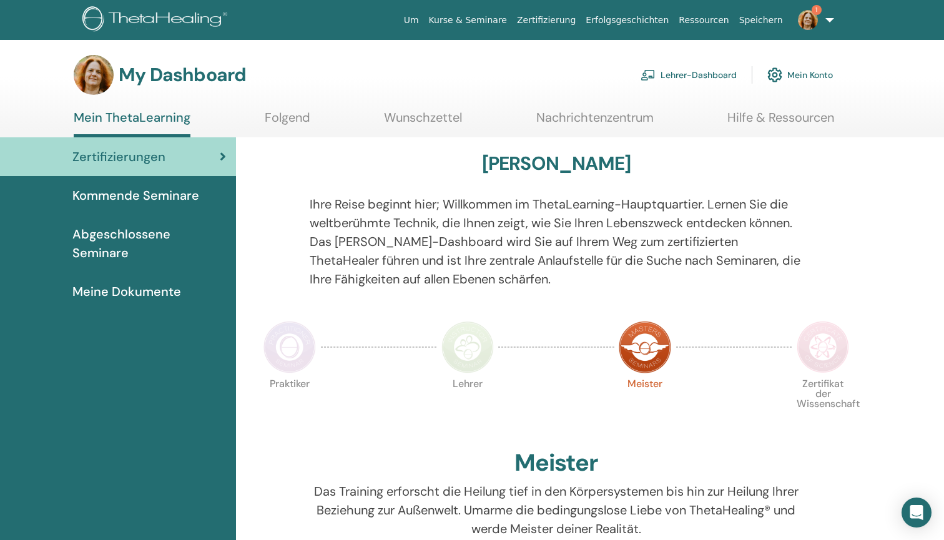
click at [684, 74] on link "Lehrer-Dashboard" at bounding box center [688, 74] width 96 height 27
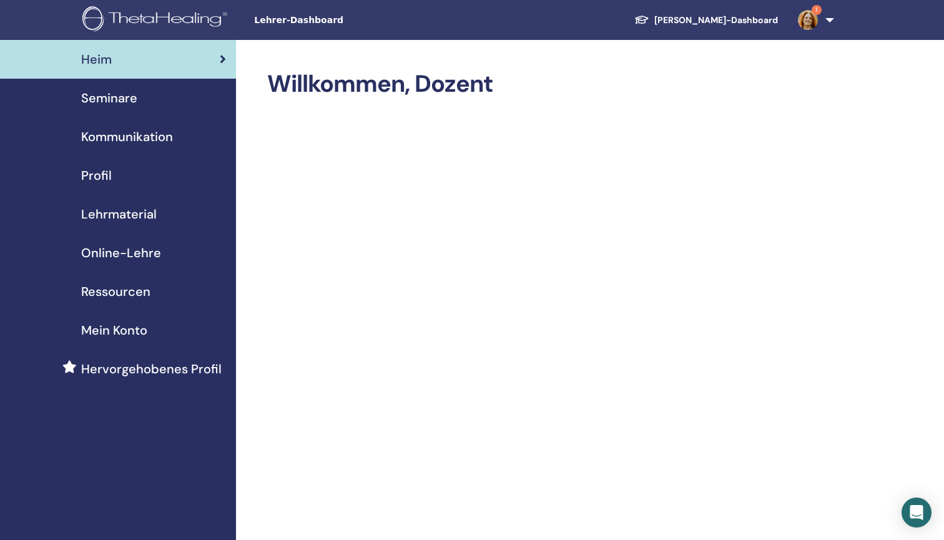
click at [135, 97] on span "Seminare" at bounding box center [109, 98] width 56 height 19
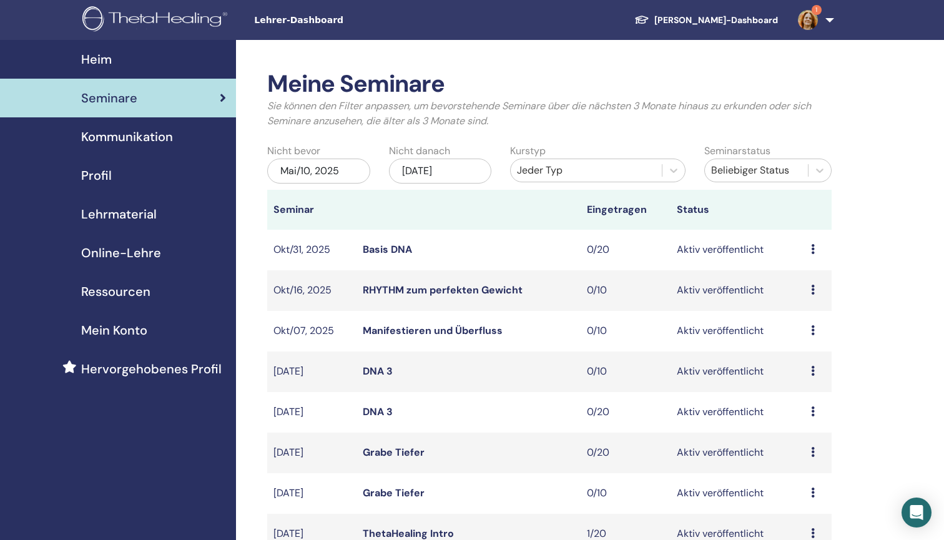
click at [391, 288] on link "RHYTHM zum perfekten Gewicht" at bounding box center [443, 289] width 160 height 13
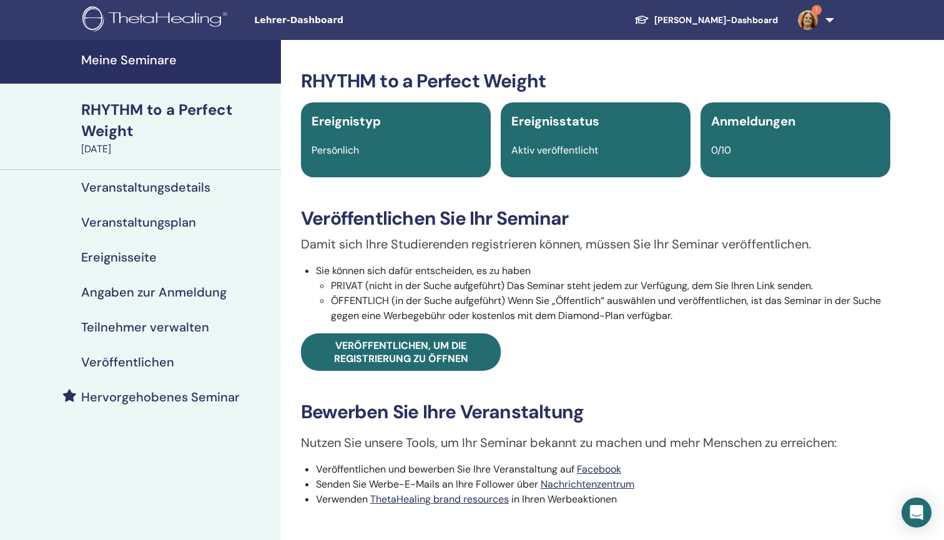
click at [144, 218] on h4 "Veranstaltungsplan" at bounding box center [138, 222] width 115 height 15
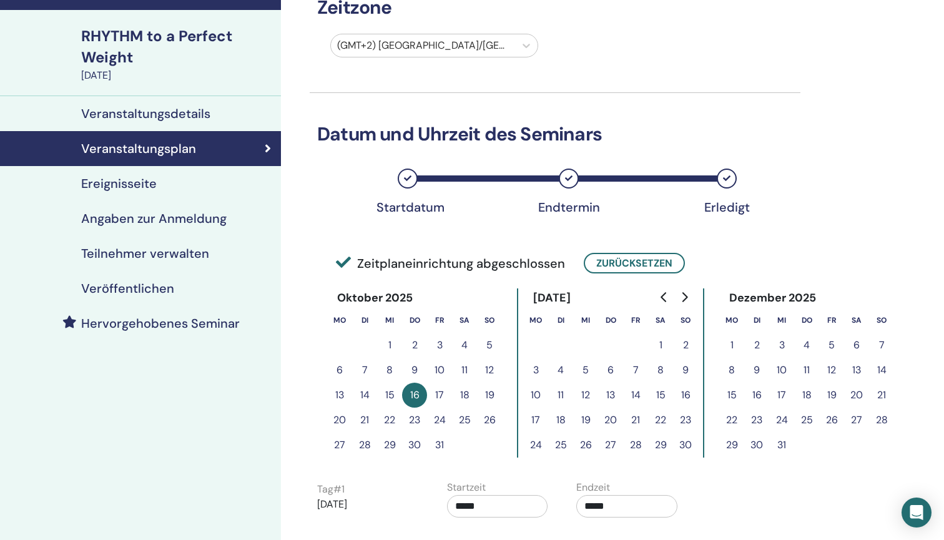
scroll to position [102, 0]
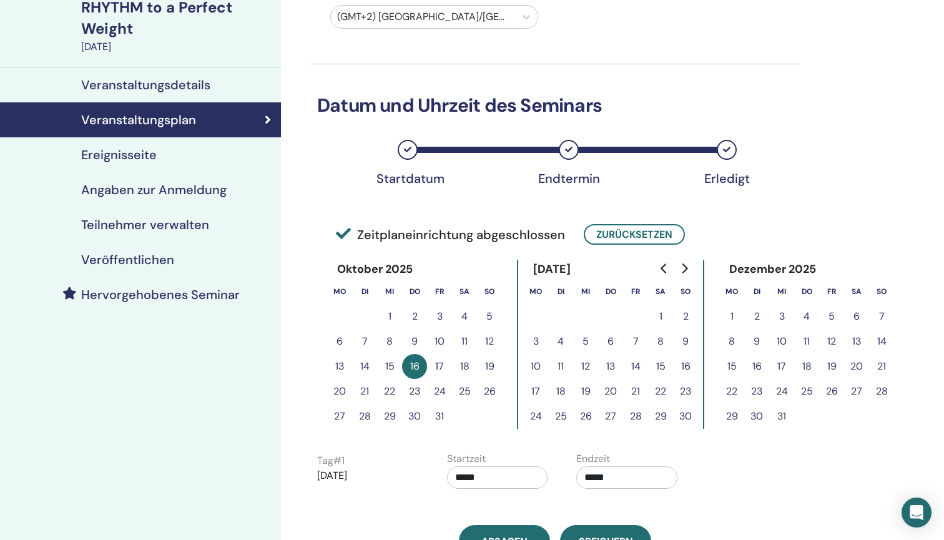
click at [389, 391] on button "22" at bounding box center [389, 391] width 25 height 25
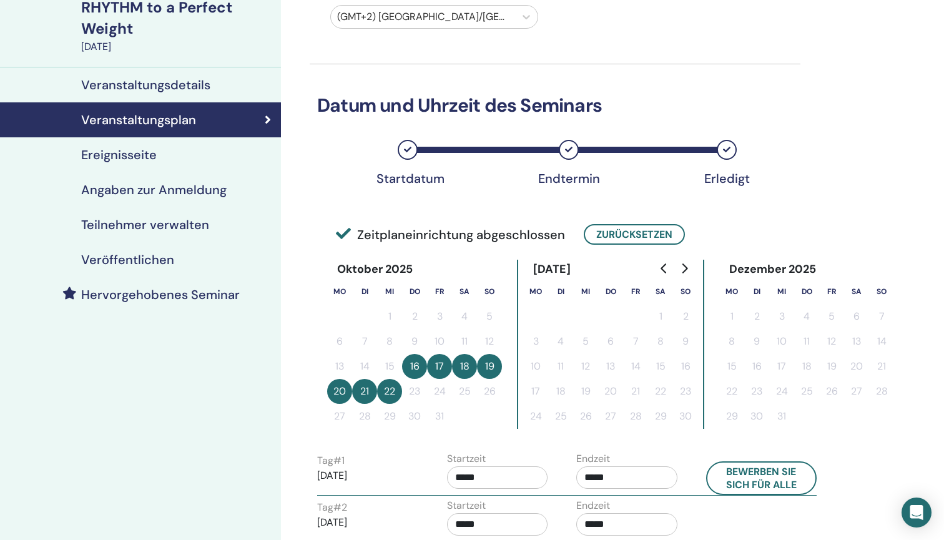
click at [592, 478] on input "*****" at bounding box center [626, 477] width 101 height 22
click at [624, 238] on button "Zurücksetzen" at bounding box center [633, 234] width 101 height 21
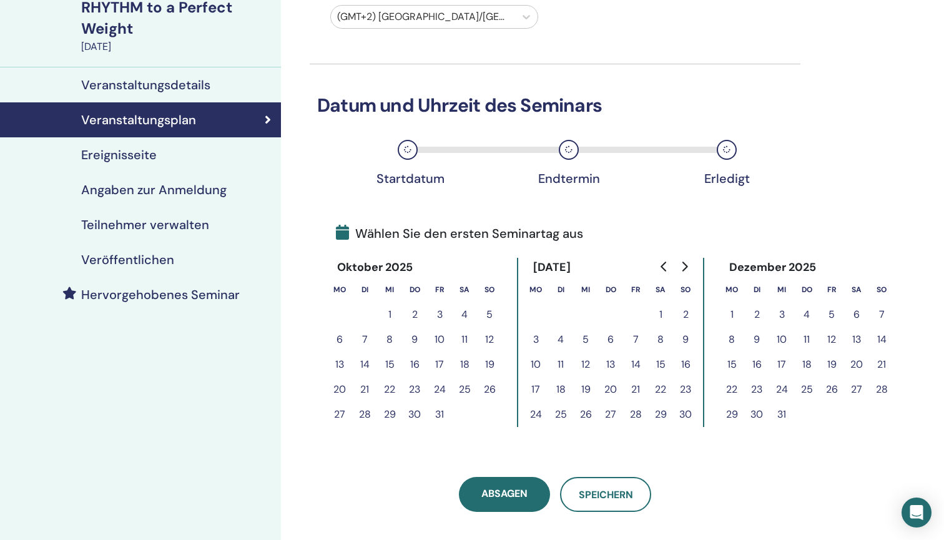
click at [388, 386] on button "22" at bounding box center [389, 389] width 25 height 25
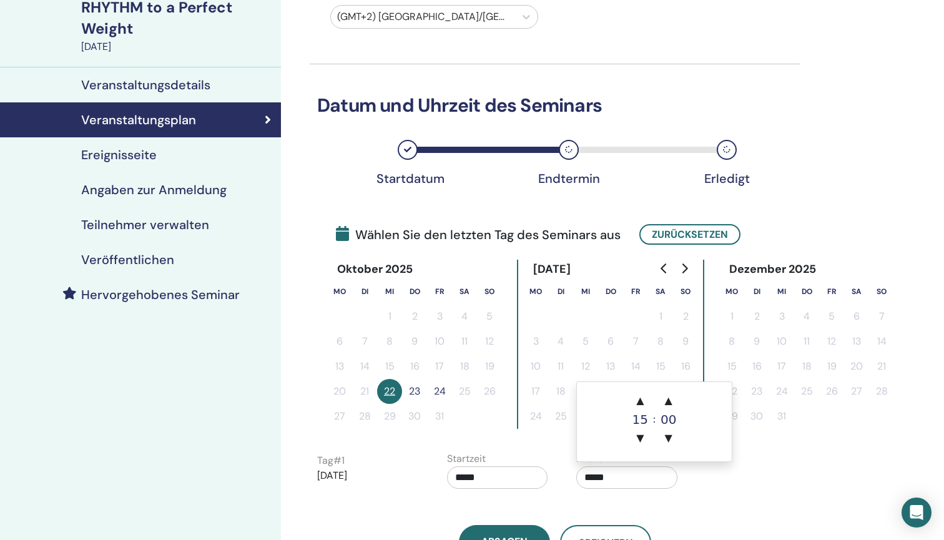
click at [592, 479] on input "*****" at bounding box center [626, 477] width 101 height 22
click at [645, 439] on span "▼" at bounding box center [639, 438] width 25 height 25
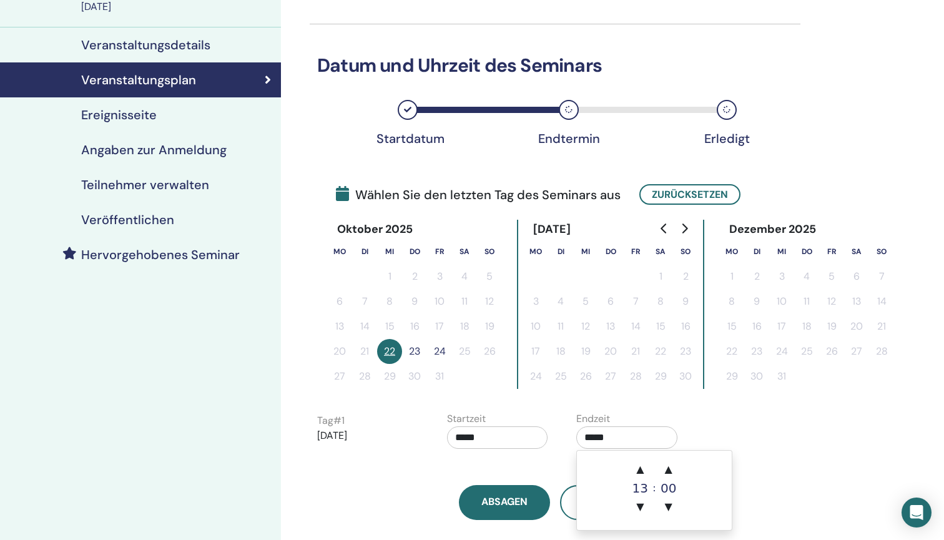
scroll to position [143, 0]
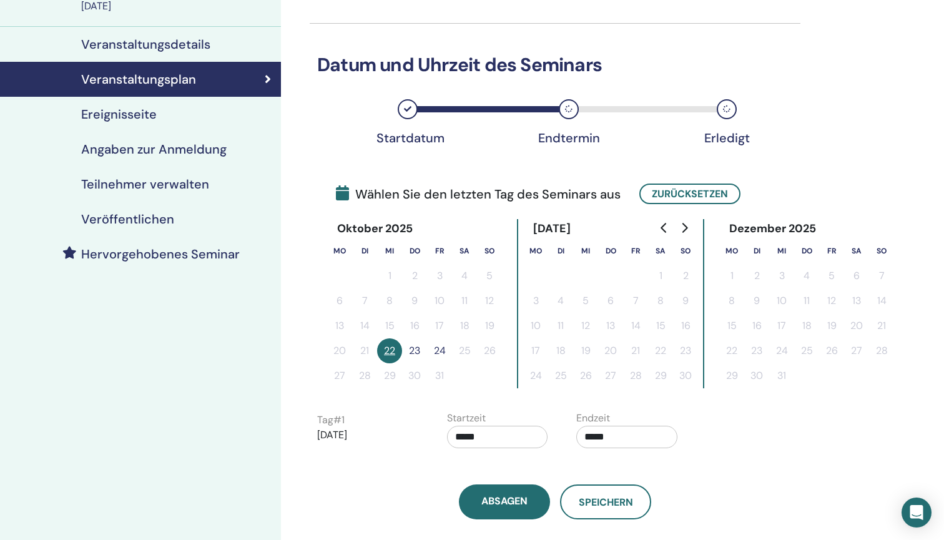
click at [777, 419] on div "Tag # 1 2025/10/22 Startzeit ***** Endzeit *****" at bounding box center [567, 433] width 518 height 44
click at [598, 497] on span "Speichern" at bounding box center [605, 501] width 54 height 13
click at [607, 500] on span "Speichern" at bounding box center [605, 501] width 54 height 13
click at [592, 436] on input "*****" at bounding box center [626, 437] width 101 height 22
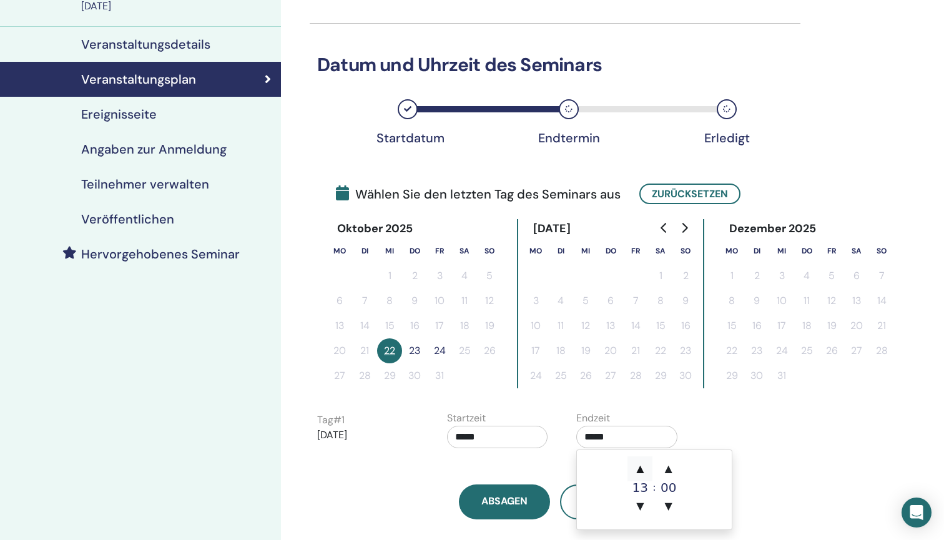
click at [644, 471] on span "▲" at bounding box center [639, 468] width 25 height 25
type input "*****"
click at [583, 502] on td "▲ 15 ▼ : ▲ 00 ▼" at bounding box center [654, 489] width 155 height 79
click at [564, 502] on button "Speichern" at bounding box center [605, 501] width 91 height 35
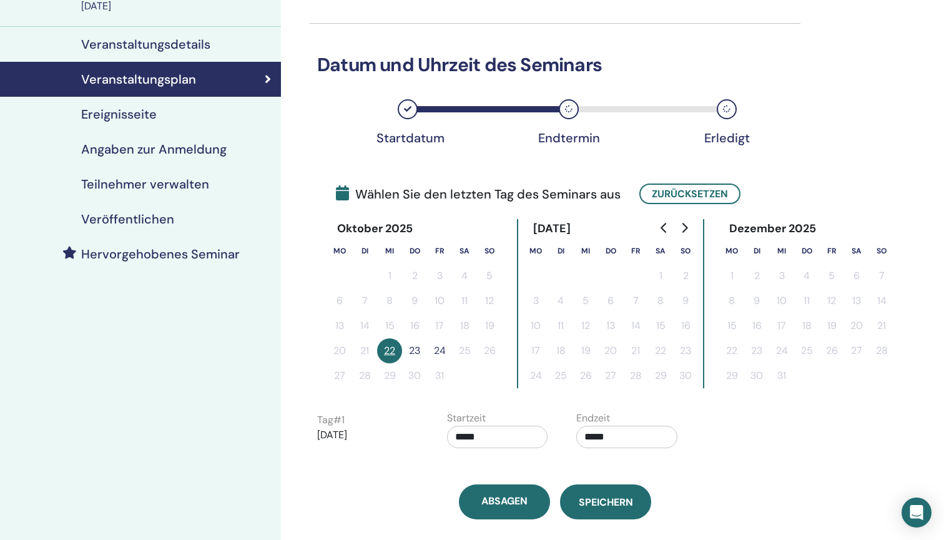
click at [599, 498] on span "Speichern" at bounding box center [605, 501] width 54 height 13
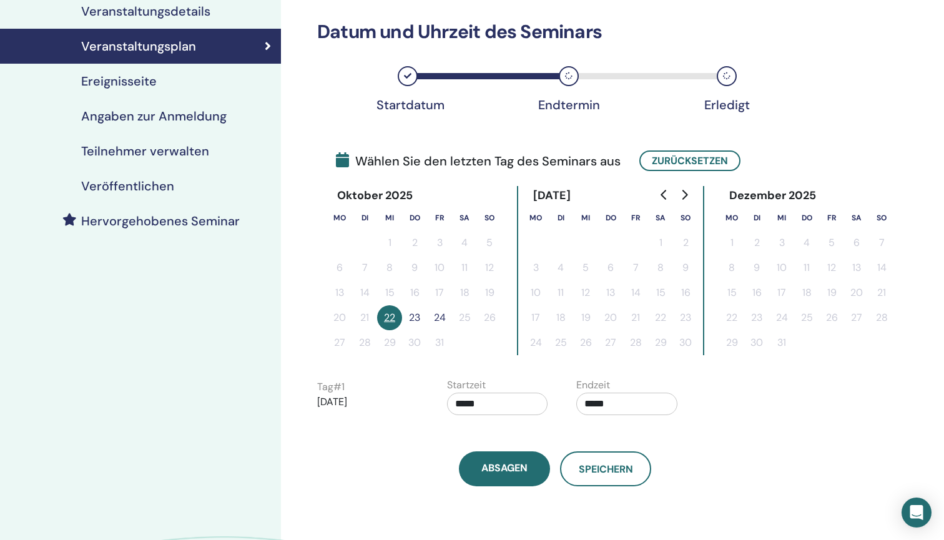
scroll to position [192, 0]
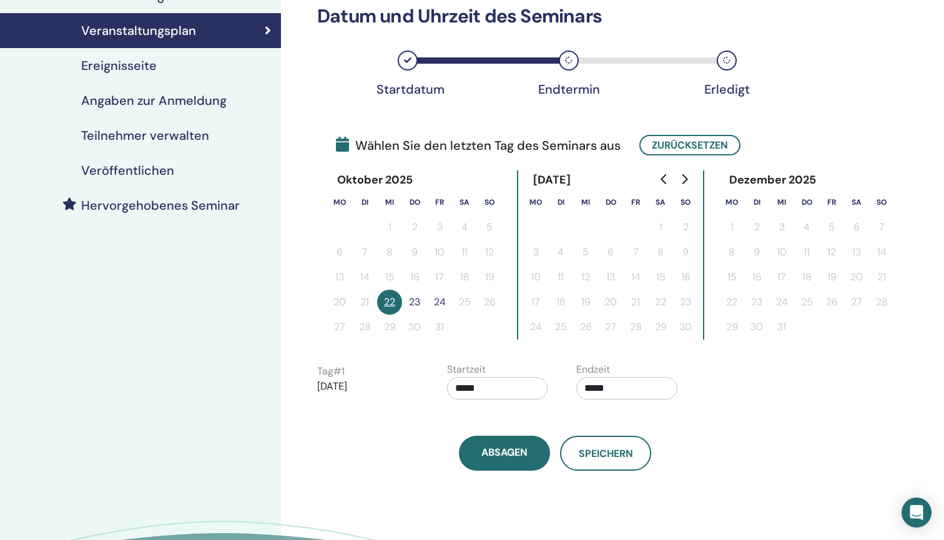
click at [388, 303] on button "22" at bounding box center [389, 302] width 25 height 25
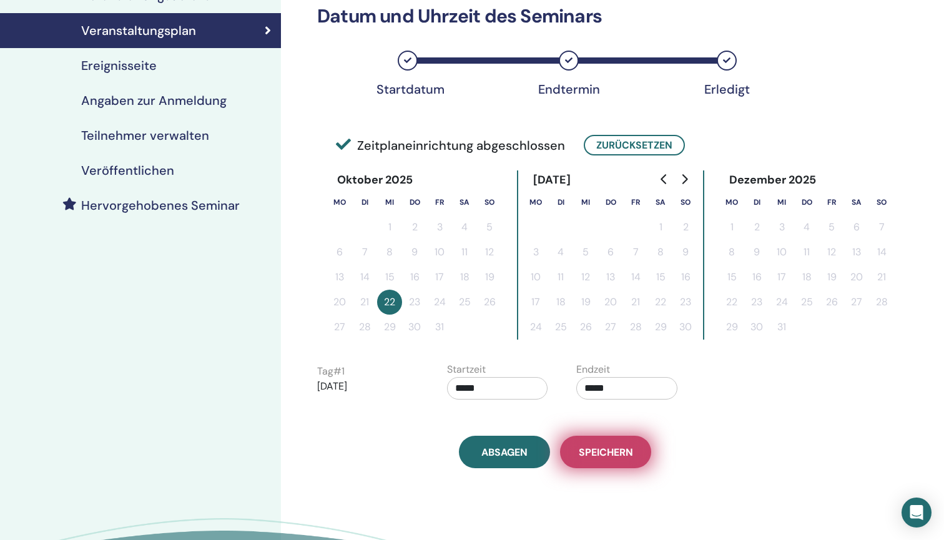
click at [600, 446] on span "Speichern" at bounding box center [605, 452] width 54 height 13
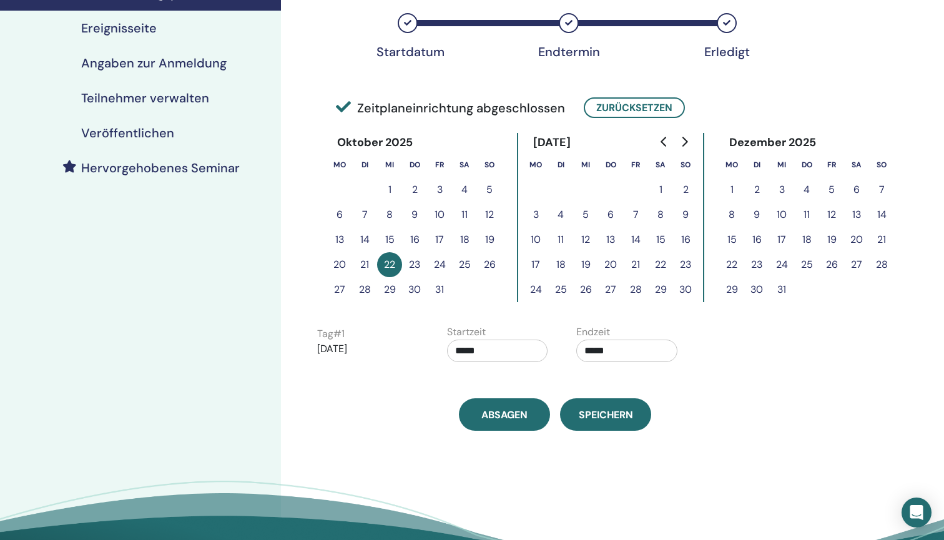
scroll to position [235, 0]
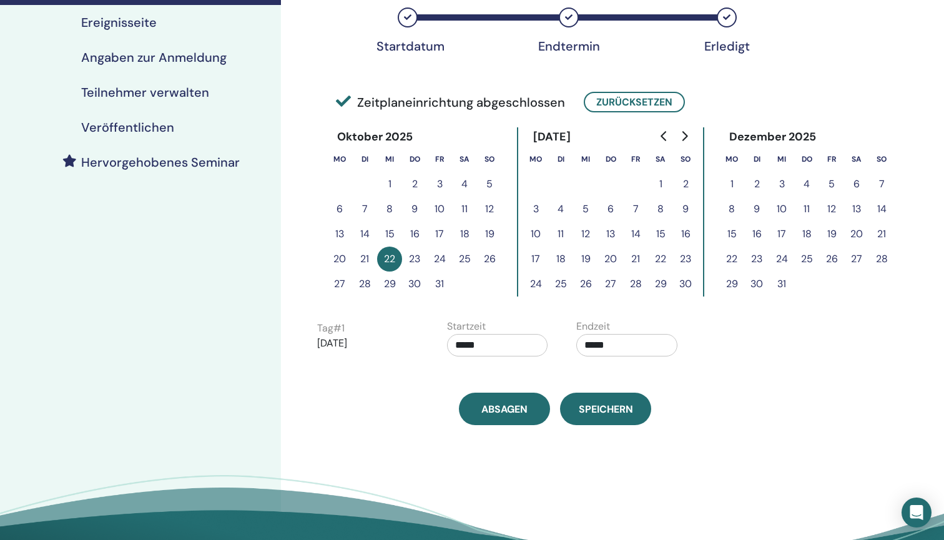
click at [587, 339] on input "*****" at bounding box center [626, 345] width 101 height 22
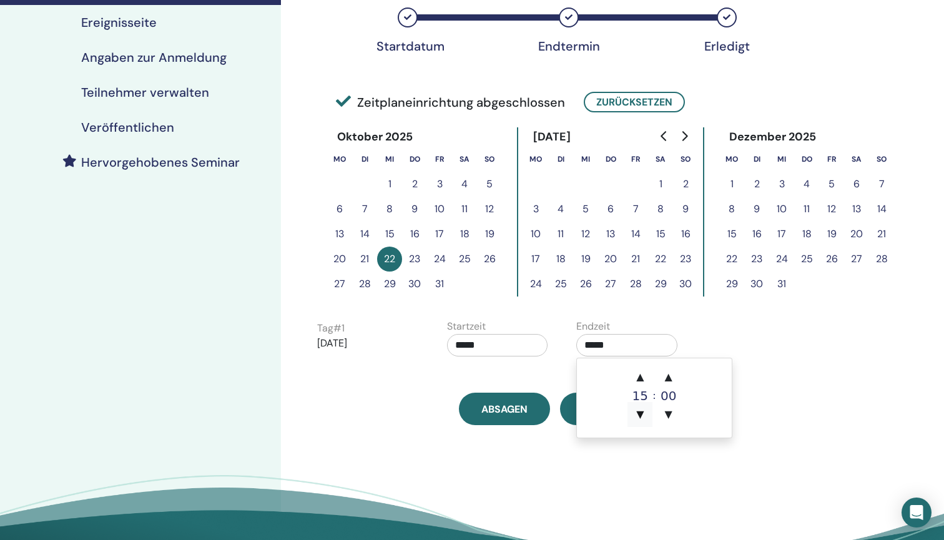
click at [638, 421] on span "▼" at bounding box center [639, 414] width 25 height 25
type input "*****"
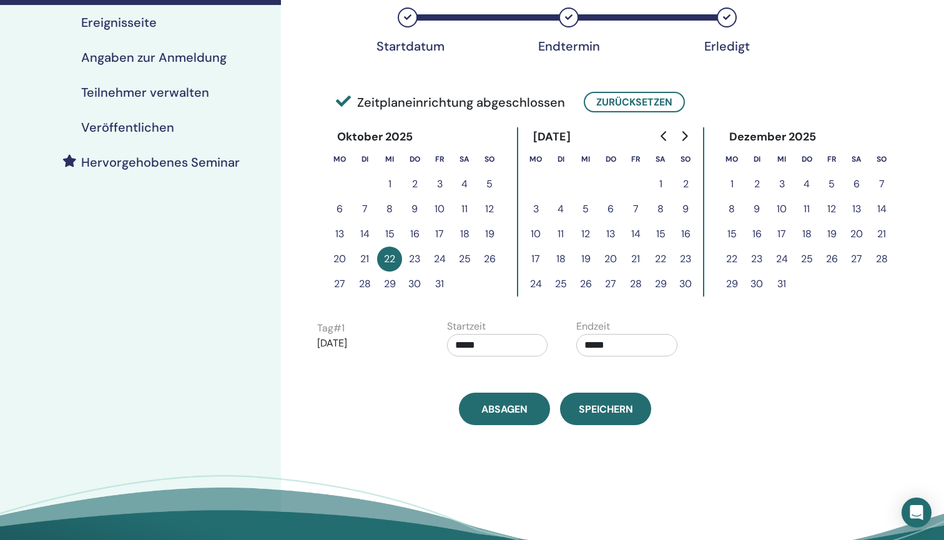
click at [550, 455] on div "Zeitzone (GMT+2) Europe/Berlin Datum und Uhrzeit des Seminars Startdatum Endter…" at bounding box center [595, 202] width 629 height 794
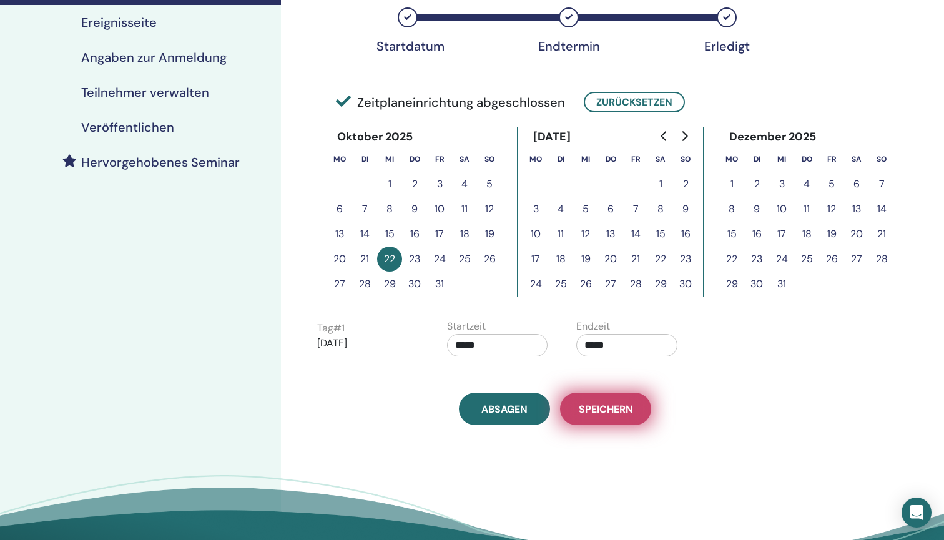
click at [588, 412] on span "Speichern" at bounding box center [605, 408] width 54 height 13
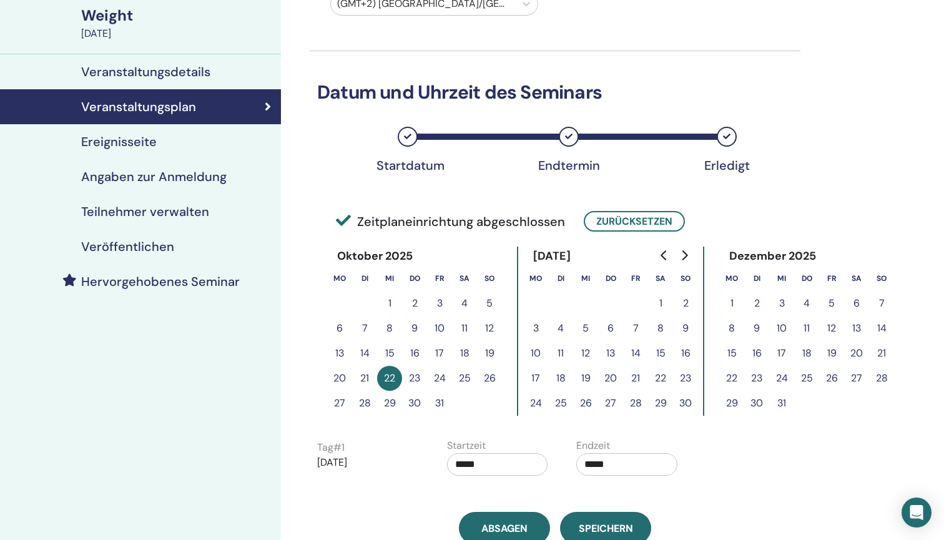
scroll to position [99, 0]
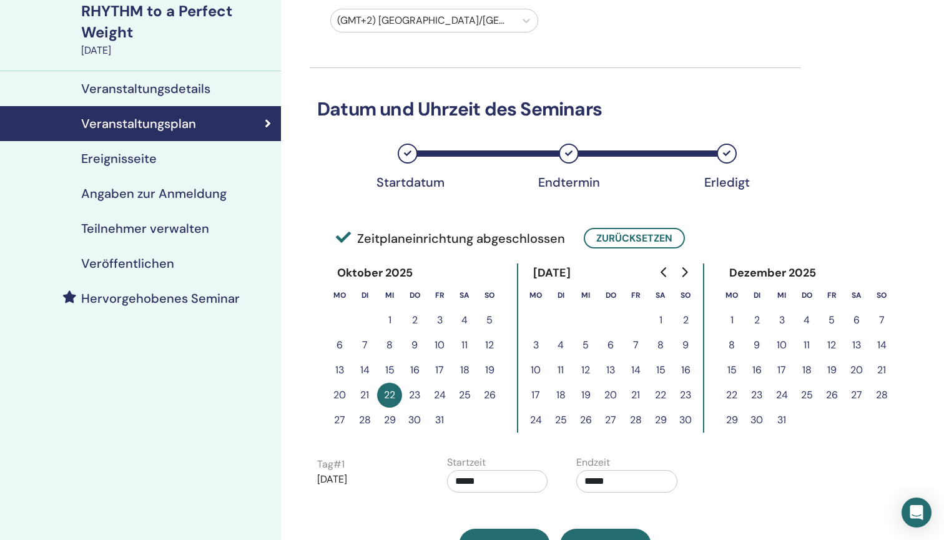
click at [133, 260] on h4 "Veröffentlichen" at bounding box center [127, 263] width 93 height 15
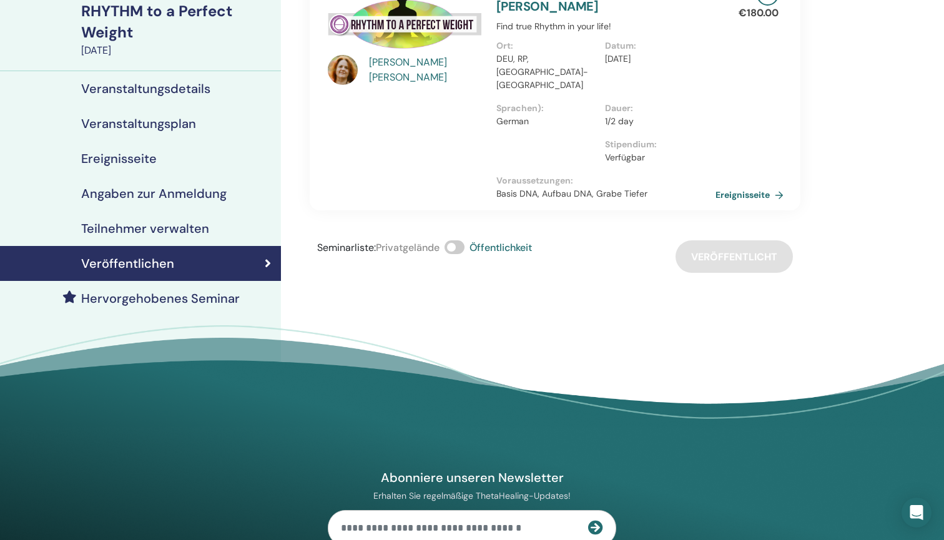
click at [739, 185] on link "Ereignisseite" at bounding box center [751, 194] width 73 height 19
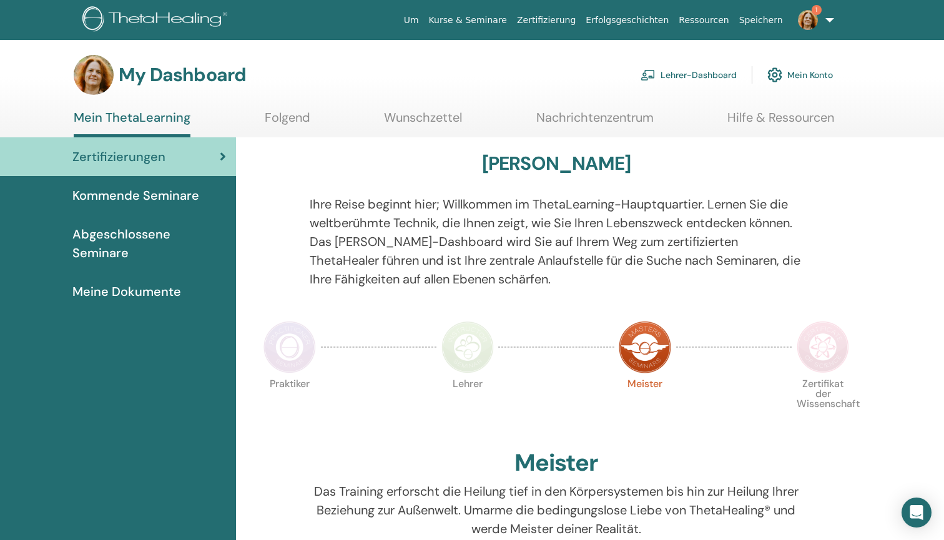
click at [681, 68] on link "Lehrer-Dashboard" at bounding box center [688, 74] width 96 height 27
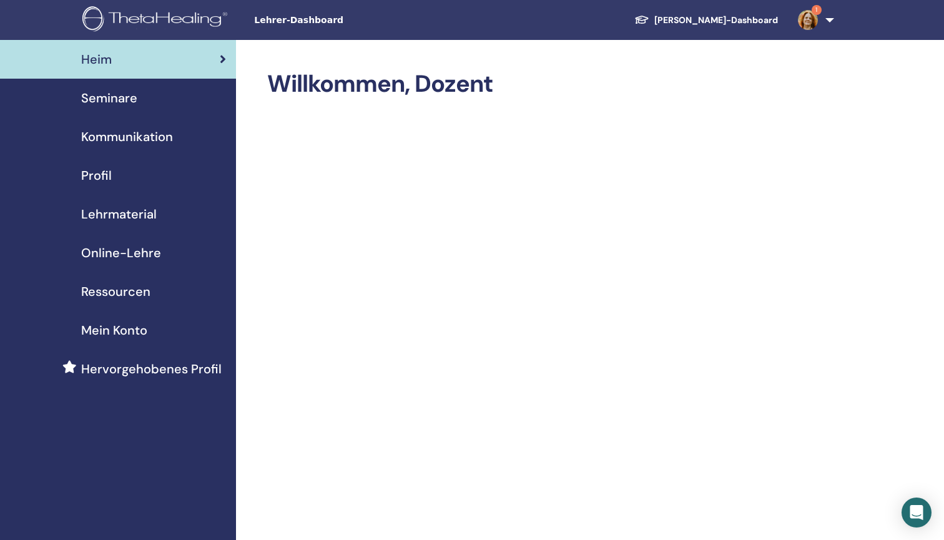
click at [117, 92] on span "Seminare" at bounding box center [109, 98] width 56 height 19
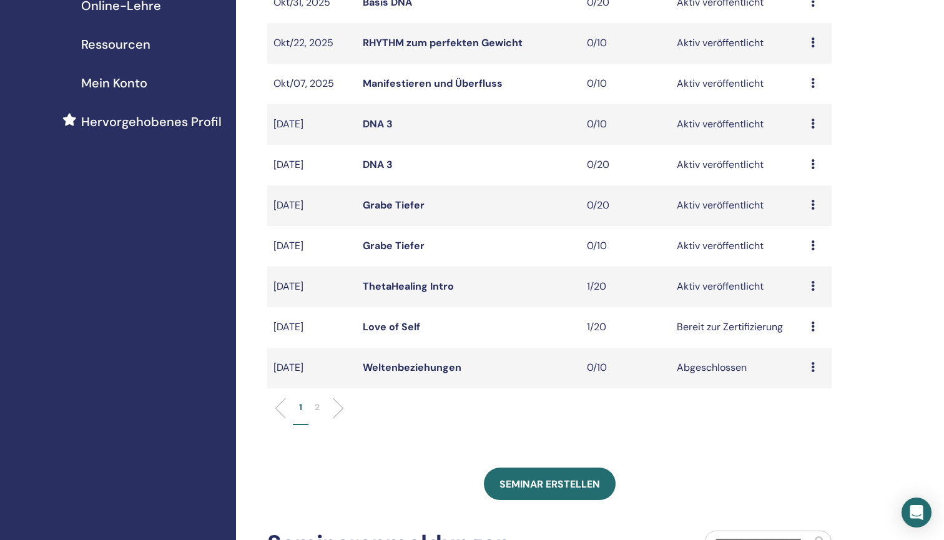
scroll to position [248, 0]
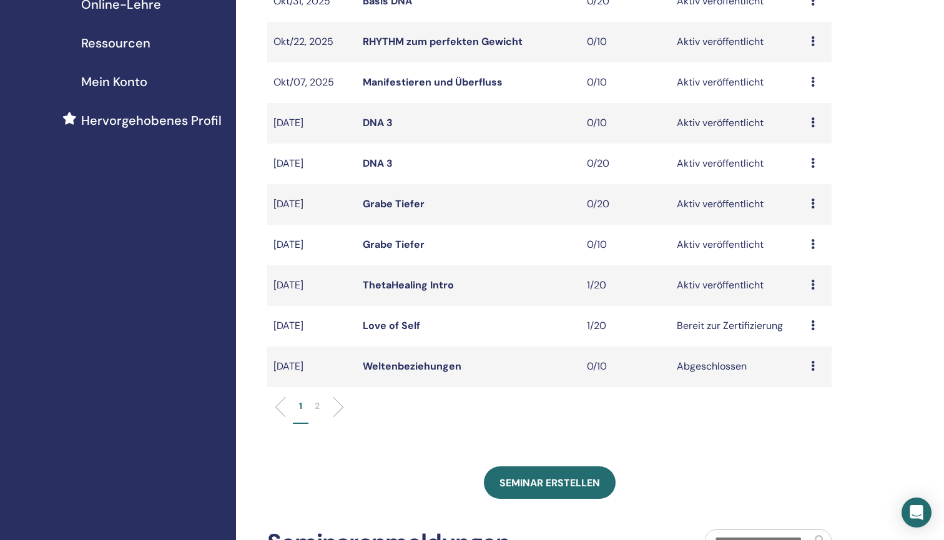
click at [315, 402] on p "2" at bounding box center [317, 405] width 5 height 13
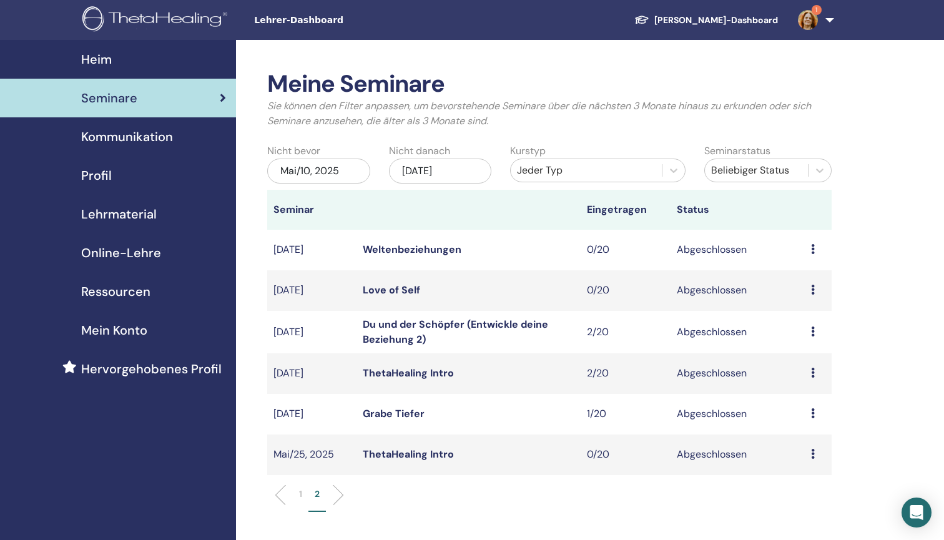
scroll to position [0, 0]
click at [301, 495] on p "1" at bounding box center [300, 493] width 3 height 13
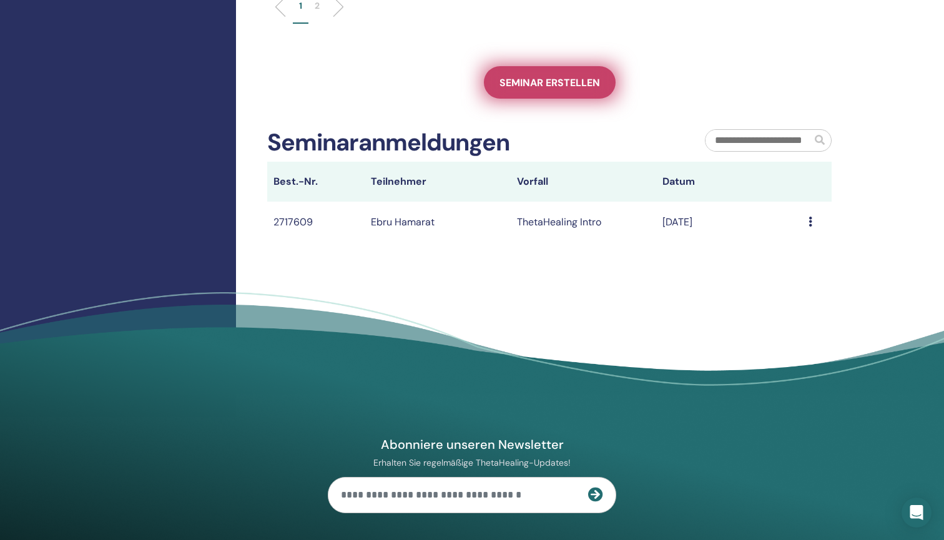
scroll to position [645, 0]
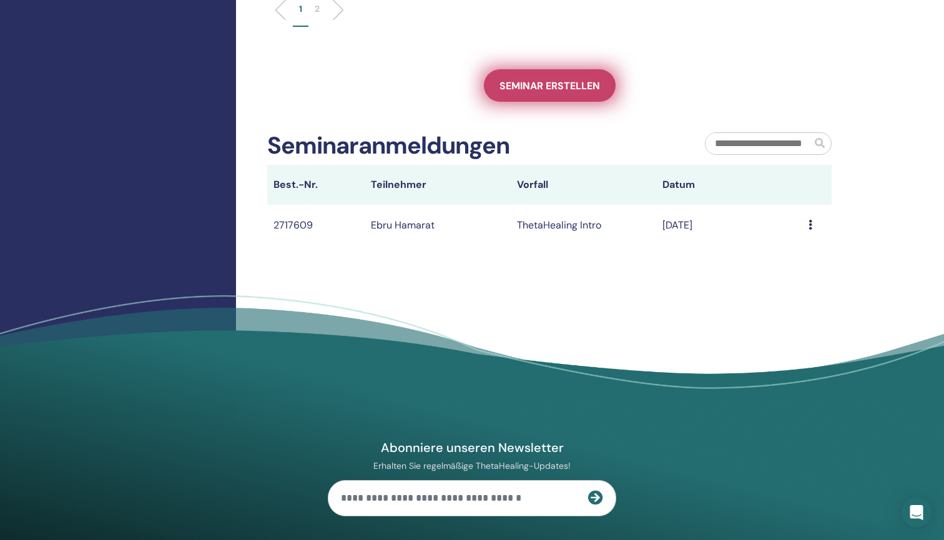
click at [562, 81] on span "Seminar erstellen" at bounding box center [549, 85] width 100 height 13
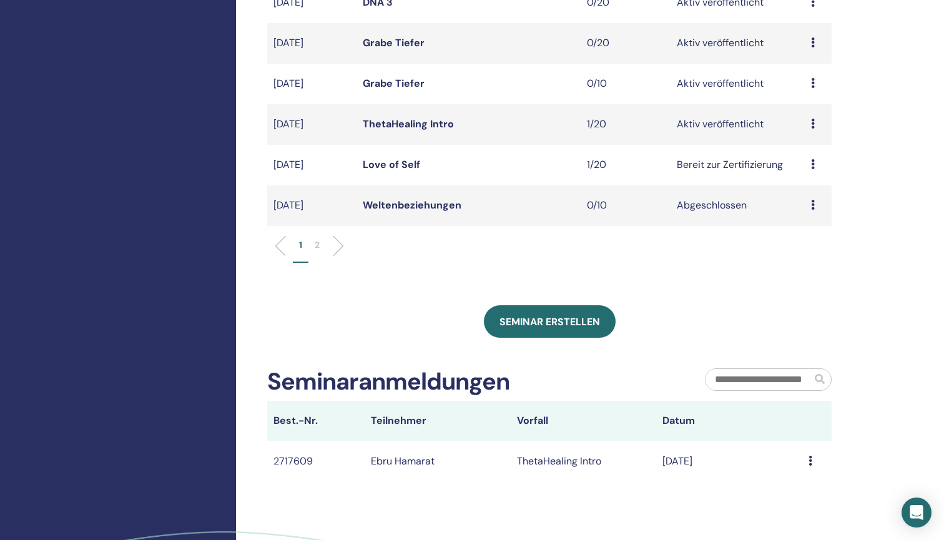
scroll to position [416, 0]
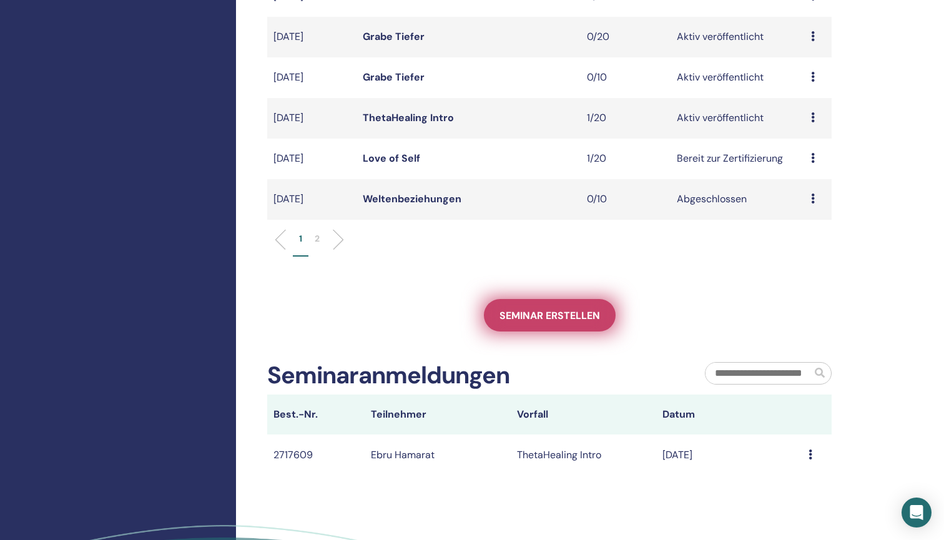
click at [517, 319] on span "Seminar erstellen" at bounding box center [549, 315] width 100 height 13
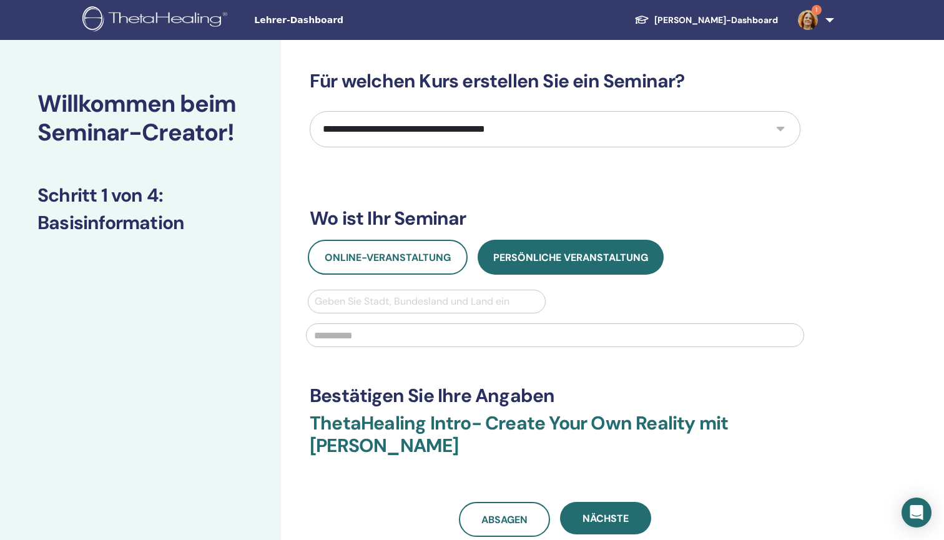
select select "****"
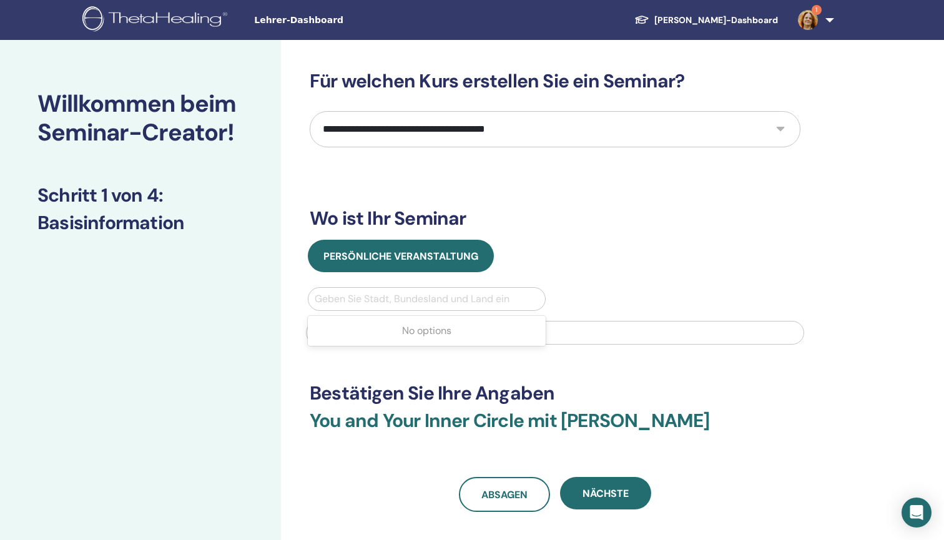
click at [431, 304] on div "Geben Sie Stadt, Bundesland und Land ein" at bounding box center [427, 298] width 224 height 15
type input "**********"
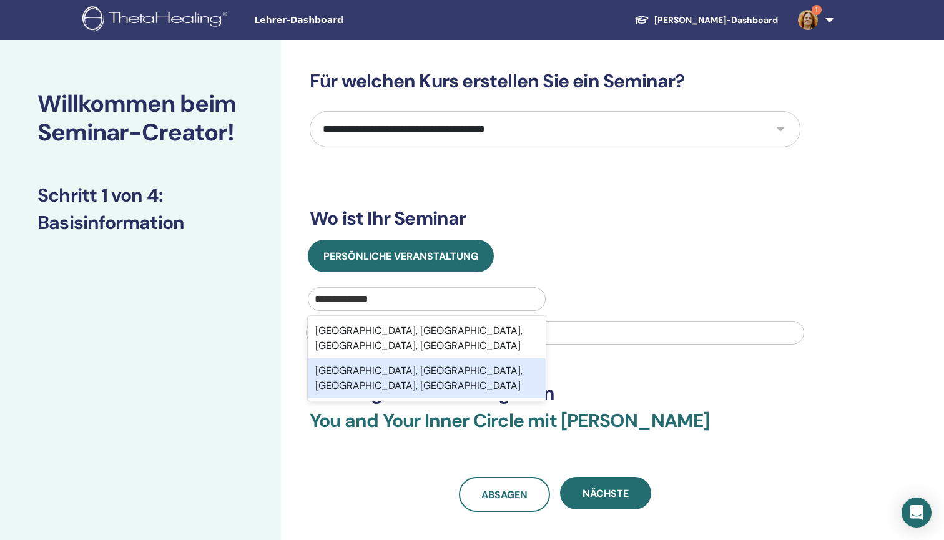
click at [427, 365] on div "[GEOGRAPHIC_DATA], [GEOGRAPHIC_DATA], [GEOGRAPHIC_DATA], [GEOGRAPHIC_DATA]" at bounding box center [427, 378] width 238 height 40
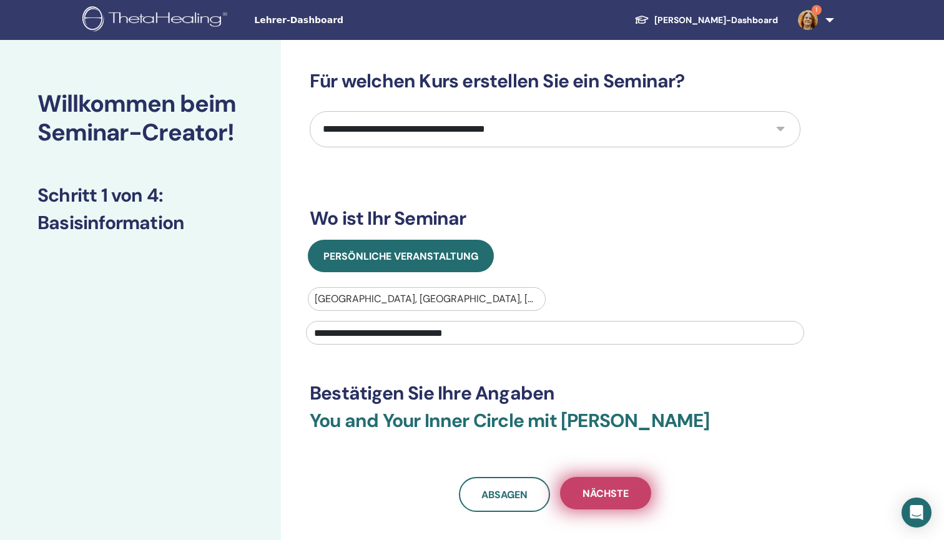
type input "**********"
click at [605, 495] on span "Nächste" at bounding box center [605, 493] width 46 height 13
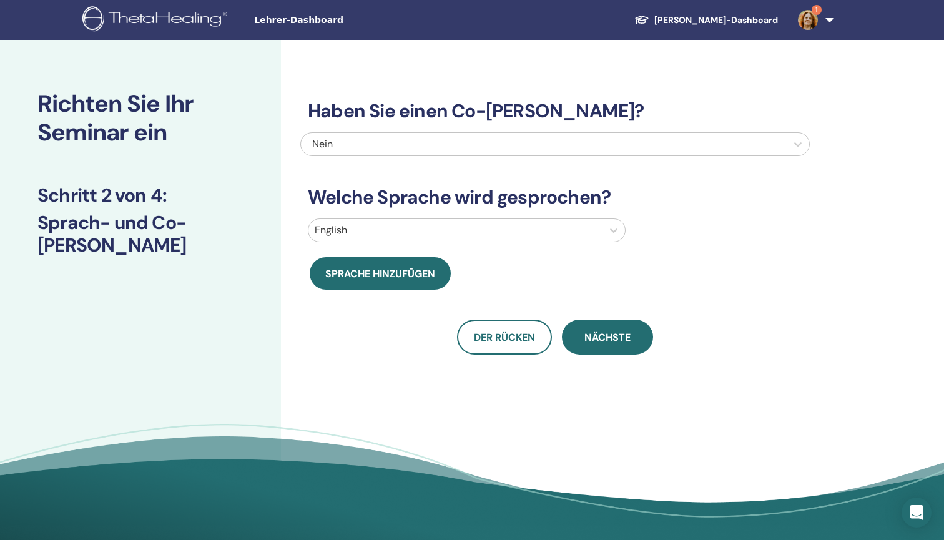
click at [421, 152] on div at bounding box center [543, 143] width 473 height 17
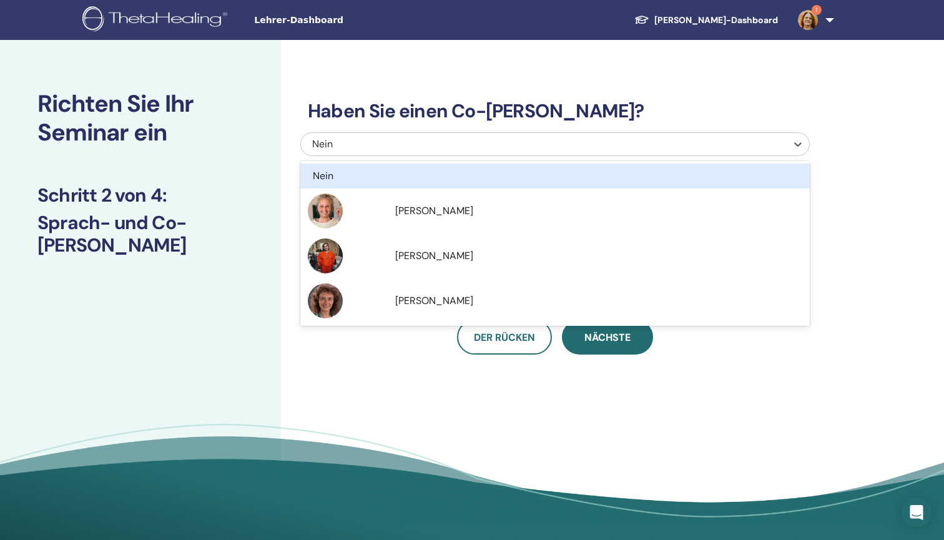
click at [424, 152] on div at bounding box center [543, 143] width 473 height 17
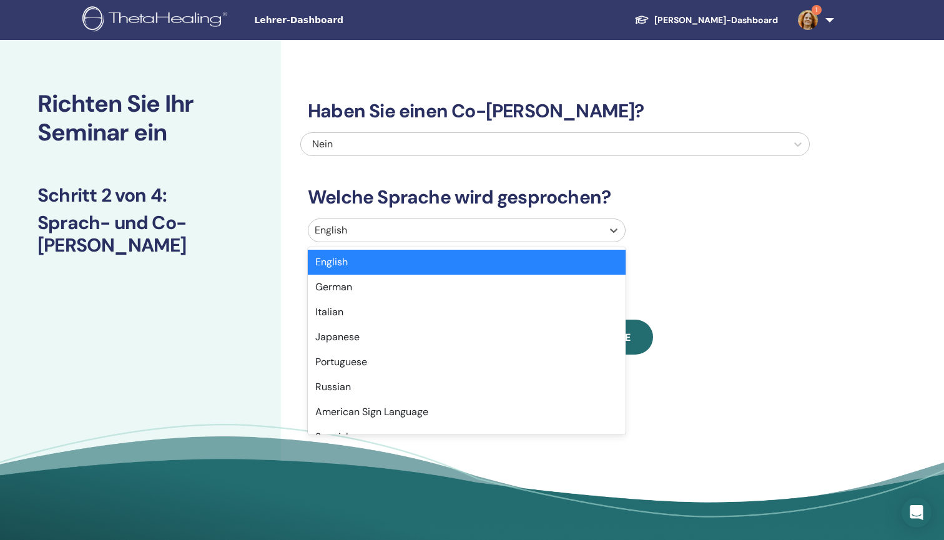
click at [407, 232] on div at bounding box center [455, 230] width 281 height 17
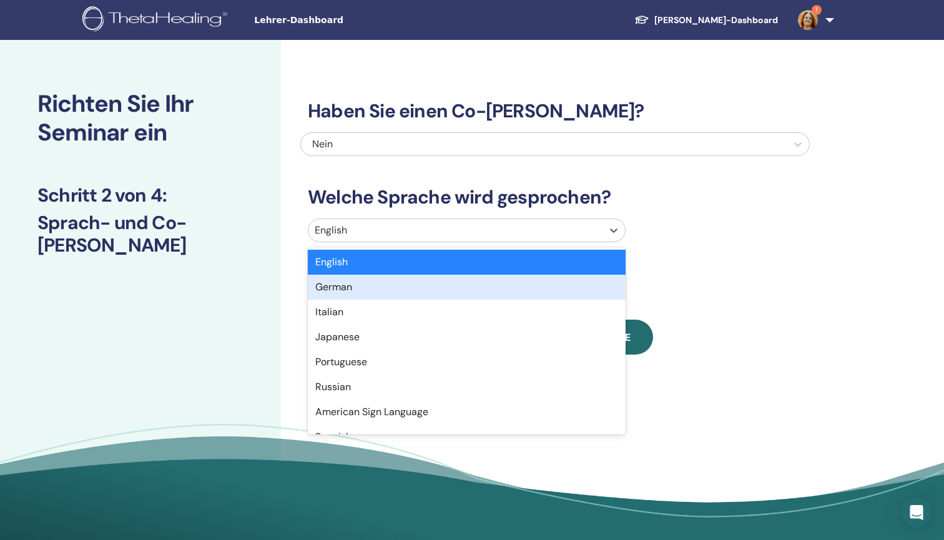
click at [398, 292] on div "German" at bounding box center [467, 287] width 318 height 25
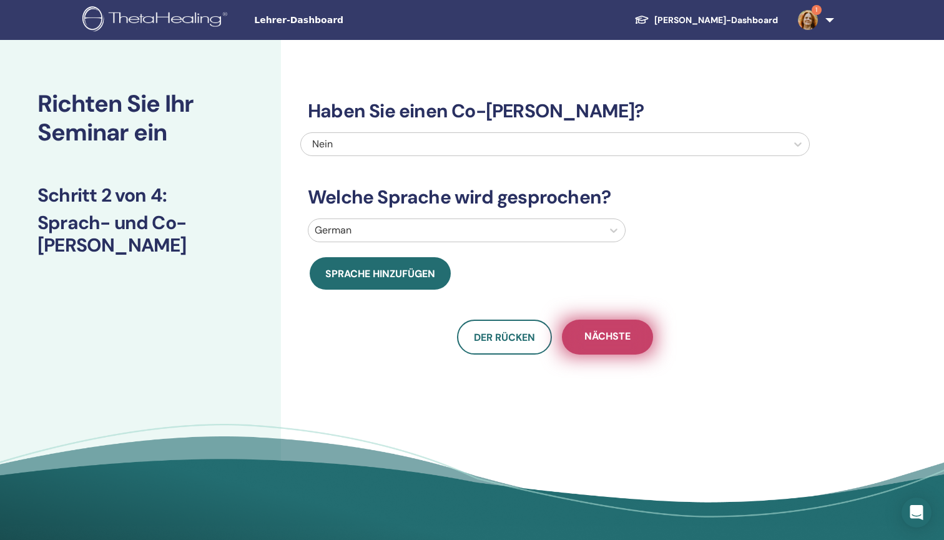
click at [601, 331] on span "Nächste" at bounding box center [607, 337] width 46 height 16
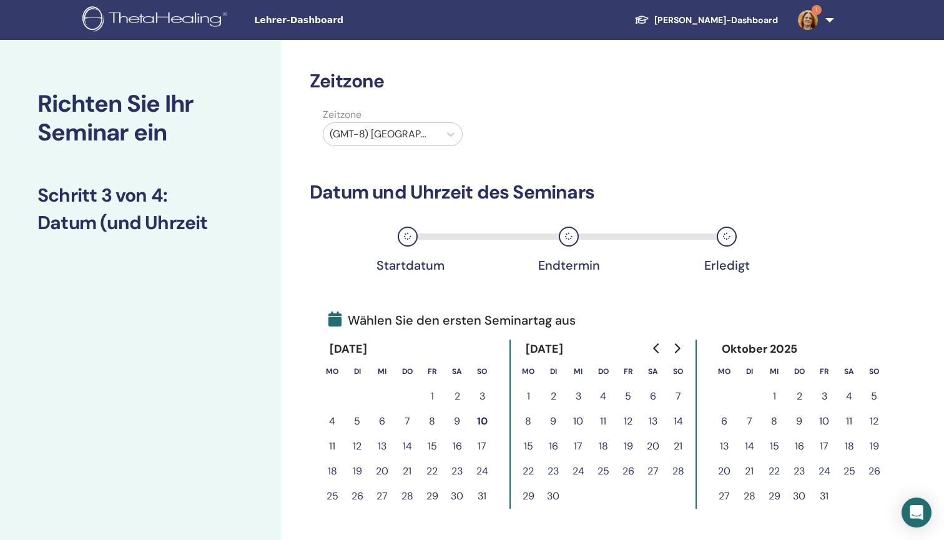
click at [577, 443] on button "17" at bounding box center [577, 446] width 25 height 25
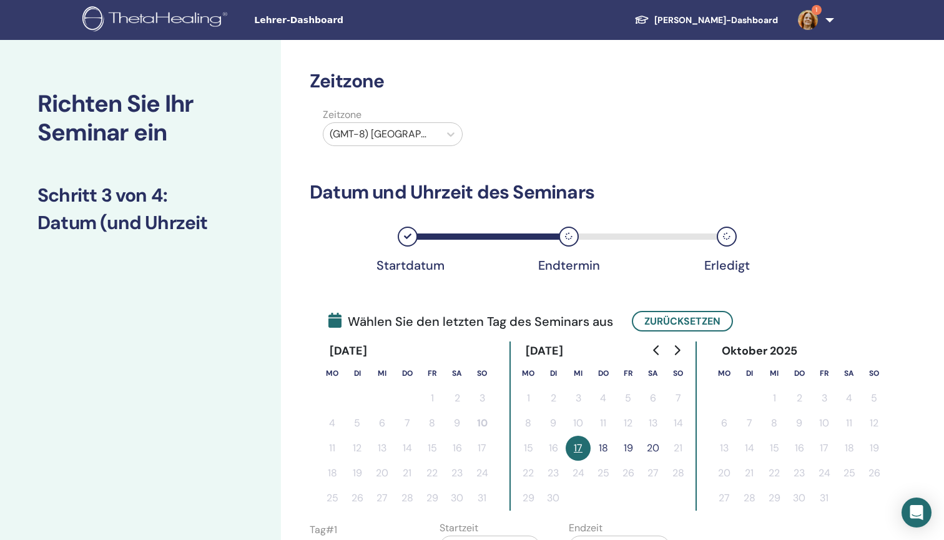
click at [632, 447] on button "19" at bounding box center [627, 448] width 25 height 25
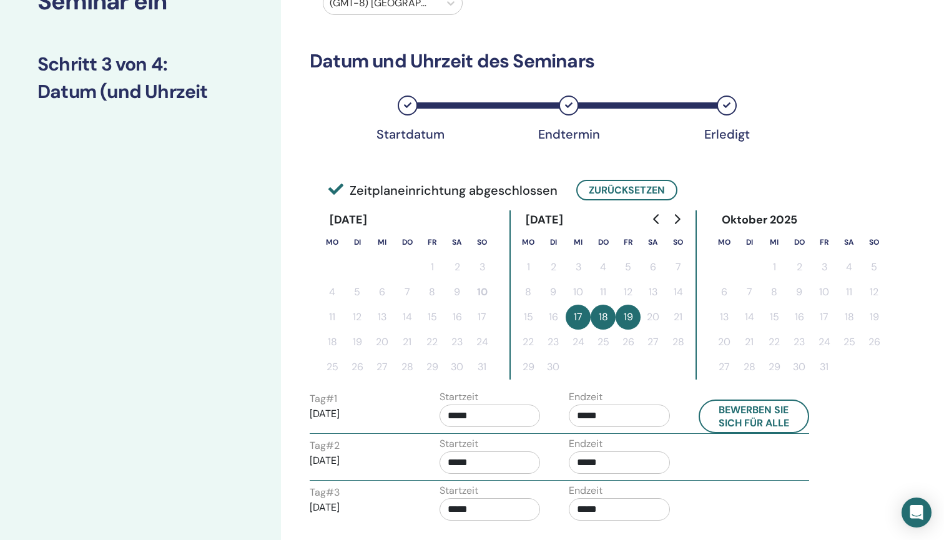
scroll to position [146, 0]
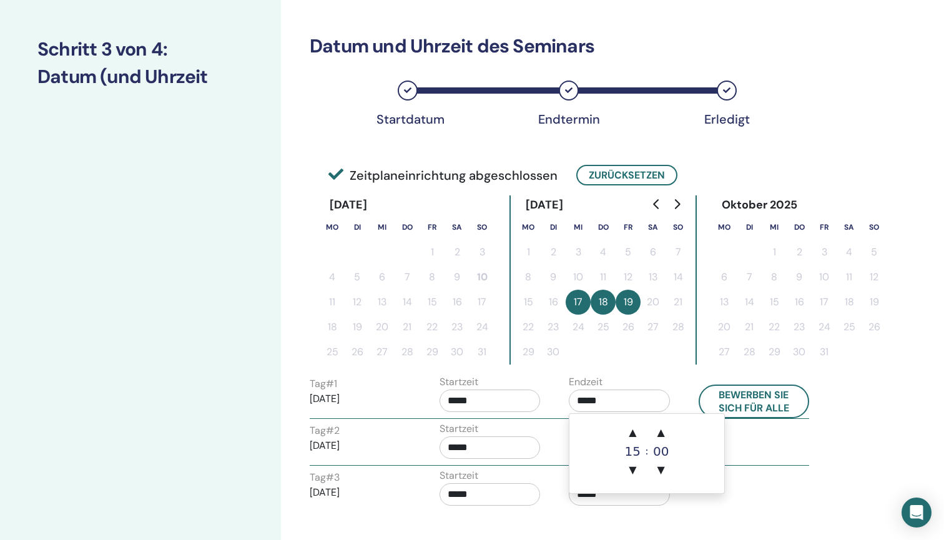
click at [588, 403] on input "*****" at bounding box center [618, 400] width 101 height 22
click at [633, 466] on span "▼" at bounding box center [632, 469] width 25 height 25
type input "*****"
click at [756, 402] on button "Bewerben Sie sich für alle" at bounding box center [753, 401] width 111 height 34
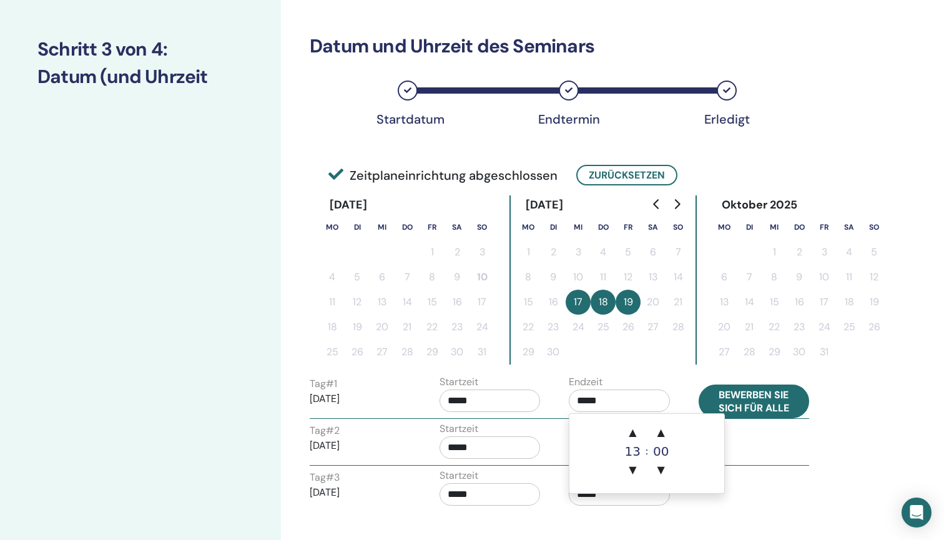
type input "*****"
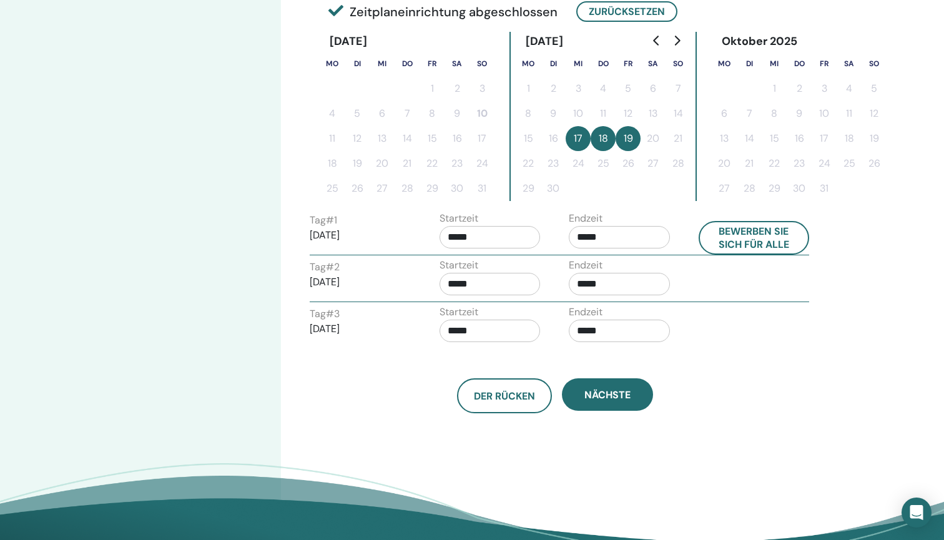
scroll to position [313, 0]
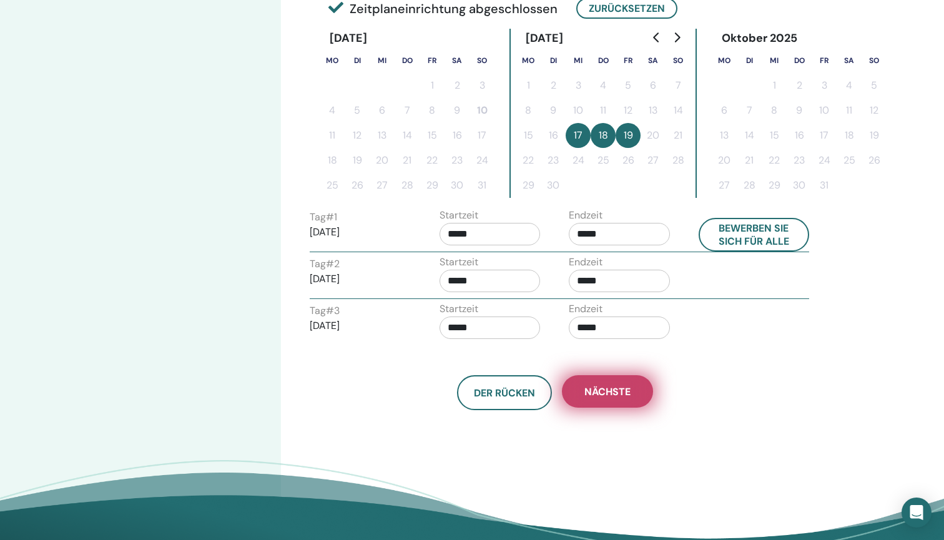
click at [607, 393] on span "Nächste" at bounding box center [607, 391] width 46 height 13
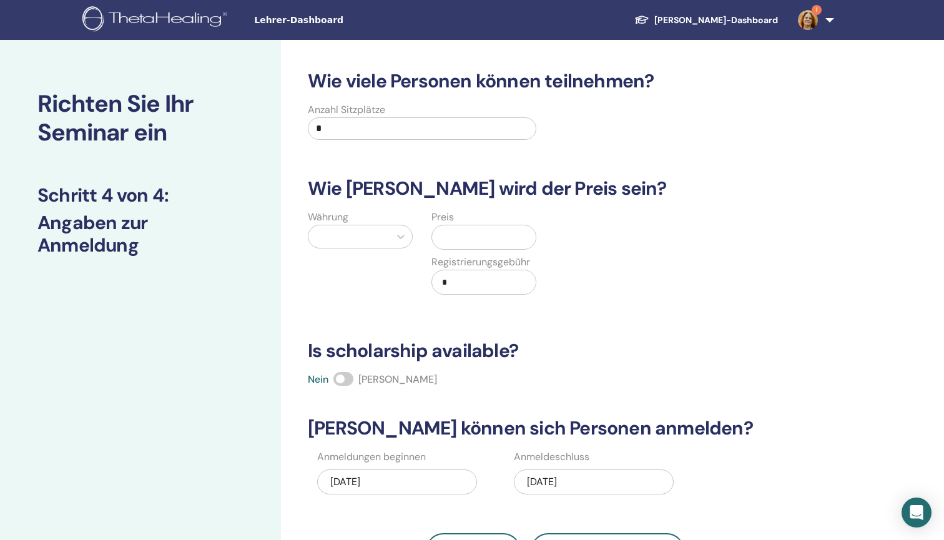
scroll to position [0, 0]
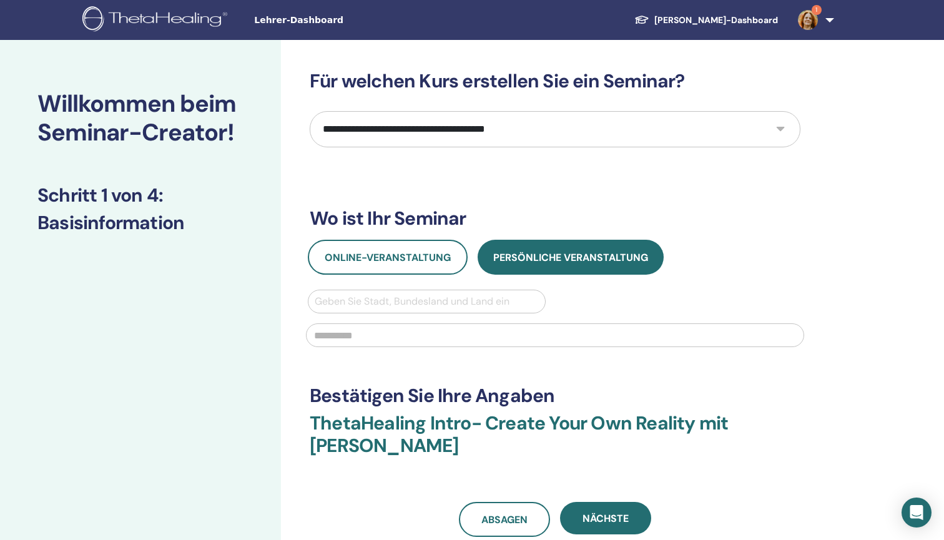
select select "****"
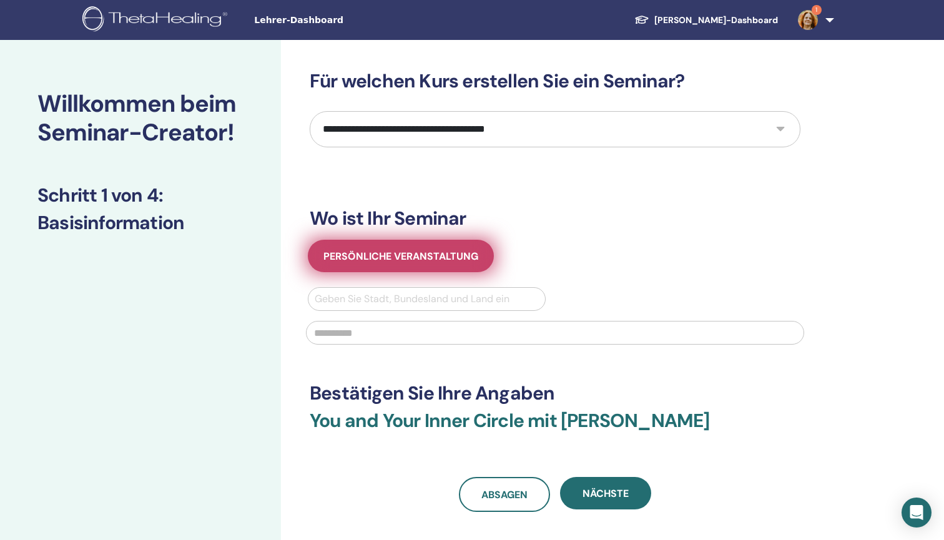
click at [398, 261] on span "Persönliche Veranstaltung" at bounding box center [400, 256] width 155 height 13
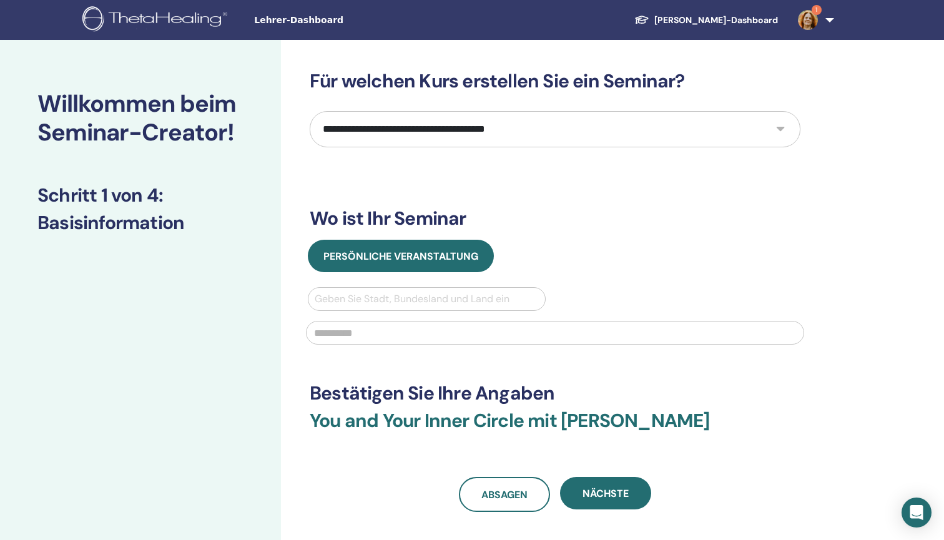
click at [391, 293] on div "Geben Sie Stadt, Bundesland und Land ein" at bounding box center [427, 298] width 224 height 15
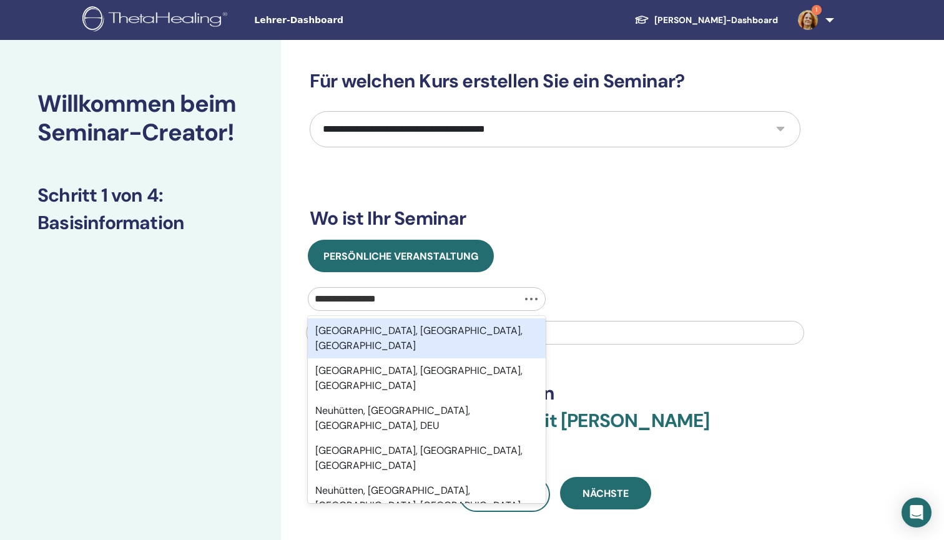
type input "**********"
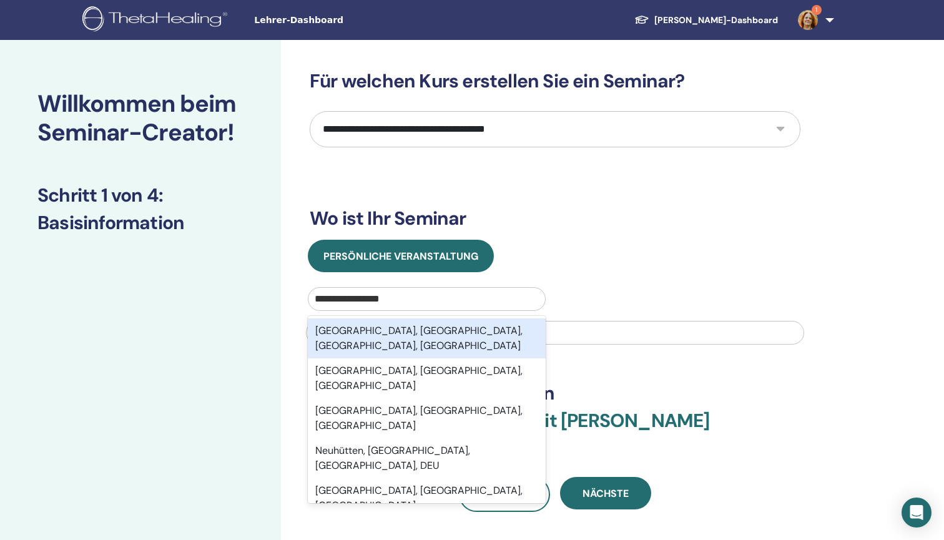
click at [406, 328] on div "Neuhütten, Trier-Saarburg, Rheinland-Pfalz, DEU" at bounding box center [427, 338] width 238 height 40
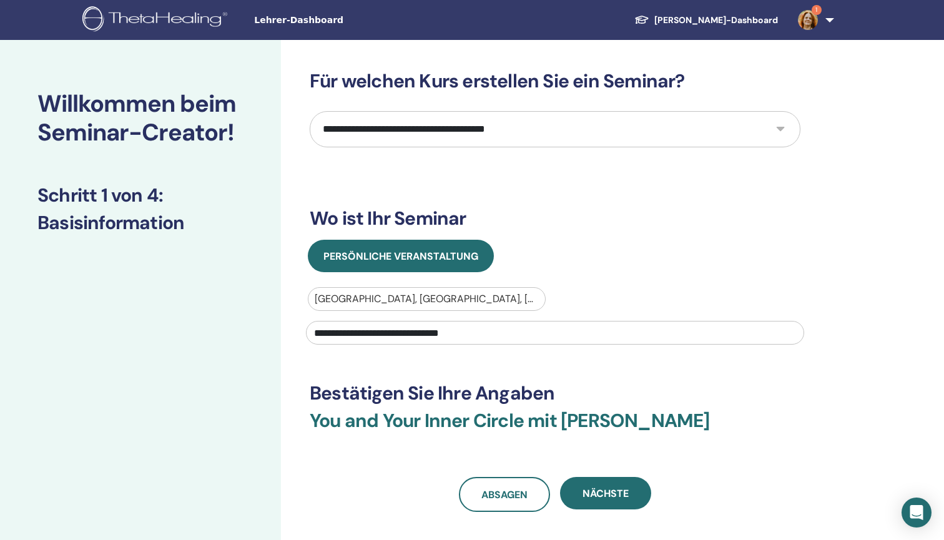
type input "**********"
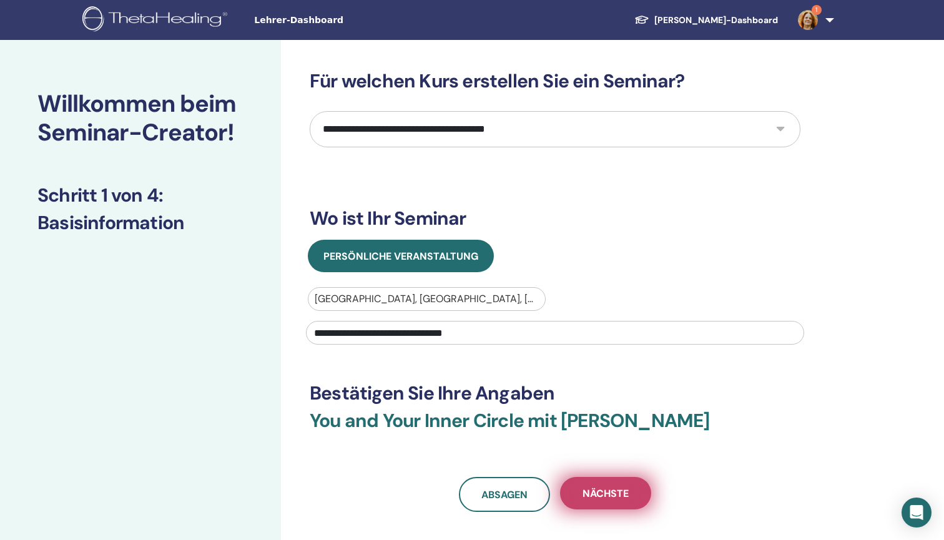
click at [614, 486] on button "Nächste" at bounding box center [605, 493] width 91 height 32
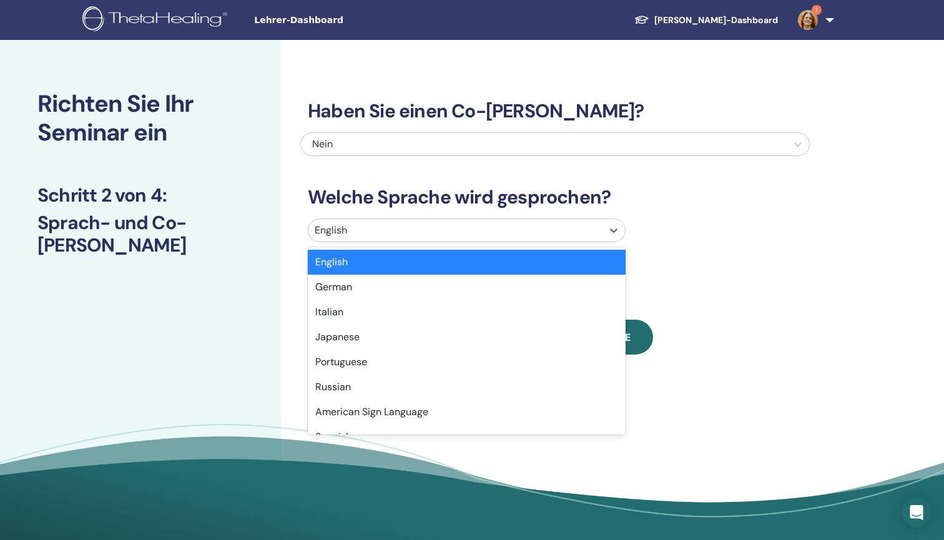
click at [483, 241] on div "English" at bounding box center [467, 230] width 318 height 24
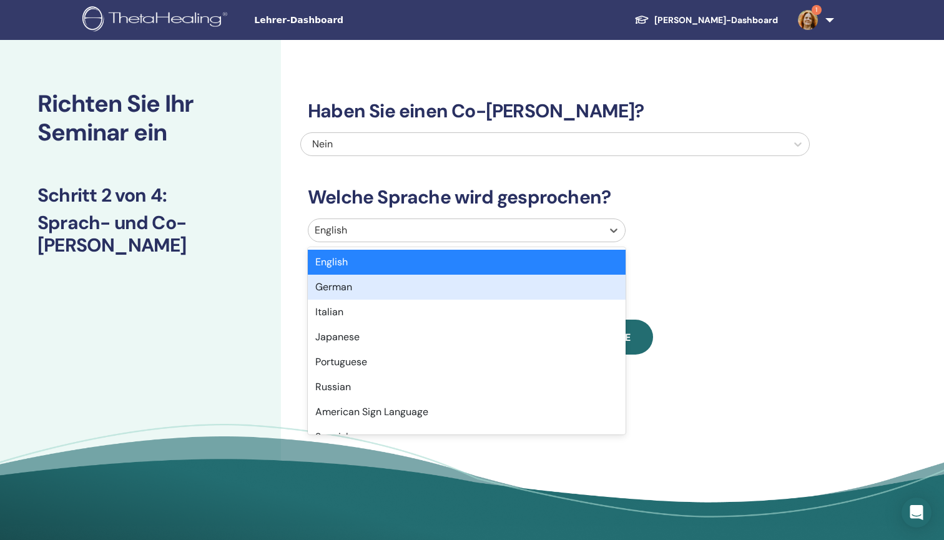
click at [479, 280] on div "German" at bounding box center [467, 287] width 318 height 25
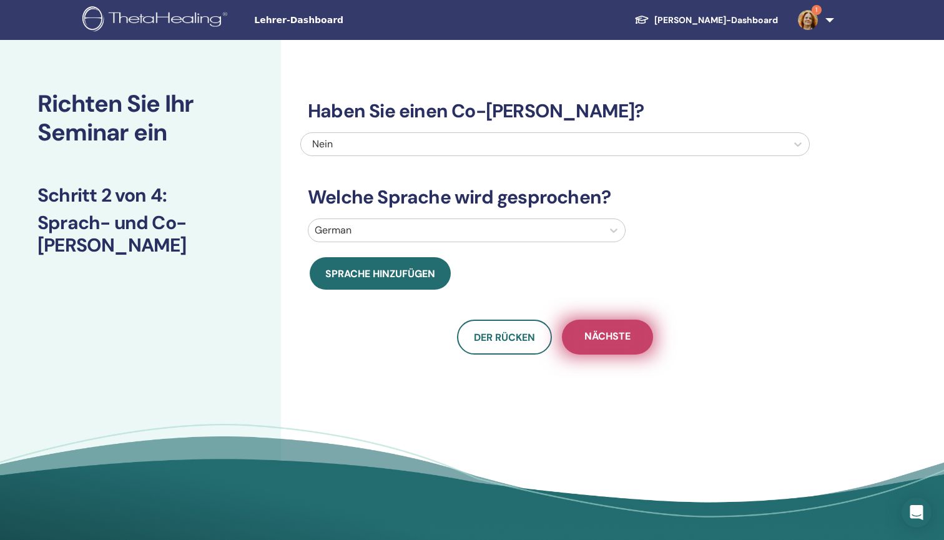
click at [616, 331] on span "Nächste" at bounding box center [607, 337] width 46 height 16
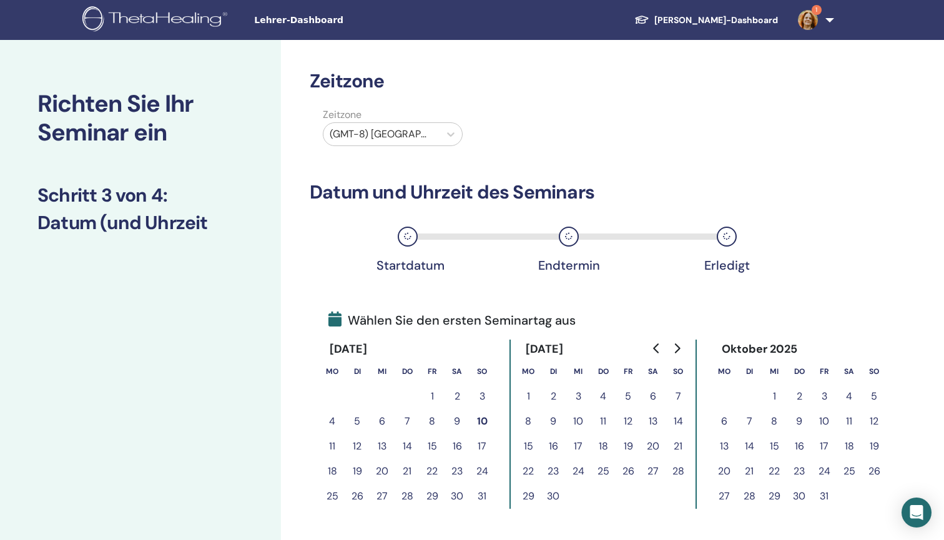
click at [580, 441] on button "17" at bounding box center [577, 446] width 25 height 25
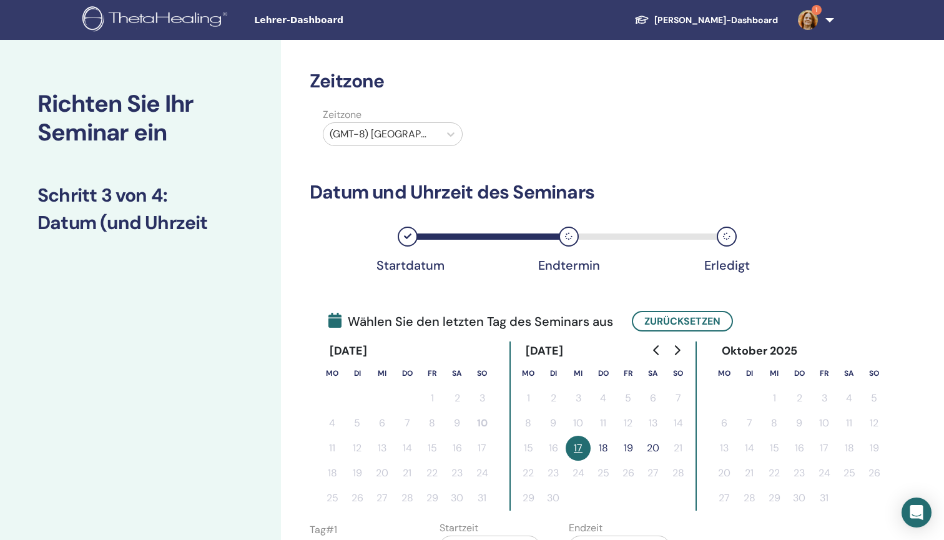
click at [633, 442] on button "19" at bounding box center [627, 448] width 25 height 25
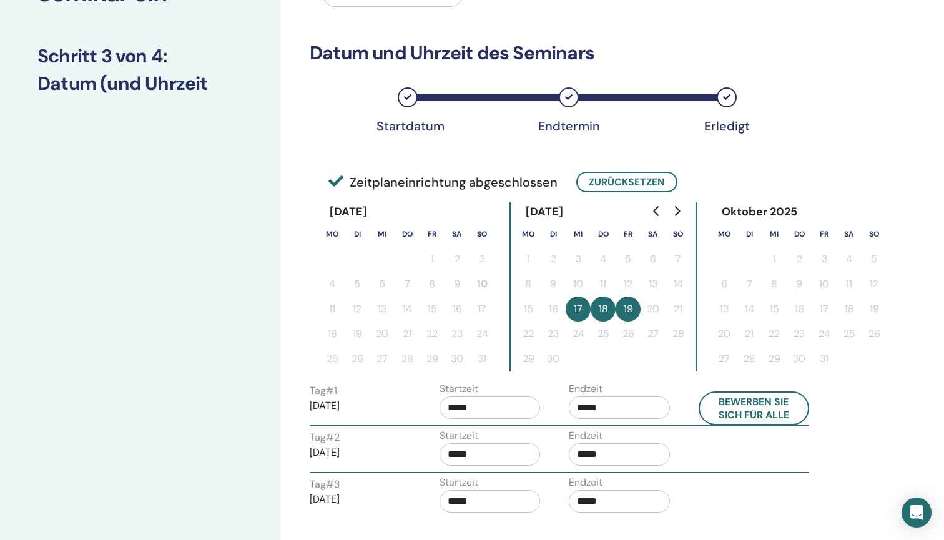
scroll to position [141, 0]
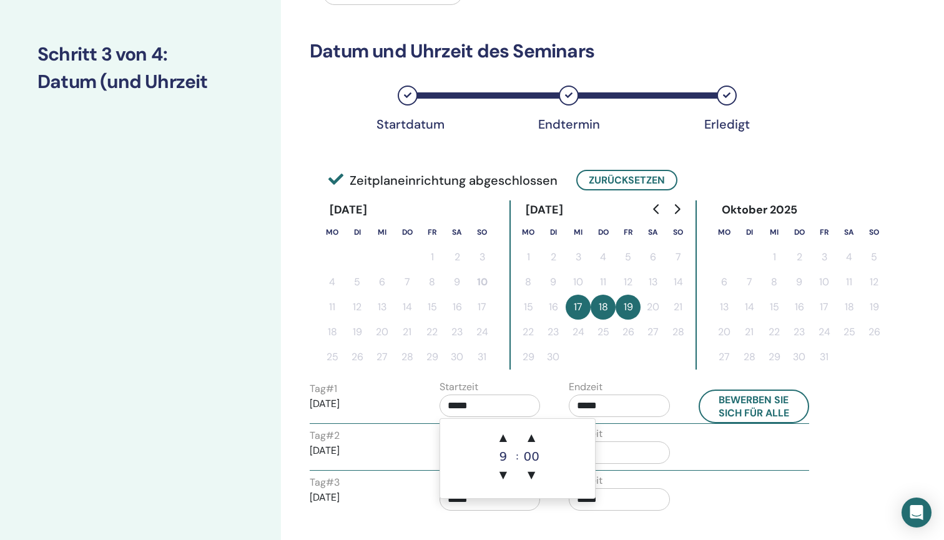
click at [463, 406] on input "*****" at bounding box center [489, 405] width 101 height 22
click at [532, 476] on span "▼" at bounding box center [531, 474] width 25 height 25
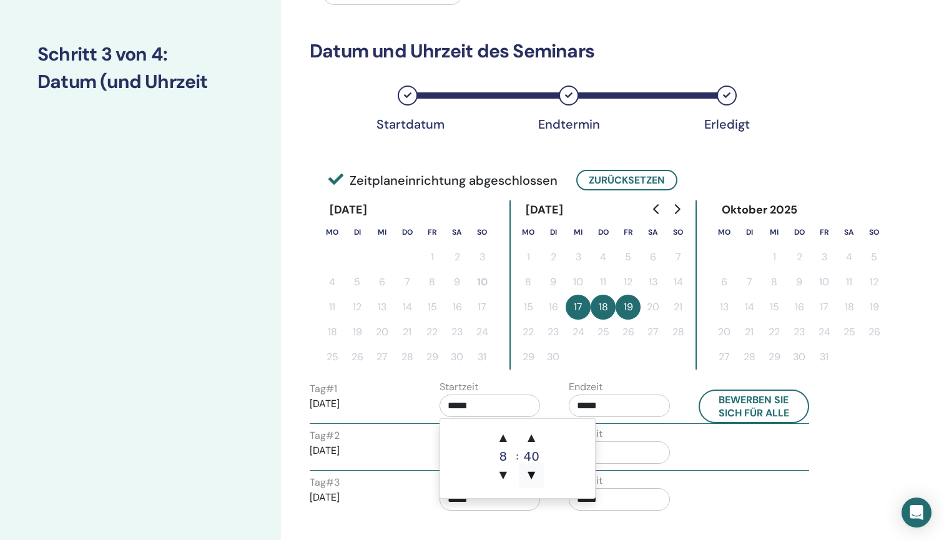
click at [532, 476] on span "▼" at bounding box center [531, 474] width 25 height 25
type input "*****"
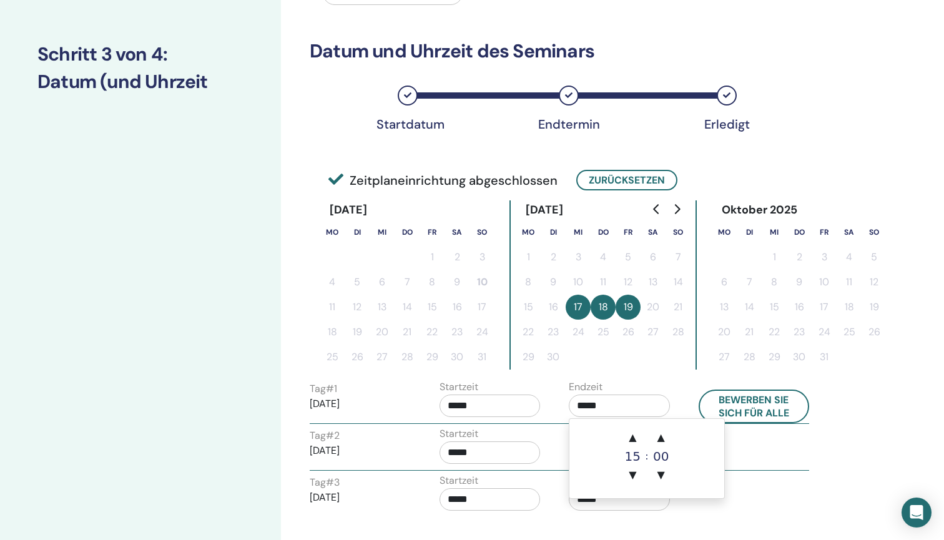
click at [613, 410] on input "*****" at bounding box center [618, 405] width 101 height 22
click at [635, 471] on span "▼" at bounding box center [632, 474] width 25 height 25
click at [665, 437] on span "▲" at bounding box center [660, 437] width 25 height 25
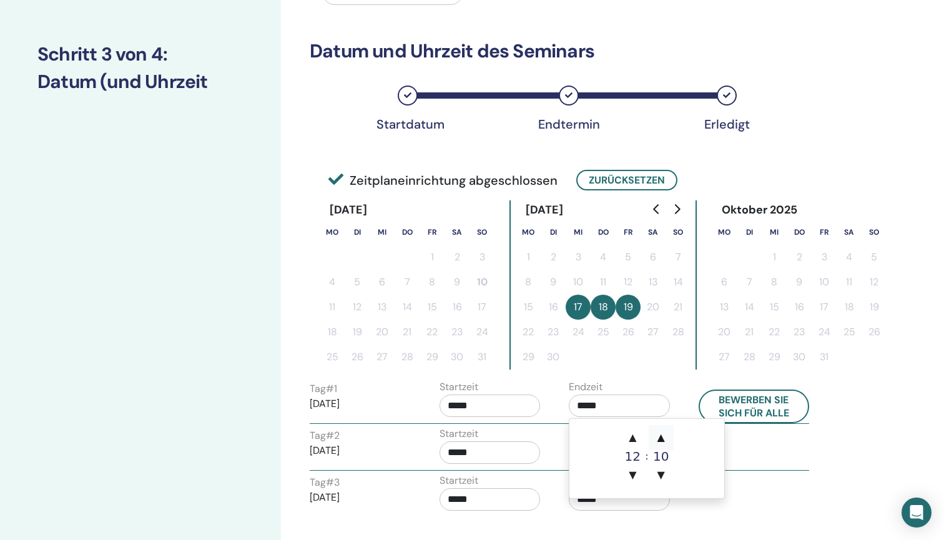
click at [665, 437] on span "▲" at bounding box center [660, 437] width 25 height 25
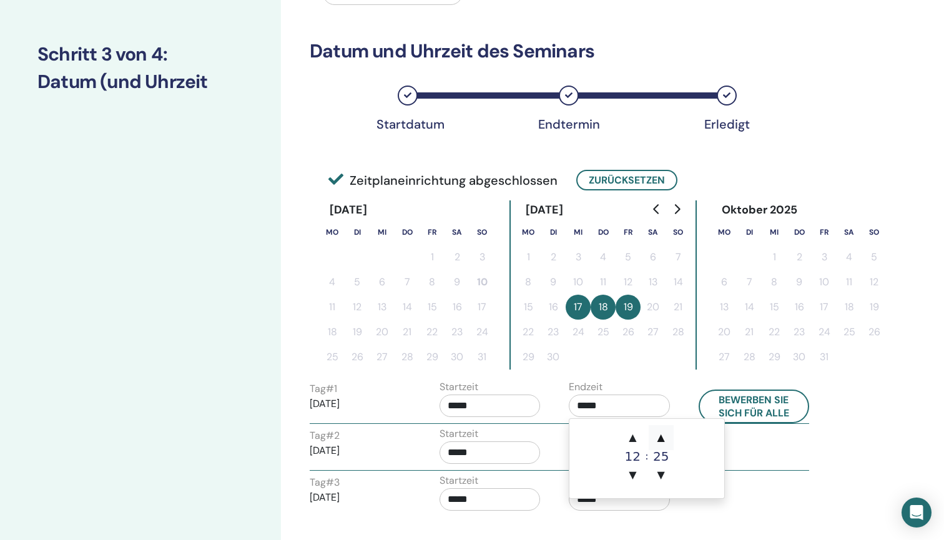
type input "*****"
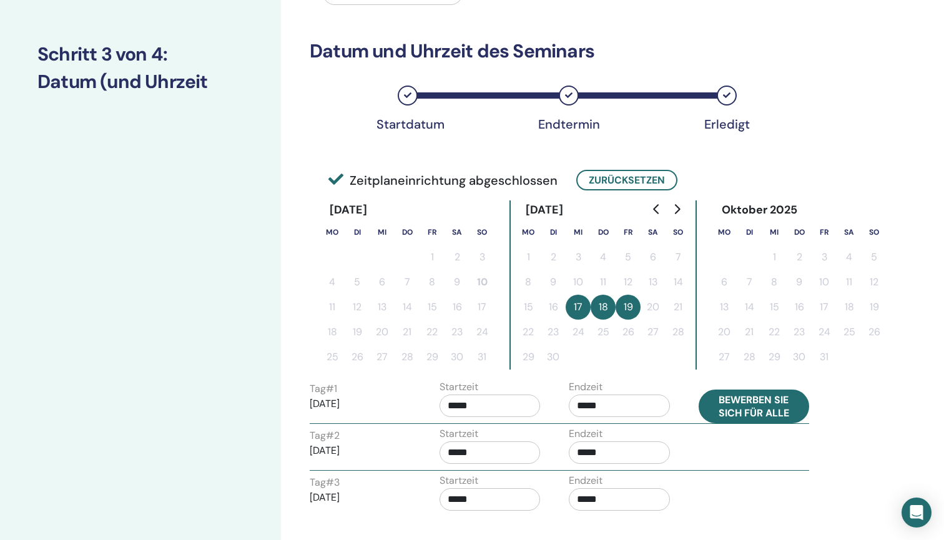
click at [743, 403] on button "Bewerben Sie sich für alle" at bounding box center [753, 406] width 111 height 34
type input "*****"
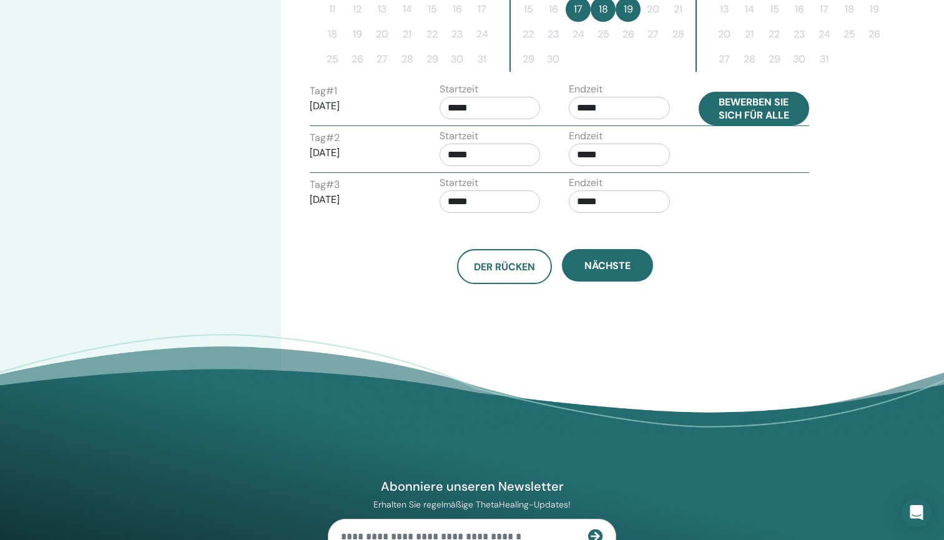
scroll to position [457, 0]
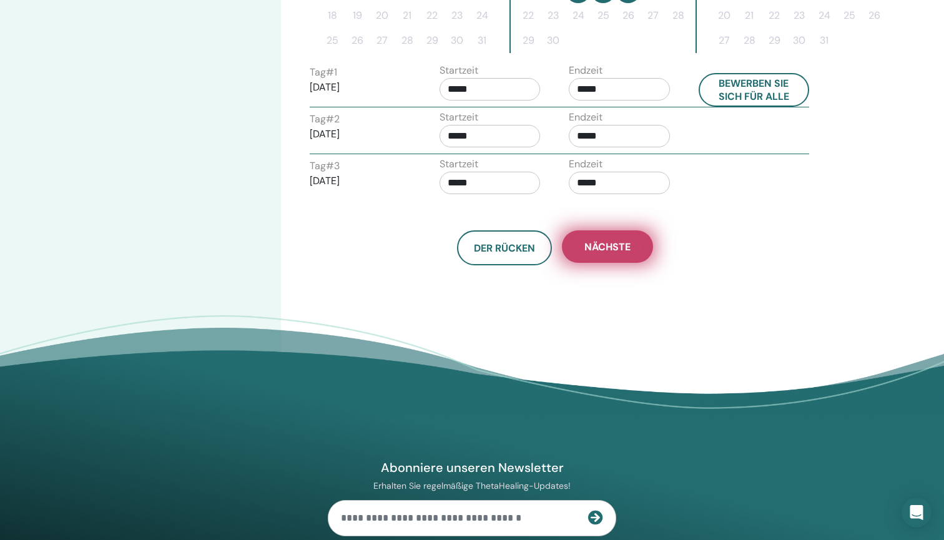
click at [622, 248] on span "Nächste" at bounding box center [607, 246] width 46 height 13
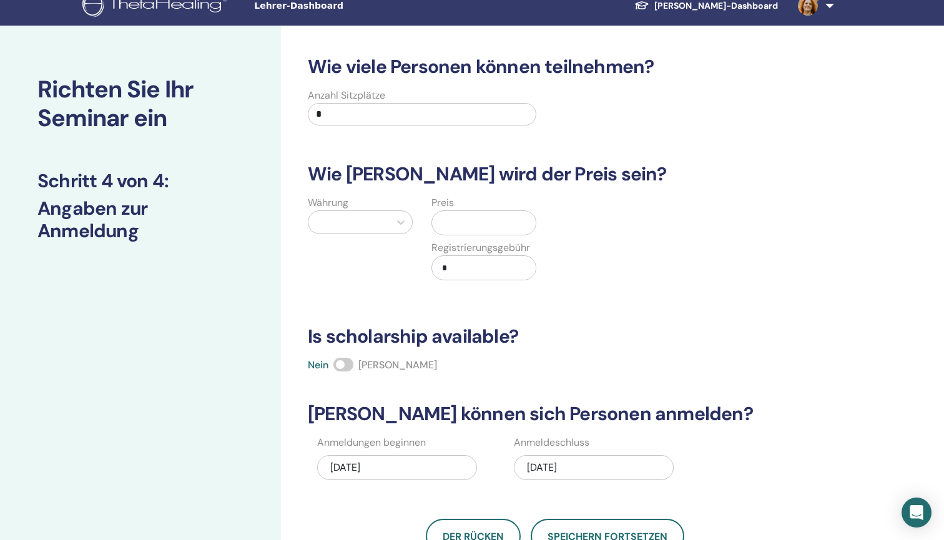
scroll to position [12, 0]
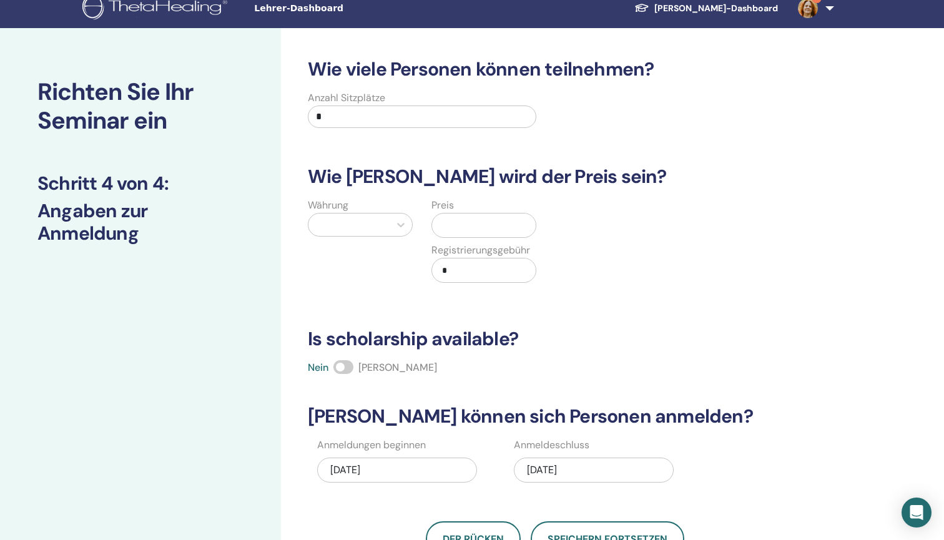
click at [416, 119] on input "*" at bounding box center [422, 116] width 228 height 22
type input "**"
click at [354, 220] on div at bounding box center [349, 224] width 69 height 17
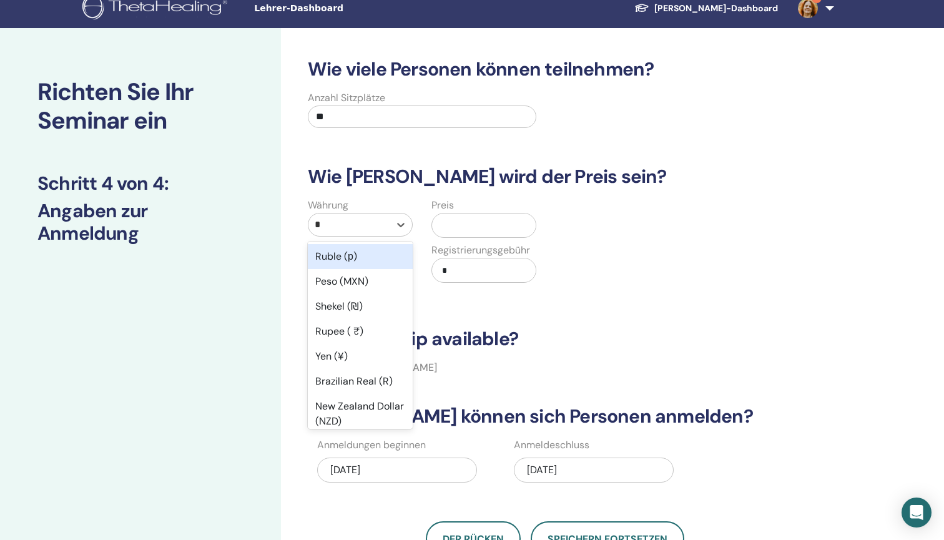
type input "**"
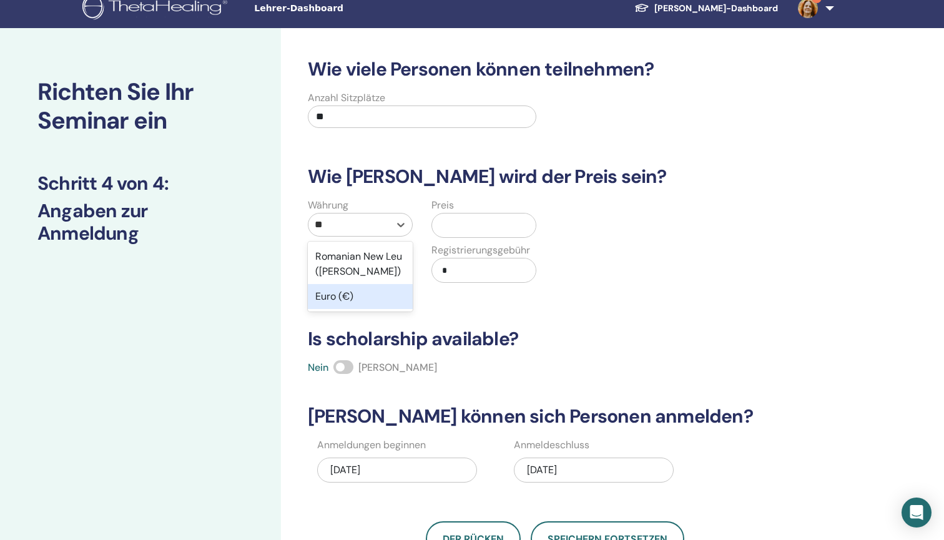
click at [348, 292] on div "Euro (€)" at bounding box center [360, 296] width 105 height 25
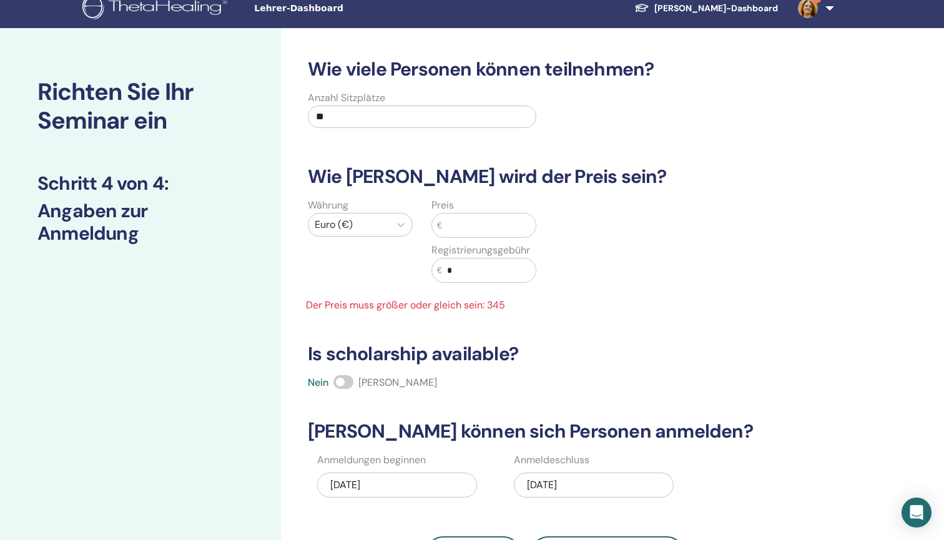
click at [468, 225] on input "text" at bounding box center [489, 225] width 94 height 24
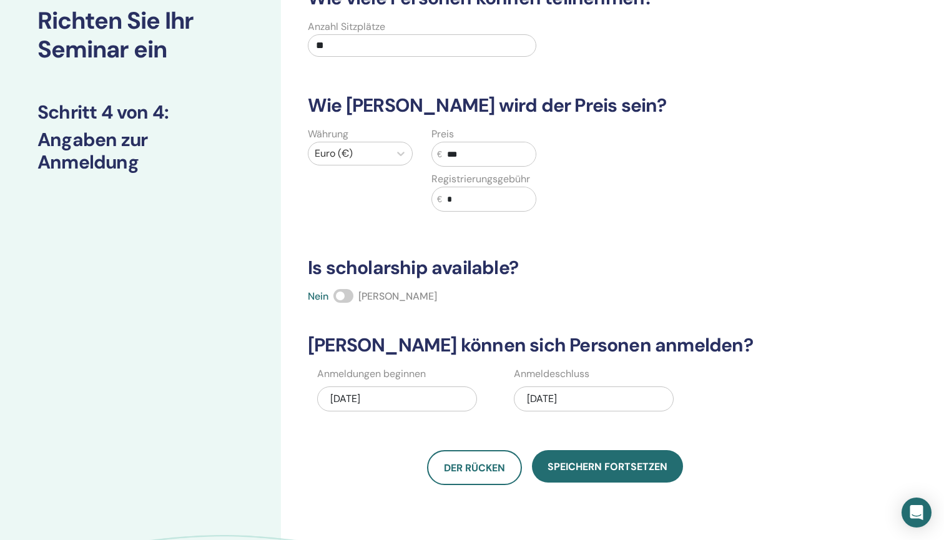
scroll to position [84, 0]
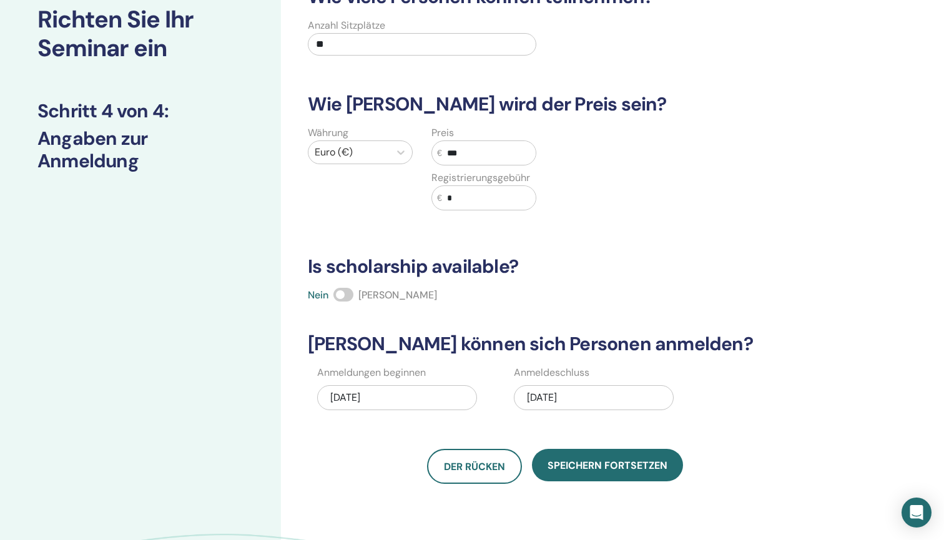
type input "***"
click at [352, 295] on span at bounding box center [343, 295] width 20 height 14
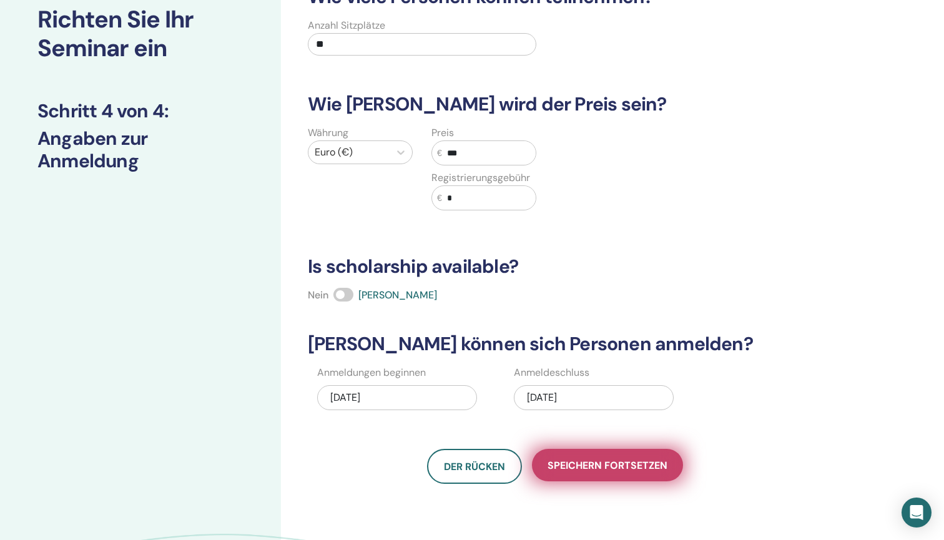
click at [586, 462] on span "Speichern fortsetzen" at bounding box center [607, 465] width 120 height 13
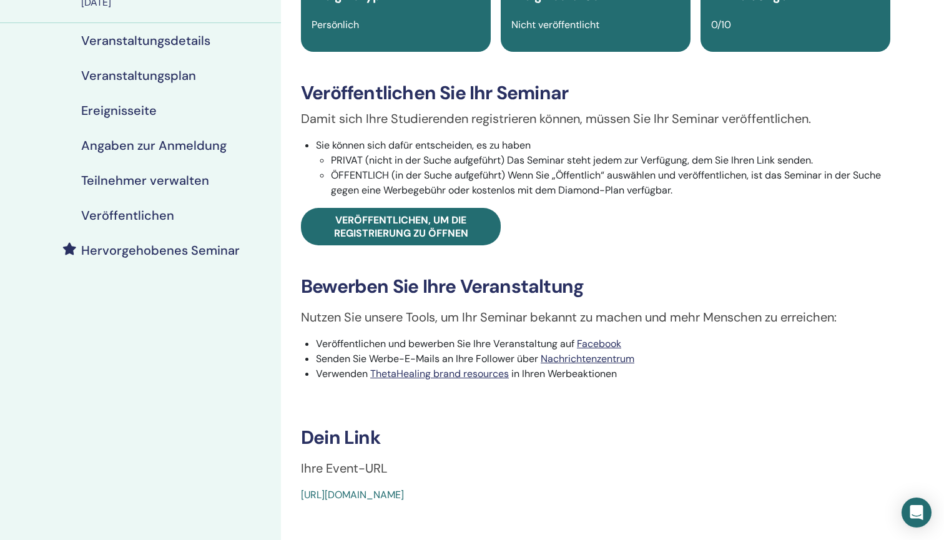
scroll to position [126, 0]
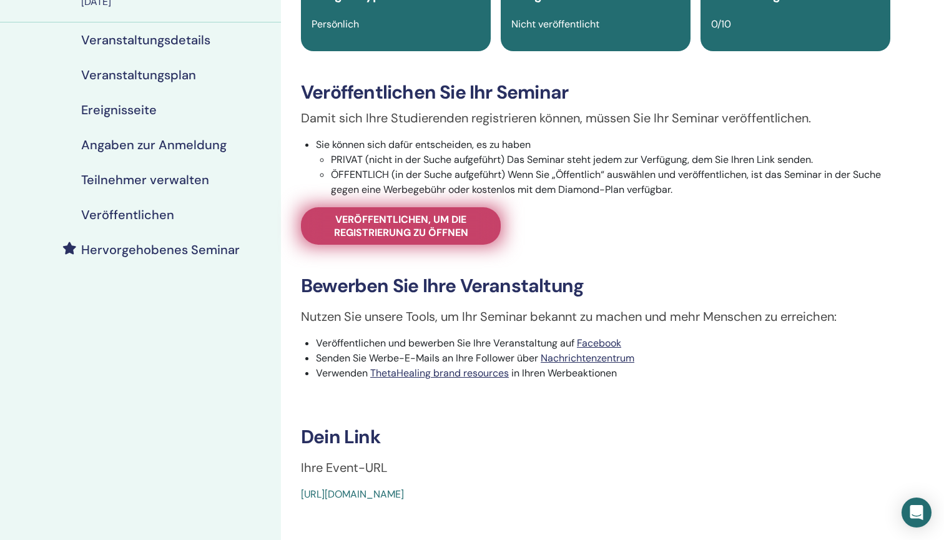
click at [456, 227] on span "Veröffentlichen, um die Registrierung zu öffnen" at bounding box center [400, 226] width 168 height 26
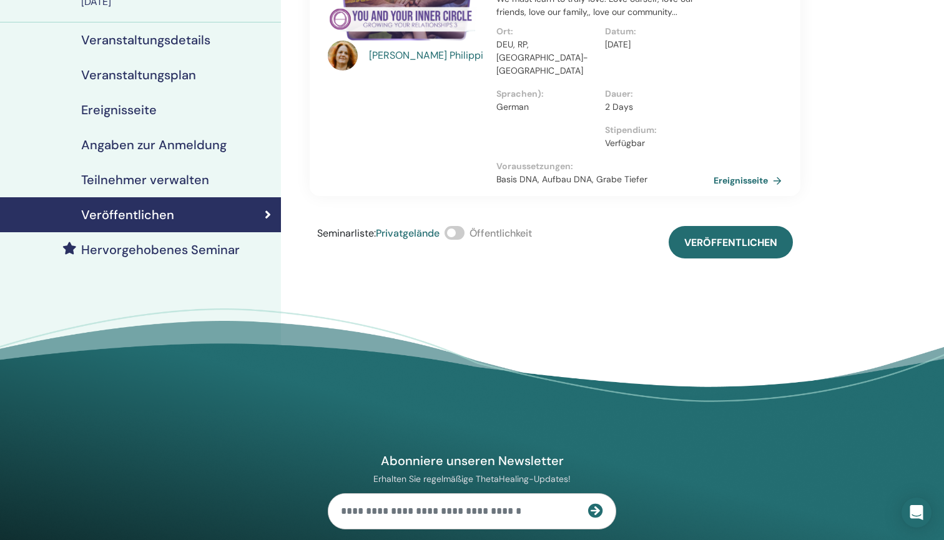
click at [462, 226] on span at bounding box center [454, 233] width 20 height 14
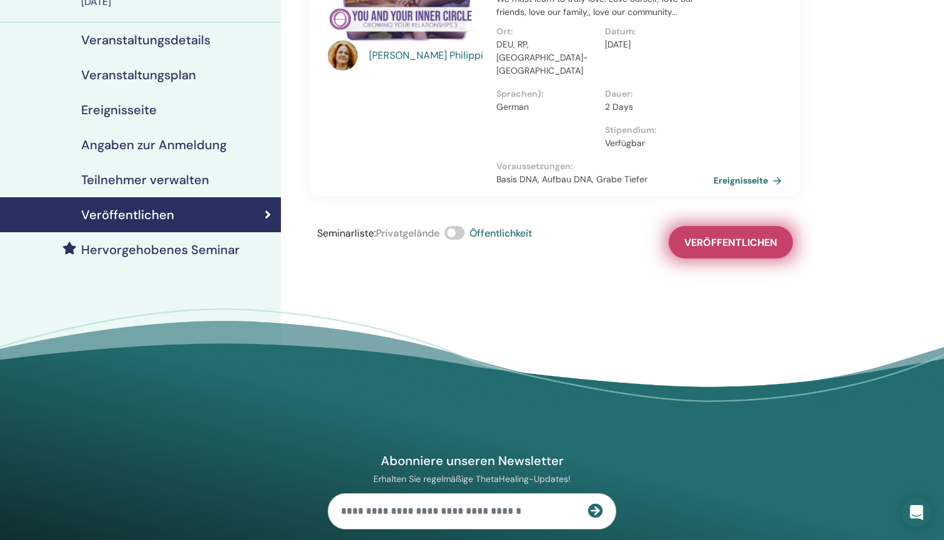
click at [753, 226] on button "Veröffentlichen" at bounding box center [730, 242] width 124 height 32
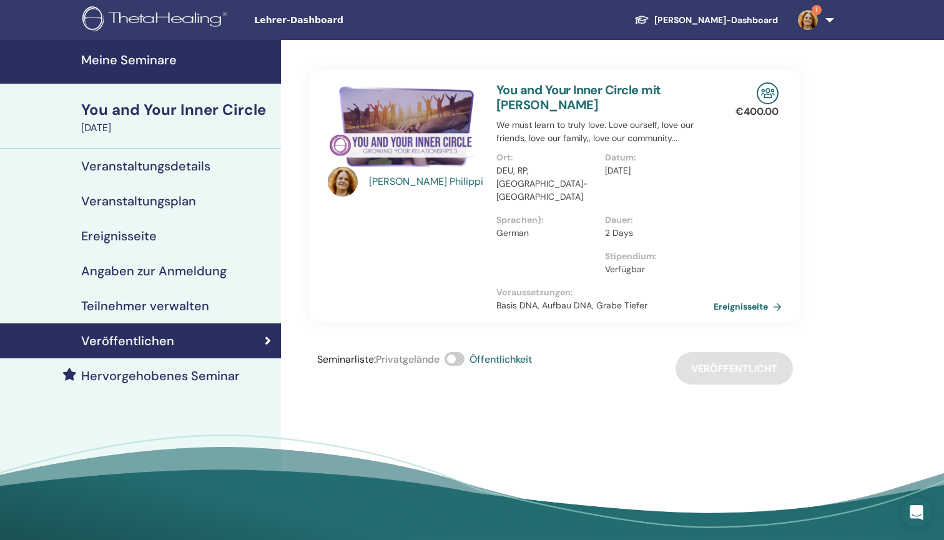
click at [149, 59] on h4 "Meine Seminare" at bounding box center [177, 59] width 192 height 15
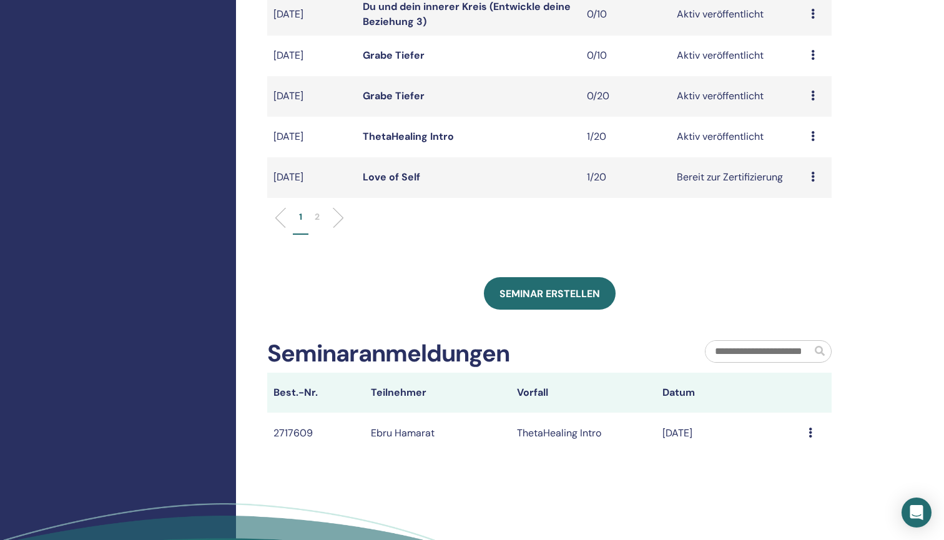
scroll to position [444, 0]
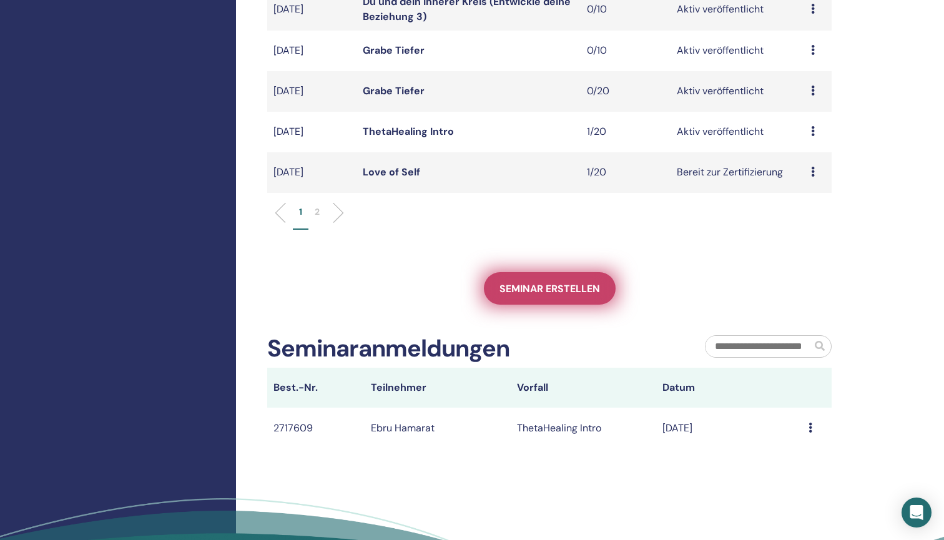
click at [534, 292] on span "Seminar erstellen" at bounding box center [549, 288] width 100 height 13
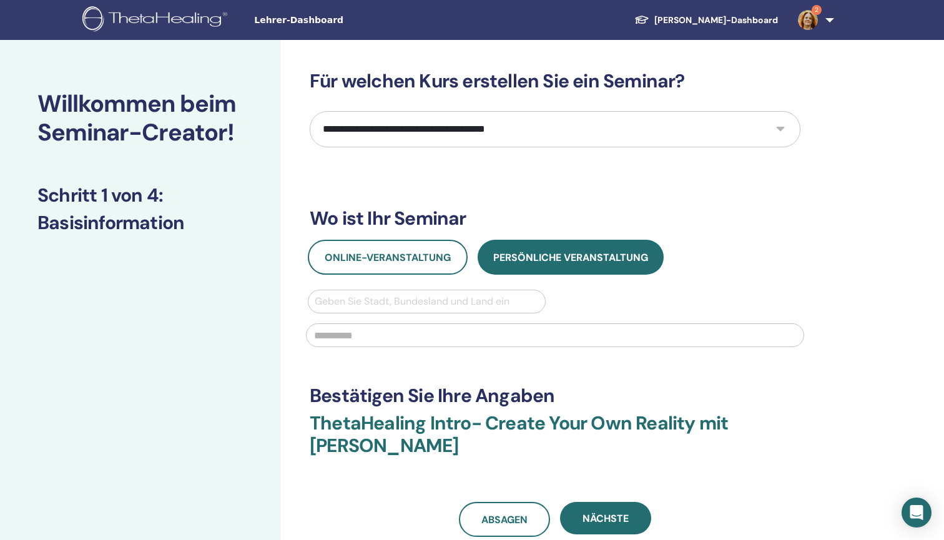
select select "*"
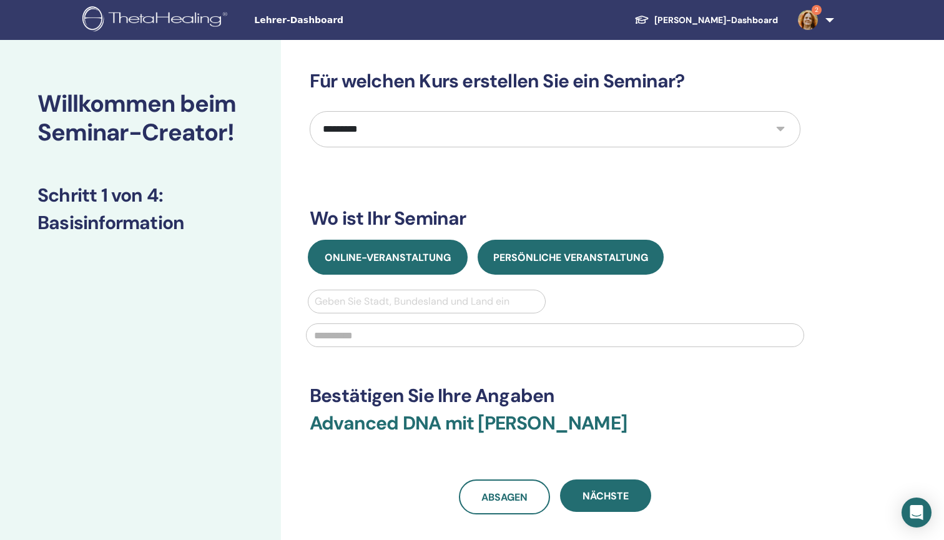
click at [374, 251] on span "Online-Veranstaltung" at bounding box center [387, 257] width 126 height 13
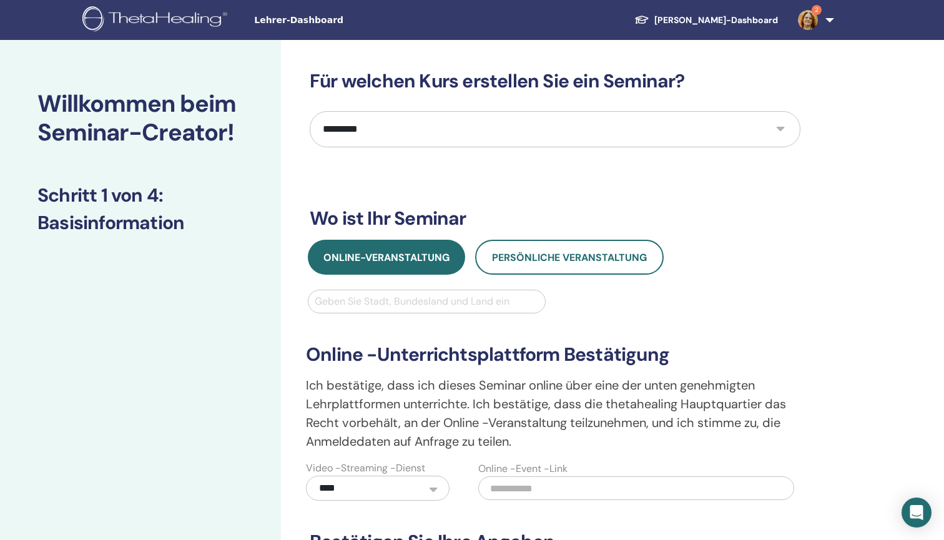
click at [369, 302] on div "Geben Sie Stadt, Bundesland und Land ein" at bounding box center [427, 301] width 224 height 15
type input "*"
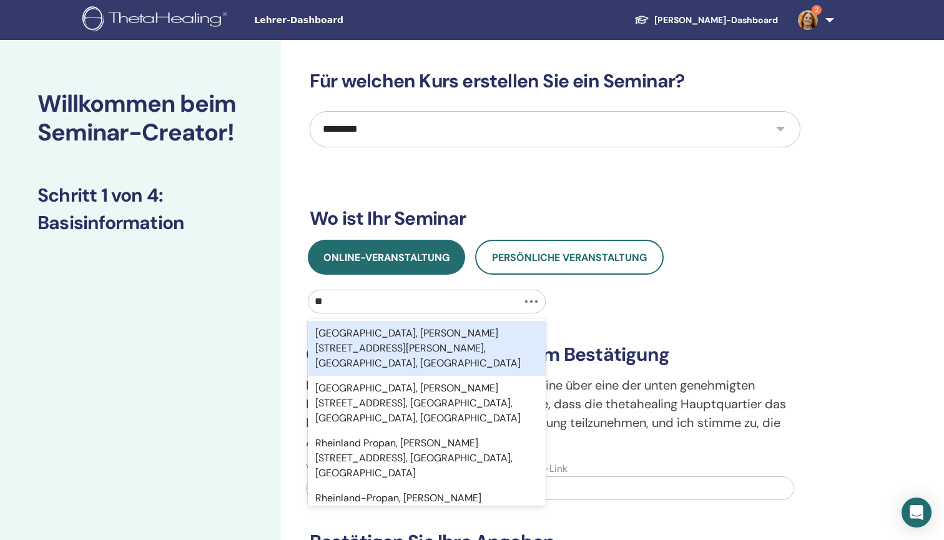
type input "*"
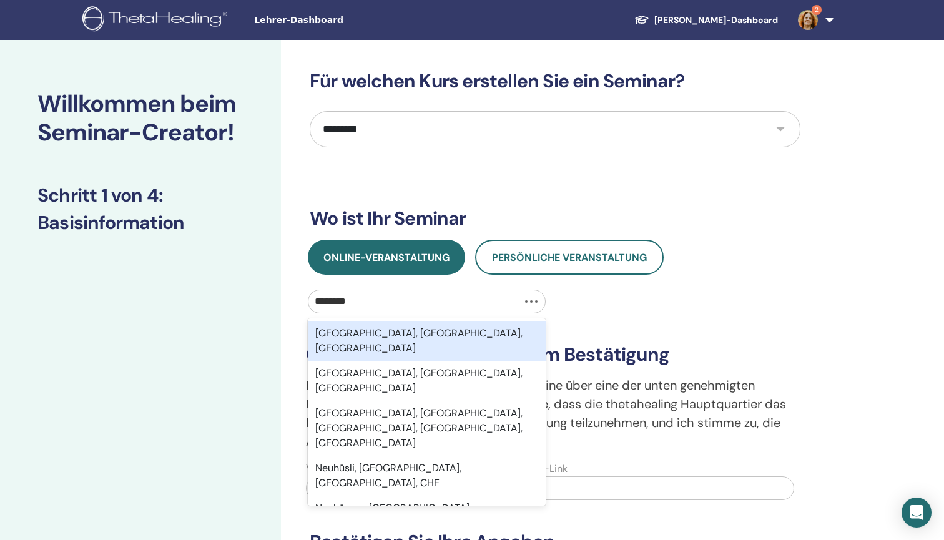
type input "*********"
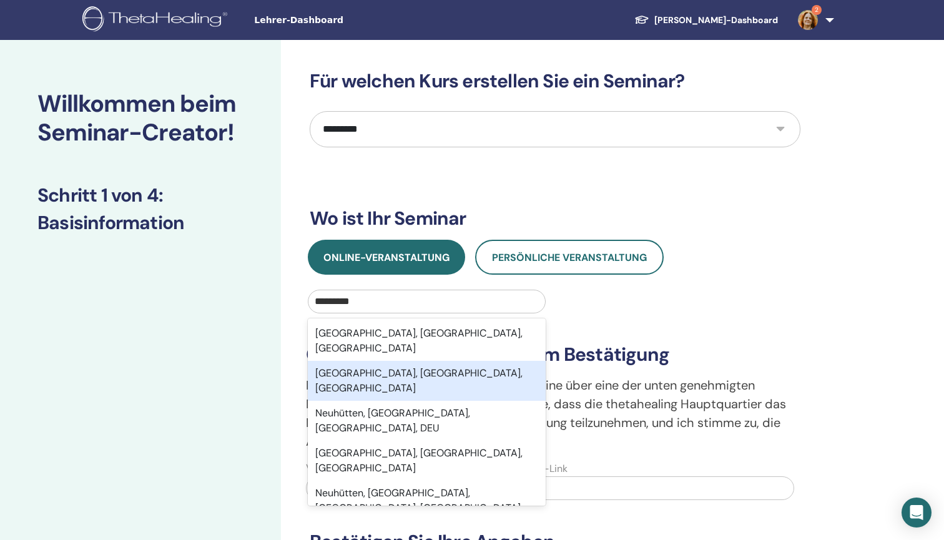
click at [375, 361] on div "Neuhütten, Rheinland-Pfalz, DEU" at bounding box center [427, 381] width 238 height 40
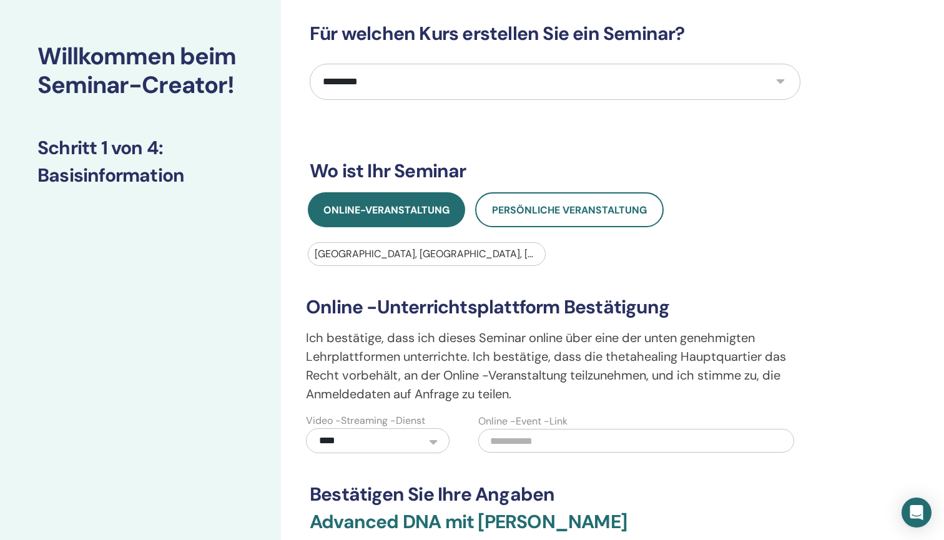
scroll to position [56, 0]
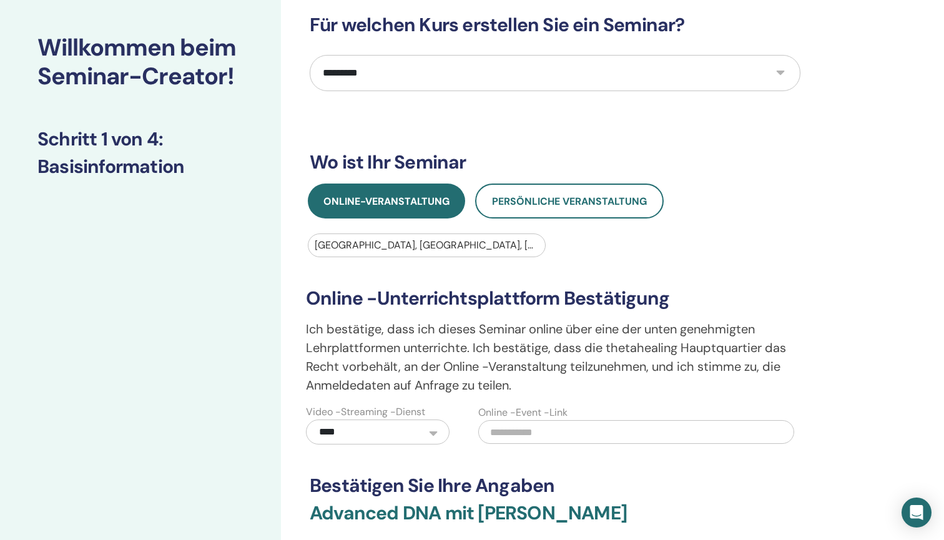
click at [544, 426] on input "text" at bounding box center [636, 432] width 316 height 24
paste input "**********"
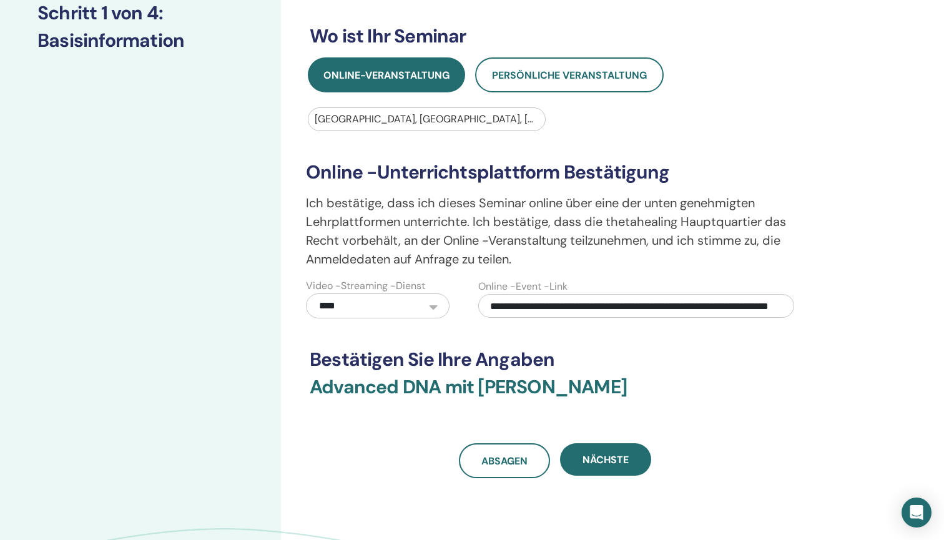
scroll to position [193, 0]
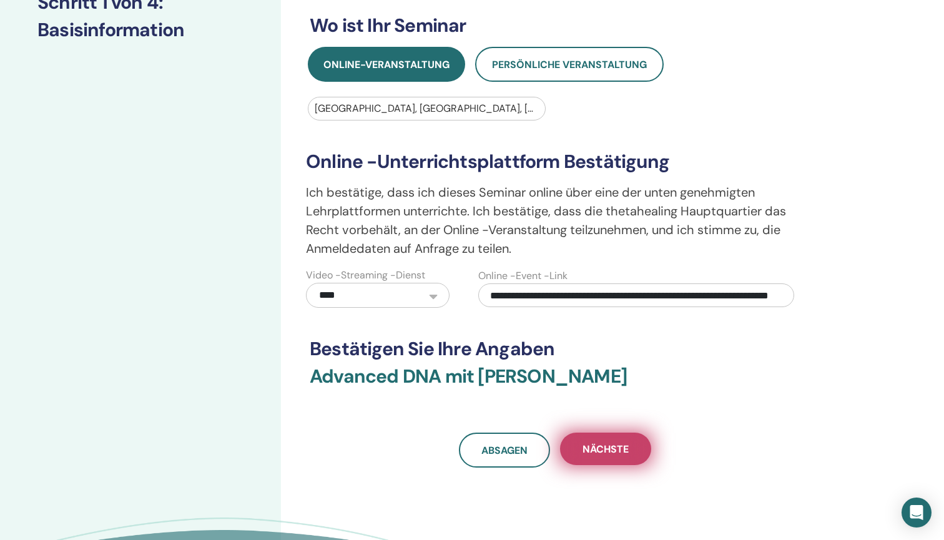
type input "**********"
click at [610, 445] on span "Nächste" at bounding box center [605, 448] width 46 height 13
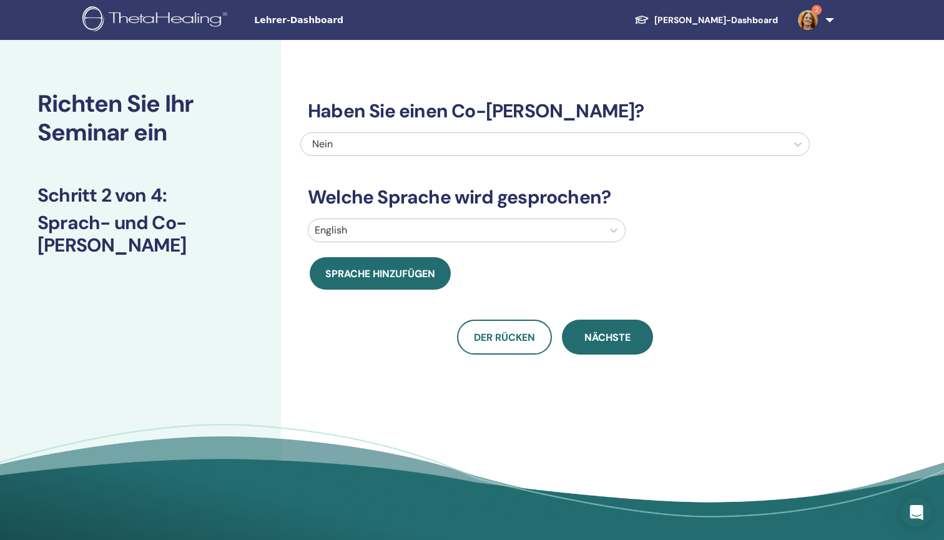
scroll to position [0, 0]
click at [509, 228] on div at bounding box center [455, 230] width 281 height 17
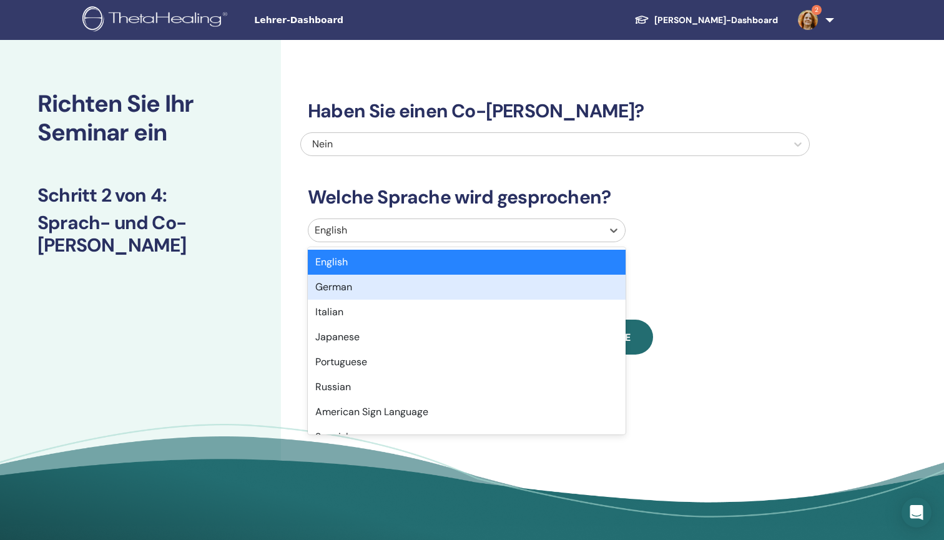
click at [499, 286] on div "German" at bounding box center [467, 287] width 318 height 25
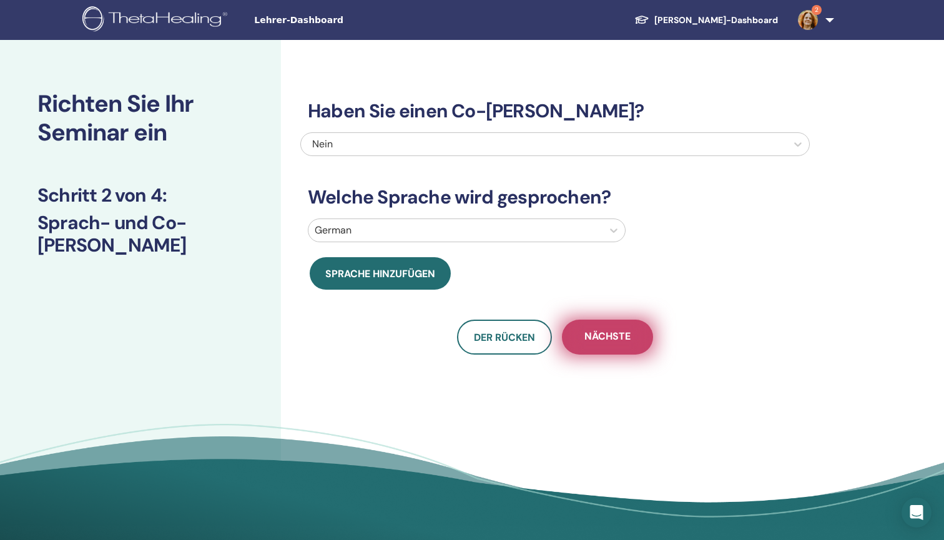
click at [601, 340] on span "Nächste" at bounding box center [607, 337] width 46 height 16
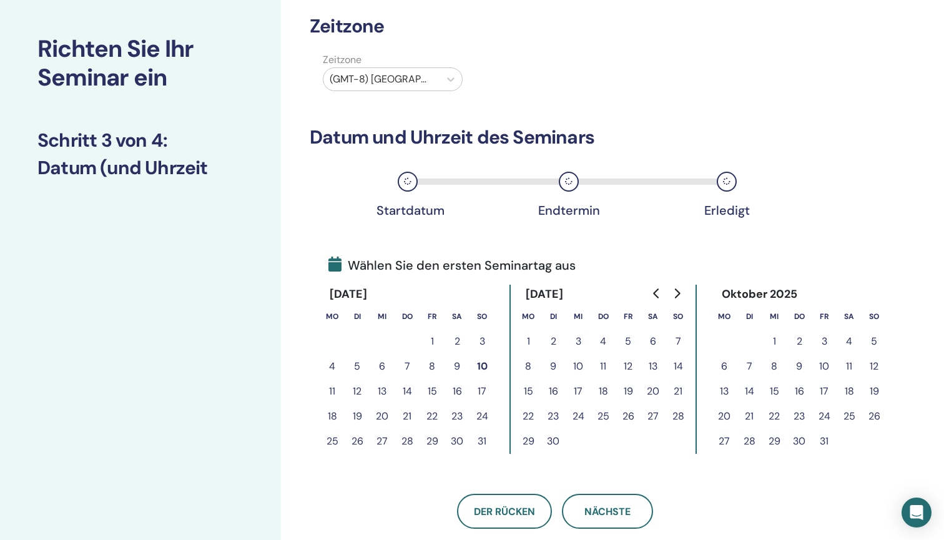
scroll to position [84, 0]
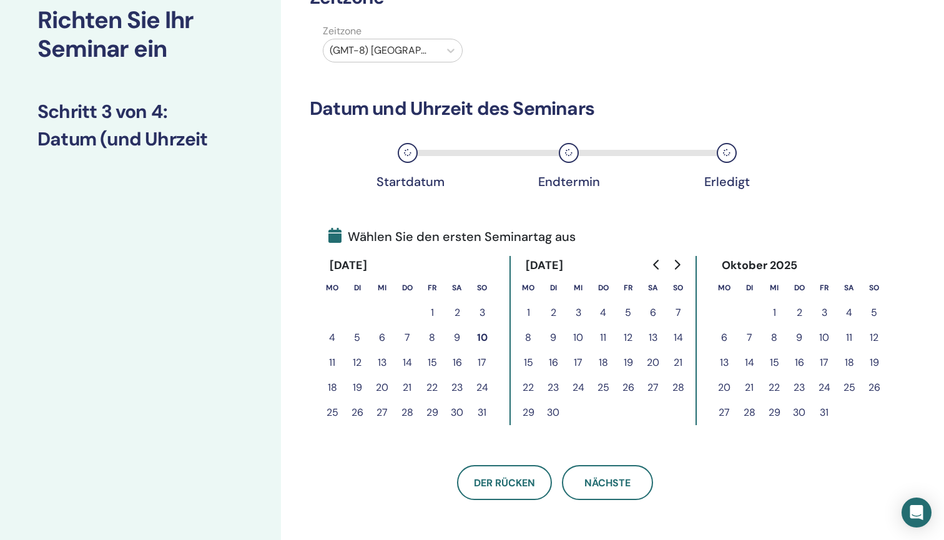
click at [680, 258] on button "Go to next month" at bounding box center [676, 264] width 20 height 25
click at [826, 388] on button "21" at bounding box center [823, 387] width 25 height 25
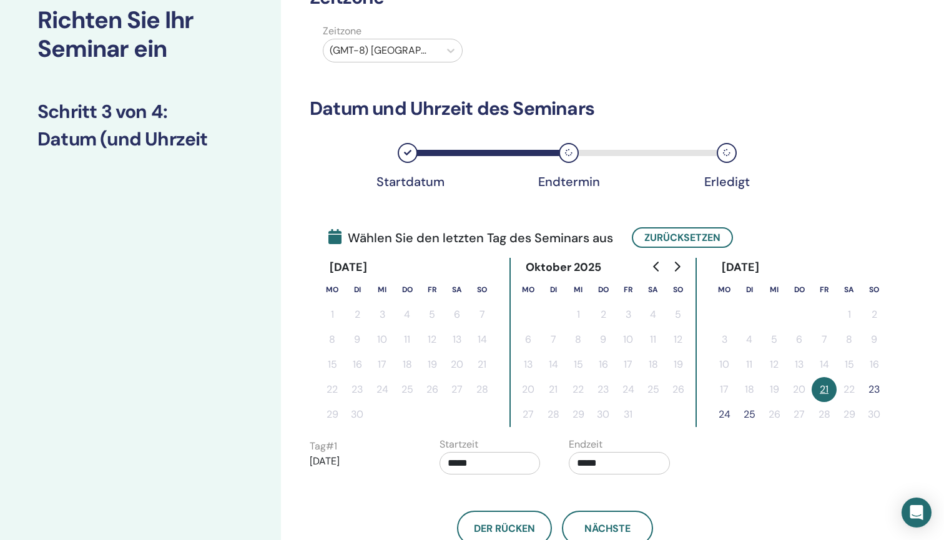
click at [878, 388] on button "23" at bounding box center [873, 389] width 25 height 25
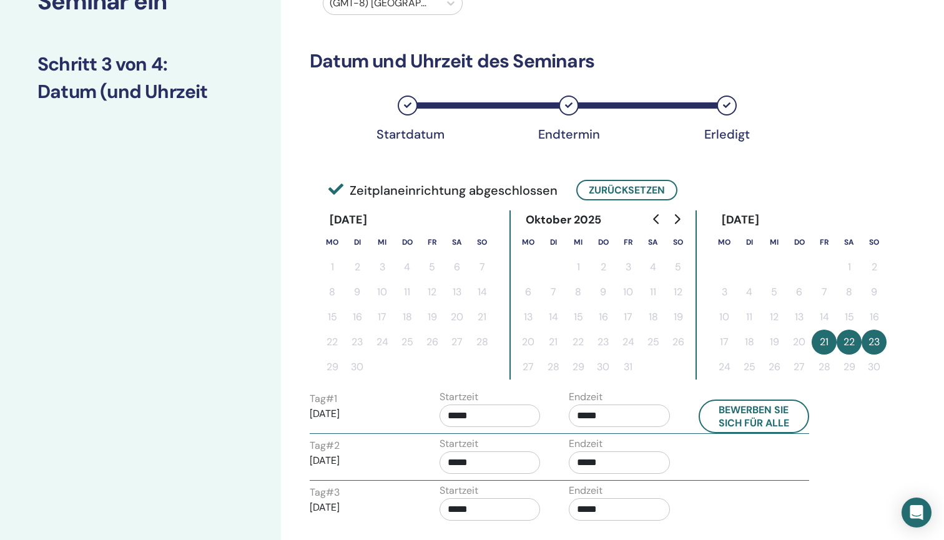
scroll to position [148, 0]
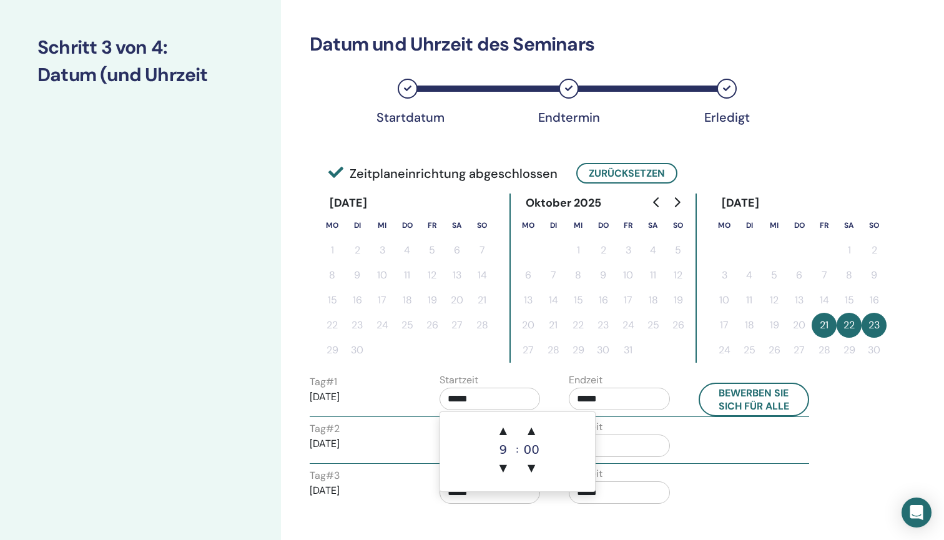
click at [476, 398] on input "*****" at bounding box center [489, 399] width 101 height 22
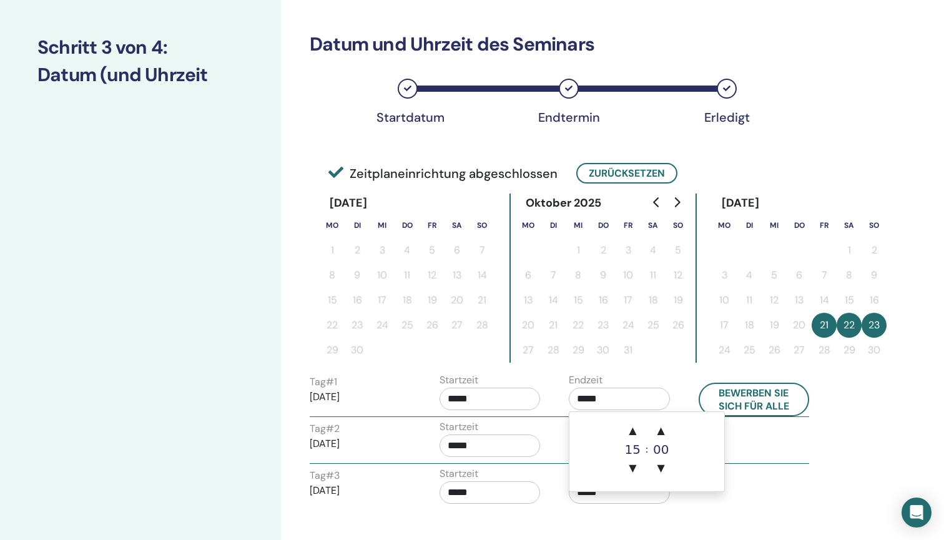
click at [593, 406] on input "*****" at bounding box center [618, 399] width 101 height 22
click at [624, 428] on span "▲" at bounding box center [632, 430] width 25 height 25
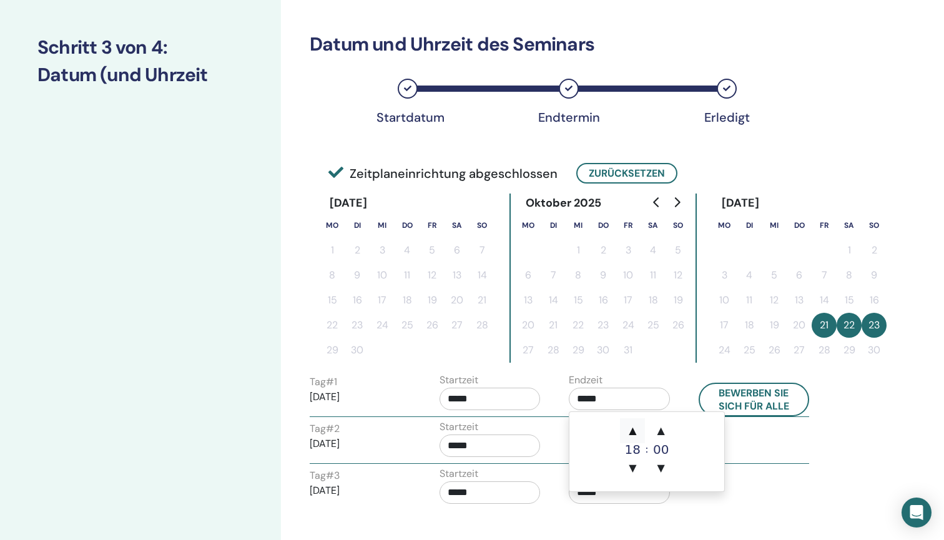
click at [624, 428] on span "▲" at bounding box center [632, 430] width 25 height 25
type input "*****"
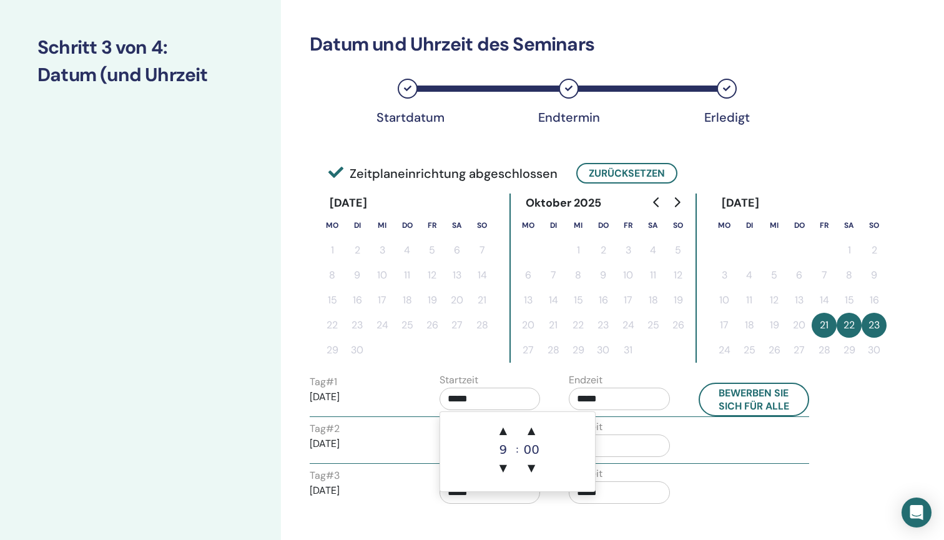
click at [457, 396] on input "*****" at bounding box center [489, 399] width 101 height 22
click at [497, 427] on span "▲" at bounding box center [502, 430] width 25 height 25
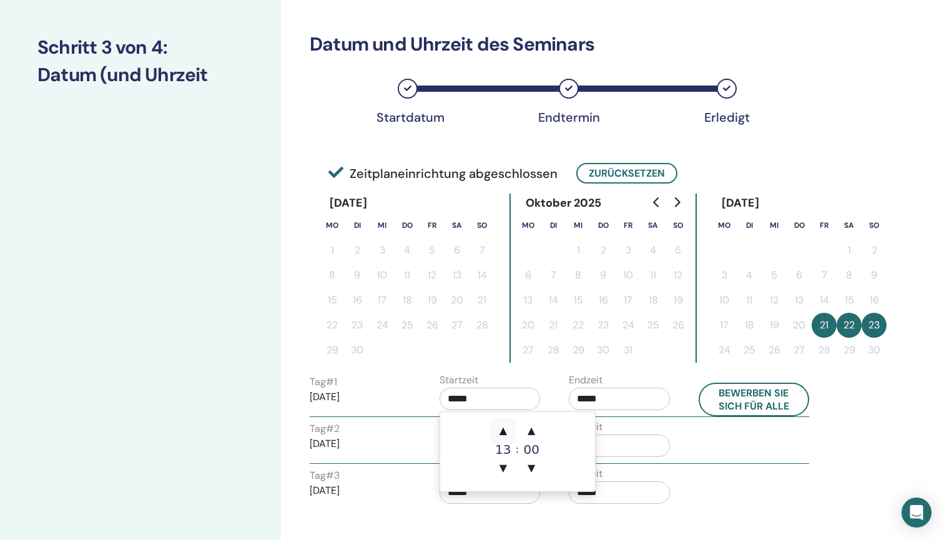
click at [497, 427] on span "▲" at bounding box center [502, 430] width 25 height 25
type input "*****"
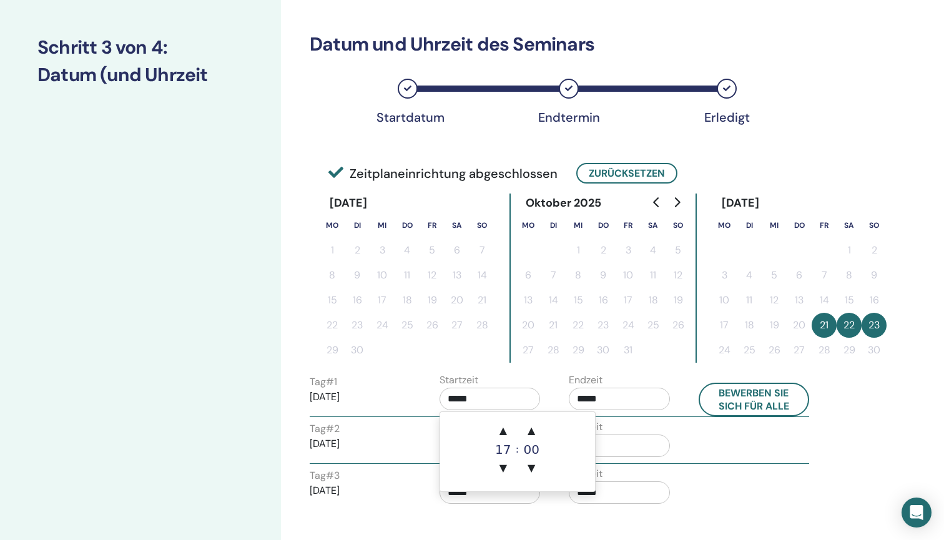
click at [656, 451] on input "*****" at bounding box center [618, 445] width 101 height 22
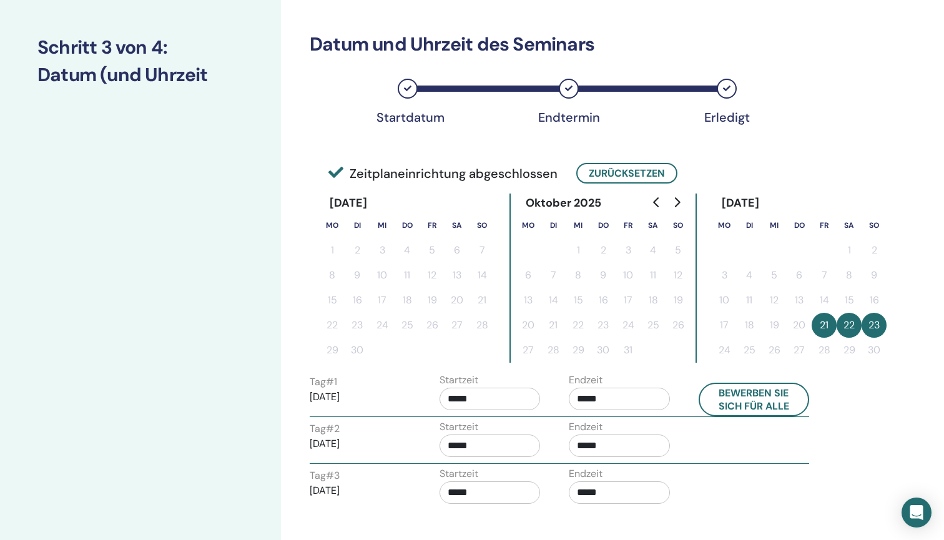
click at [714, 444] on div "Tag # 2 2025/11/22 Startzeit ***** Endzeit *****" at bounding box center [559, 441] width 518 height 44
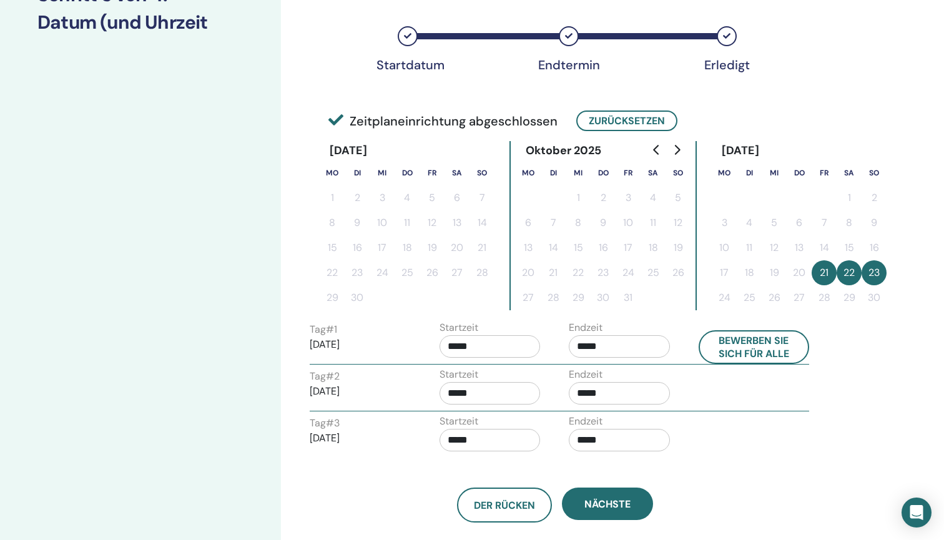
scroll to position [223, 0]
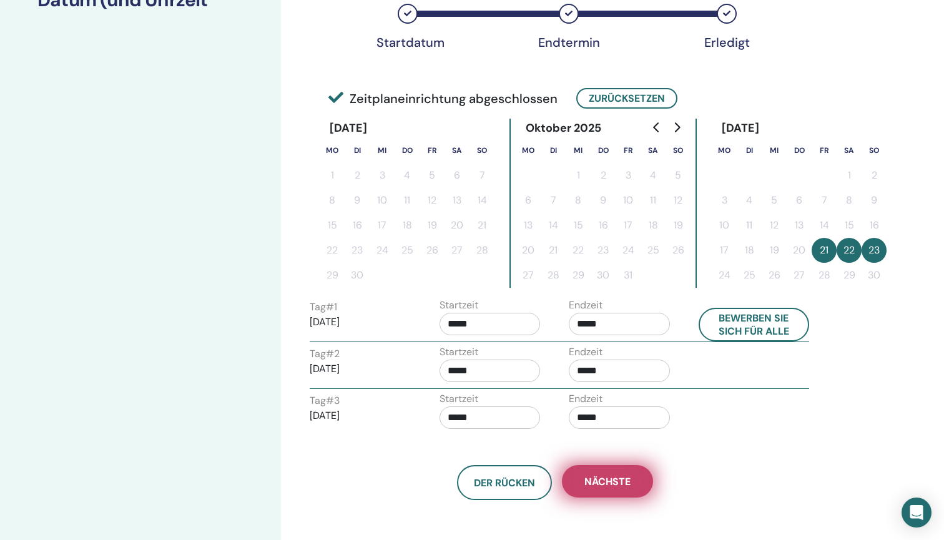
click at [643, 474] on button "Nächste" at bounding box center [607, 481] width 91 height 32
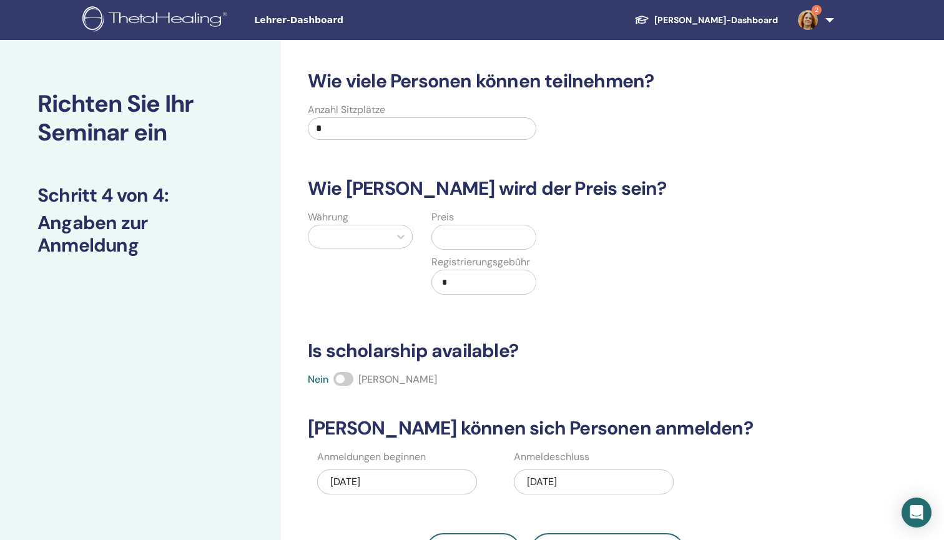
scroll to position [0, 0]
click at [398, 124] on input "*" at bounding box center [422, 128] width 228 height 22
type input "**"
click at [376, 235] on div at bounding box center [349, 236] width 69 height 17
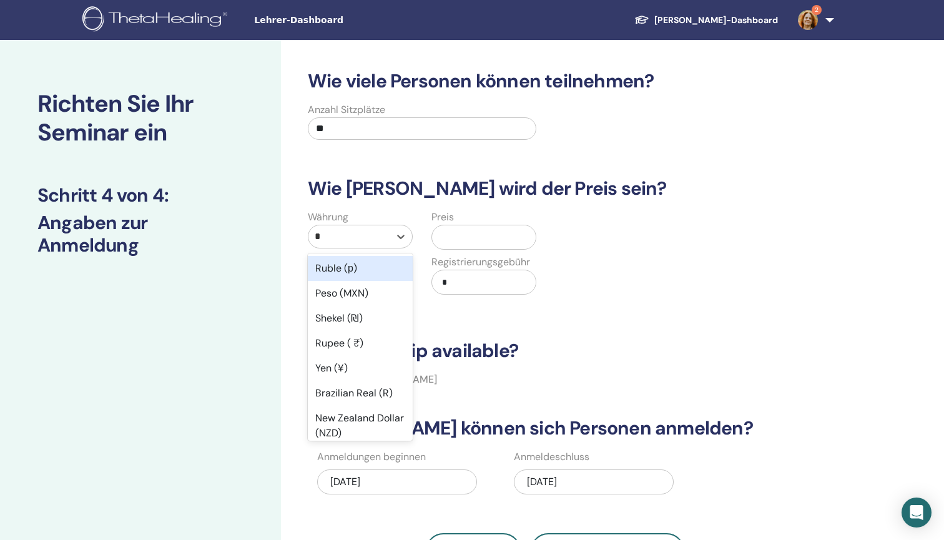
type input "**"
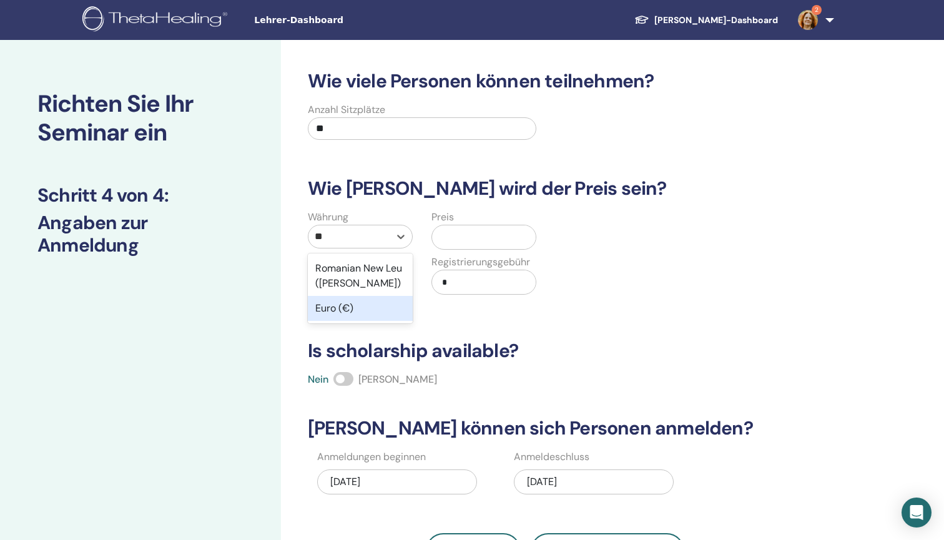
click at [371, 313] on div "Euro (€)" at bounding box center [360, 308] width 105 height 25
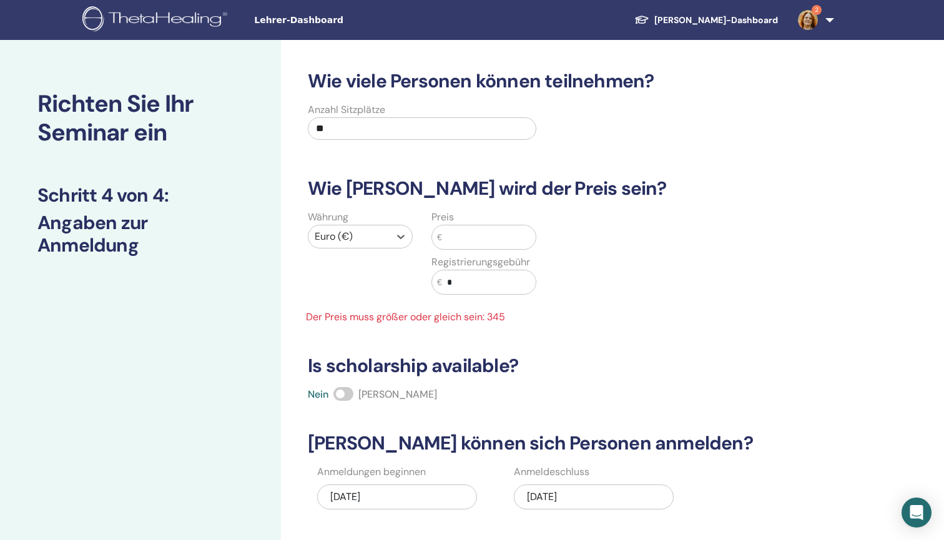
click at [469, 232] on input "text" at bounding box center [489, 237] width 94 height 24
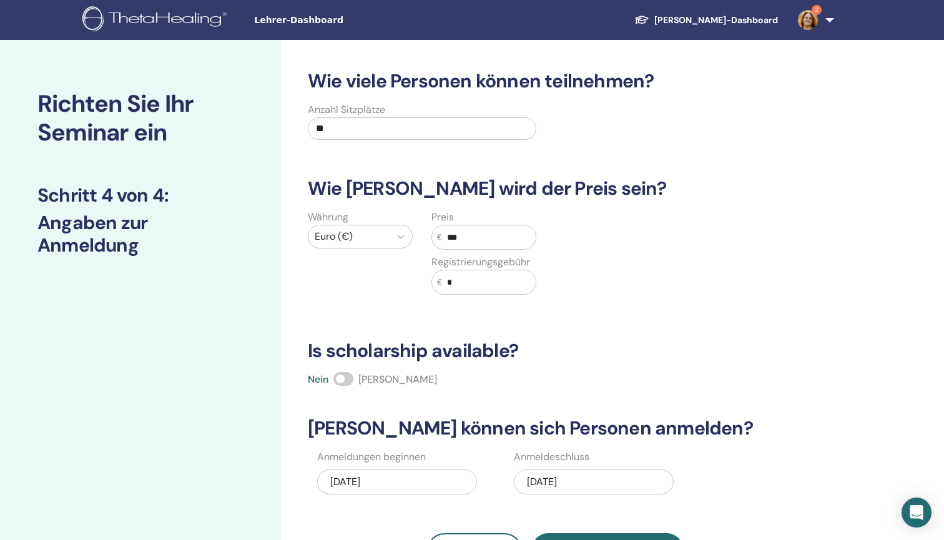
type input "***"
click at [345, 380] on span at bounding box center [343, 379] width 20 height 14
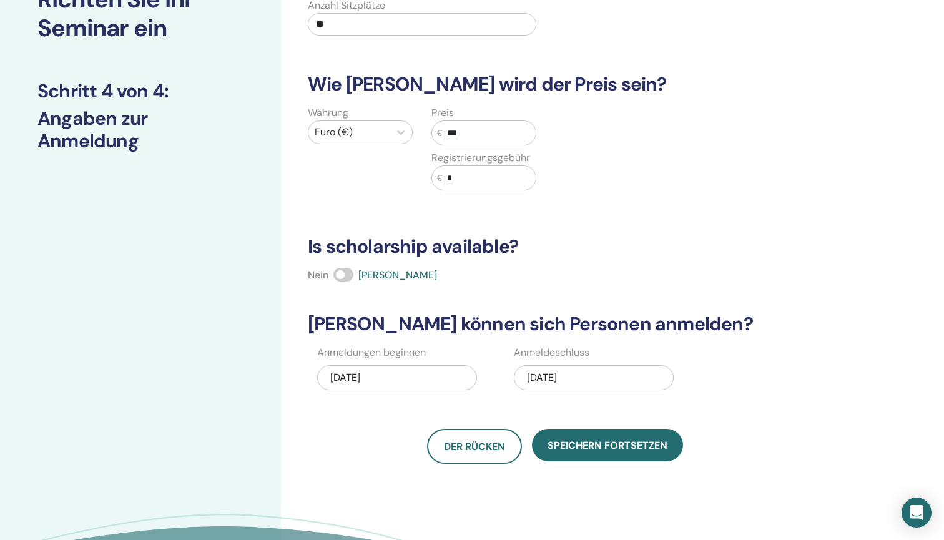
scroll to position [115, 0]
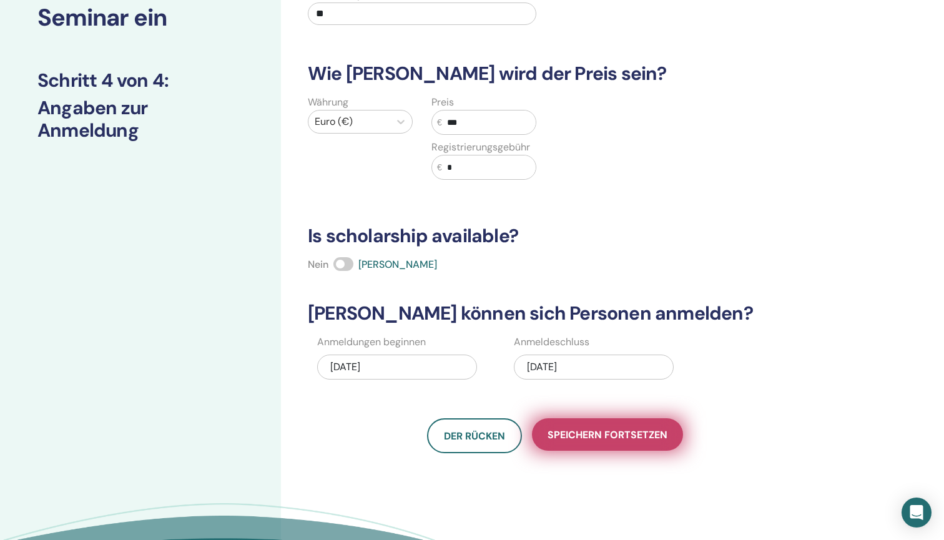
click at [595, 439] on span "Speichern fortsetzen" at bounding box center [607, 434] width 120 height 13
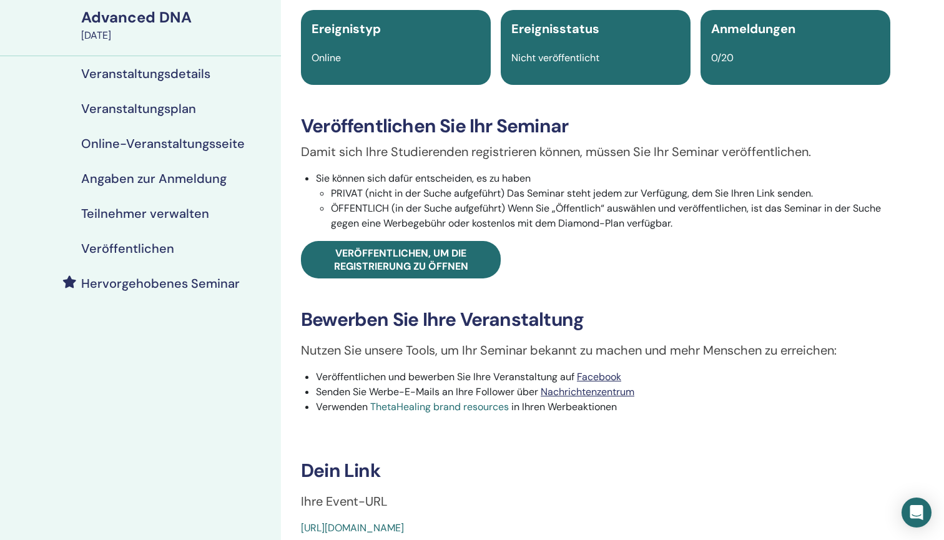
scroll to position [90, 0]
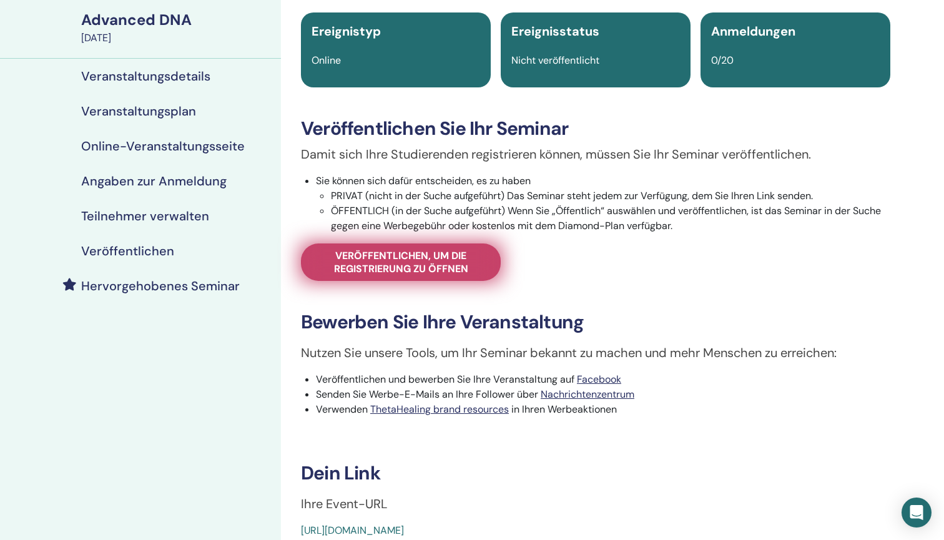
click at [447, 266] on span "Veröffentlichen, um die Registrierung zu öffnen" at bounding box center [400, 262] width 168 height 26
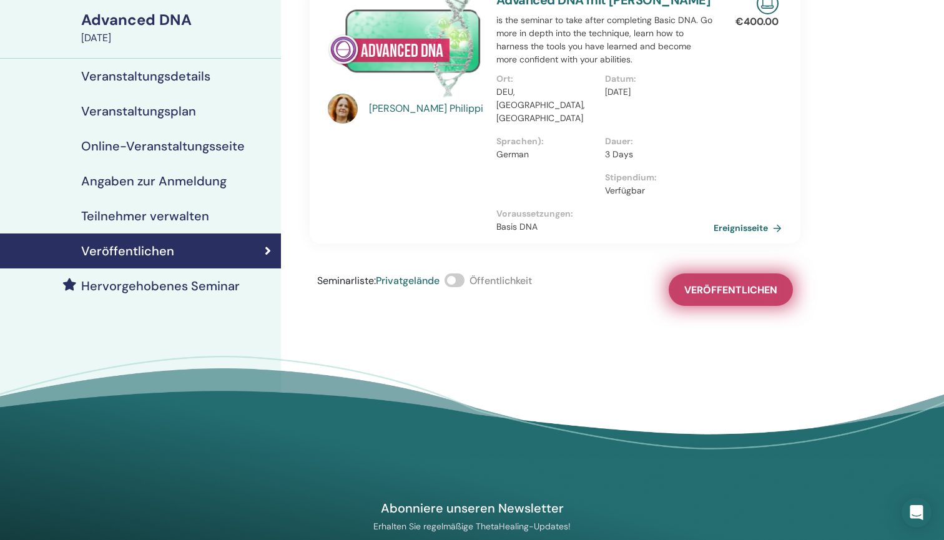
click at [724, 283] on span "Veröffentlichen" at bounding box center [730, 289] width 93 height 13
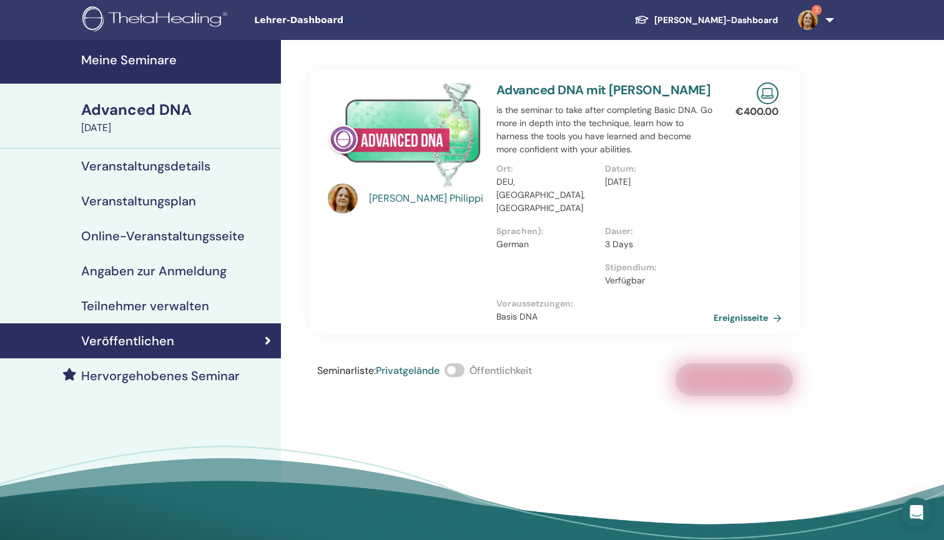
click at [150, 56] on h4 "Meine Seminare" at bounding box center [177, 59] width 192 height 15
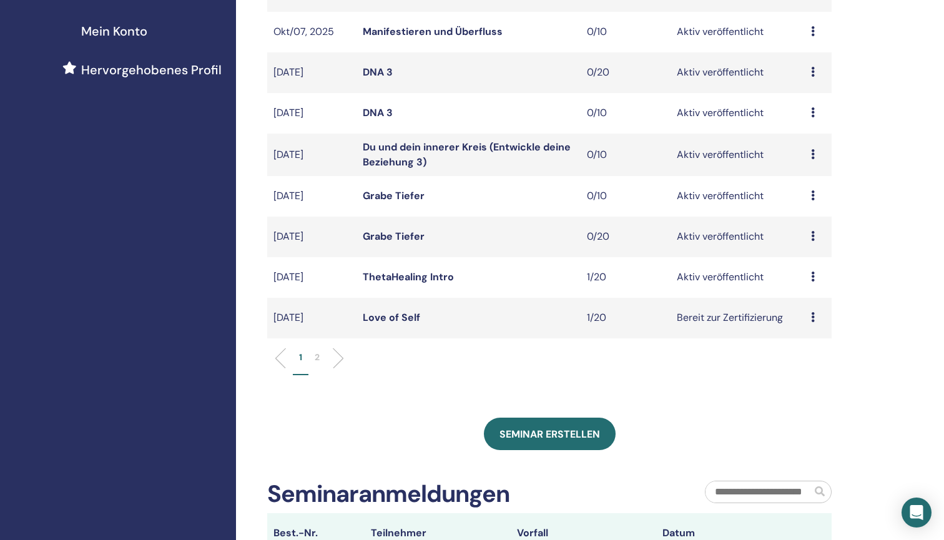
scroll to position [306, 0]
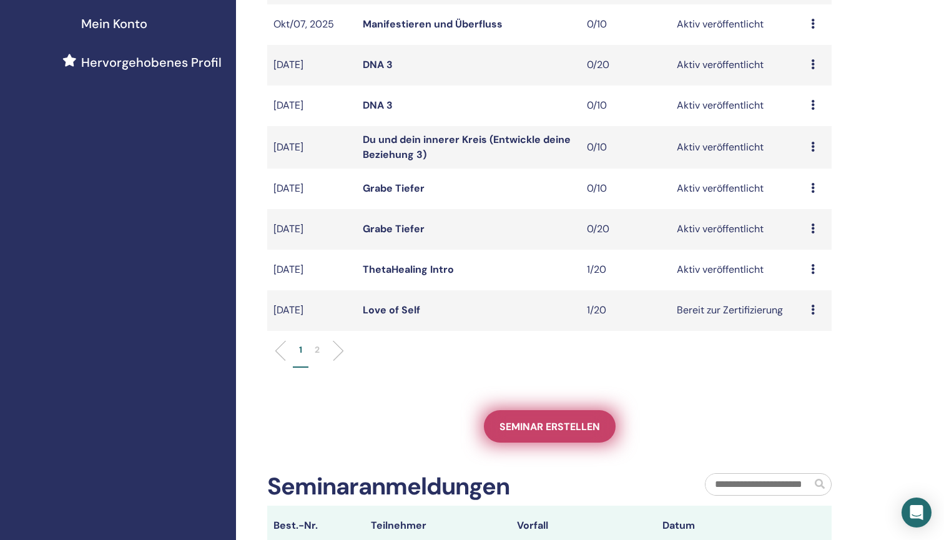
click at [530, 432] on link "Seminar erstellen" at bounding box center [550, 426] width 132 height 32
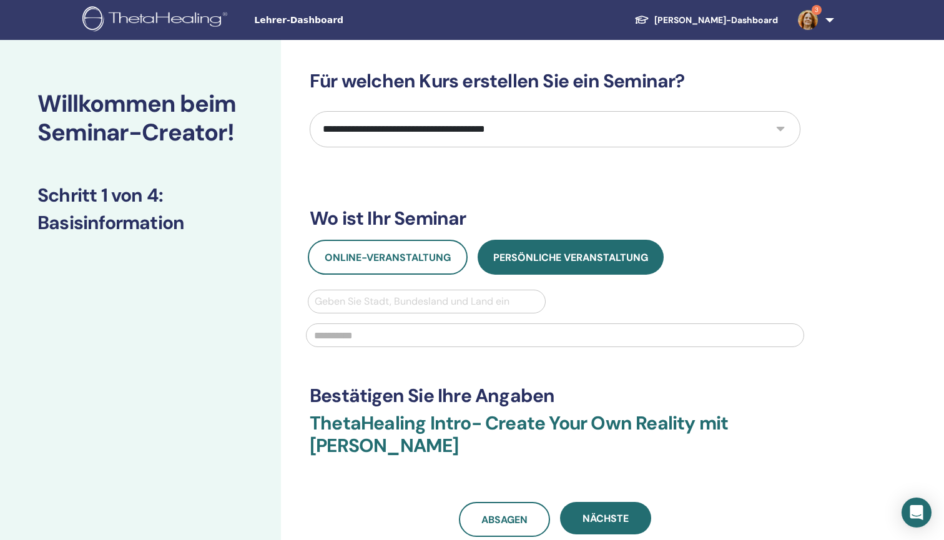
select select "*"
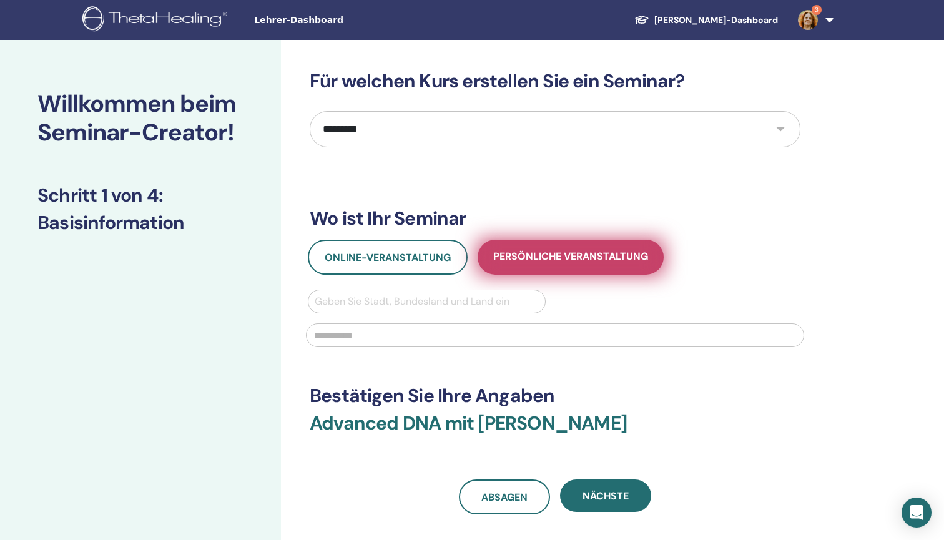
click at [529, 253] on span "Persönliche Veranstaltung" at bounding box center [570, 258] width 155 height 16
click at [545, 252] on span "Persönliche Veranstaltung" at bounding box center [570, 258] width 155 height 16
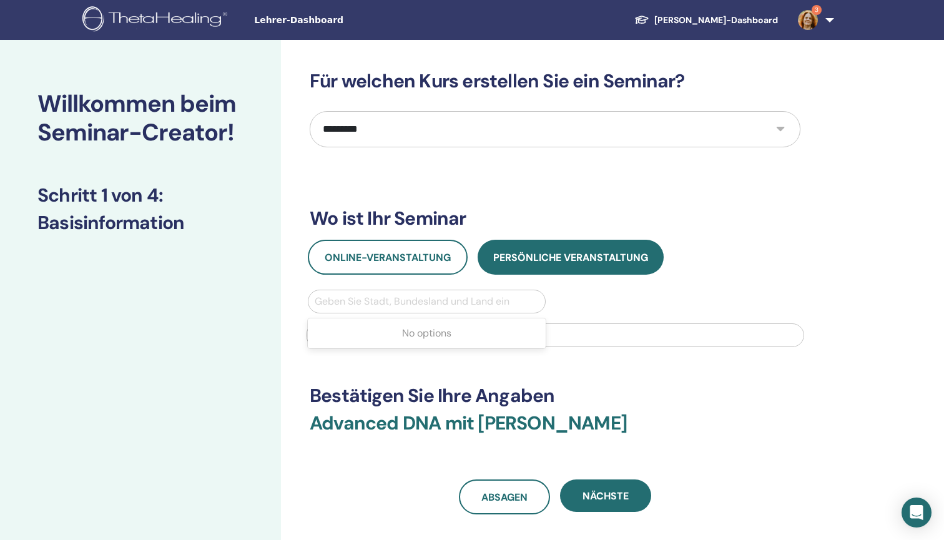
click at [449, 303] on div "Geben Sie Stadt, Bundesland und Land ein" at bounding box center [427, 301] width 224 height 15
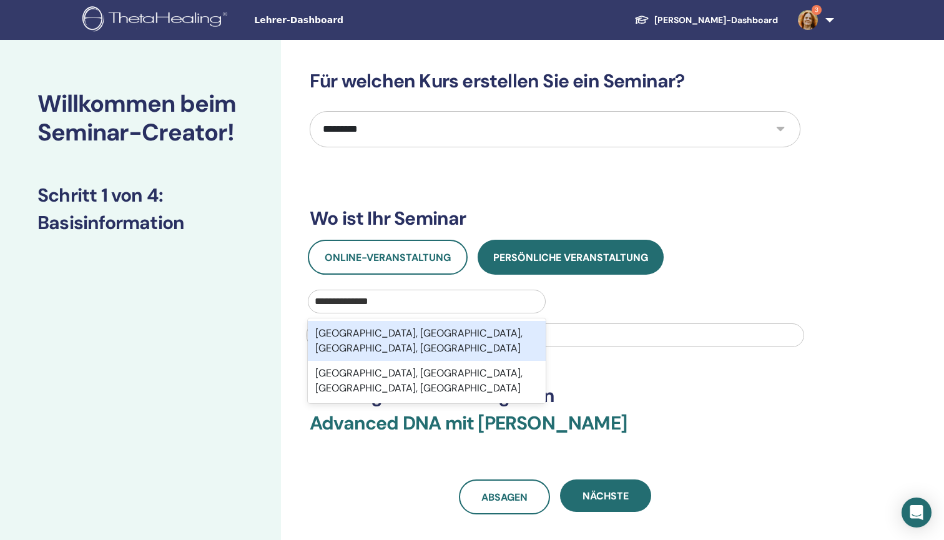
type input "**********"
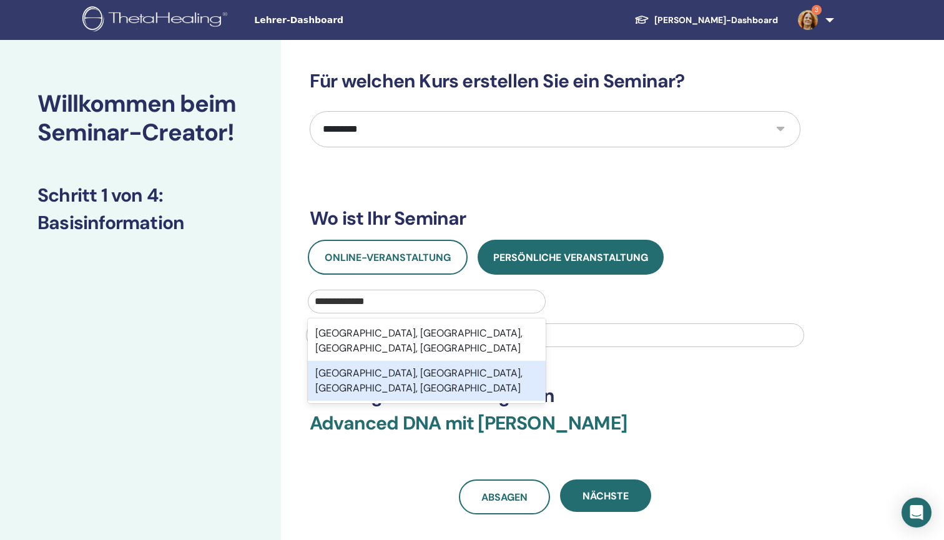
click at [482, 373] on div "Neuhütten, Trier-Saarburg, Rheinland-Pfalz, DEU" at bounding box center [427, 381] width 238 height 40
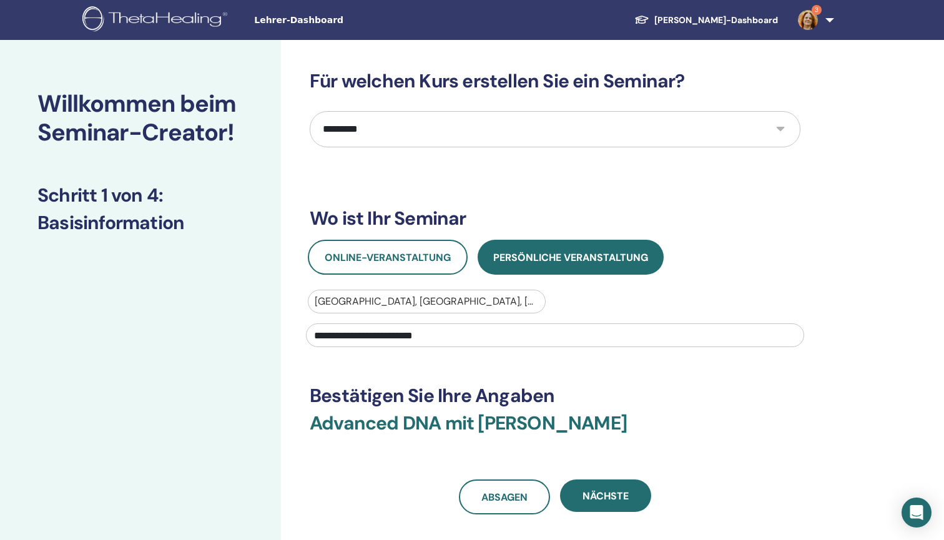
click at [459, 335] on input "**********" at bounding box center [555, 335] width 498 height 24
click at [454, 333] on input "**********" at bounding box center [555, 335] width 498 height 24
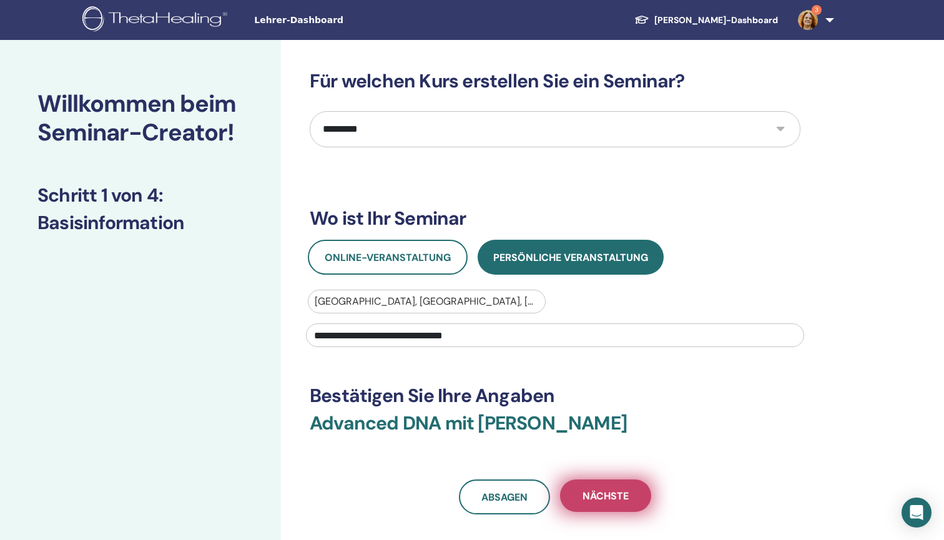
type input "**********"
click at [599, 495] on span "Nächste" at bounding box center [605, 495] width 46 height 13
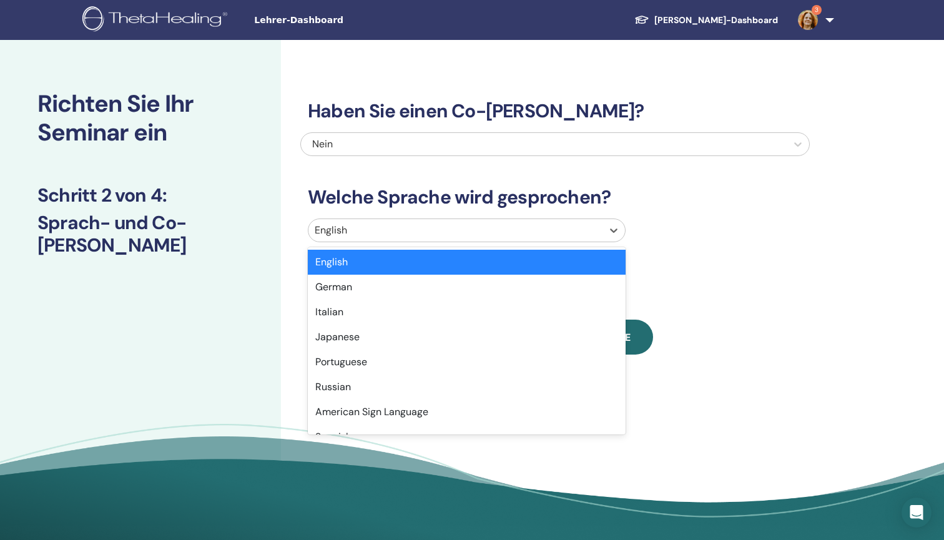
click at [494, 232] on div at bounding box center [455, 230] width 281 height 17
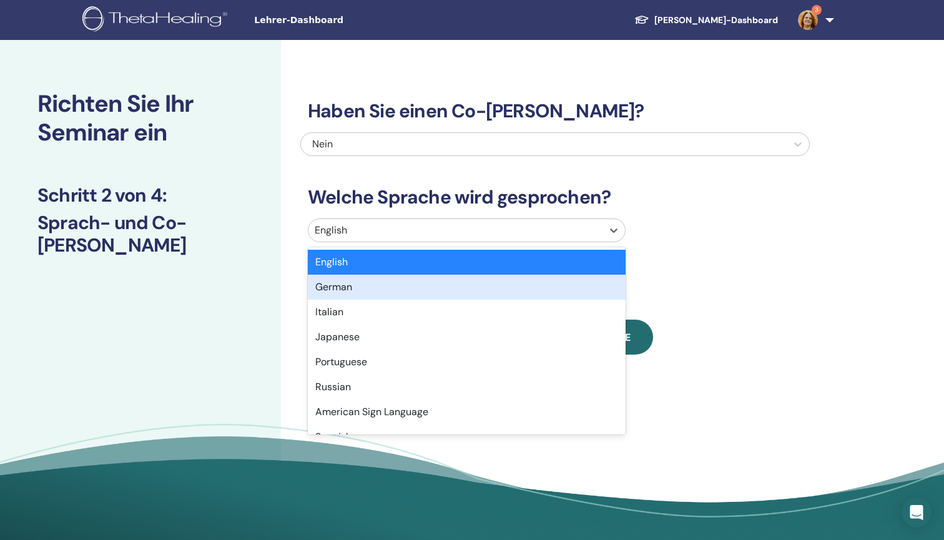
click at [484, 286] on div "German" at bounding box center [467, 287] width 318 height 25
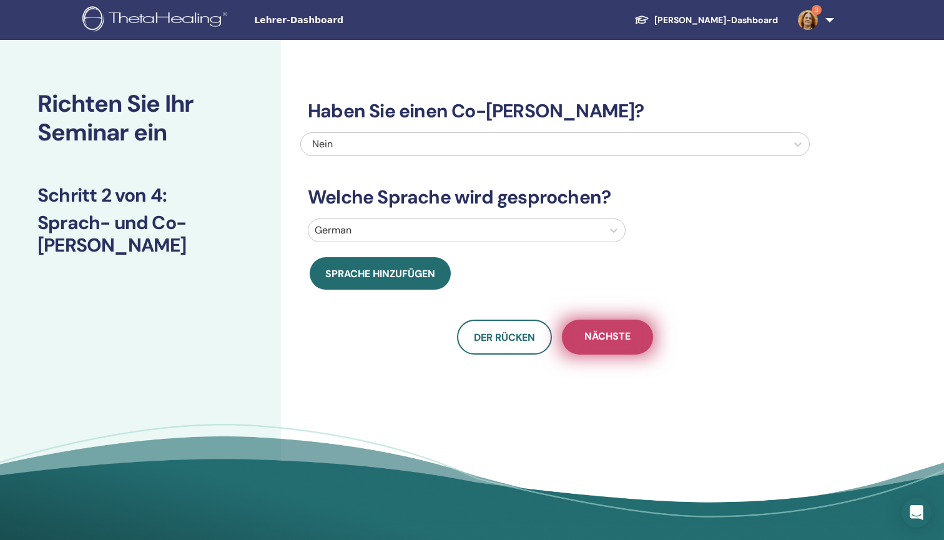
click at [608, 336] on span "Nächste" at bounding box center [607, 337] width 46 height 16
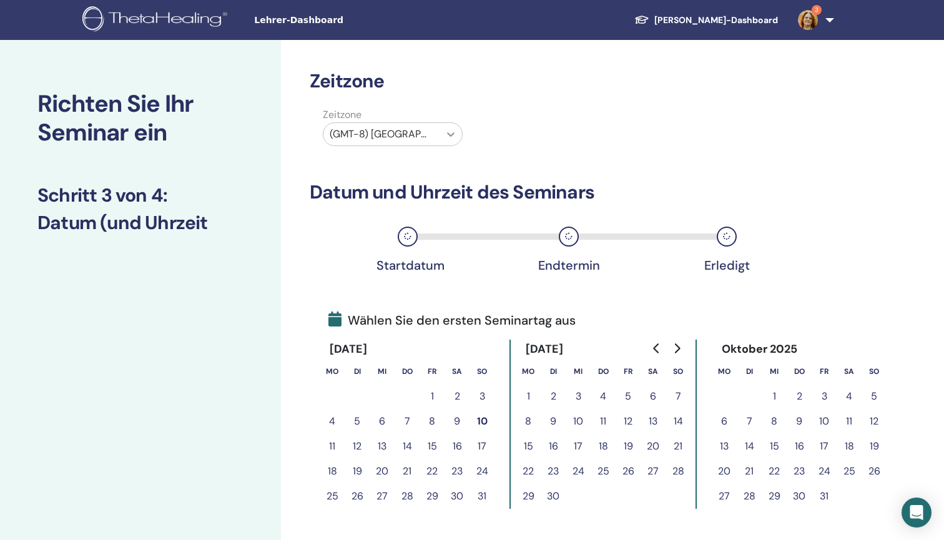
click at [441, 132] on div at bounding box center [450, 134] width 22 height 22
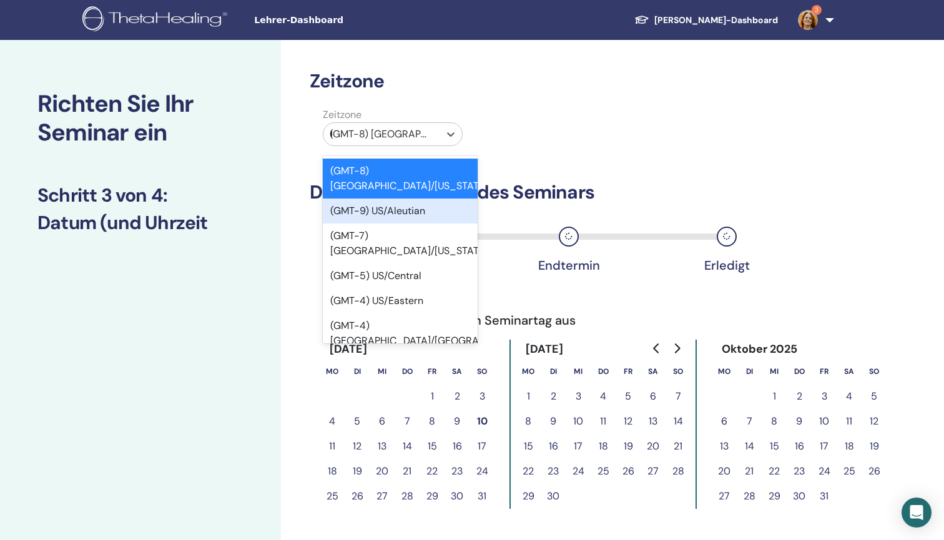
type input "***"
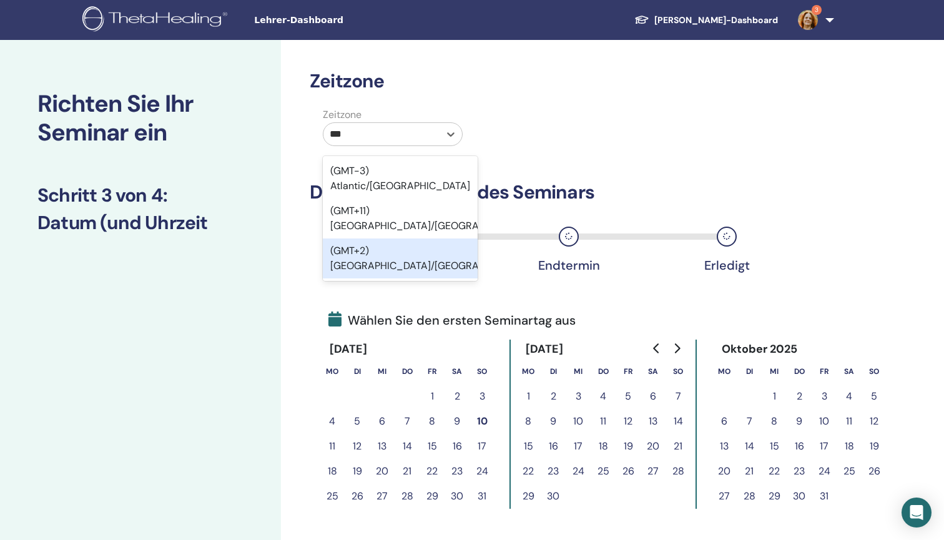
click at [435, 238] on div "(GMT+2) Europe/Berlin" at bounding box center [400, 258] width 155 height 40
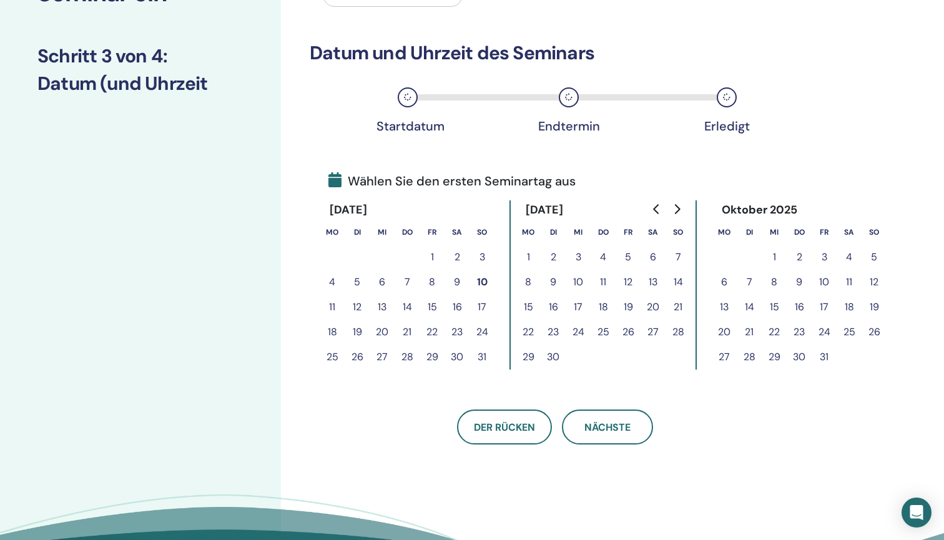
scroll to position [142, 0]
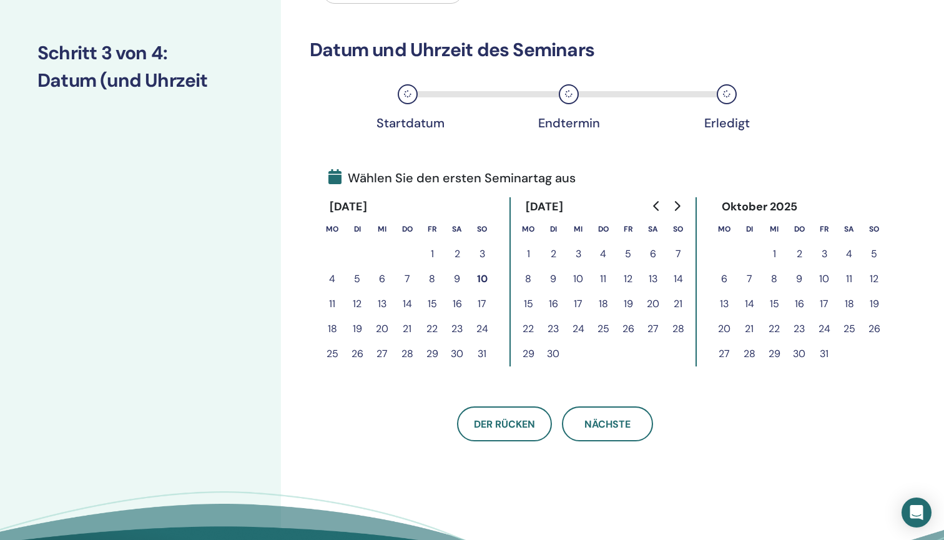
click at [674, 209] on icon "Go to next month" at bounding box center [676, 206] width 10 height 10
click at [822, 326] on button "21" at bounding box center [823, 328] width 25 height 25
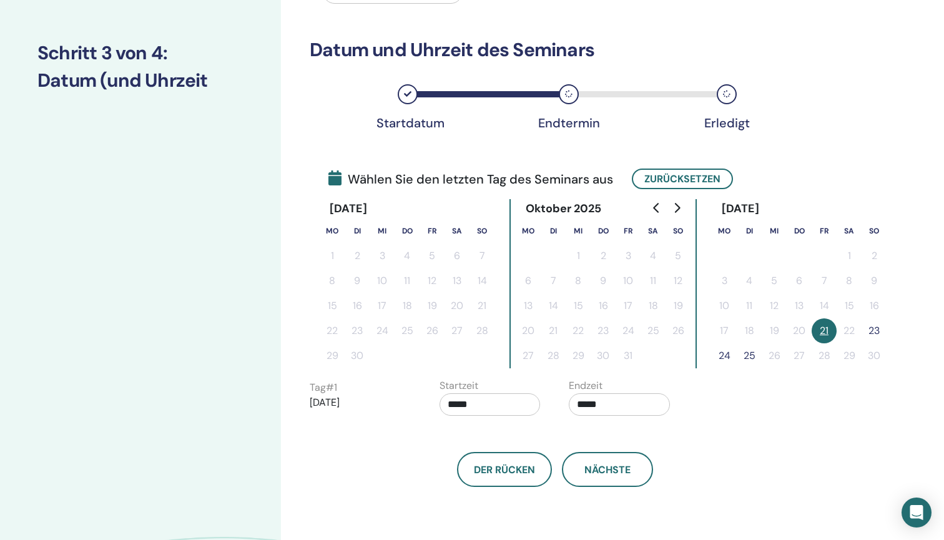
click at [876, 327] on button "23" at bounding box center [873, 330] width 25 height 25
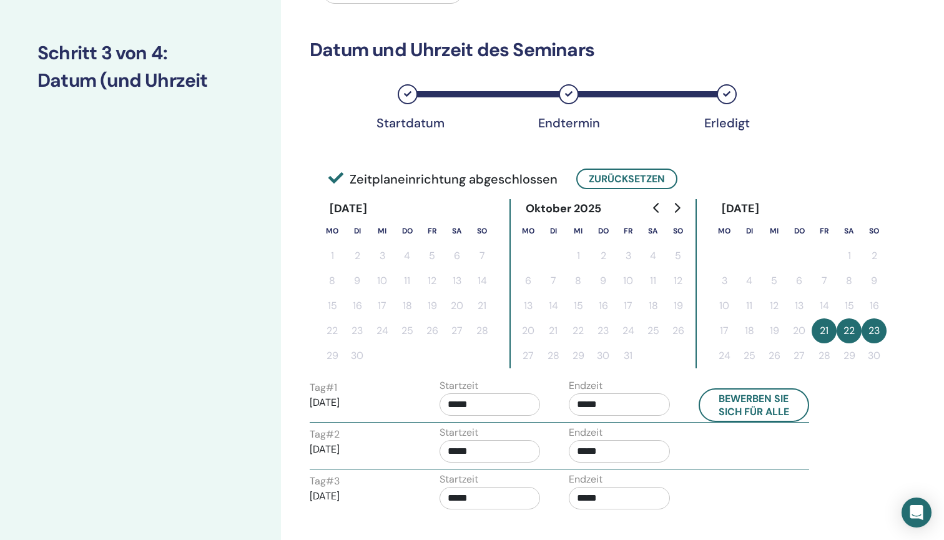
click at [592, 405] on input "*****" at bounding box center [618, 404] width 101 height 22
click at [625, 471] on span "▼" at bounding box center [632, 473] width 25 height 25
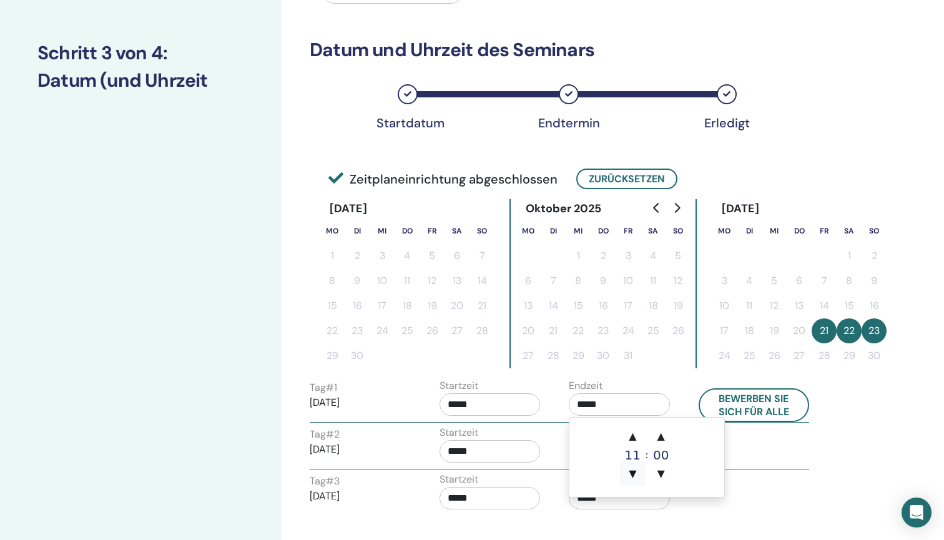
click at [625, 471] on span "▼" at bounding box center [632, 473] width 25 height 25
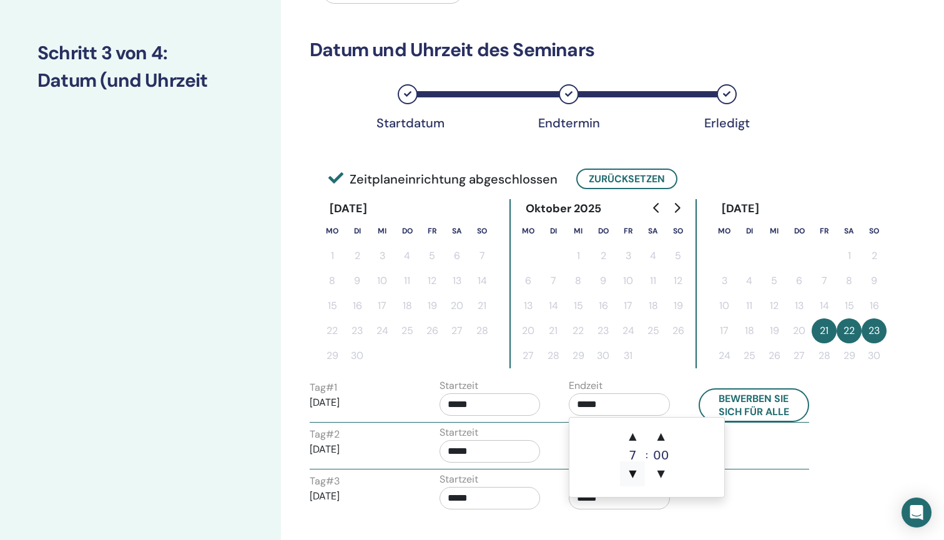
click at [625, 471] on span "▼" at bounding box center [632, 473] width 25 height 25
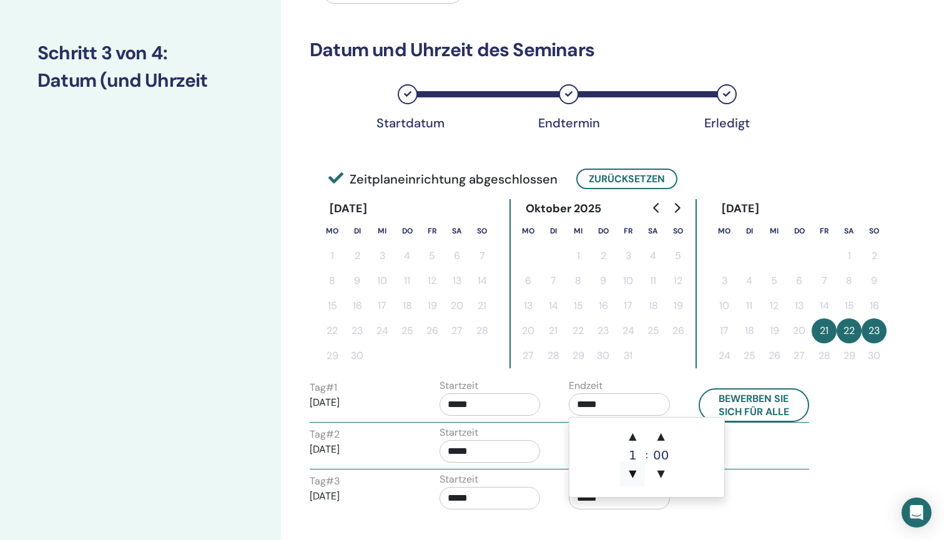
click at [625, 471] on span "▼" at bounding box center [632, 473] width 25 height 25
click at [631, 439] on span "▲" at bounding box center [632, 436] width 25 height 25
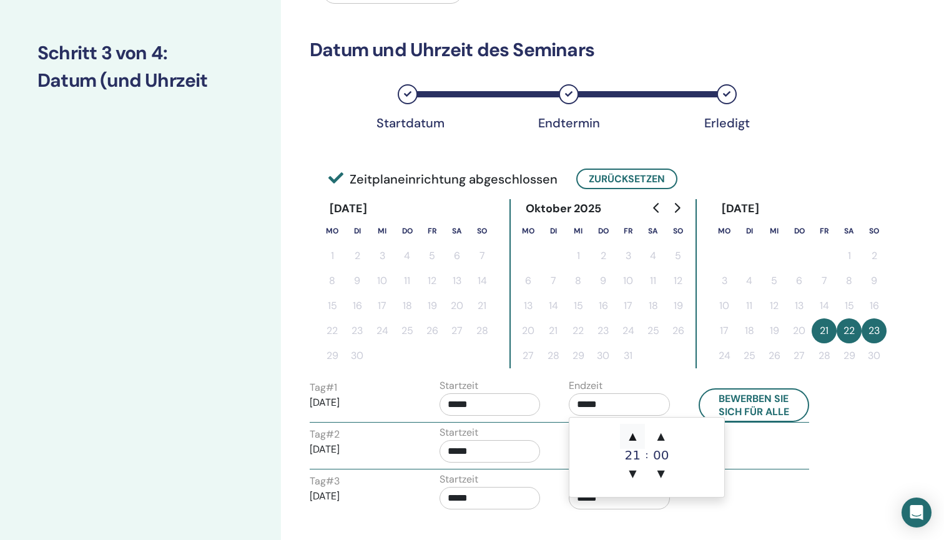
type input "*****"
click at [483, 405] on input "*****" at bounding box center [489, 404] width 101 height 22
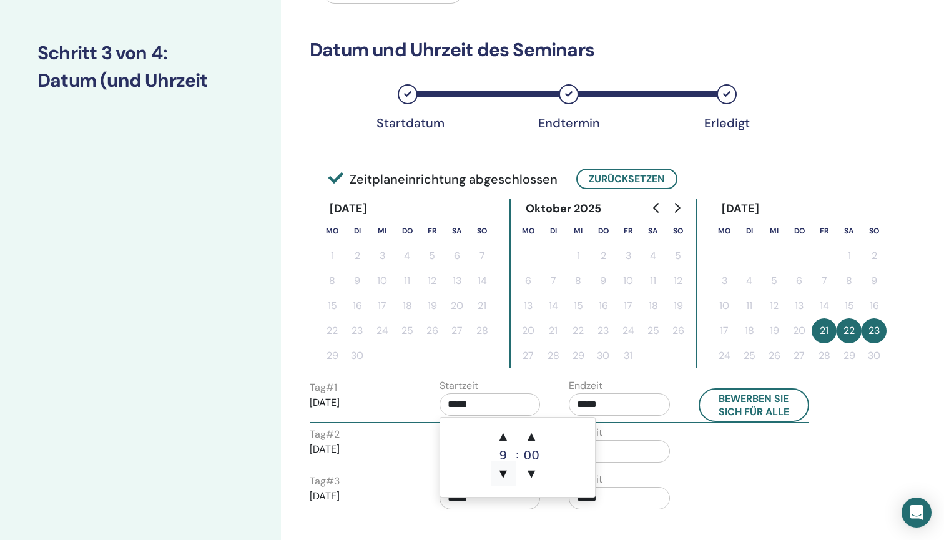
click at [503, 467] on span "▼" at bounding box center [502, 473] width 25 height 25
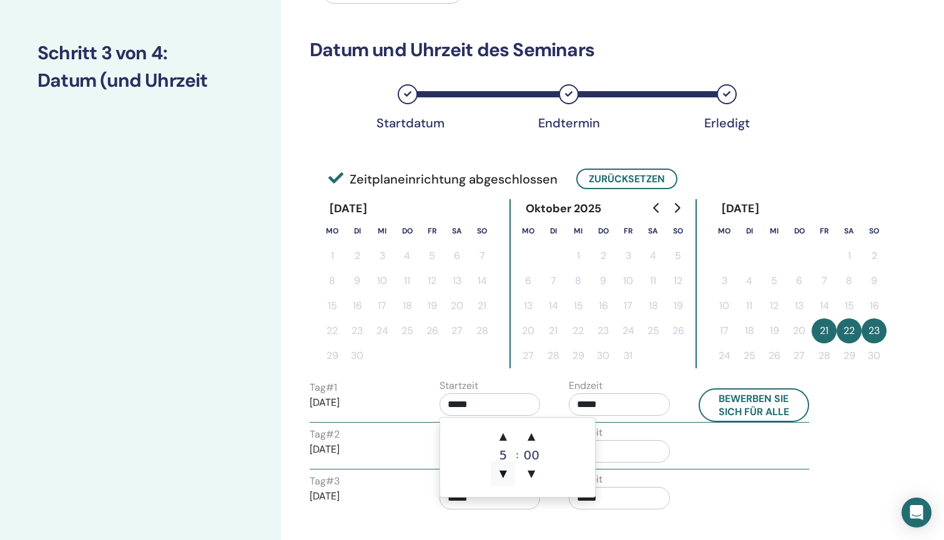
click at [503, 467] on span "▼" at bounding box center [502, 473] width 25 height 25
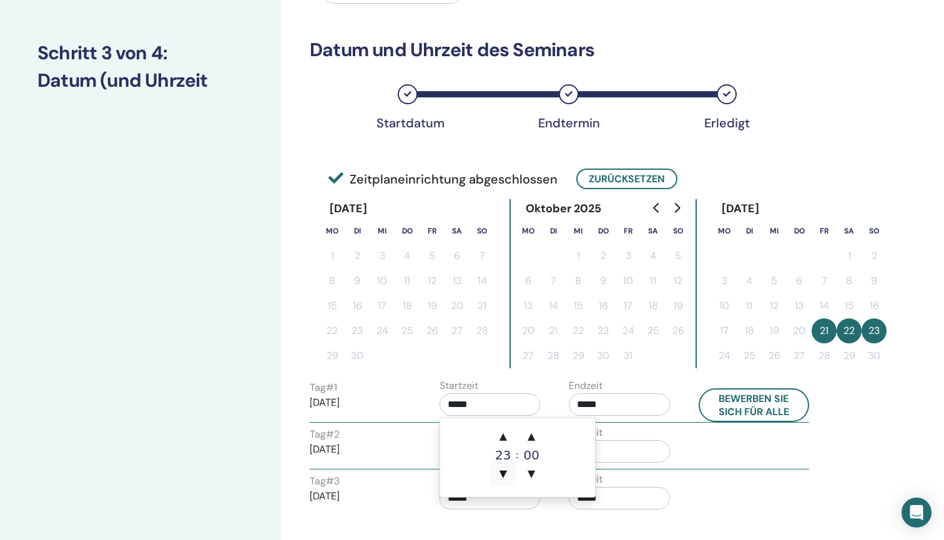
click at [503, 467] on span "▼" at bounding box center [502, 473] width 25 height 25
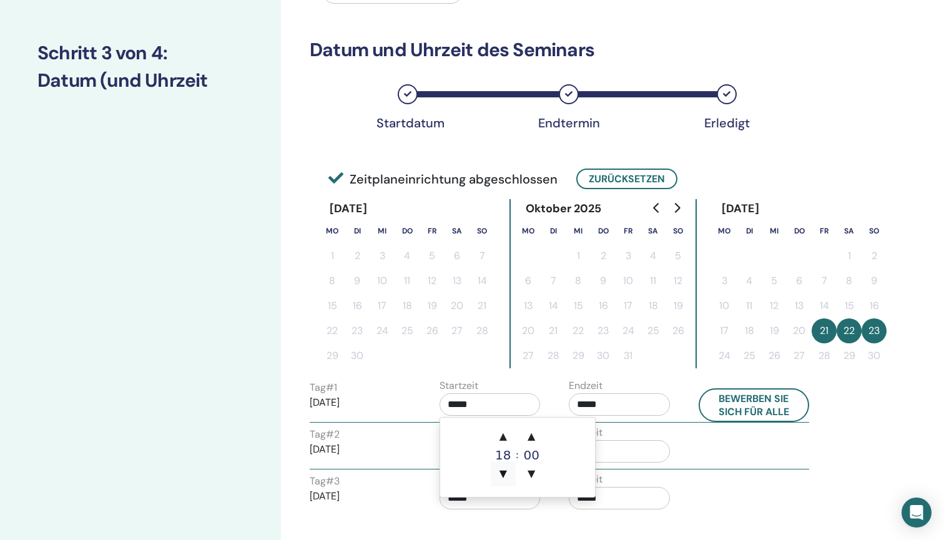
click at [503, 467] on span "▼" at bounding box center [502, 473] width 25 height 25
click at [501, 439] on span "▲" at bounding box center [502, 436] width 25 height 25
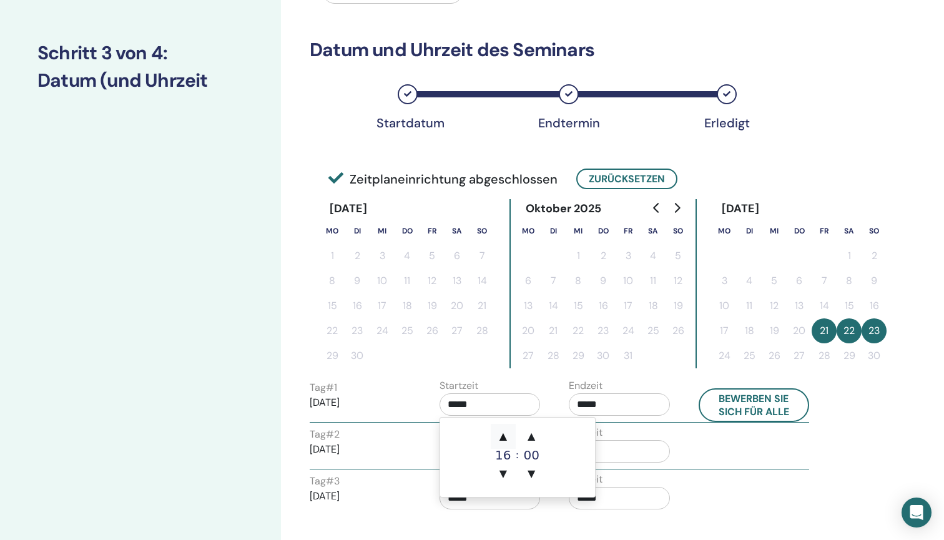
type input "*****"
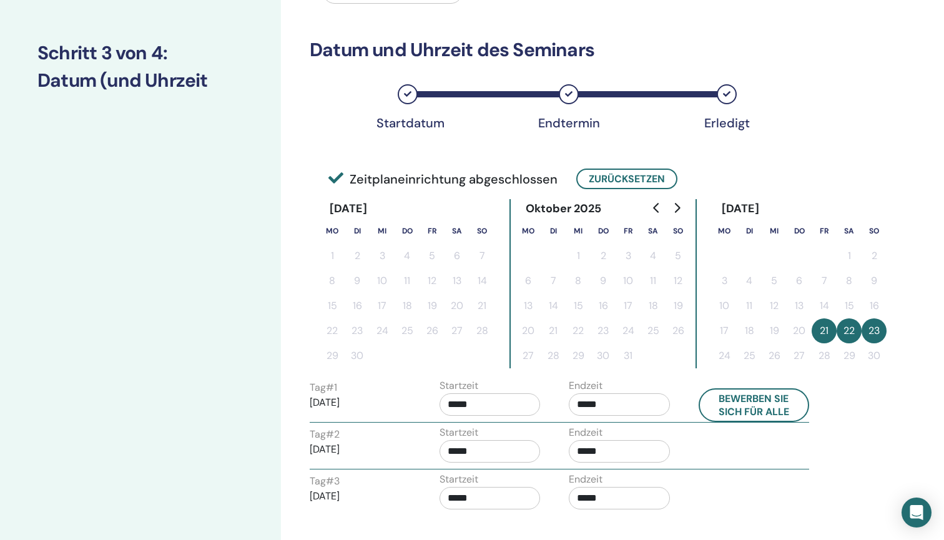
click at [722, 460] on div "Tag # 2 2025/11/22 Startzeit ***** Endzeit *****" at bounding box center [559, 447] width 518 height 44
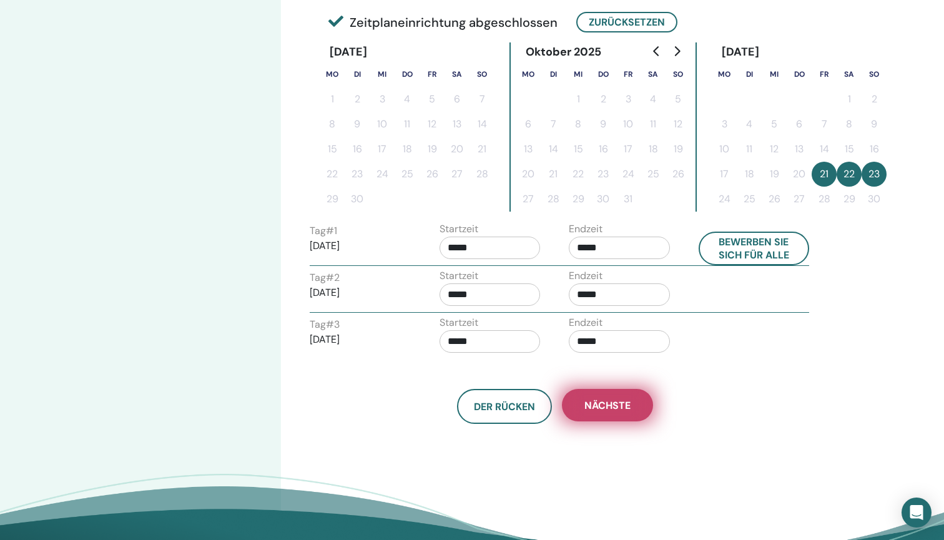
click at [619, 404] on span "Nächste" at bounding box center [607, 405] width 46 height 13
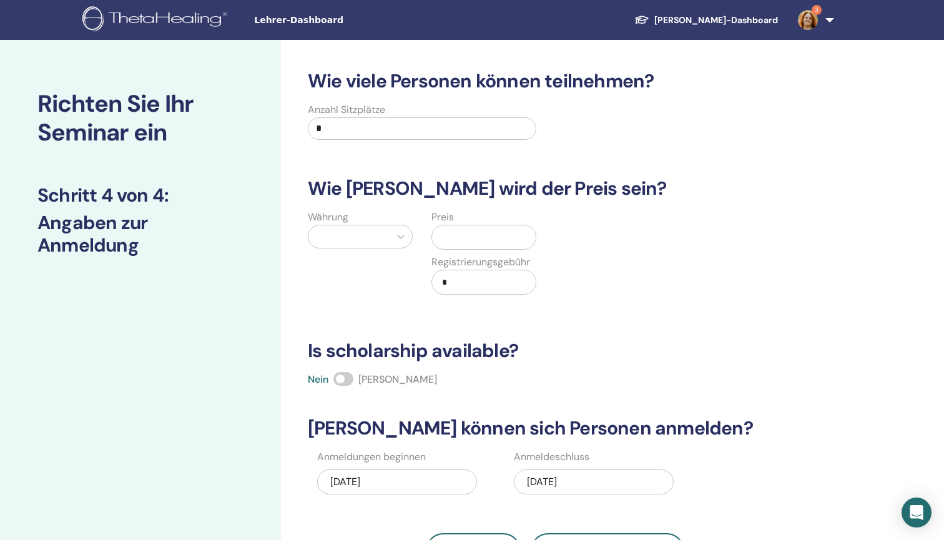
scroll to position [0, 0]
click at [329, 124] on input "*" at bounding box center [422, 128] width 228 height 22
type input "**"
click at [344, 235] on div at bounding box center [349, 236] width 69 height 17
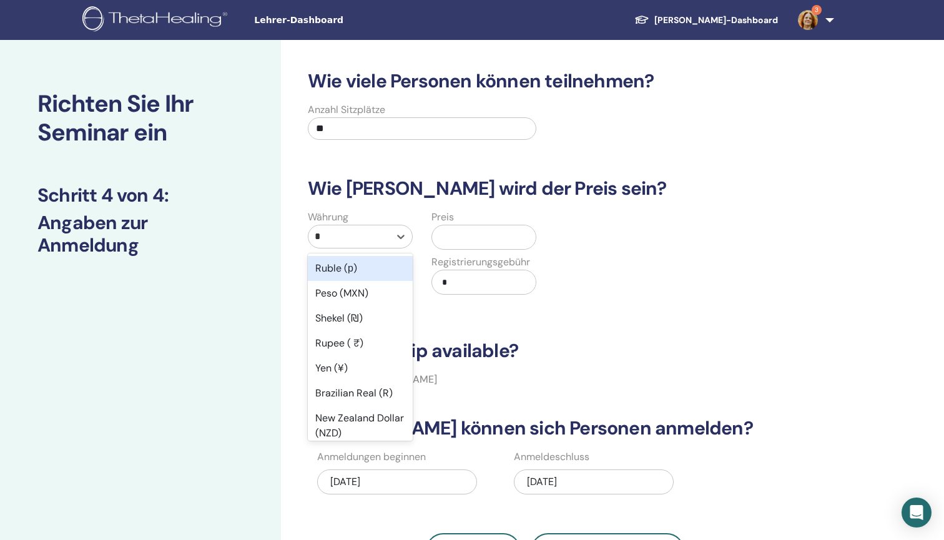
type input "**"
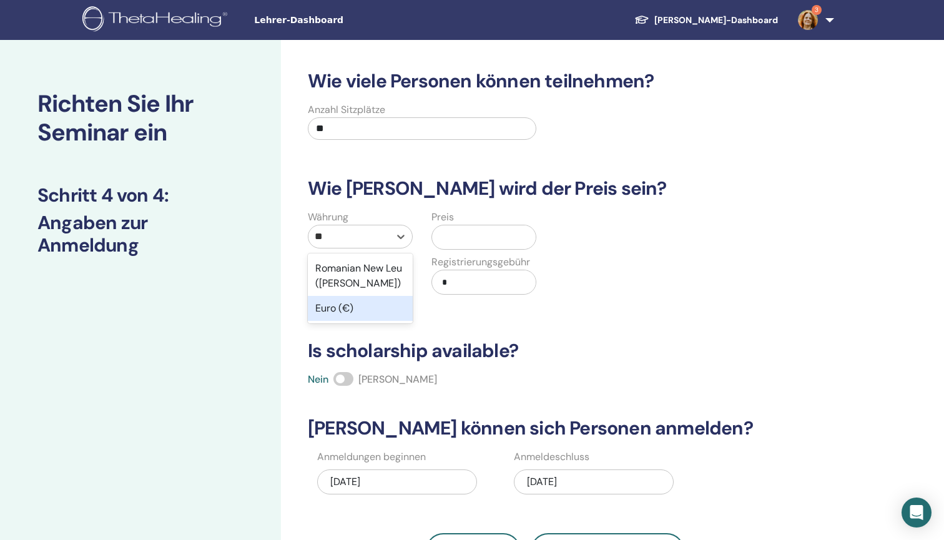
click at [357, 311] on div "Euro (€)" at bounding box center [360, 308] width 105 height 25
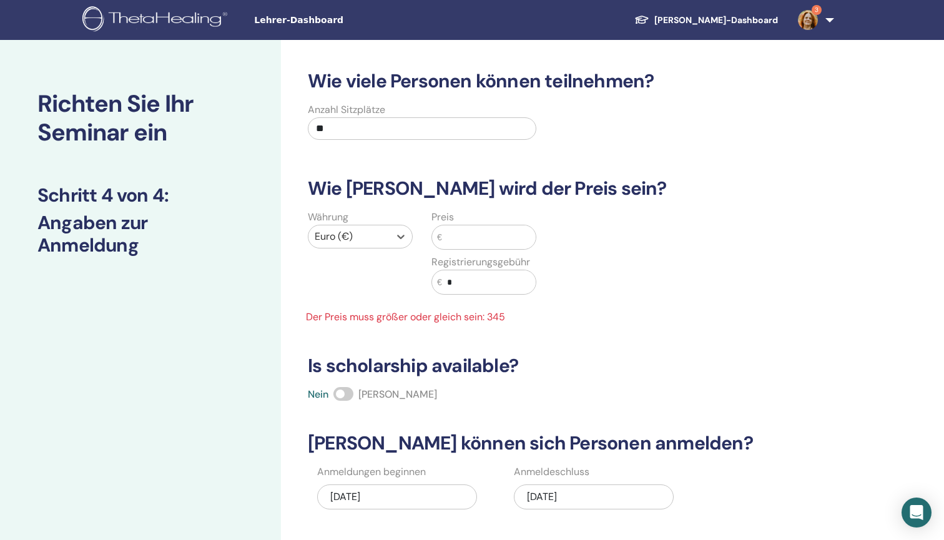
click at [470, 237] on input "text" at bounding box center [489, 237] width 94 height 24
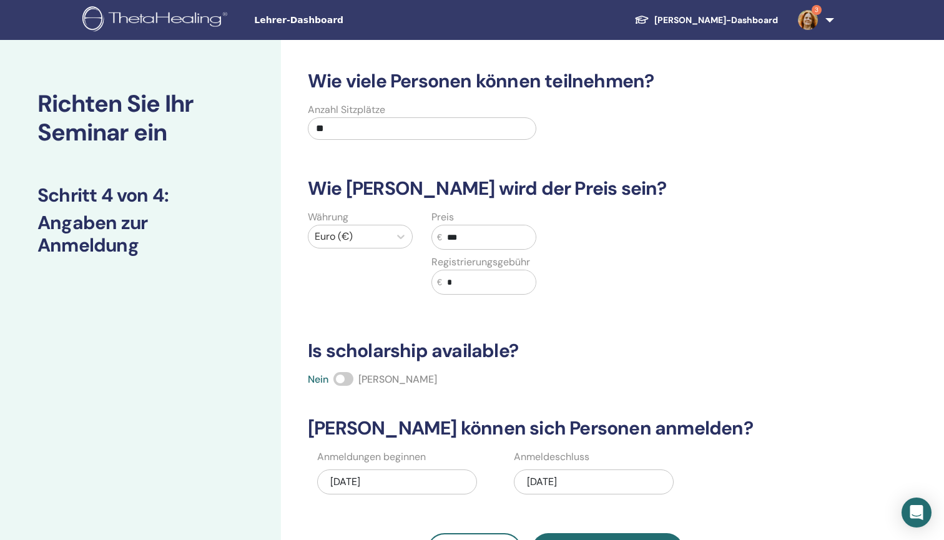
type input "***"
click at [354, 377] on div "Nein Ja" at bounding box center [554, 379] width 509 height 15
click at [354, 376] on div "Nein Ja" at bounding box center [554, 379] width 509 height 15
click at [349, 376] on span at bounding box center [343, 379] width 20 height 14
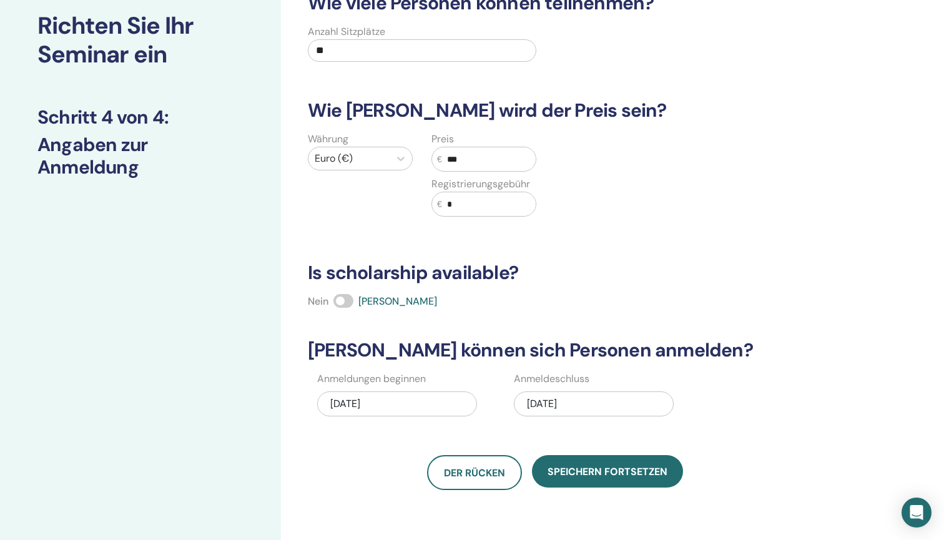
scroll to position [127, 0]
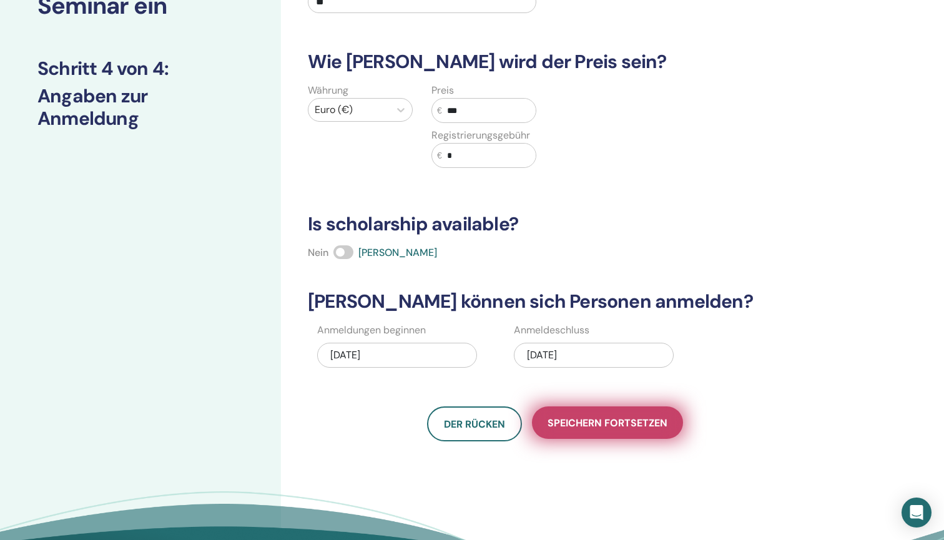
click at [637, 429] on span "Speichern fortsetzen" at bounding box center [607, 422] width 120 height 13
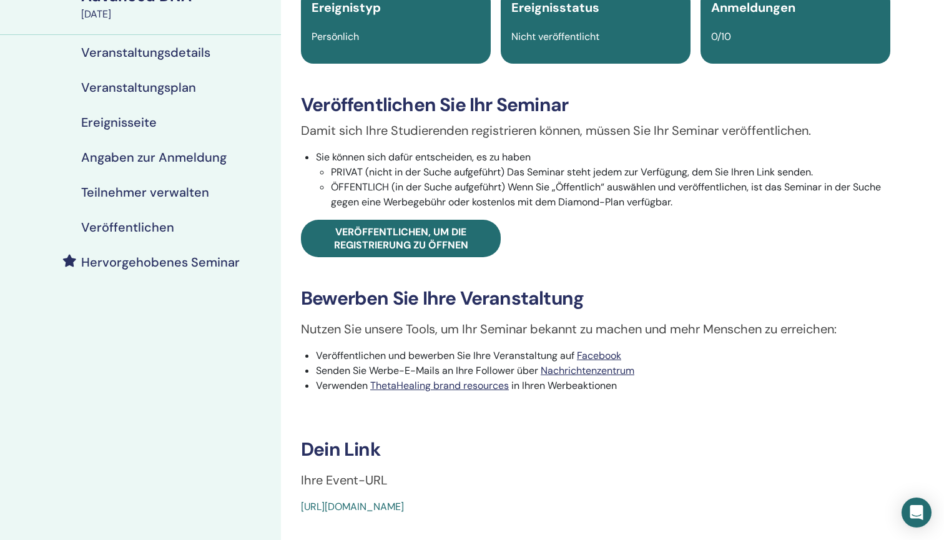
scroll to position [120, 0]
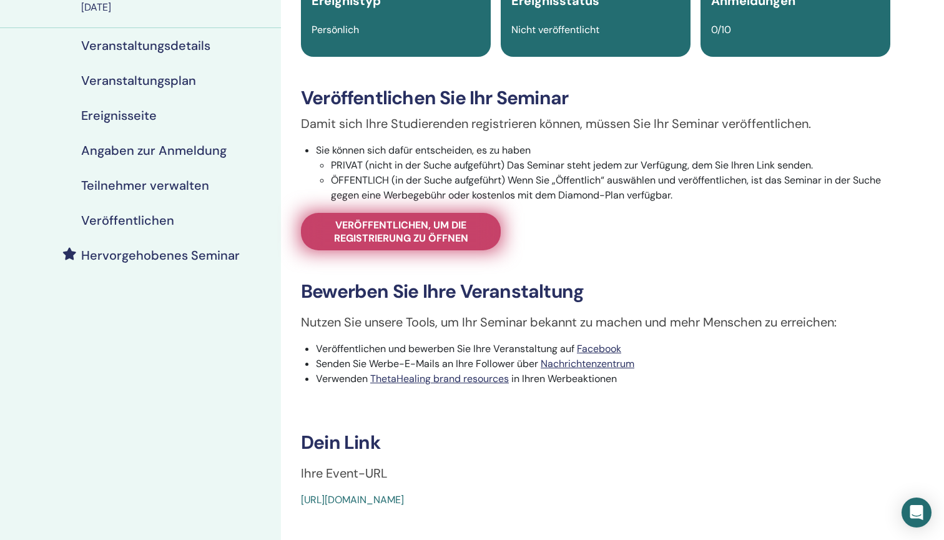
click at [425, 232] on span "Veröffentlichen, um die Registrierung zu öffnen" at bounding box center [400, 231] width 168 height 26
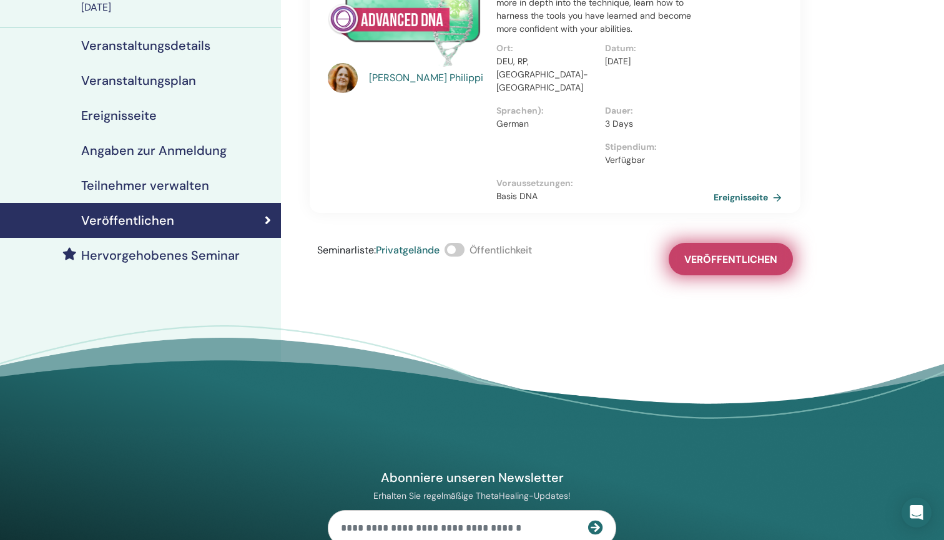
click at [722, 253] on span "Veröffentlichen" at bounding box center [730, 259] width 93 height 13
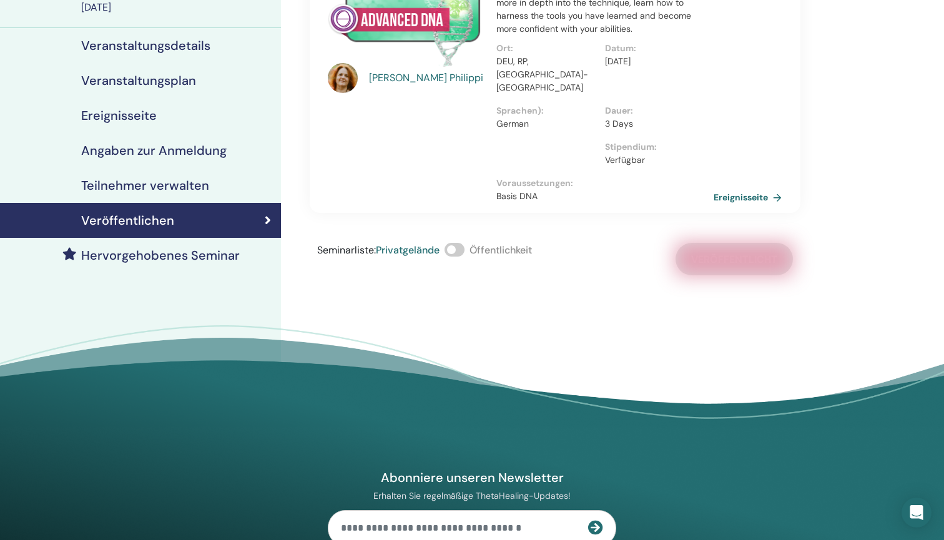
click at [461, 243] on span at bounding box center [454, 250] width 20 height 14
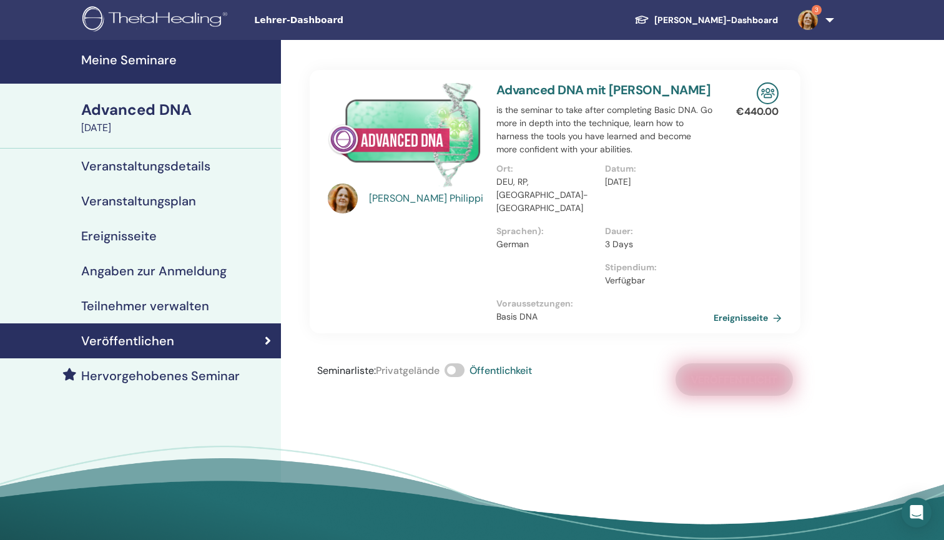
click at [156, 63] on h4 "Meine Seminare" at bounding box center [177, 59] width 192 height 15
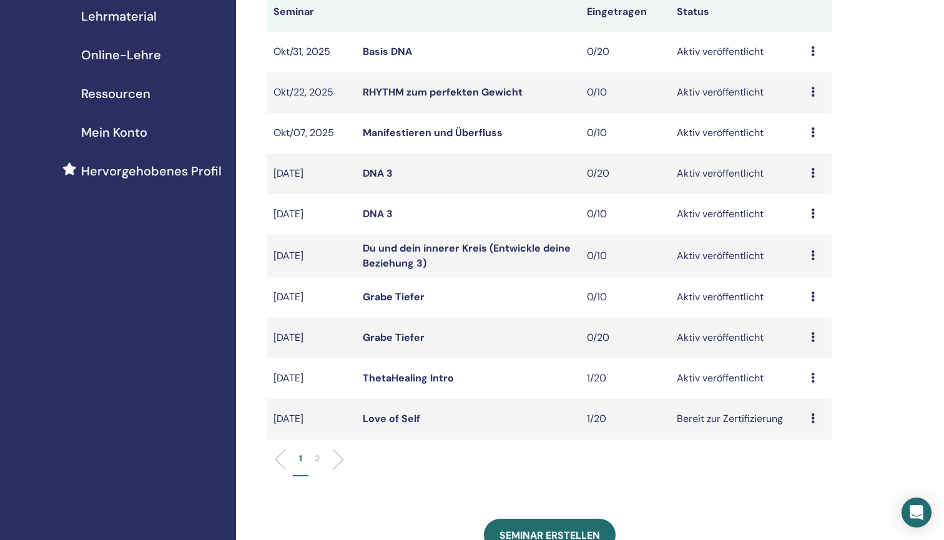
scroll to position [280, 0]
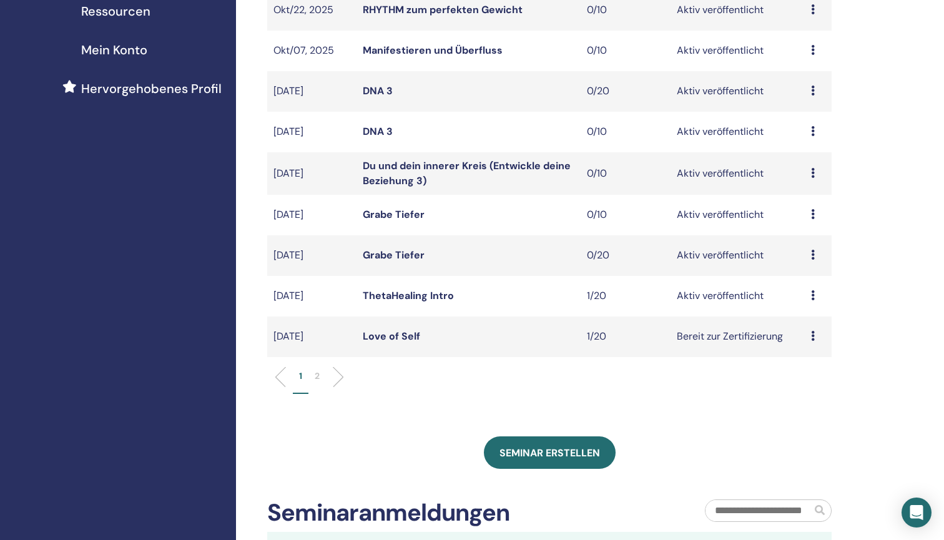
click at [320, 373] on p "2" at bounding box center [317, 375] width 5 height 13
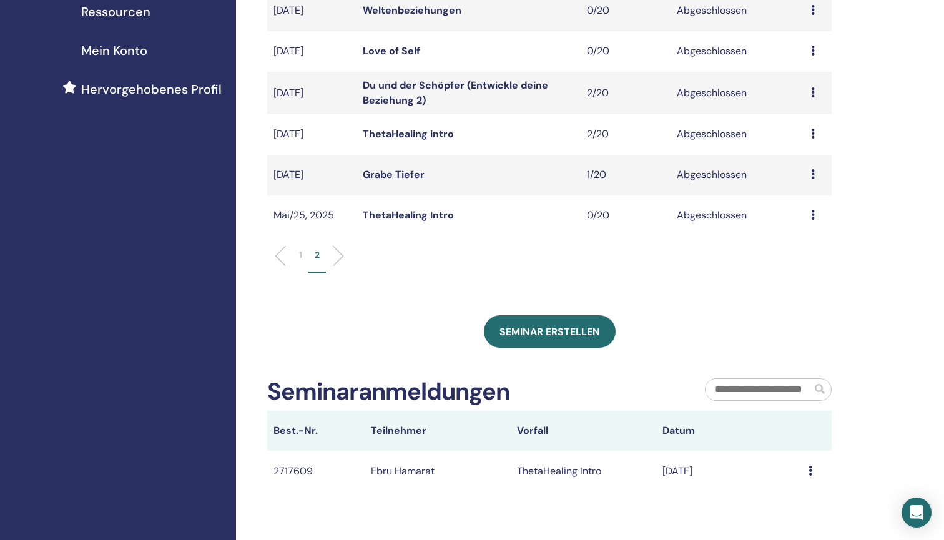
scroll to position [281, 0]
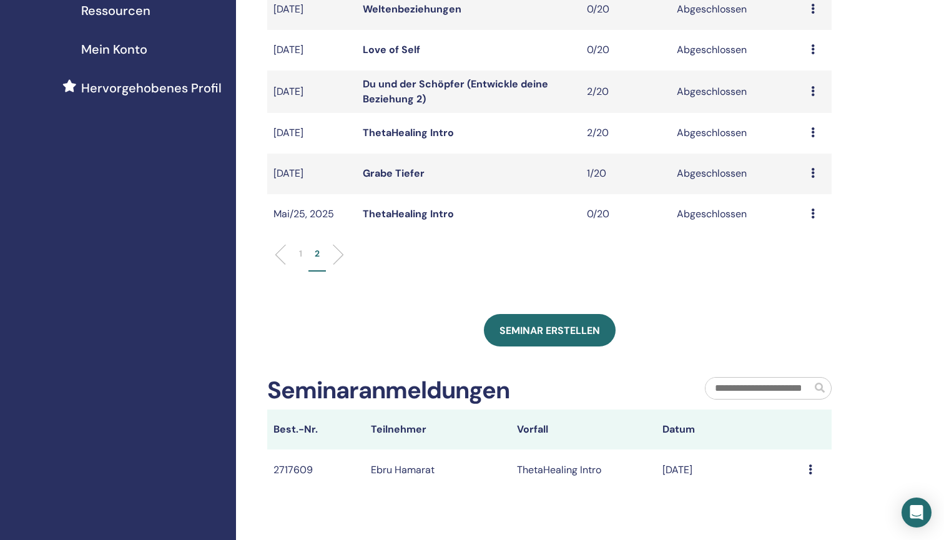
click at [296, 253] on li "1" at bounding box center [301, 259] width 16 height 24
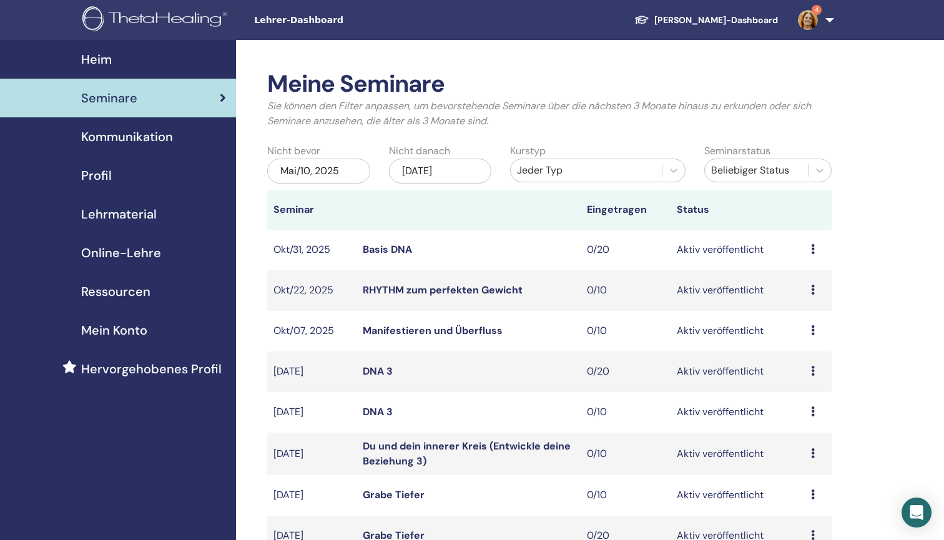
scroll to position [0, 0]
click at [473, 166] on div "[DATE]" at bounding box center [440, 171] width 103 height 25
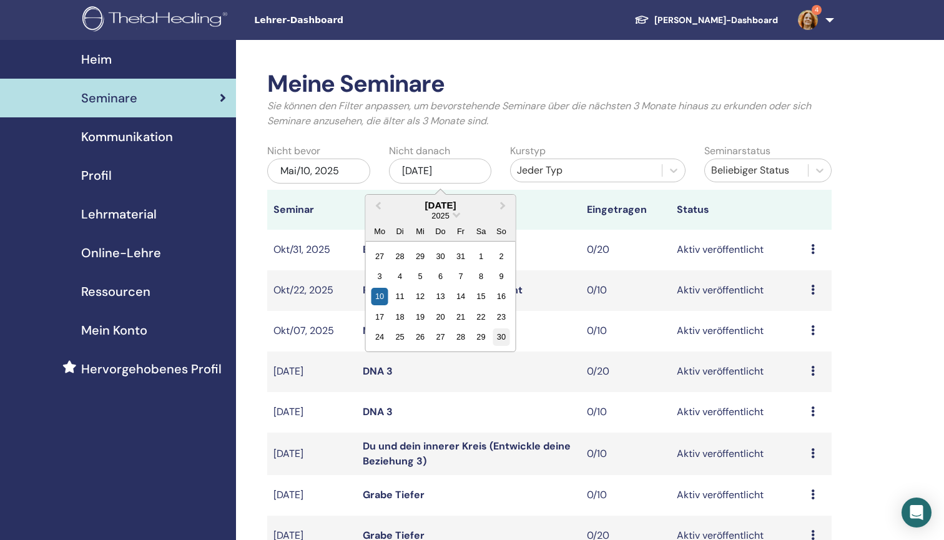
click at [497, 333] on div "30" at bounding box center [500, 336] width 17 height 17
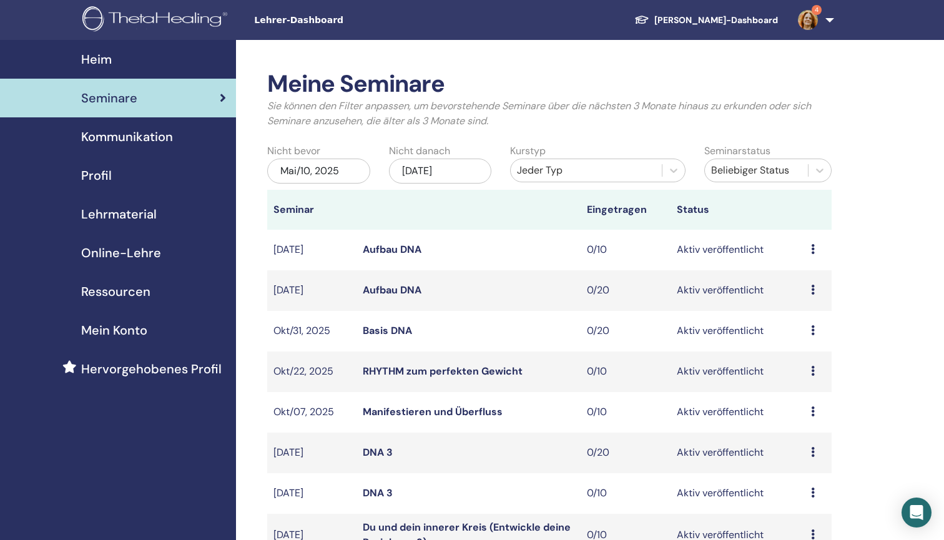
click at [396, 288] on link "Aufbau DNA" at bounding box center [392, 289] width 59 height 13
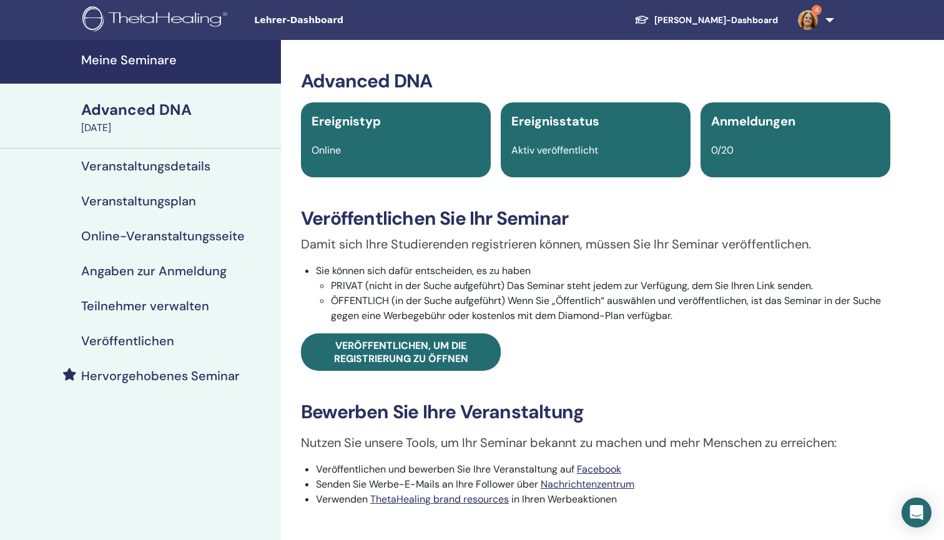
click at [199, 167] on h4 "Veranstaltungsdetails" at bounding box center [145, 166] width 129 height 15
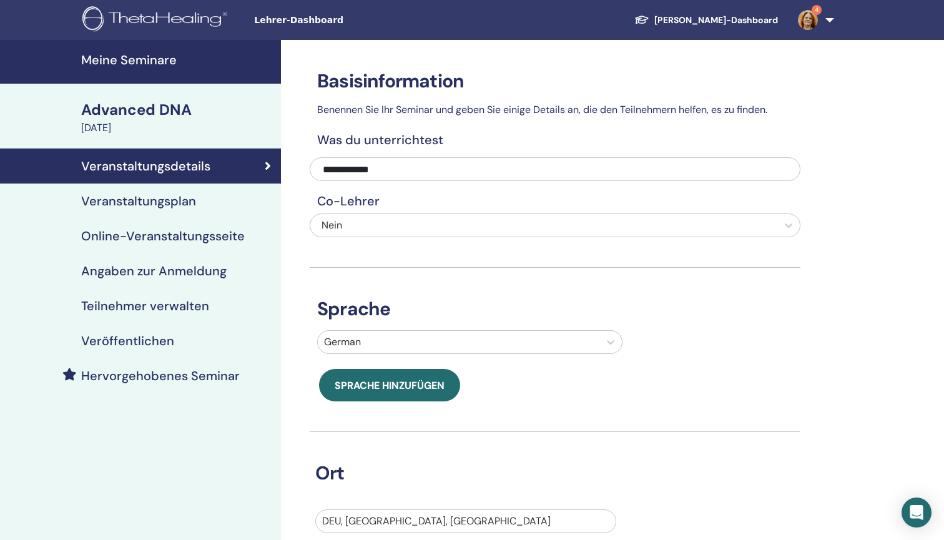
click at [189, 200] on h4 "Veranstaltungsplan" at bounding box center [138, 200] width 115 height 15
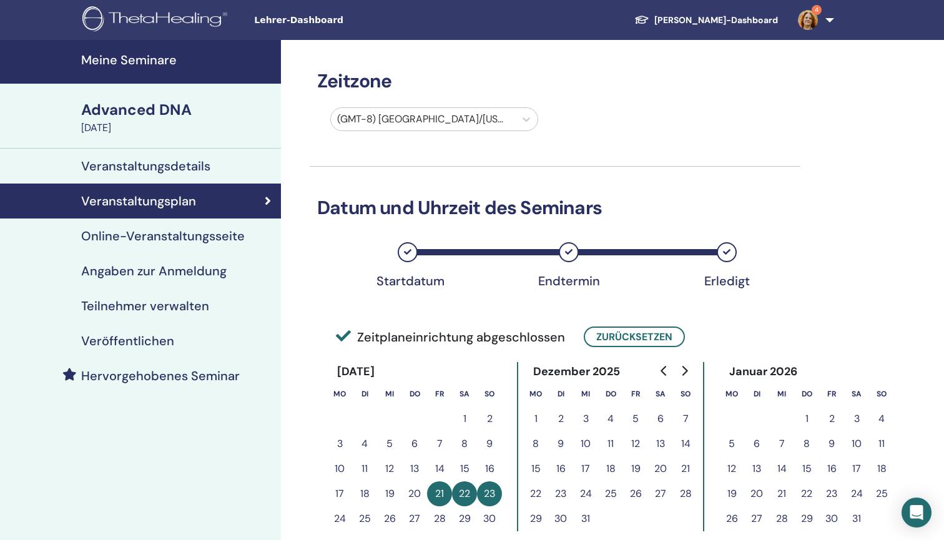
click at [487, 113] on div at bounding box center [423, 118] width 172 height 17
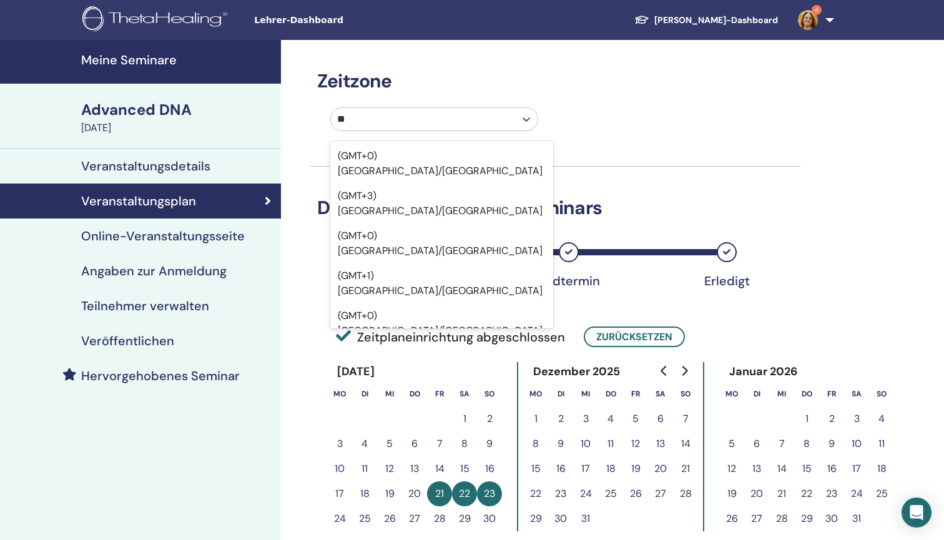
type input "***"
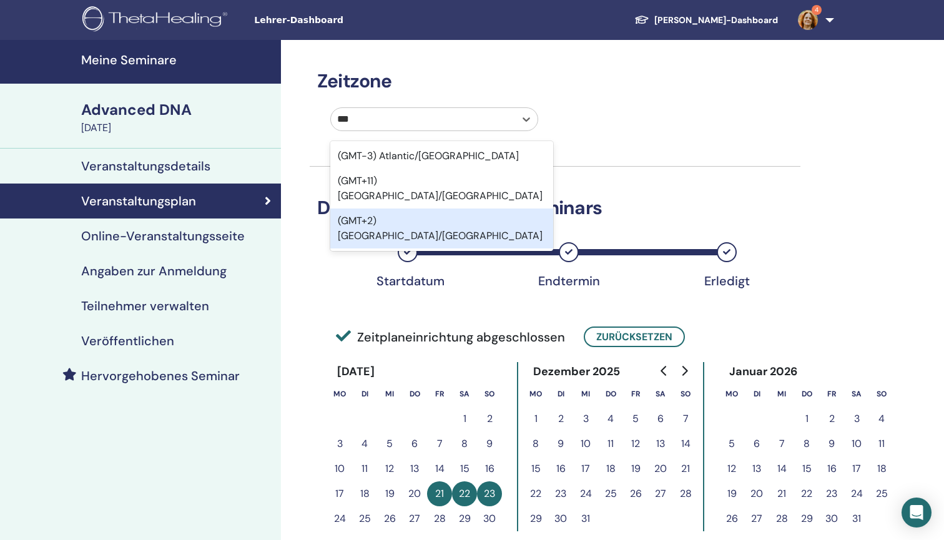
click at [469, 208] on div "(GMT+2) Europe/Berlin" at bounding box center [441, 228] width 223 height 40
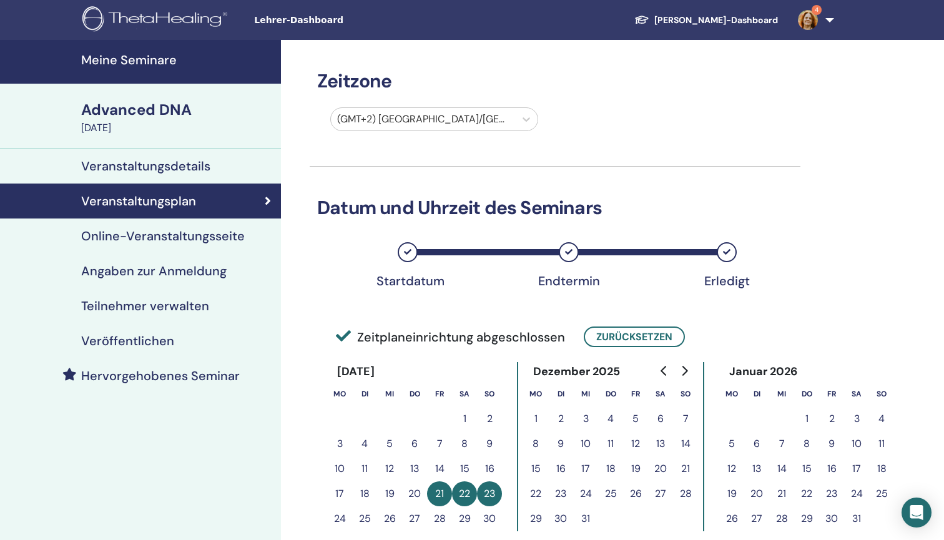
click at [208, 266] on h4 "Angaben zur Anmeldung" at bounding box center [153, 270] width 145 height 15
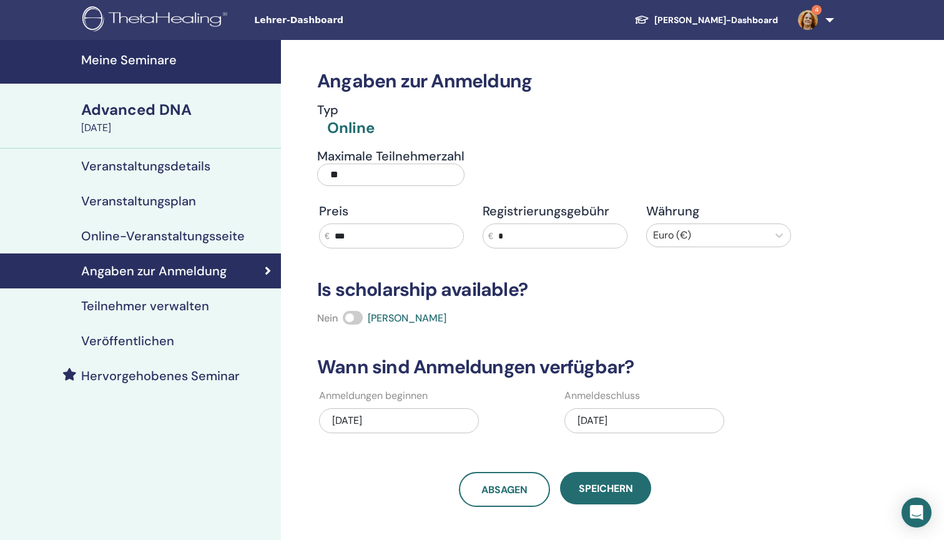
click at [361, 223] on div "Preis € ***" at bounding box center [391, 225] width 145 height 45
click at [360, 230] on input "***" at bounding box center [396, 236] width 134 height 24
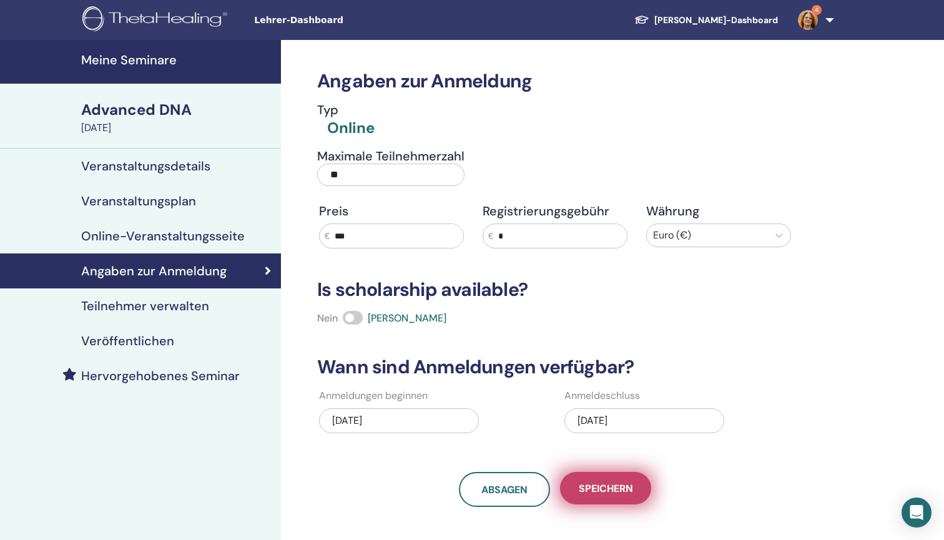
type input "***"
click at [605, 486] on span "Speichern" at bounding box center [605, 488] width 54 height 13
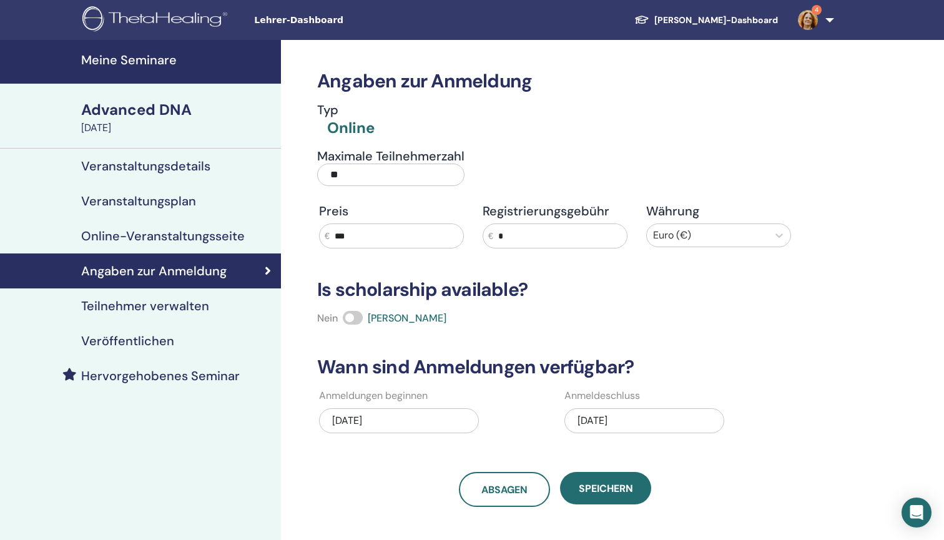
click at [162, 340] on h4 "Veröffentlichen" at bounding box center [127, 340] width 93 height 15
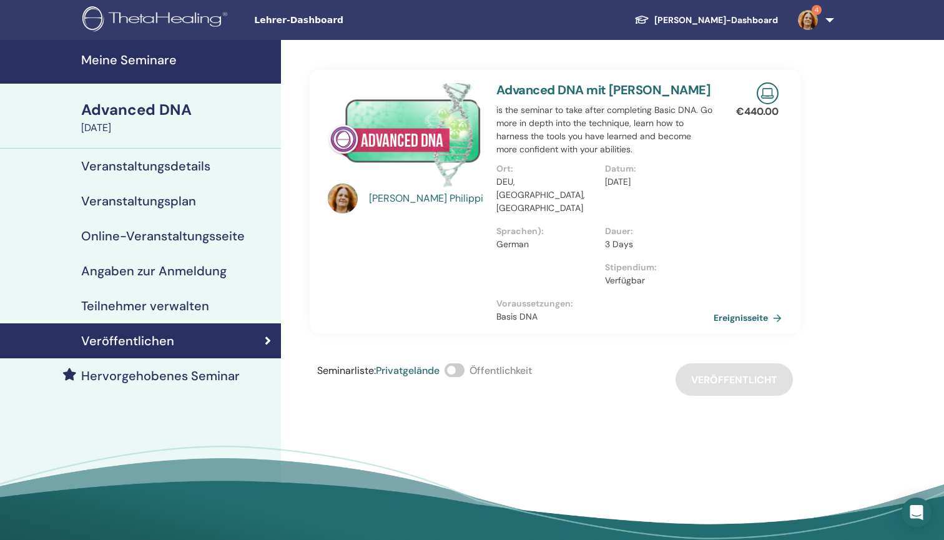
click at [459, 363] on span at bounding box center [454, 370] width 20 height 14
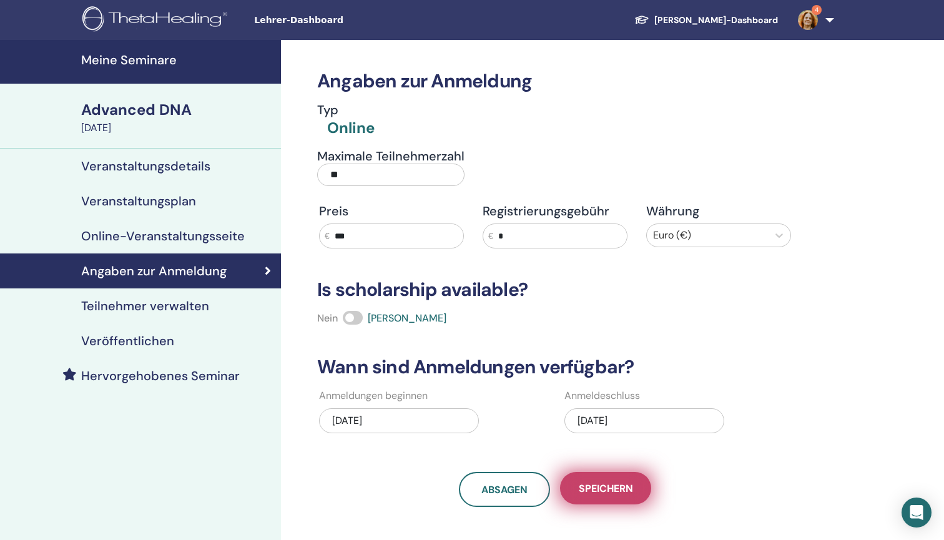
click at [608, 479] on button "Speichern" at bounding box center [605, 488] width 91 height 32
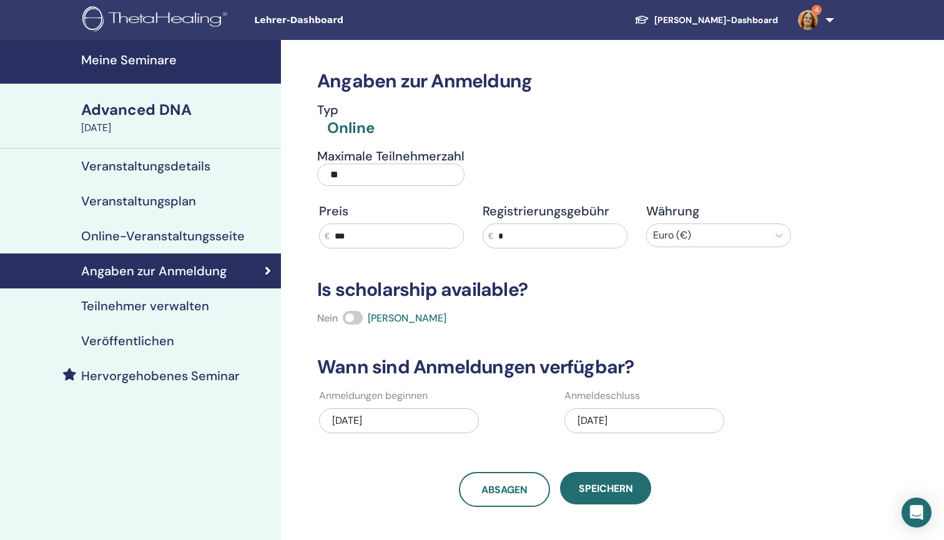
drag, startPoint x: 589, startPoint y: 487, endPoint x: 202, endPoint y: 344, distance: 413.0
click at [202, 344] on div "Meine Seminare Advanced DNA November 21, 2025 Veranstaltungsdetails Veranstaltu…" at bounding box center [472, 361] width 944 height 642
click at [202, 344] on div "Veröffentlichen" at bounding box center [140, 340] width 261 height 15
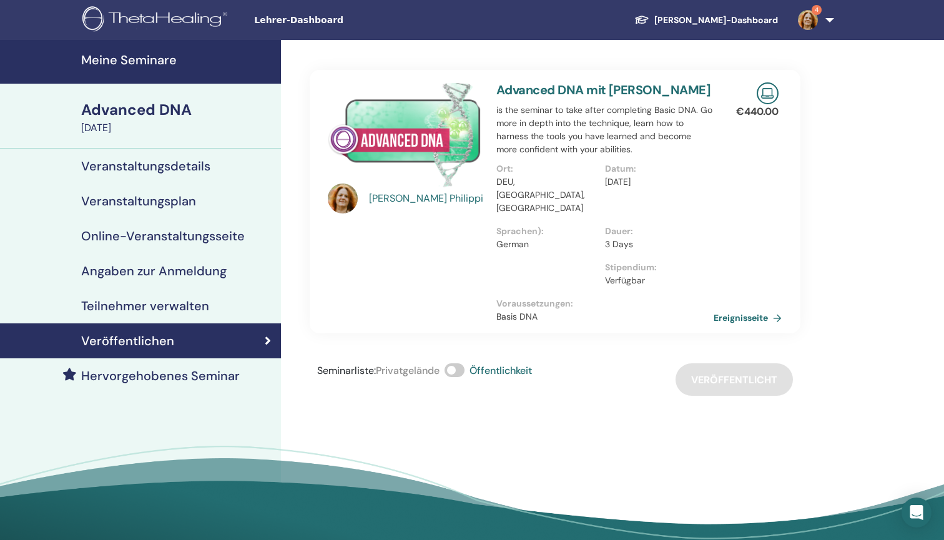
click at [142, 67] on h4 "Meine Seminare" at bounding box center [177, 59] width 192 height 15
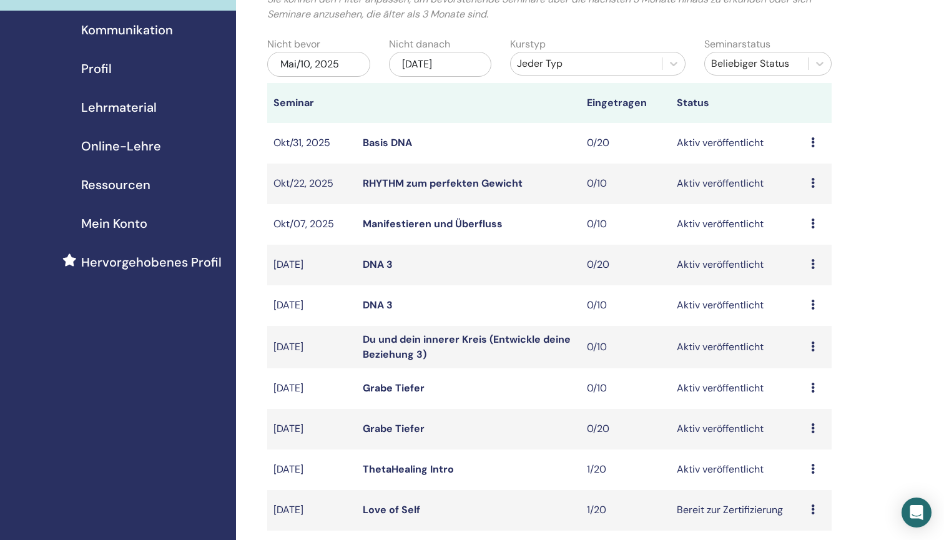
scroll to position [115, 0]
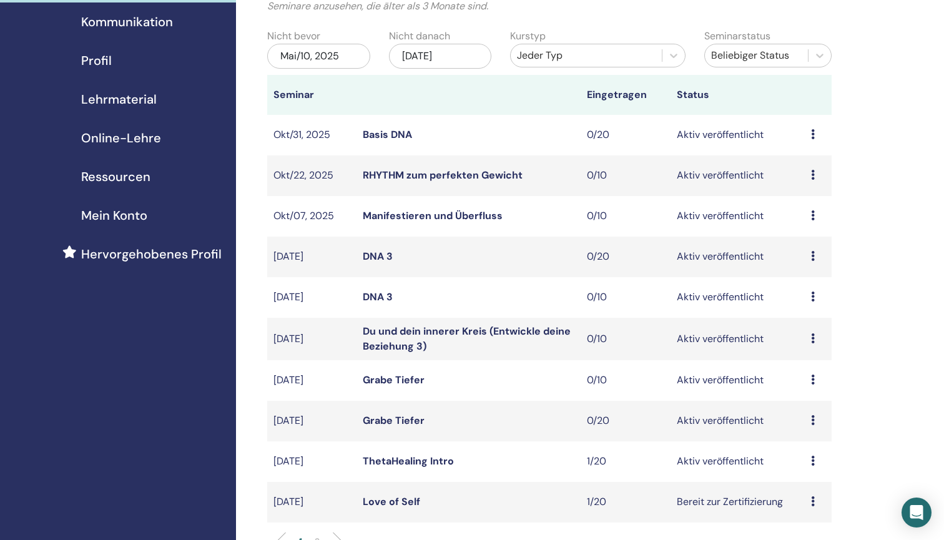
click at [451, 331] on link "Du und dein innerer Kreis (Entwickle deine Beziehung 3)" at bounding box center [467, 338] width 208 height 28
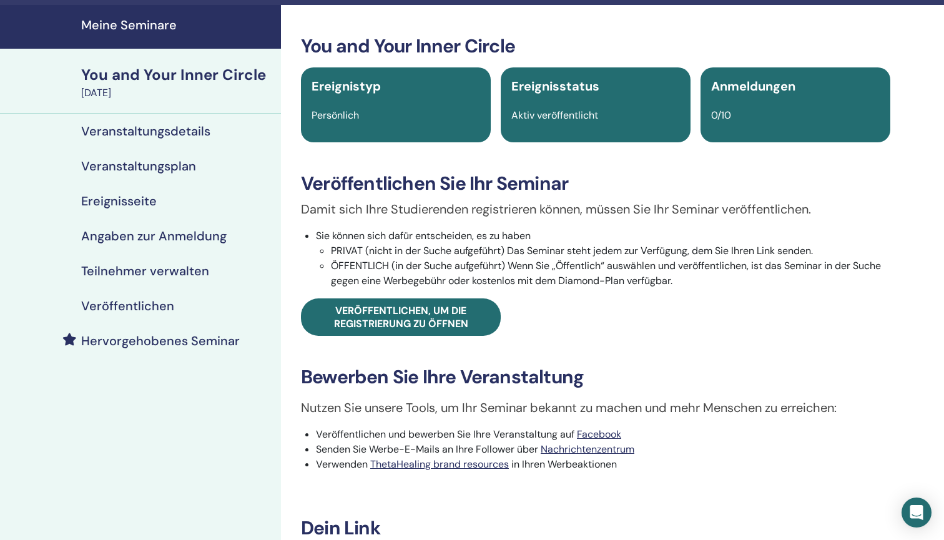
scroll to position [23, 0]
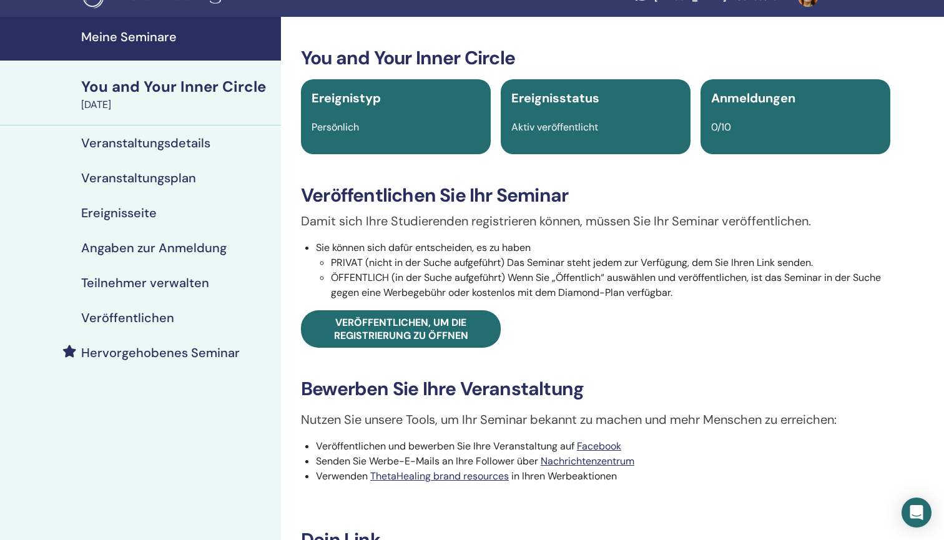
click at [188, 144] on h4 "Veranstaltungsdetails" at bounding box center [145, 142] width 129 height 15
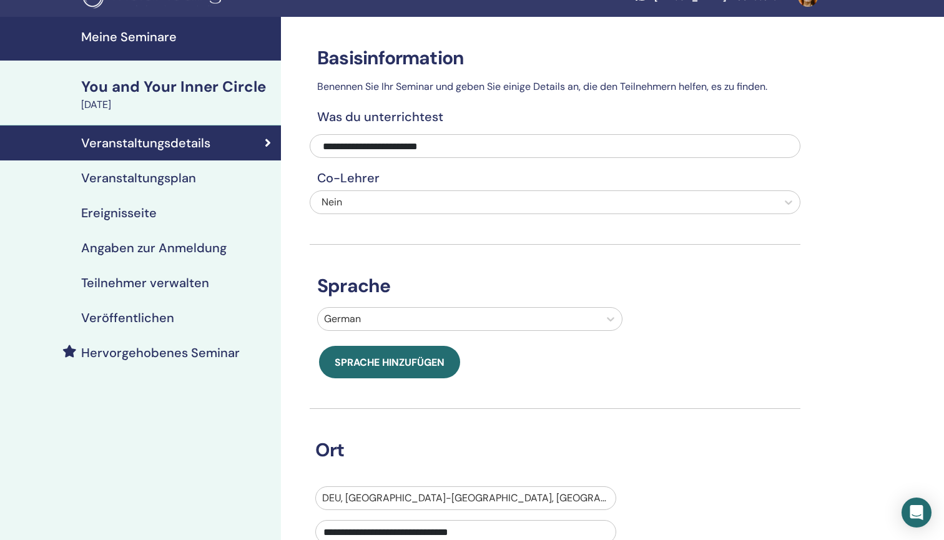
click at [185, 179] on h4 "Veranstaltungsplan" at bounding box center [138, 177] width 115 height 15
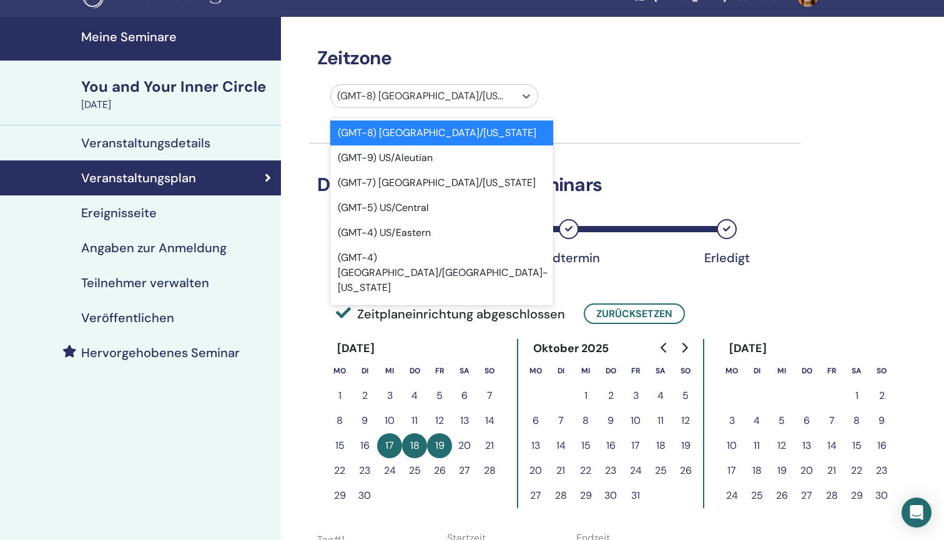
click at [404, 96] on div "(GMT-8) US/Alaska" at bounding box center [423, 96] width 172 height 15
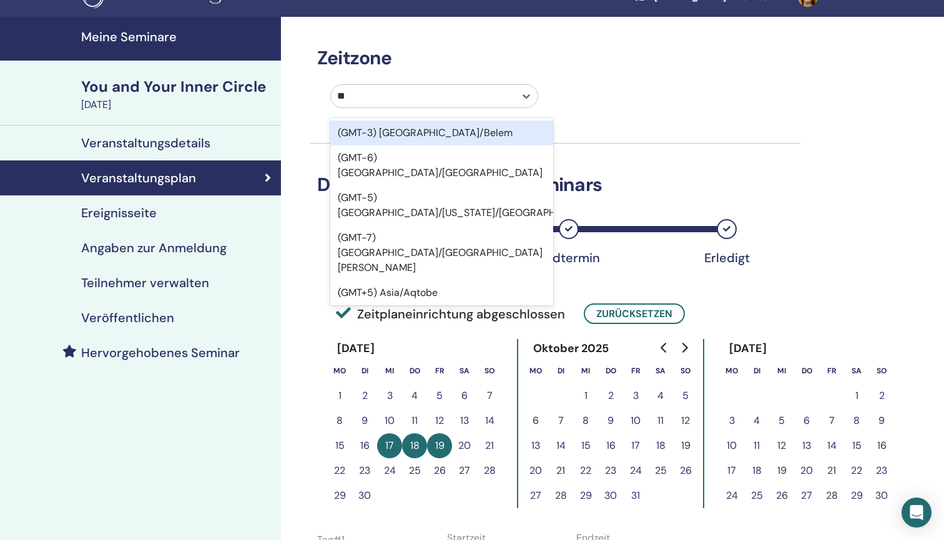
type input "***"
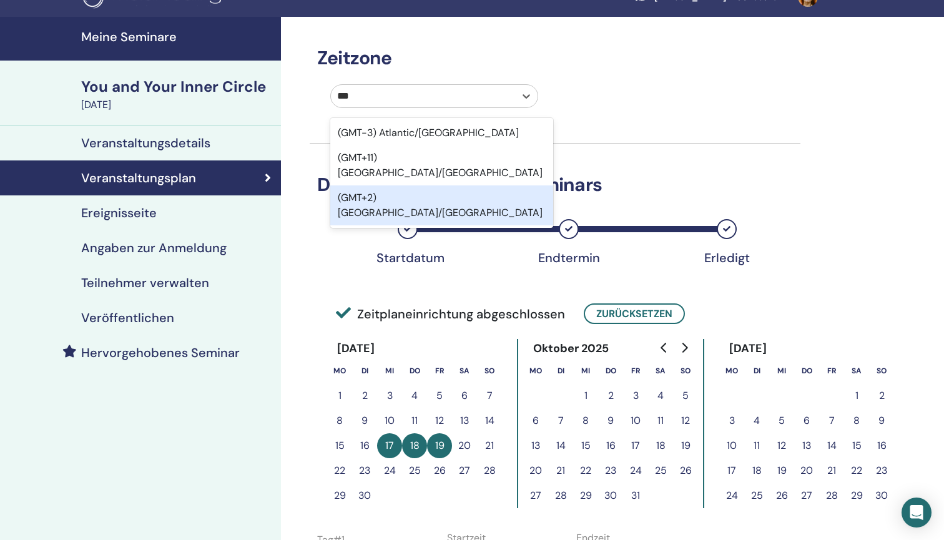
click at [457, 185] on div "(GMT+2) Europe/Berlin" at bounding box center [441, 205] width 223 height 40
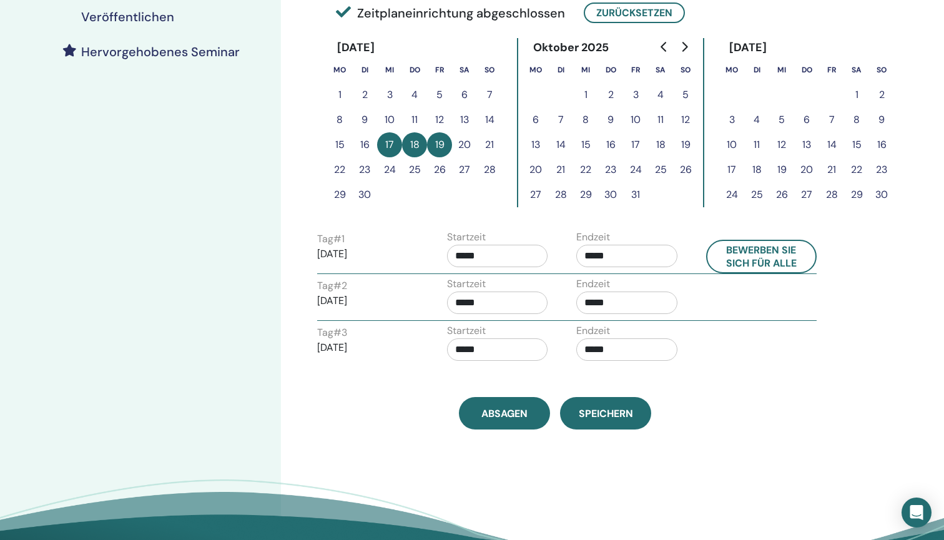
scroll to position [336, 0]
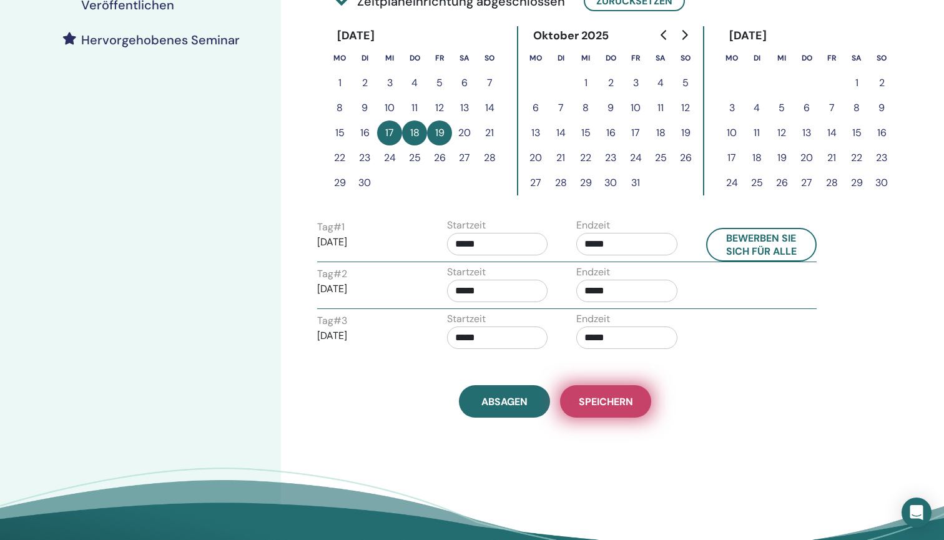
click at [615, 401] on span "Speichern" at bounding box center [605, 401] width 54 height 13
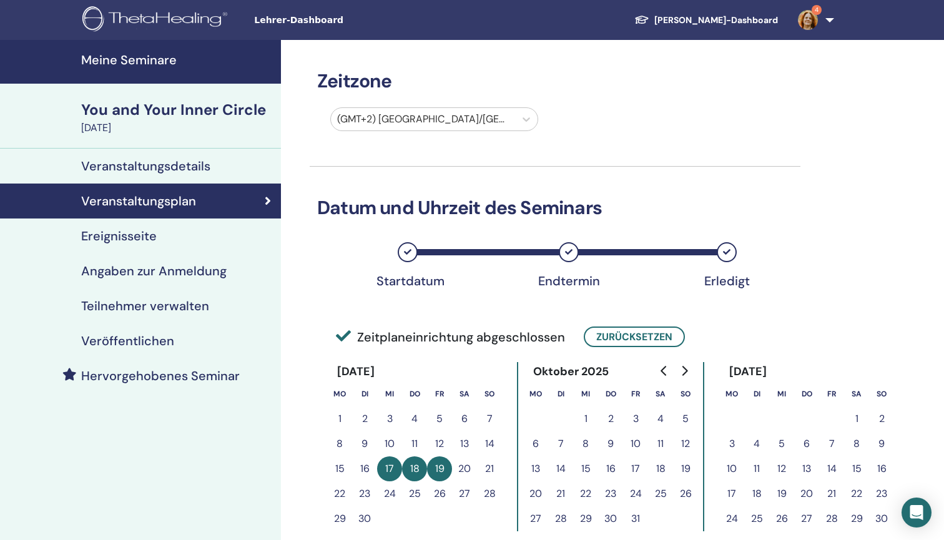
click at [171, 233] on div "Ereignisseite" at bounding box center [140, 235] width 261 height 15
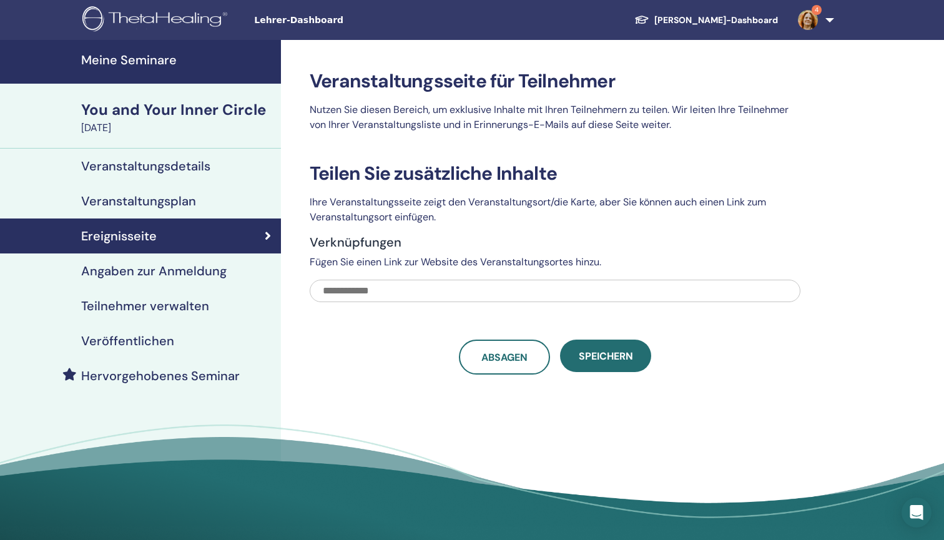
click at [421, 283] on input "text" at bounding box center [555, 291] width 490 height 22
type input "*"
click at [466, 294] on input "text" at bounding box center [555, 291] width 490 height 22
paste input "**********"
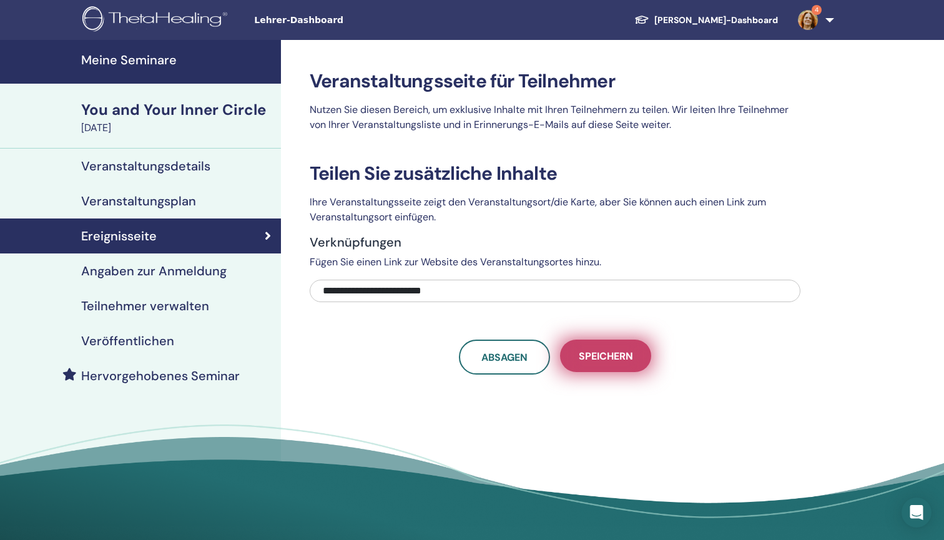
type input "**********"
click at [595, 362] on span "Speichern" at bounding box center [605, 355] width 54 height 13
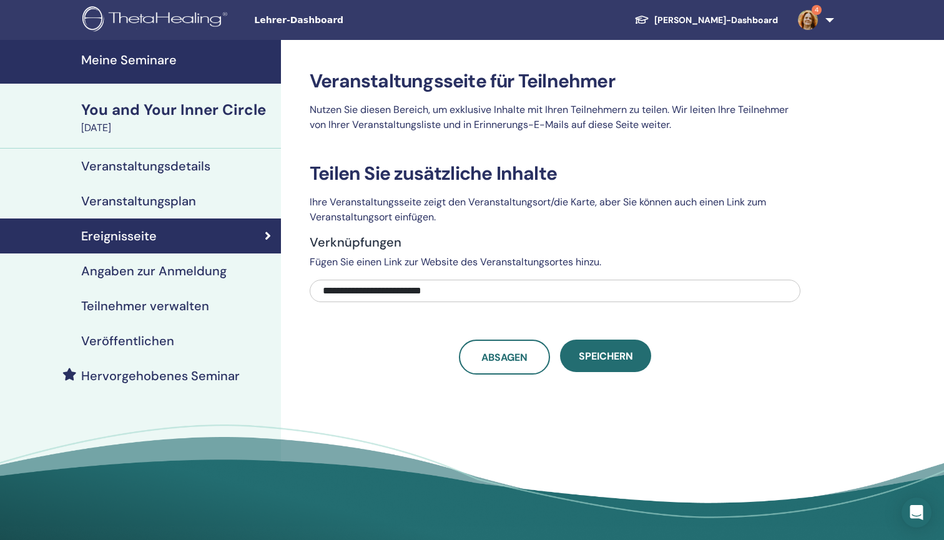
click at [595, 362] on span "Speichern" at bounding box center [605, 355] width 54 height 13
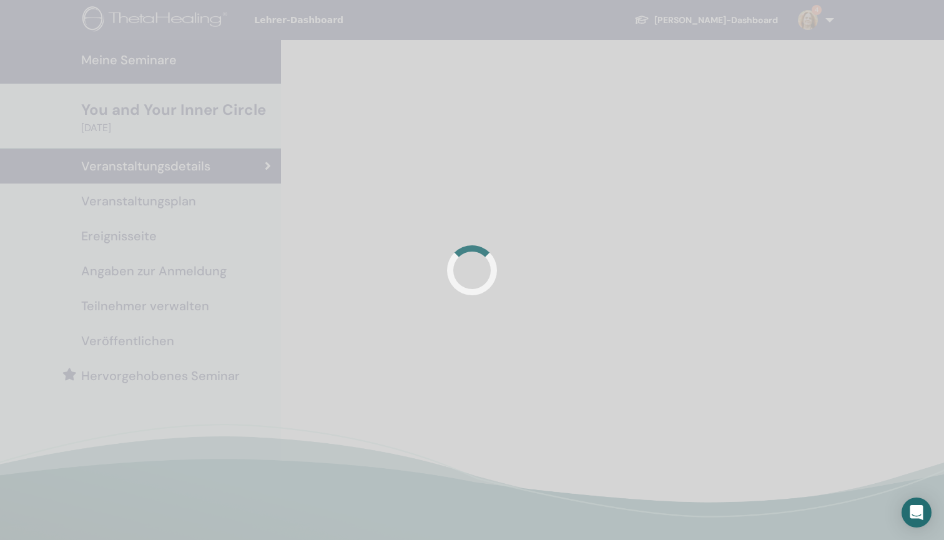
scroll to position [23, 0]
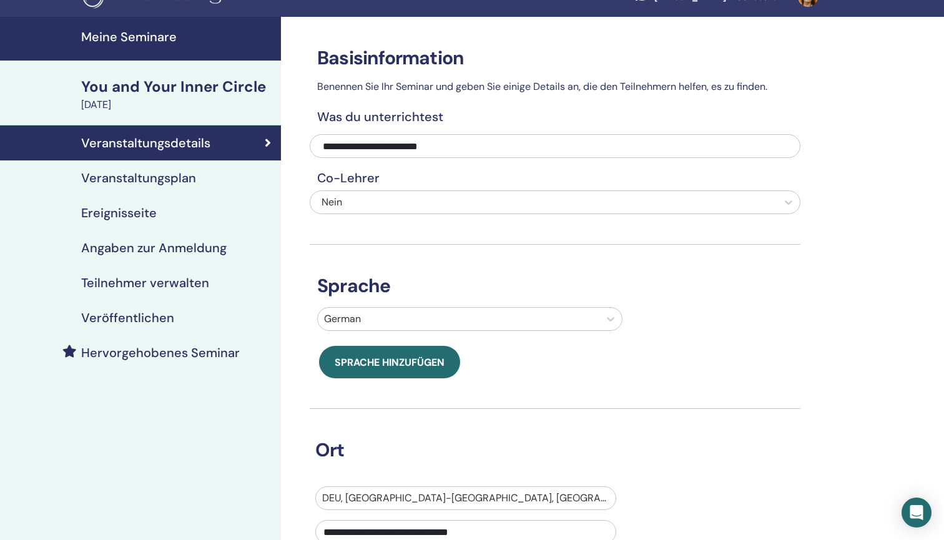
click at [129, 36] on h4 "Meine Seminare" at bounding box center [177, 36] width 192 height 15
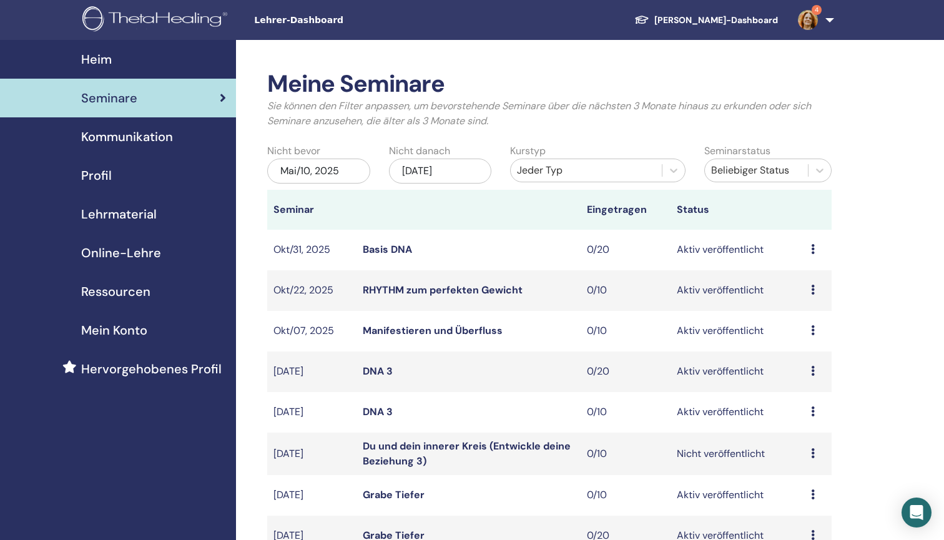
click at [413, 248] on td "Basis DNA" at bounding box center [468, 250] width 224 height 41
click at [397, 247] on link "Basis DNA" at bounding box center [387, 249] width 49 height 13
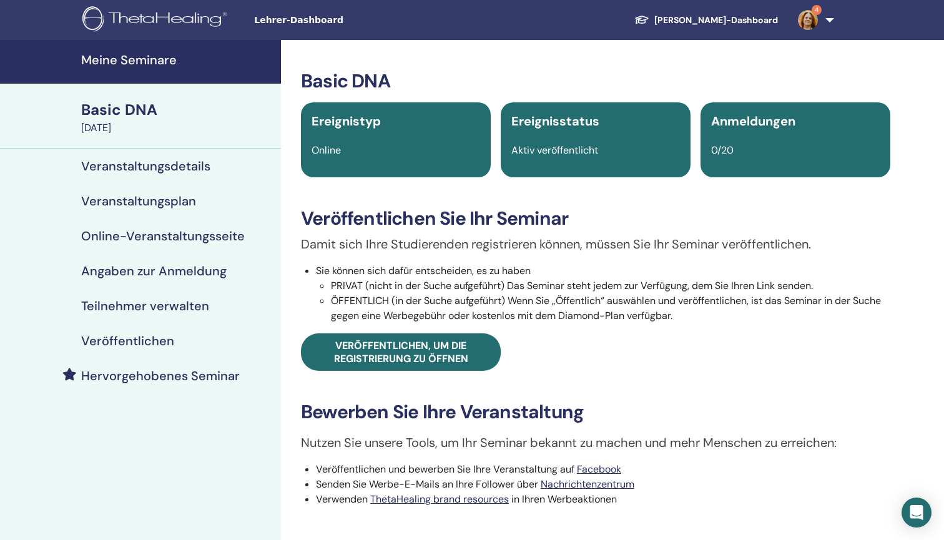
click at [190, 165] on h4 "Veranstaltungsdetails" at bounding box center [145, 166] width 129 height 15
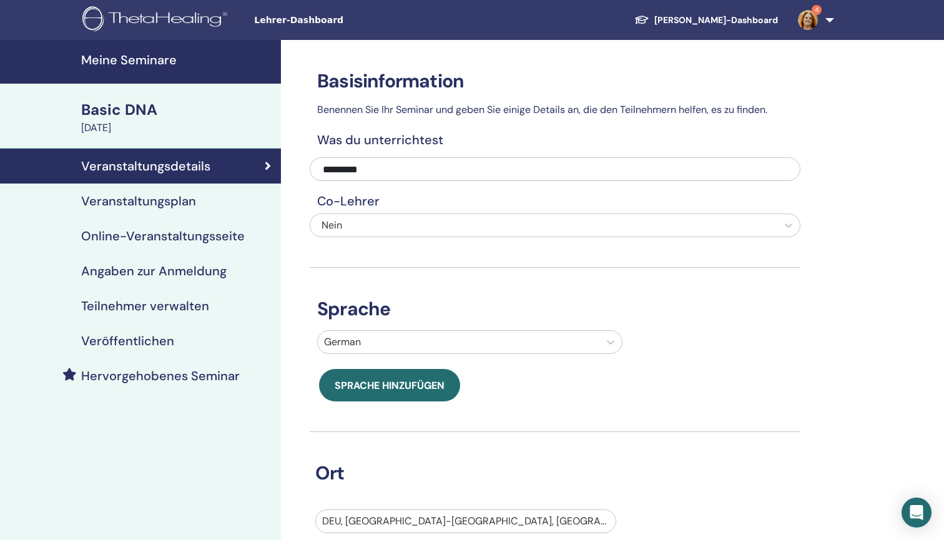
click at [163, 201] on h4 "Veranstaltungsplan" at bounding box center [138, 200] width 115 height 15
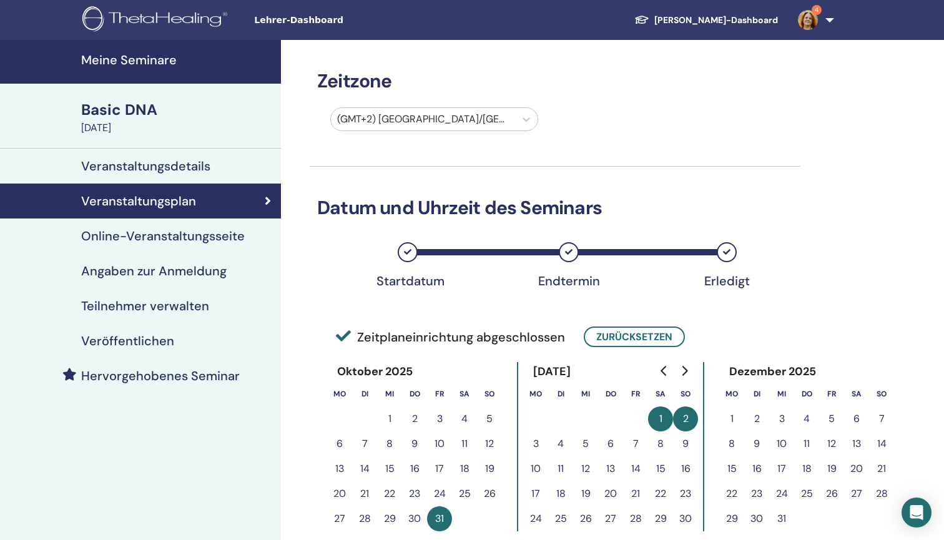
click at [167, 231] on h4 "Online-Veranstaltungsseite" at bounding box center [162, 235] width 163 height 15
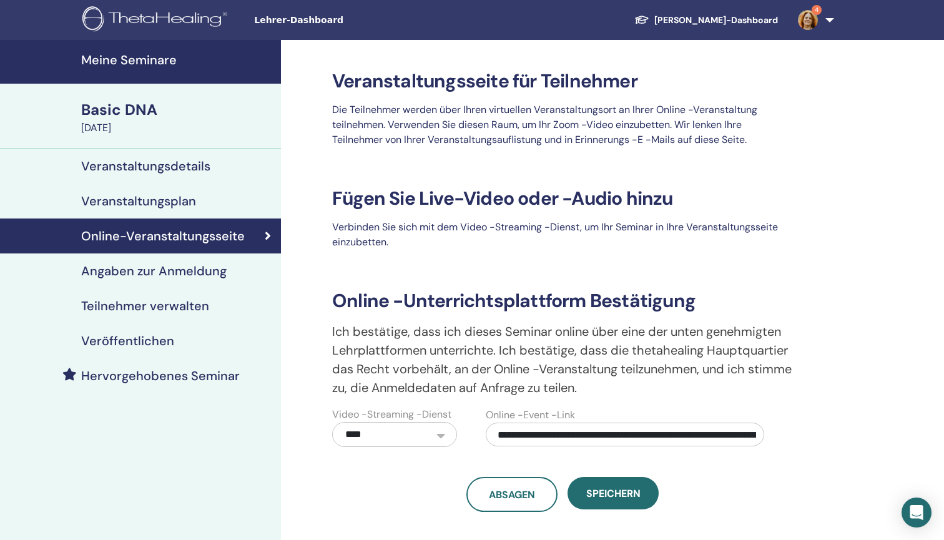
click at [175, 270] on h4 "Angaben zur Anmeldung" at bounding box center [153, 270] width 145 height 15
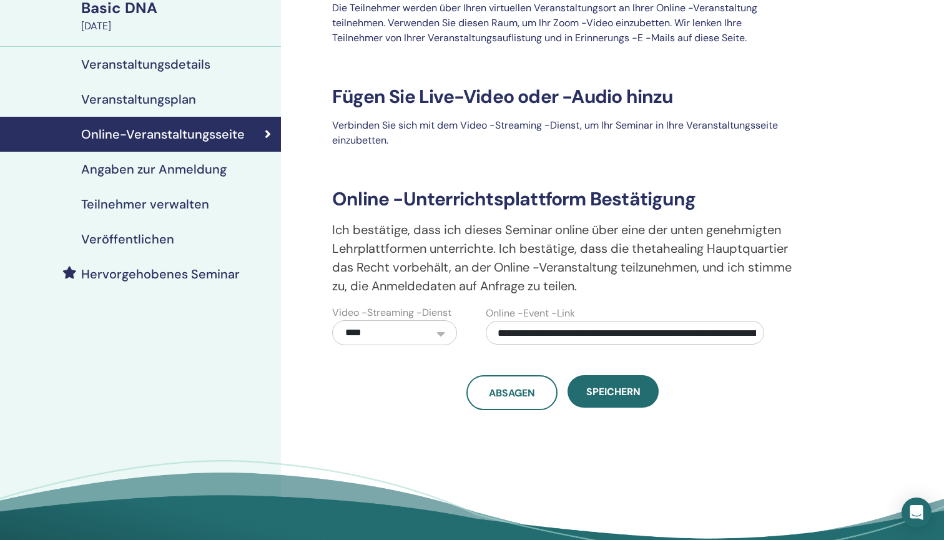
scroll to position [110, 0]
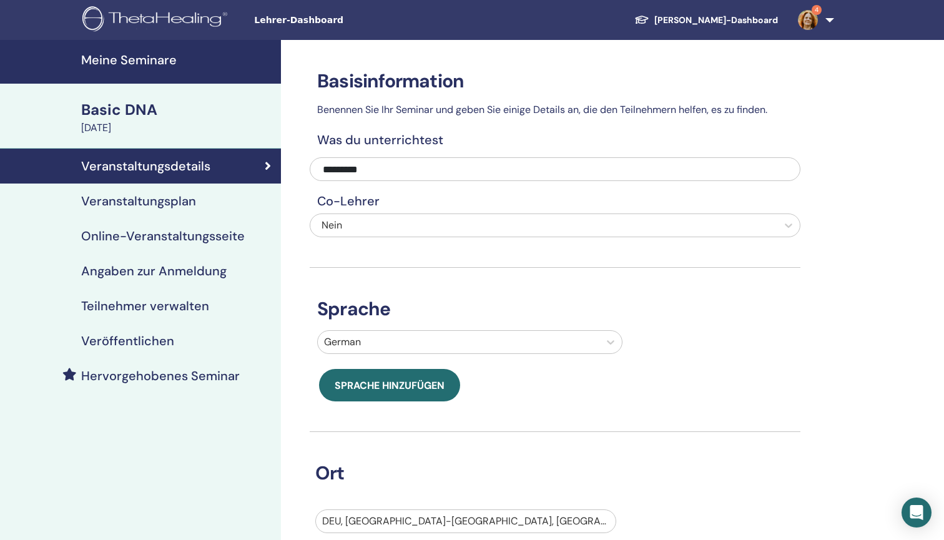
click at [149, 59] on h4 "Meine Seminare" at bounding box center [177, 59] width 192 height 15
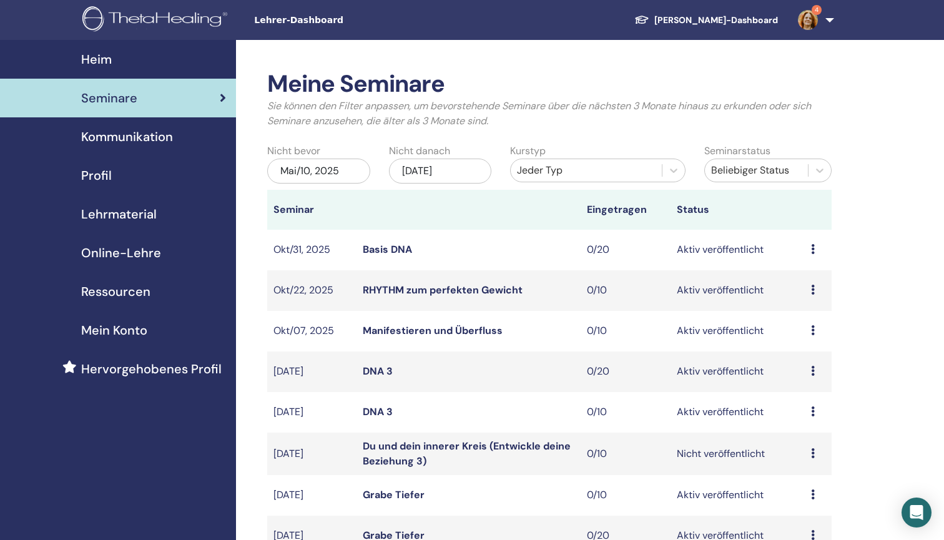
click at [389, 247] on link "Basis DNA" at bounding box center [387, 249] width 49 height 13
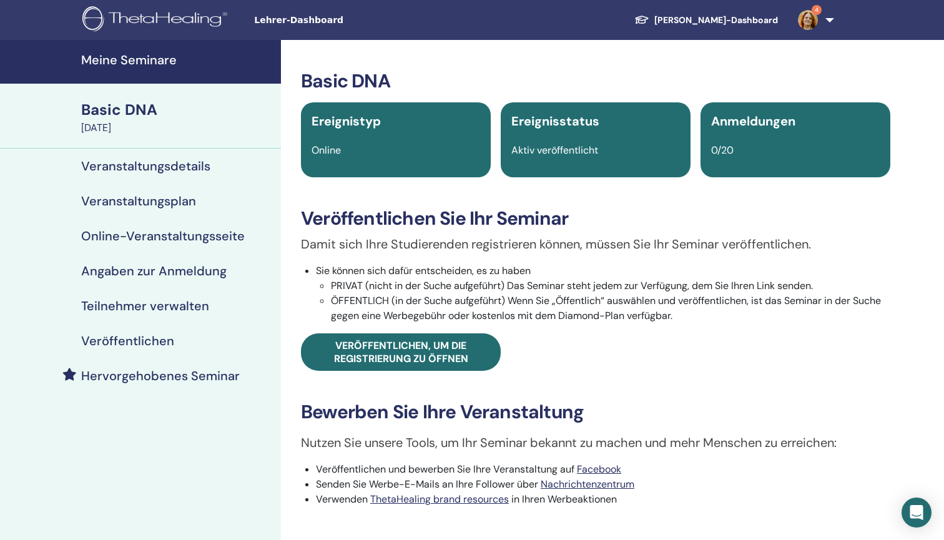
click at [115, 56] on h4 "Meine Seminare" at bounding box center [177, 59] width 192 height 15
click at [120, 57] on h4 "Meine Seminare" at bounding box center [177, 59] width 192 height 15
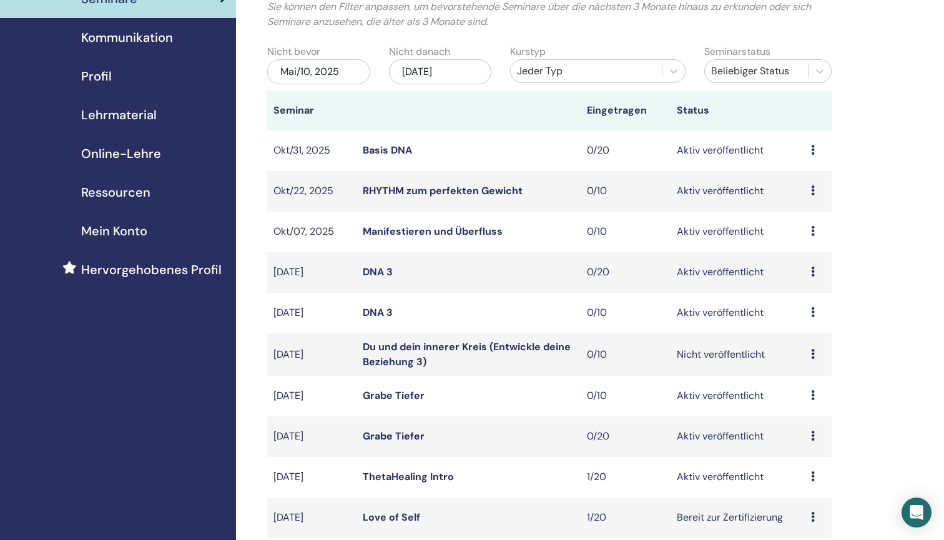
scroll to position [95, 0]
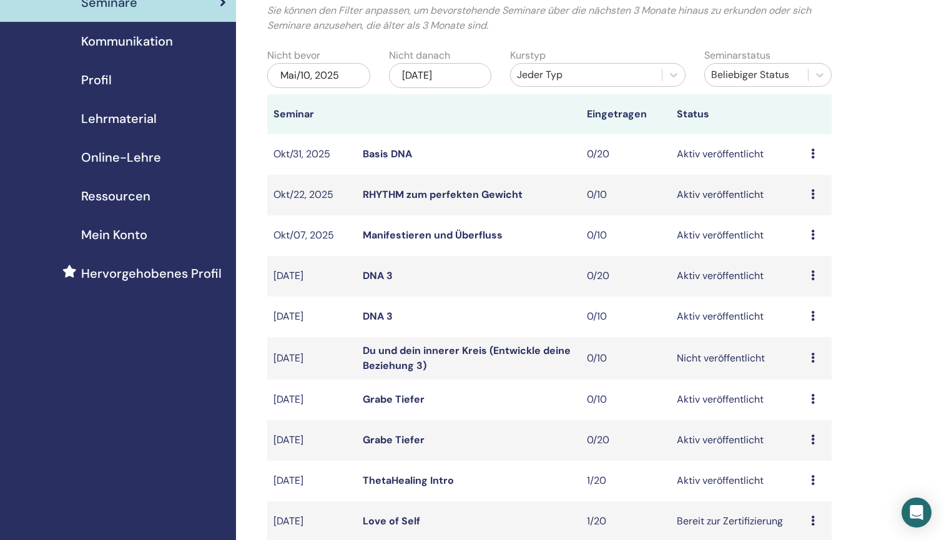
click at [392, 149] on link "Basis DNA" at bounding box center [387, 153] width 49 height 13
click at [468, 73] on div "Nov/10, 2025" at bounding box center [440, 75] width 103 height 25
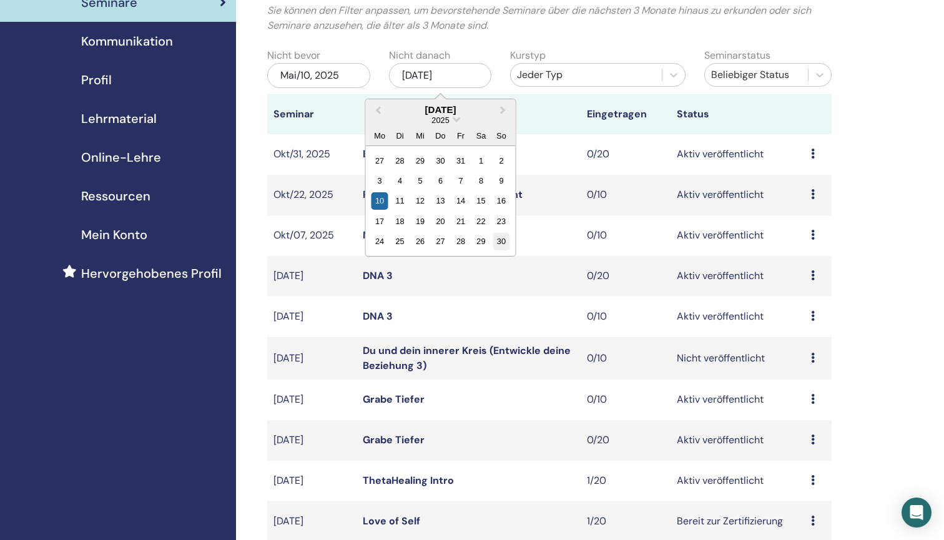
click at [499, 241] on div "30" at bounding box center [500, 241] width 17 height 17
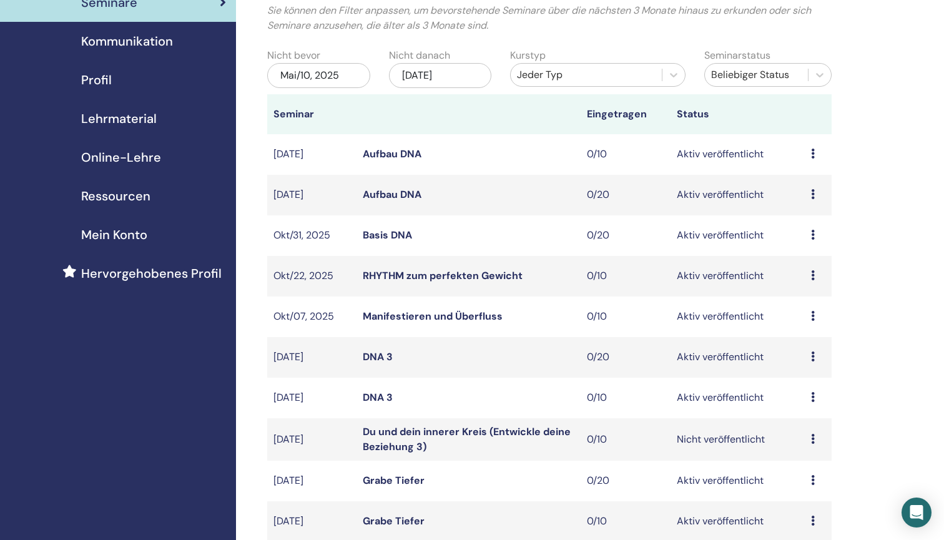
click at [365, 154] on link "Aufbau DNA" at bounding box center [392, 153] width 59 height 13
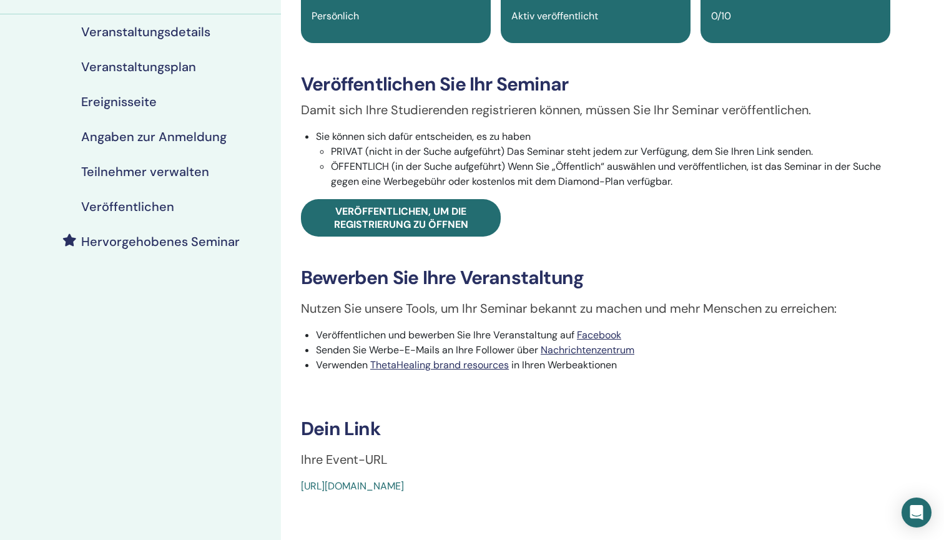
scroll to position [134, 0]
click at [156, 97] on div "Ereignisseite" at bounding box center [140, 101] width 261 height 15
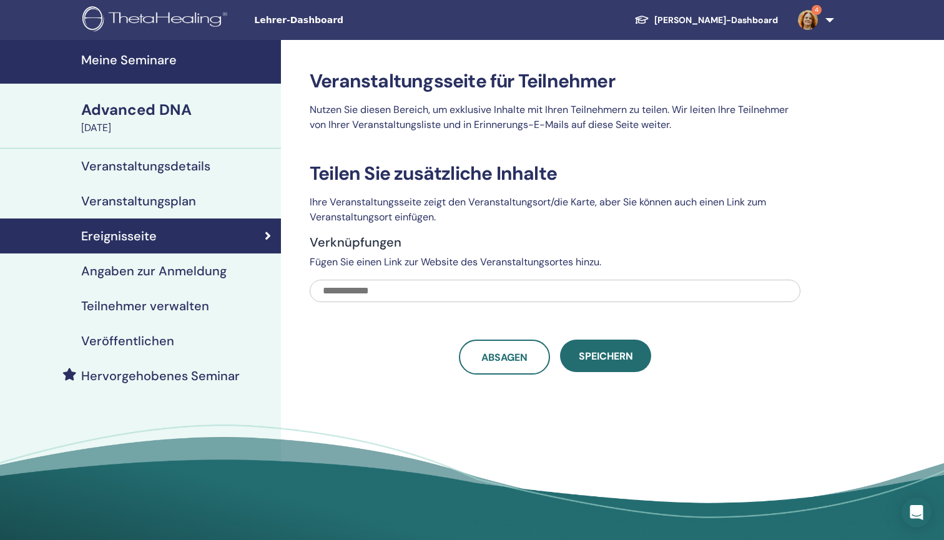
click at [360, 294] on input "text" at bounding box center [555, 291] width 490 height 22
paste input "**********"
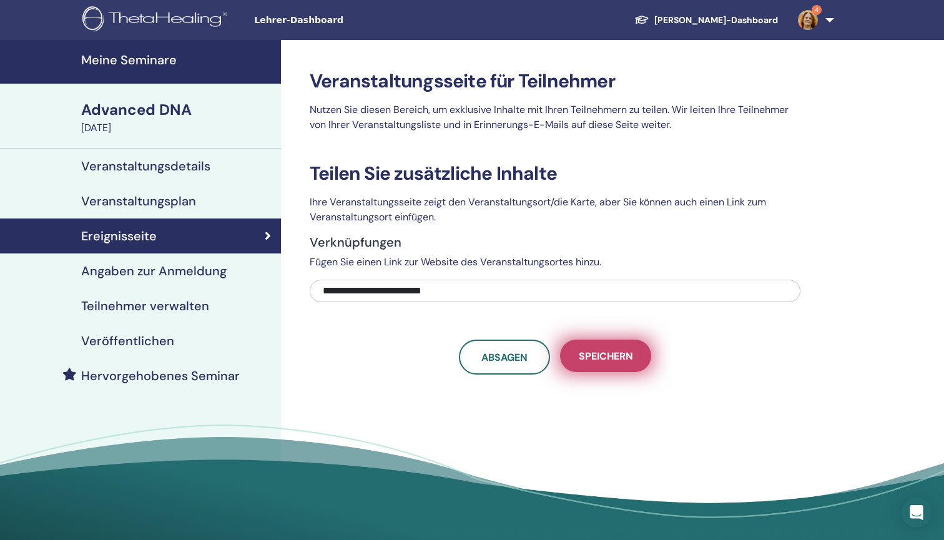
type input "**********"
click at [597, 366] on button "Speichern" at bounding box center [605, 355] width 91 height 32
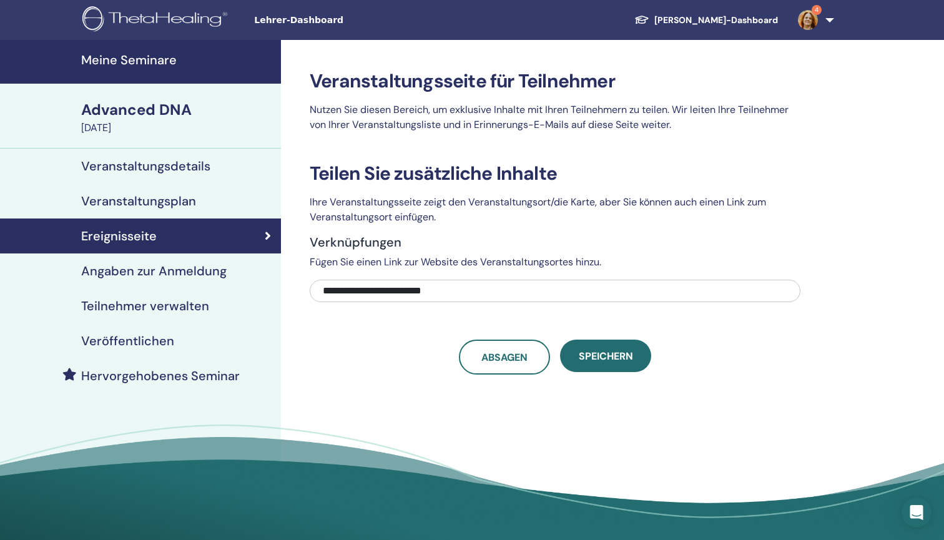
click at [597, 366] on button "Speichern" at bounding box center [605, 355] width 91 height 32
click at [482, 295] on input "**********" at bounding box center [555, 291] width 490 height 22
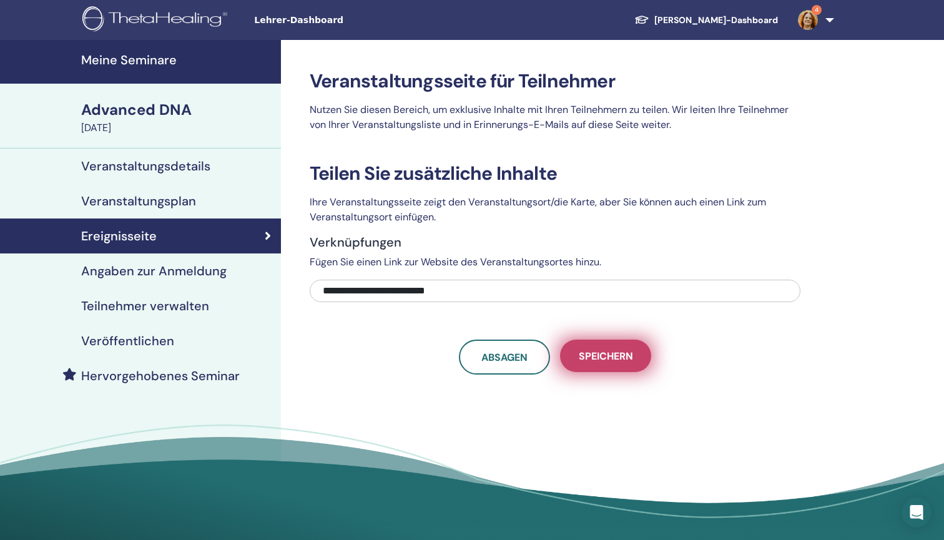
type input "**********"
click at [606, 361] on span "Speichern" at bounding box center [605, 355] width 54 height 13
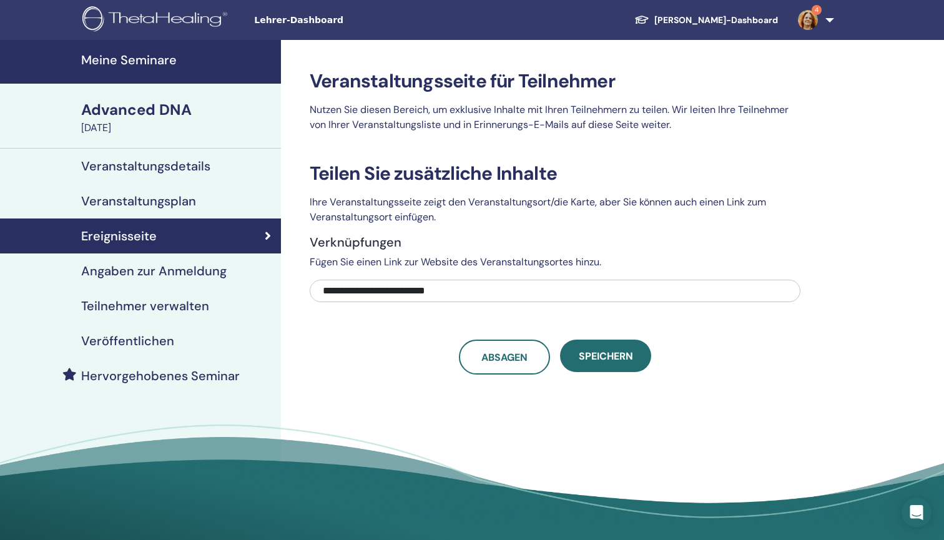
click at [732, 267] on p "Fügen Sie einen Link zur Website des Veranstaltungsortes hinzu." at bounding box center [555, 262] width 490 height 15
click at [743, 386] on div "**********" at bounding box center [595, 294] width 629 height 509
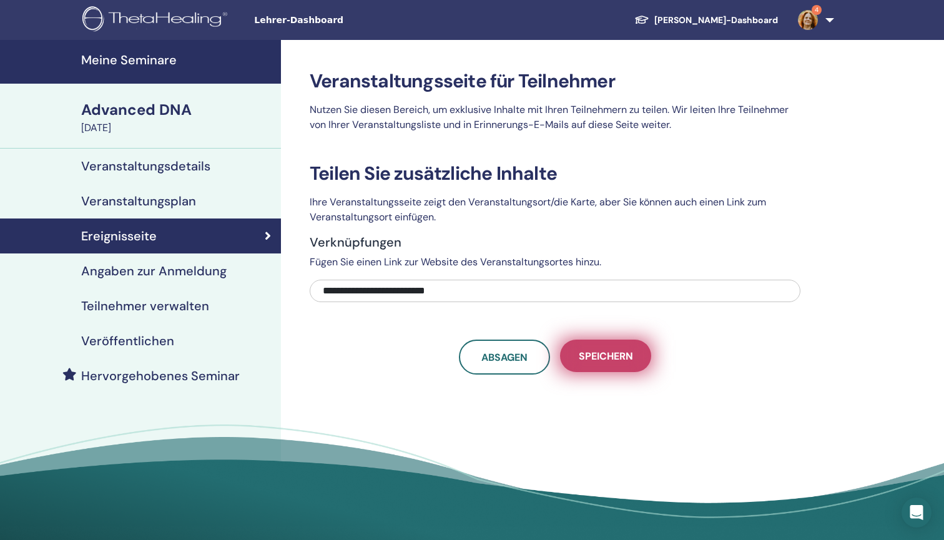
click at [608, 356] on span "Speichern" at bounding box center [605, 355] width 54 height 13
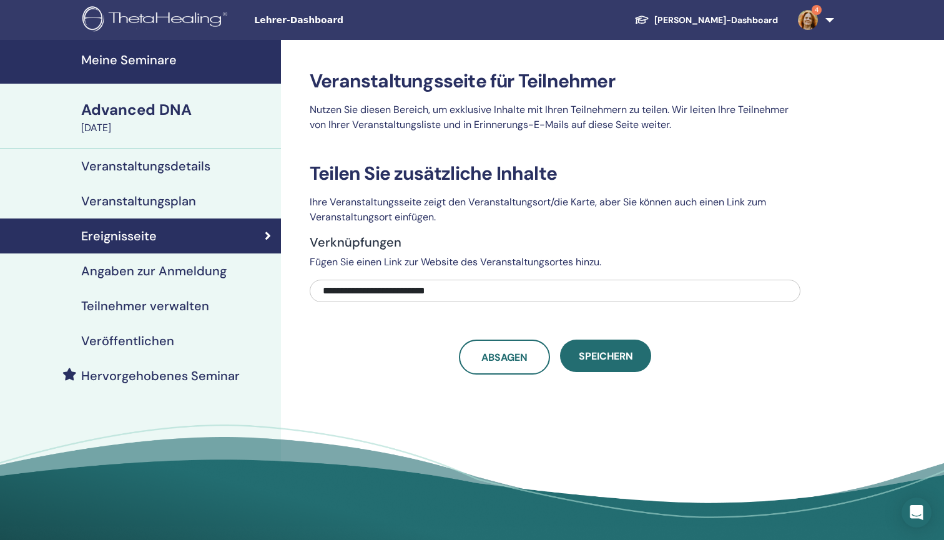
click at [106, 60] on h4 "Meine Seminare" at bounding box center [177, 59] width 192 height 15
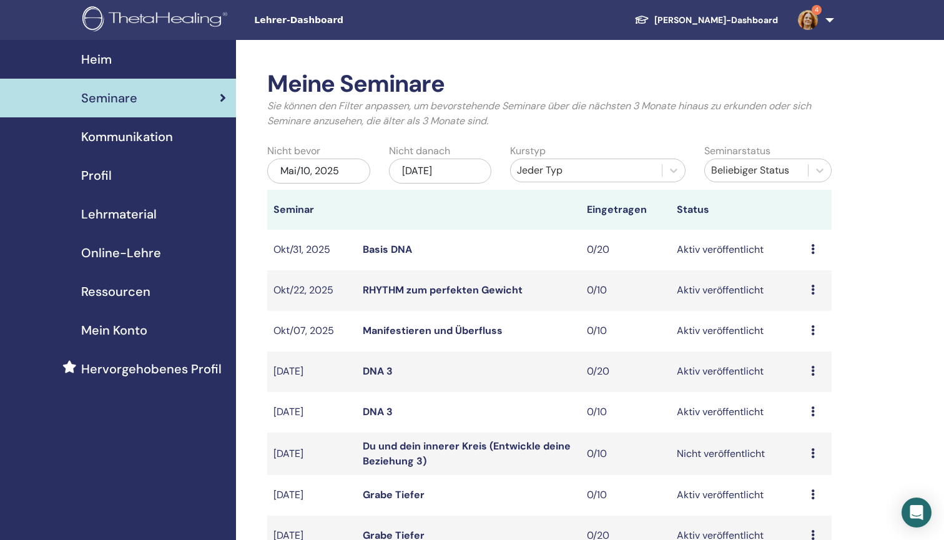
click at [433, 329] on link "Manifestieren und Überfluss" at bounding box center [433, 330] width 140 height 13
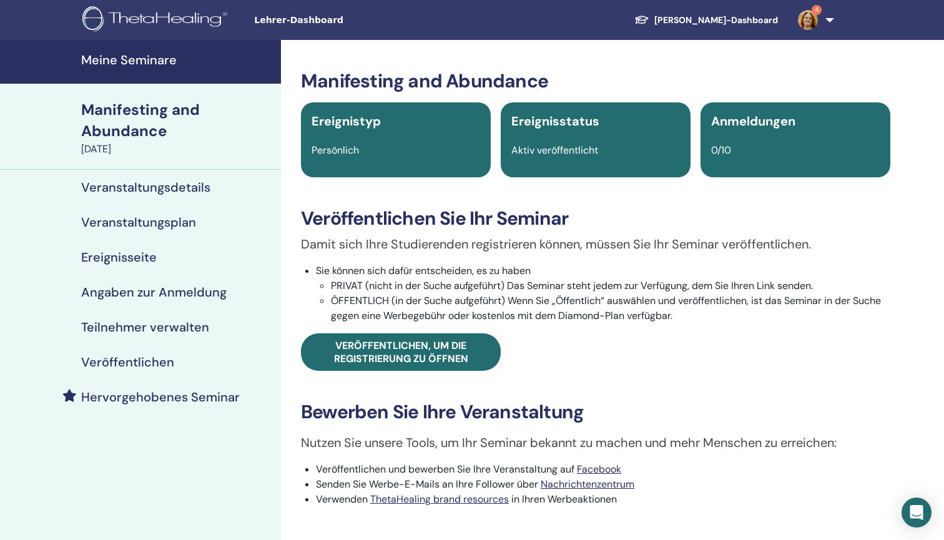
click at [152, 256] on h4 "Ereignisseite" at bounding box center [119, 257] width 76 height 15
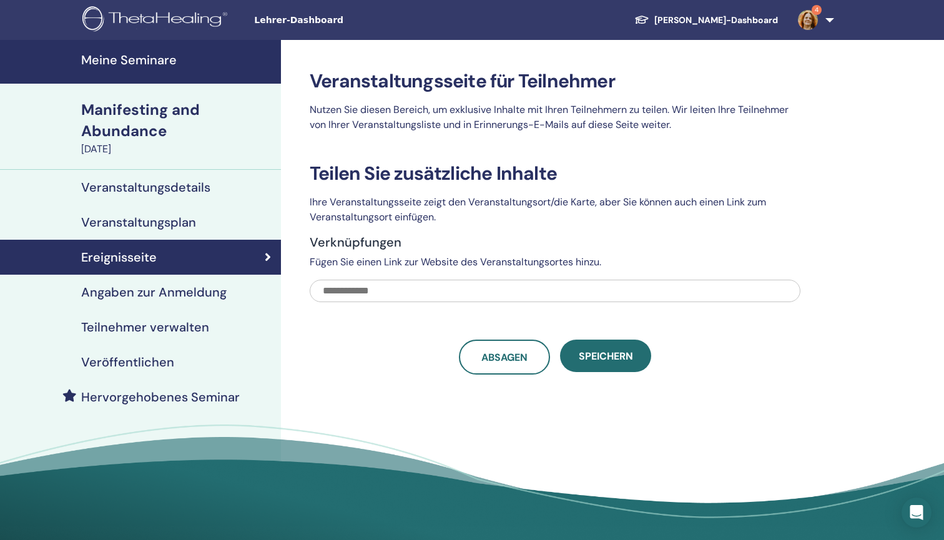
click at [407, 288] on input "text" at bounding box center [555, 291] width 490 height 22
paste input "**********"
type input "**********"
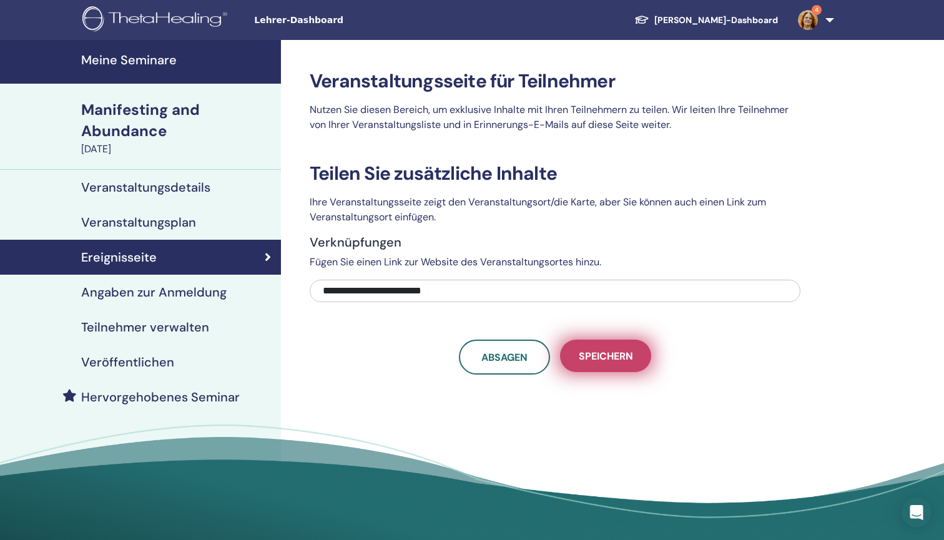
click at [602, 368] on button "Speichern" at bounding box center [605, 355] width 91 height 32
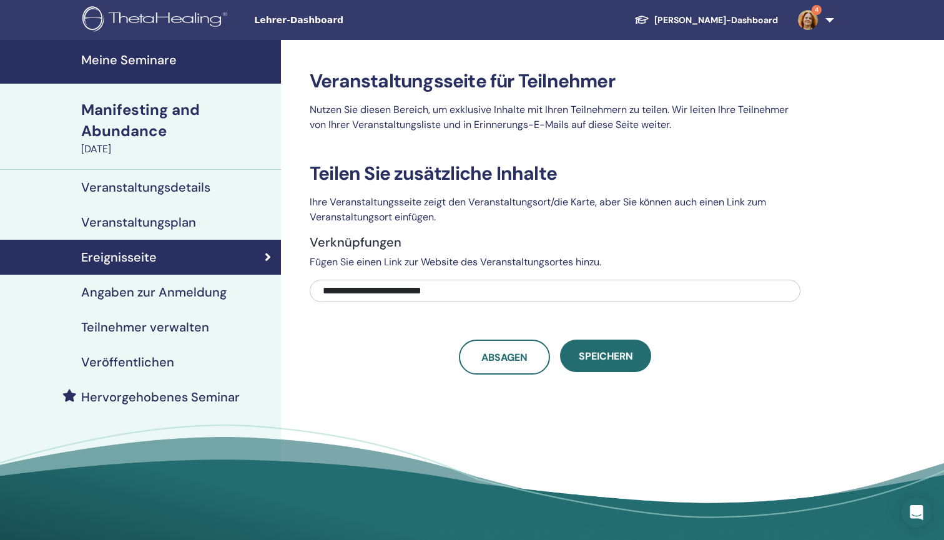
click at [725, 392] on div "**********" at bounding box center [595, 294] width 629 height 509
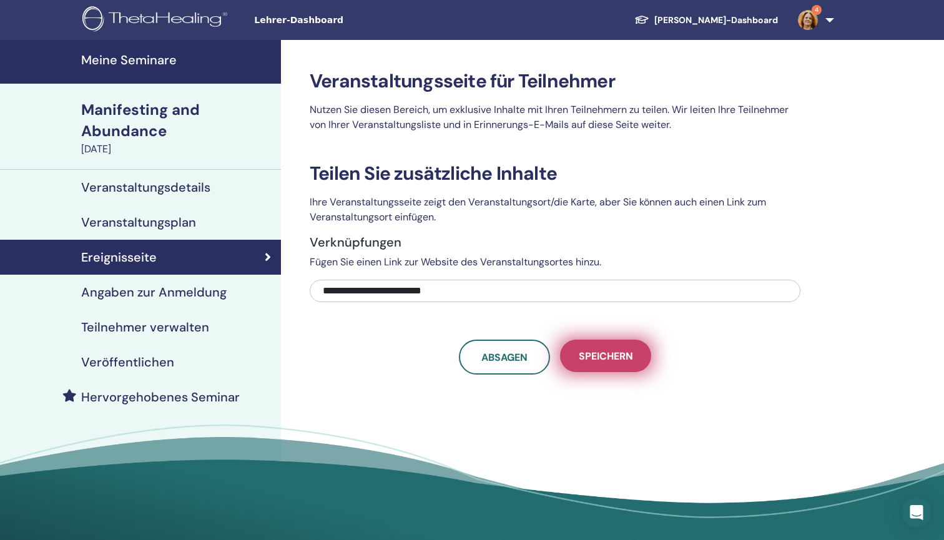
click at [627, 349] on button "Speichern" at bounding box center [605, 355] width 91 height 32
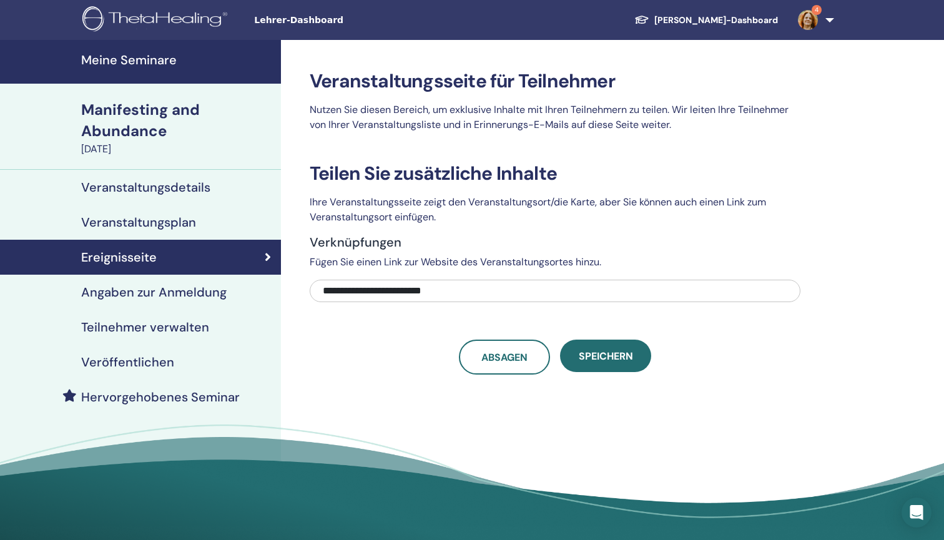
click at [167, 65] on h4 "Meine Seminare" at bounding box center [177, 59] width 192 height 15
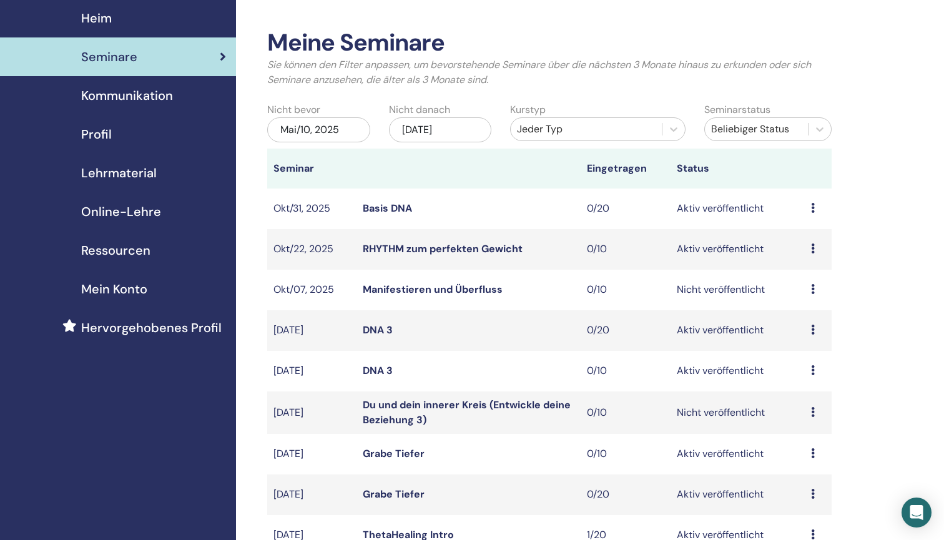
scroll to position [49, 0]
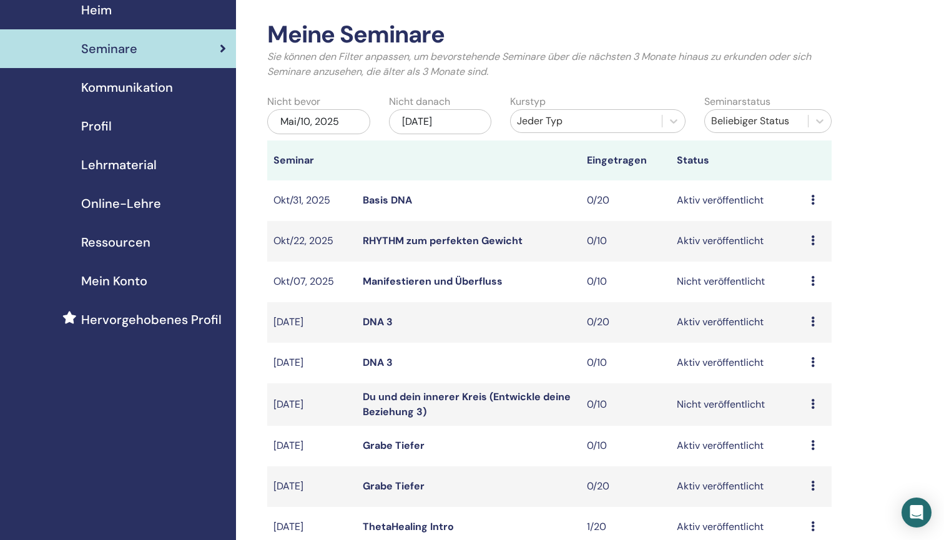
click at [427, 280] on link "Manifestieren und Überfluss" at bounding box center [433, 281] width 140 height 13
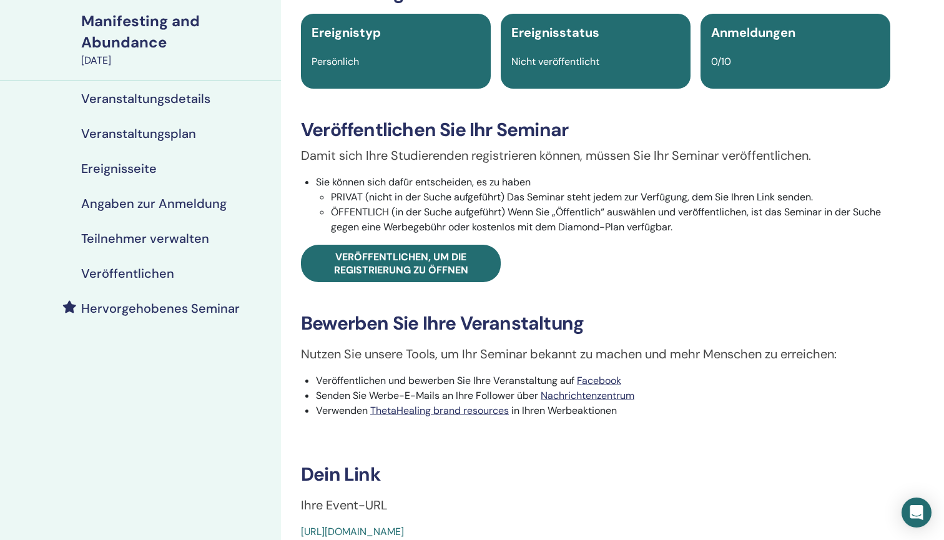
scroll to position [100, 0]
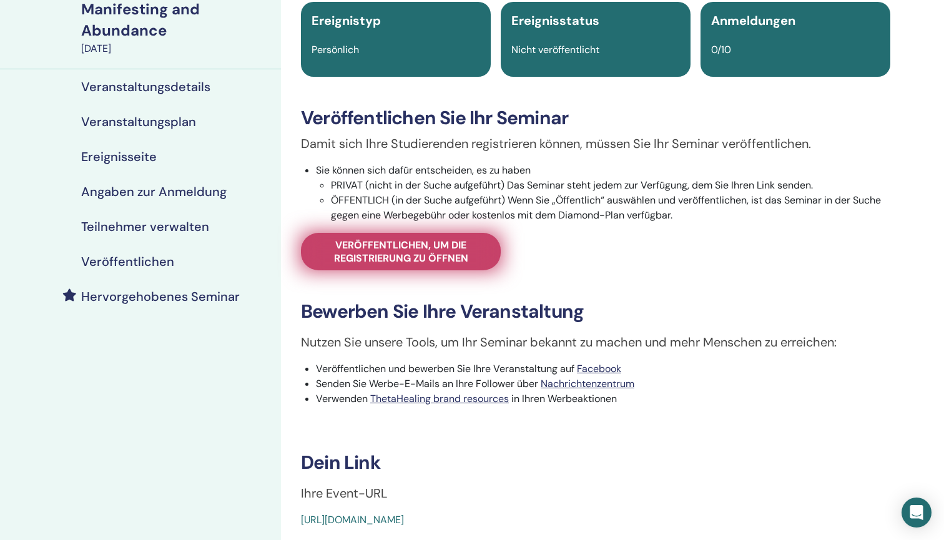
click at [440, 258] on span "Veröffentlichen, um die Registrierung zu öffnen" at bounding box center [400, 251] width 168 height 26
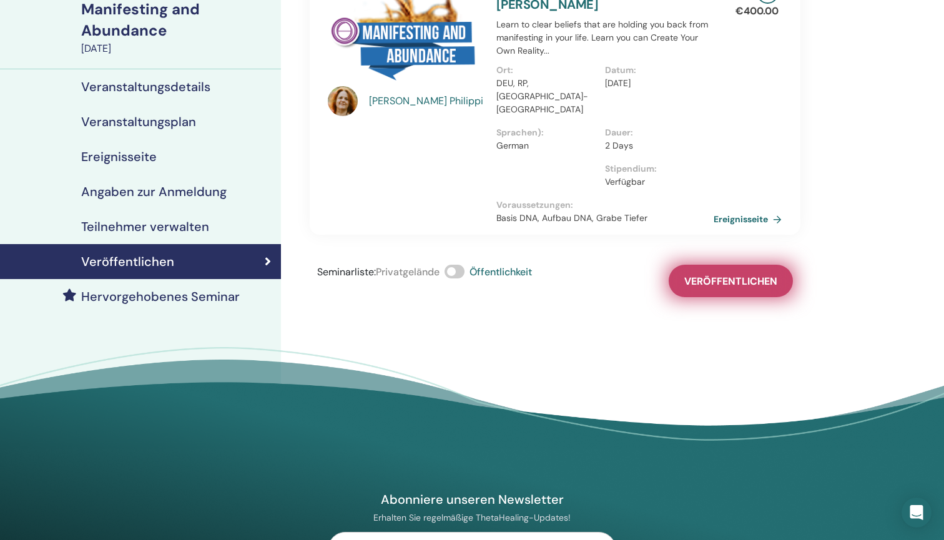
click at [688, 275] on span "Veröffentlichen" at bounding box center [730, 281] width 93 height 13
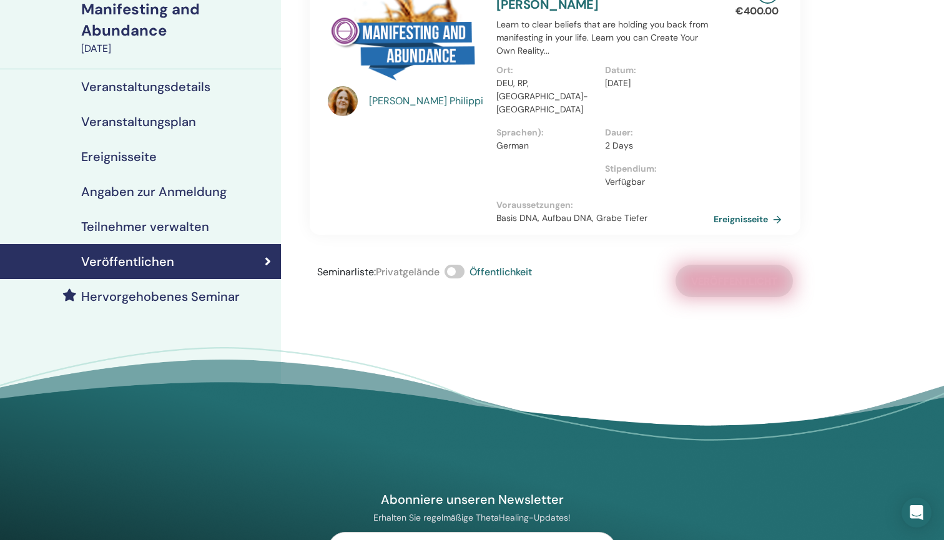
click at [145, 159] on h4 "Ereignisseite" at bounding box center [119, 156] width 76 height 15
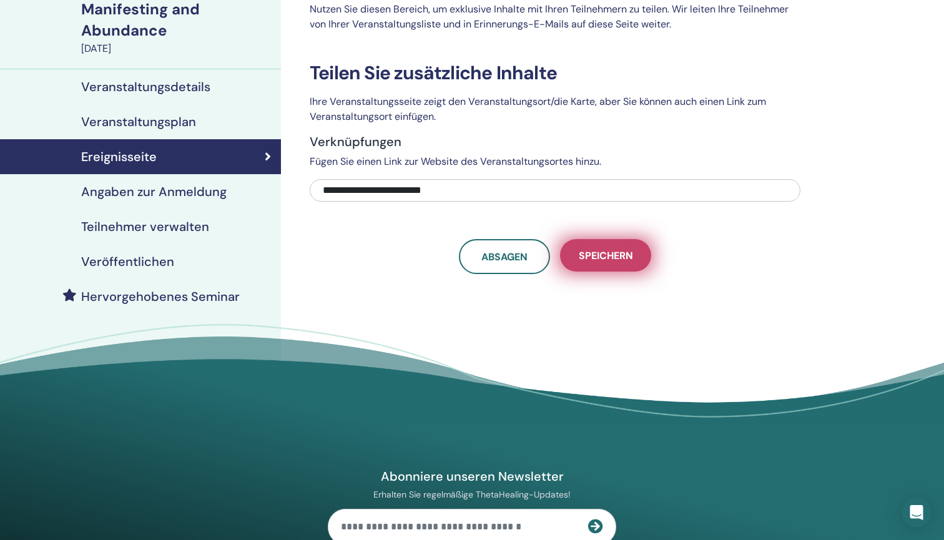
click at [606, 264] on button "Speichern" at bounding box center [605, 255] width 91 height 32
click at [597, 259] on span "Speichern" at bounding box center [605, 255] width 54 height 13
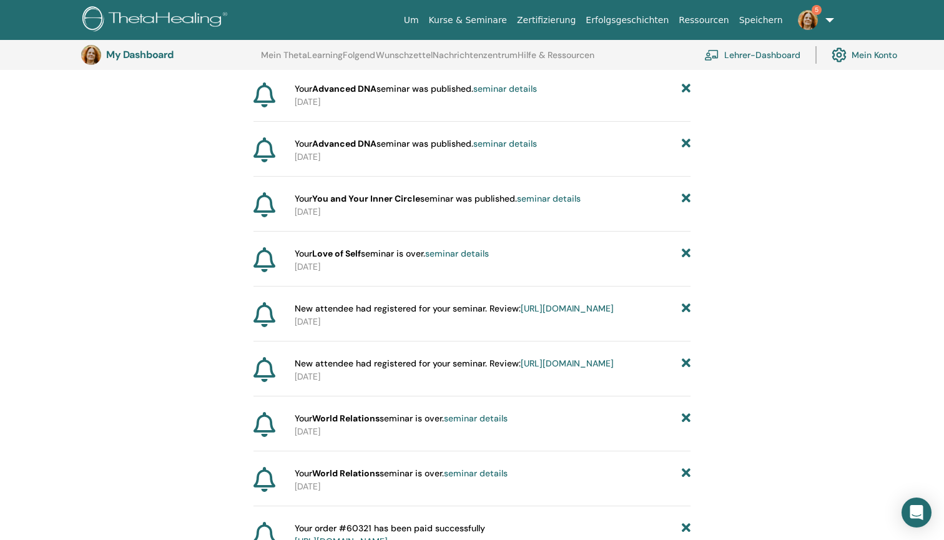
scroll to position [217, 0]
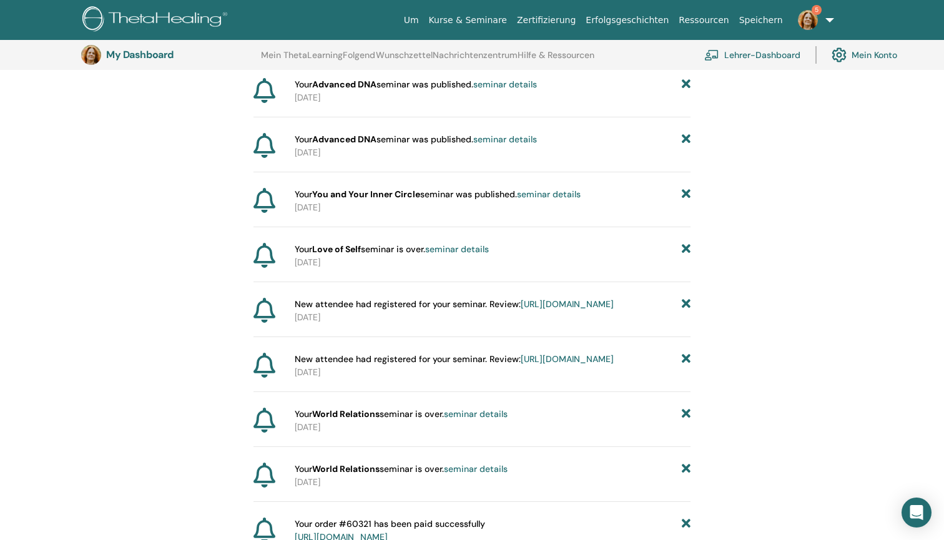
click at [474, 250] on link "seminar details" at bounding box center [457, 248] width 64 height 11
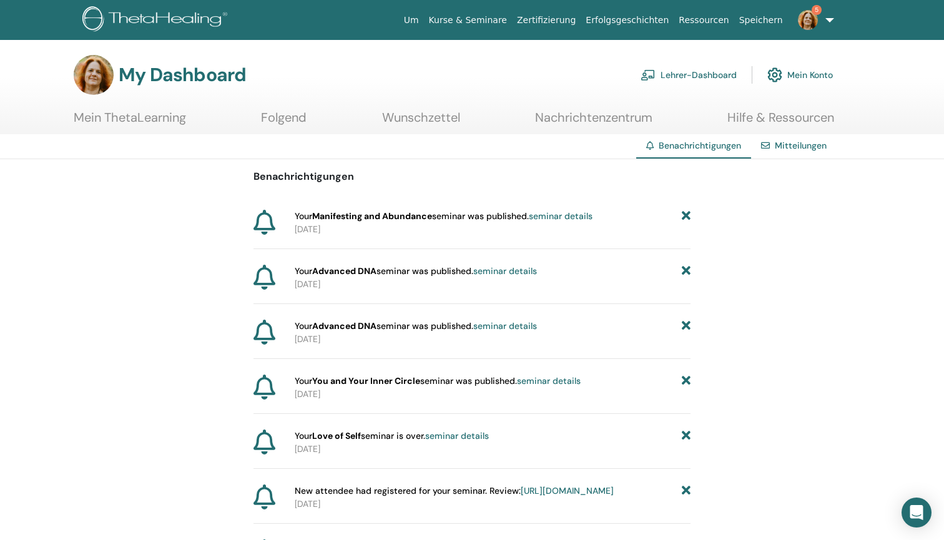
scroll to position [0, 0]
click at [811, 14] on img at bounding box center [808, 20] width 20 height 20
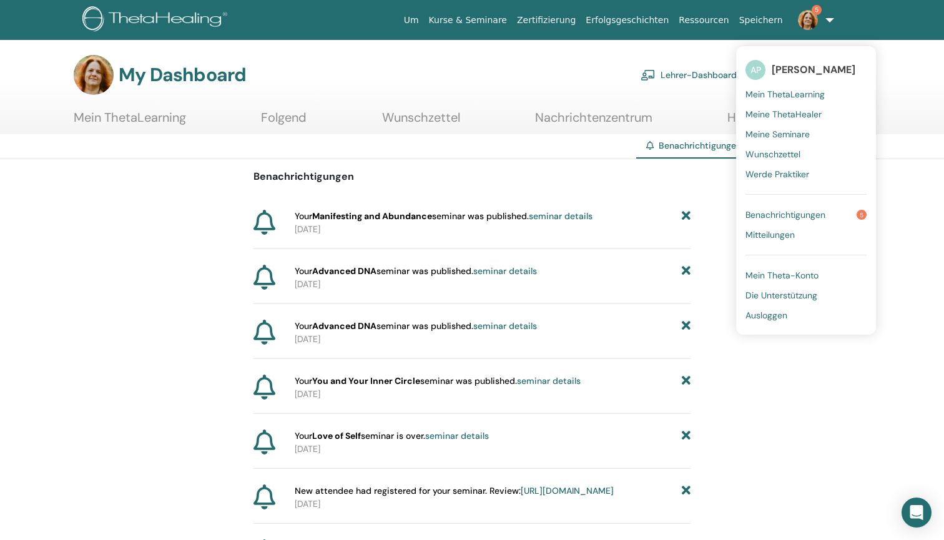
click at [771, 317] on span "Ausloggen" at bounding box center [766, 315] width 42 height 11
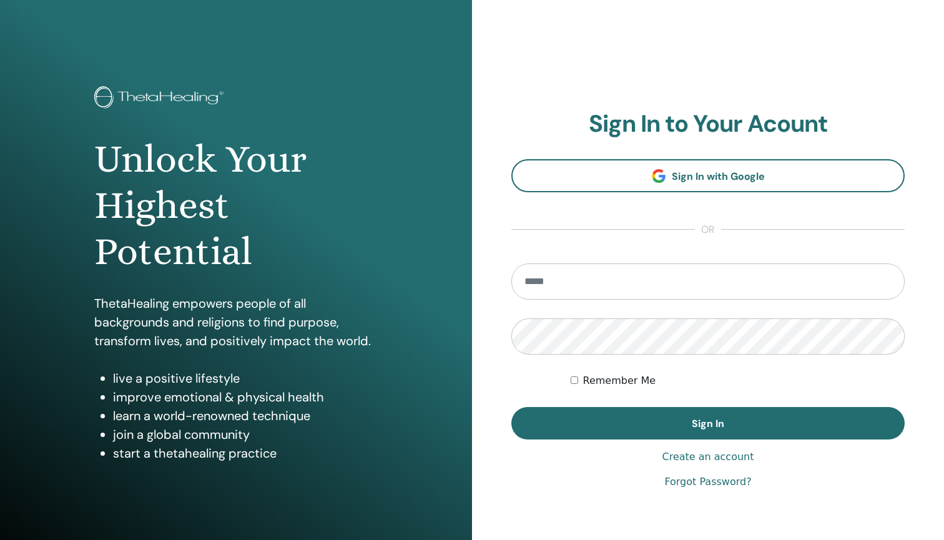
click at [509, 216] on div "**********" at bounding box center [708, 299] width 472 height 599
type input "**********"
click at [708, 423] on button "Sign In" at bounding box center [707, 423] width 393 height 32
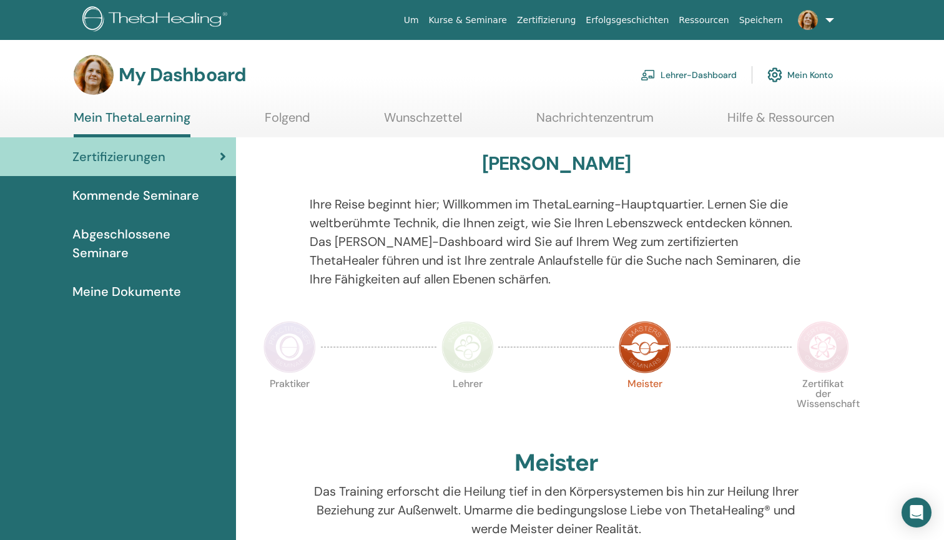
click at [698, 71] on link "Lehrer-Dashboard" at bounding box center [688, 74] width 96 height 27
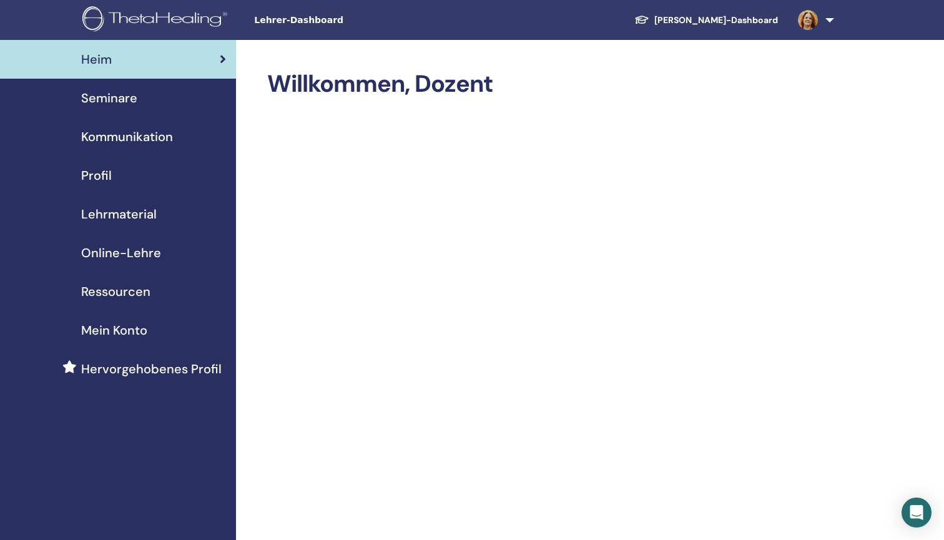
click at [137, 99] on div "Seminare" at bounding box center [118, 98] width 216 height 19
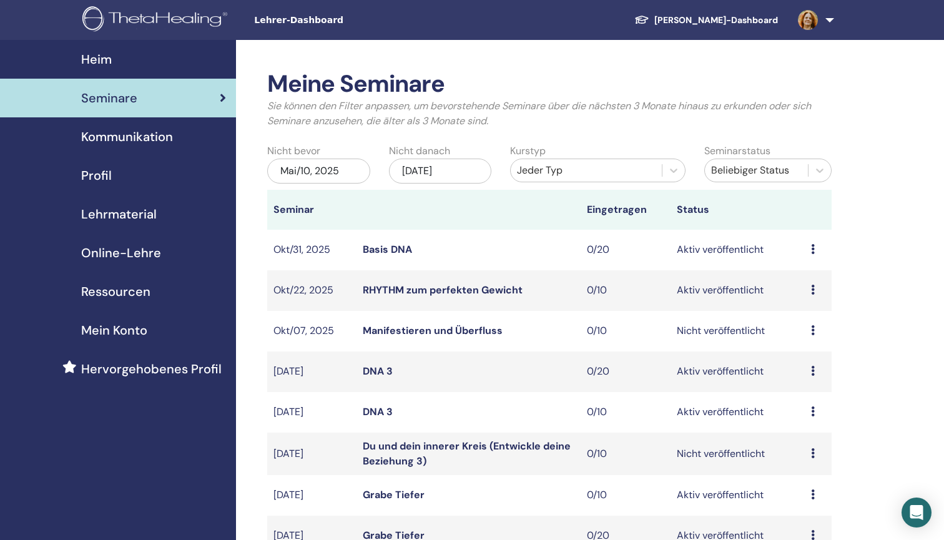
click at [376, 325] on link "Manifestieren und Überfluss" at bounding box center [433, 330] width 140 height 13
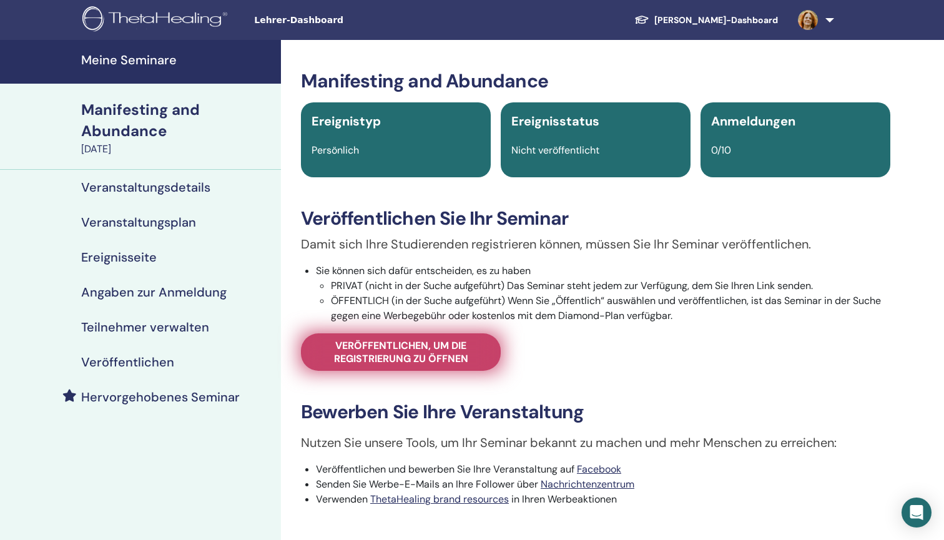
click at [383, 341] on span "Veröffentlichen, um die Registrierung zu öffnen" at bounding box center [400, 352] width 168 height 26
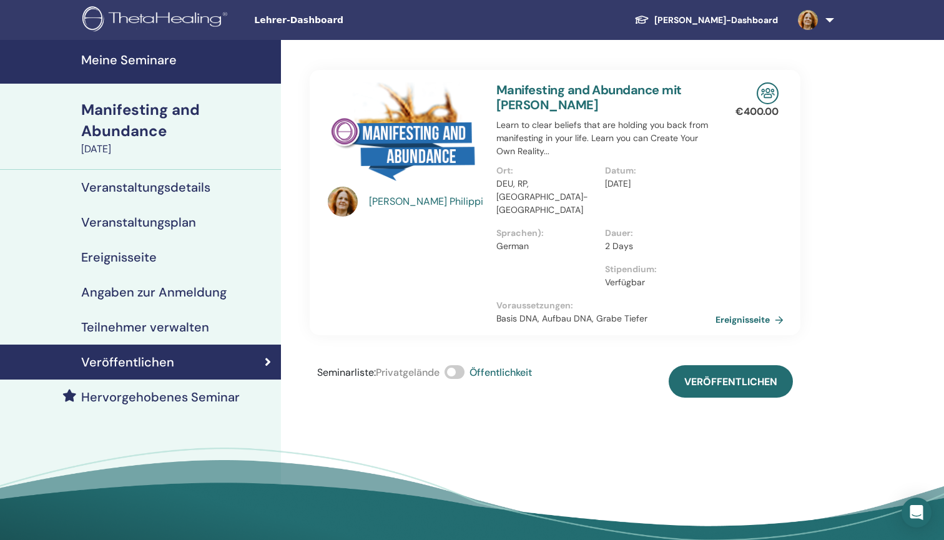
click at [724, 310] on link "Ereignisseite" at bounding box center [751, 319] width 73 height 19
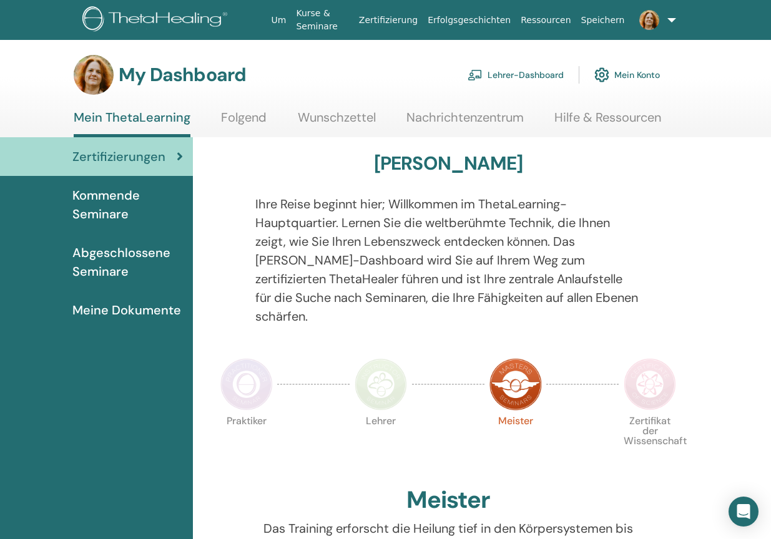
click at [525, 69] on link "Lehrer-Dashboard" at bounding box center [515, 74] width 96 height 27
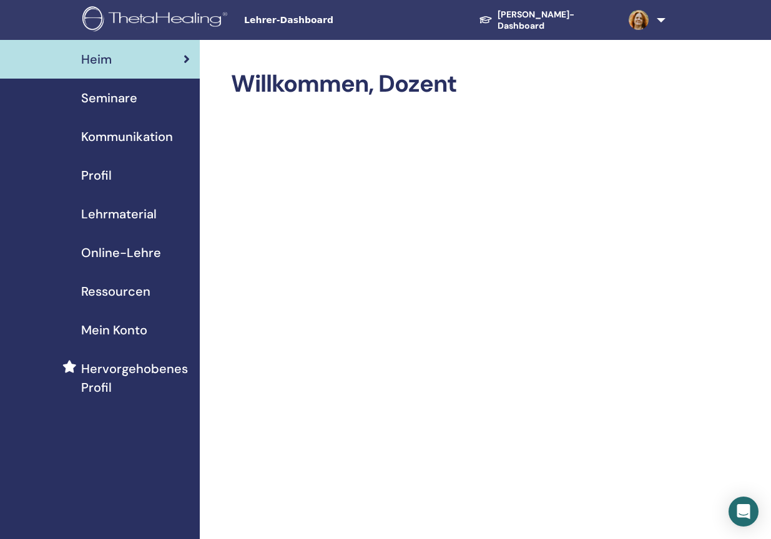
click at [120, 95] on span "Seminare" at bounding box center [109, 98] width 56 height 19
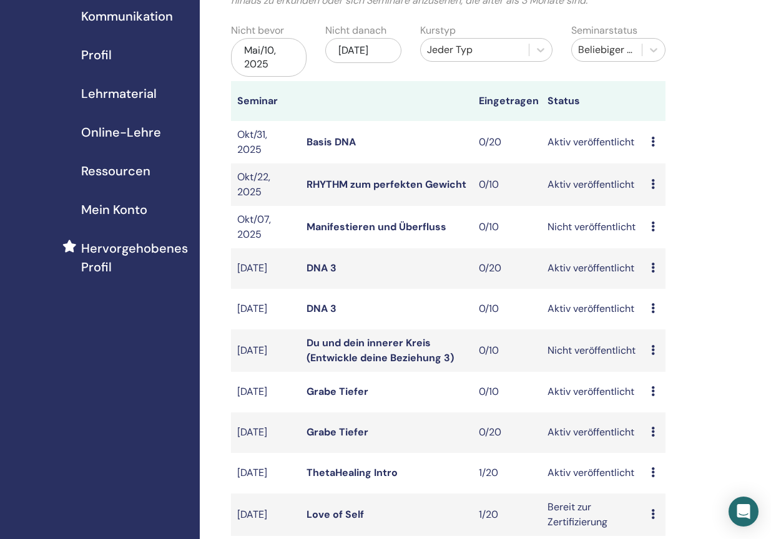
scroll to position [132, 0]
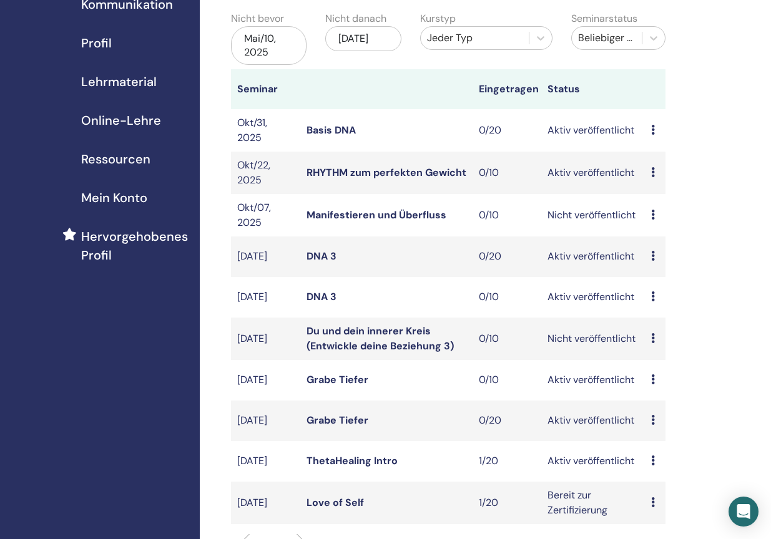
click at [340, 343] on link "Du und dein innerer Kreis (Entwickle deine Beziehung 3)" at bounding box center [379, 338] width 147 height 28
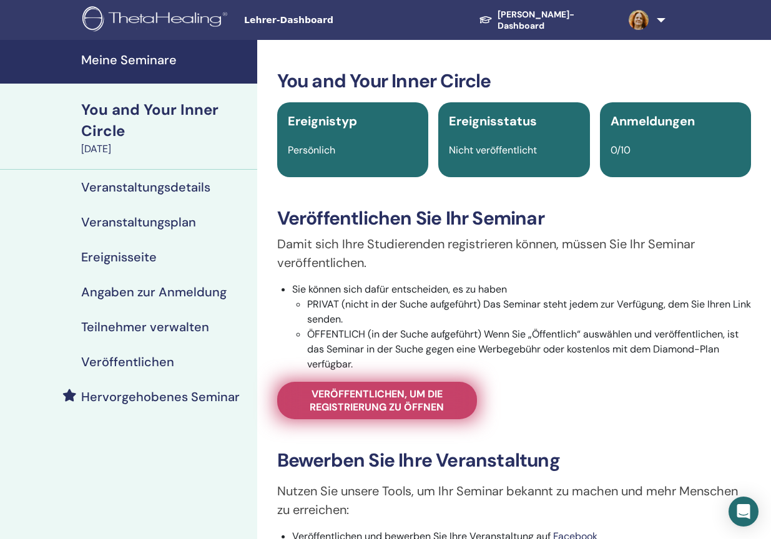
click at [391, 401] on span "Veröffentlichen, um die Registrierung zu öffnen" at bounding box center [377, 401] width 168 height 26
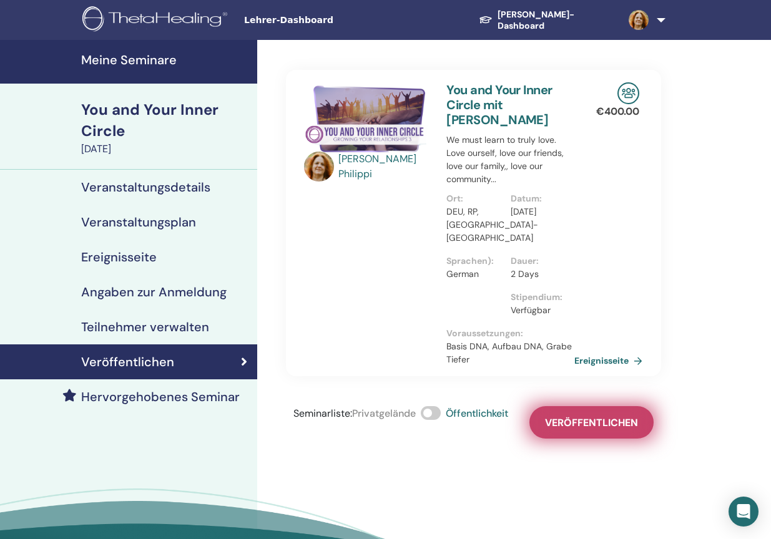
click at [574, 419] on span "Veröffentlichen" at bounding box center [591, 422] width 93 height 13
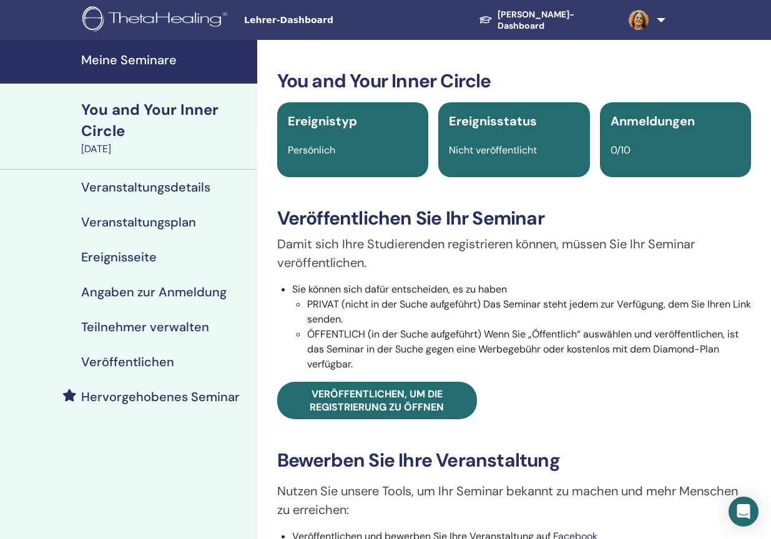
click at [125, 67] on h4 "Meine Seminare" at bounding box center [165, 59] width 168 height 15
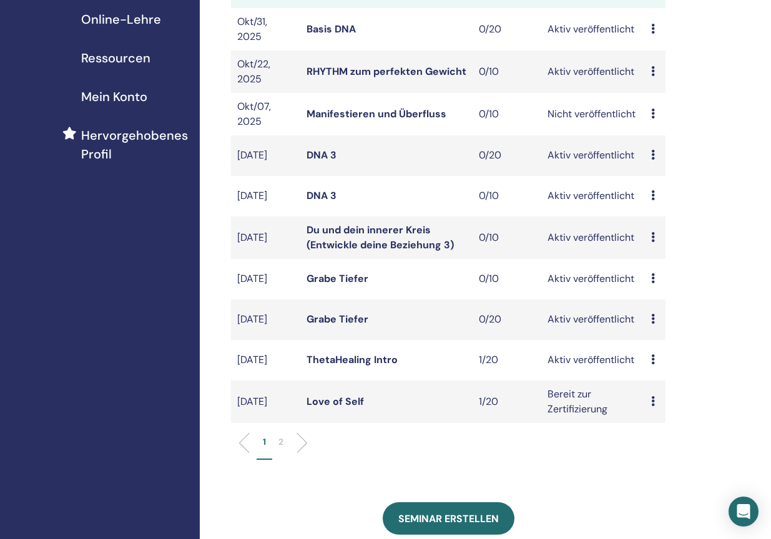
scroll to position [260, 0]
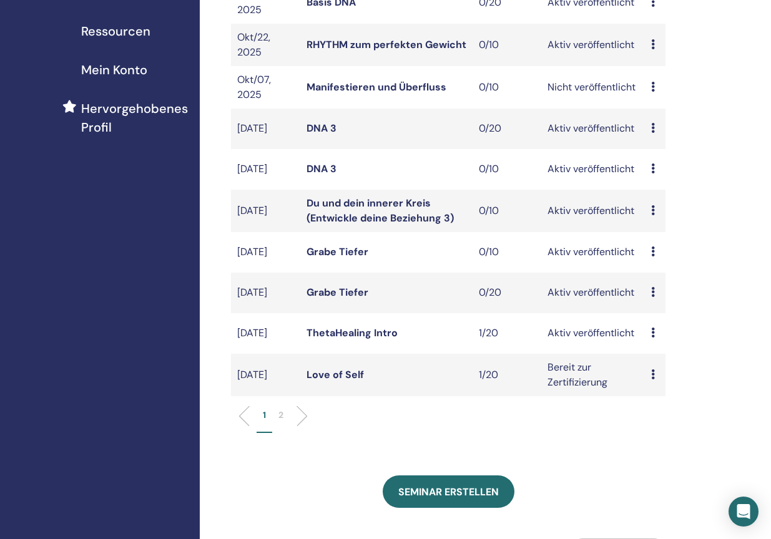
click at [655, 379] on icon at bounding box center [653, 374] width 4 height 10
click at [654, 446] on p "Absagen" at bounding box center [666, 446] width 51 height 15
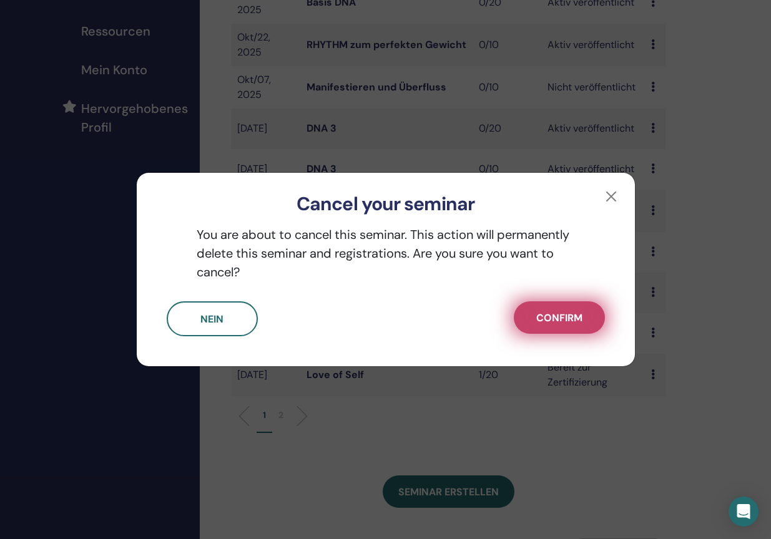
click at [564, 324] on span "Confirm" at bounding box center [559, 317] width 46 height 13
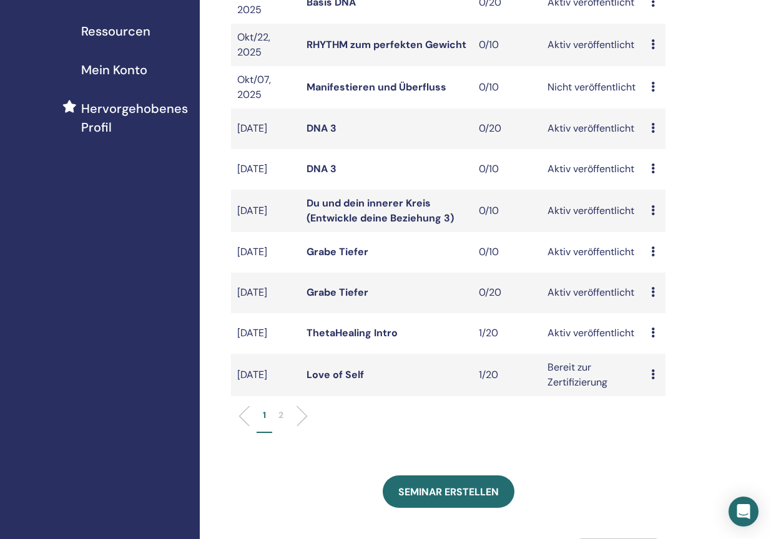
click at [335, 381] on link "Love of Self" at bounding box center [334, 374] width 57 height 13
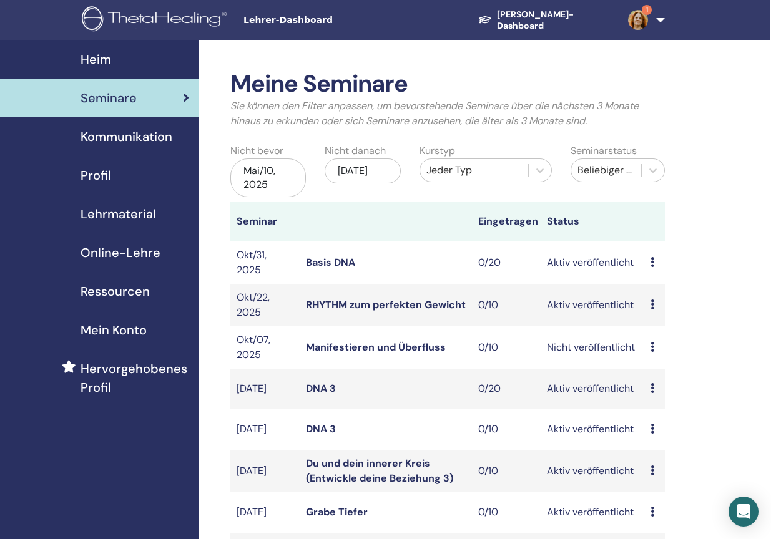
scroll to position [0, 1]
click at [635, 19] on img at bounding box center [638, 20] width 20 height 20
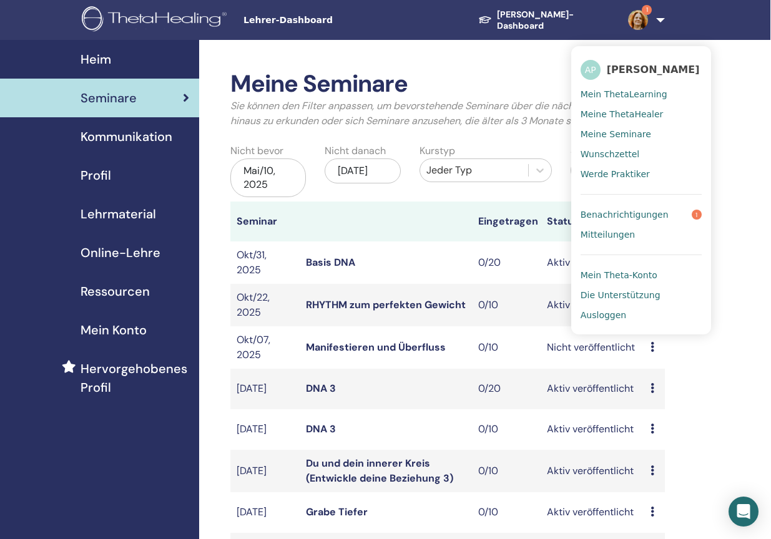
click at [638, 216] on span "Benachrichtigungen" at bounding box center [624, 214] width 88 height 11
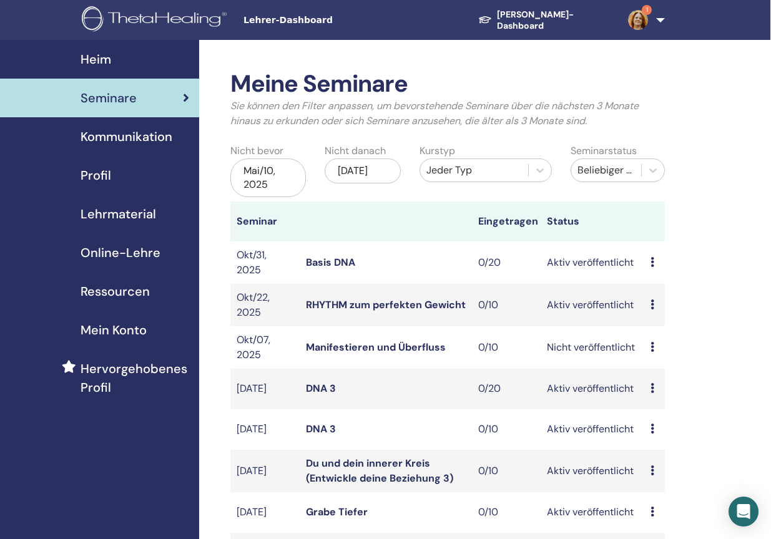
click at [382, 174] on div "Nov/10, 2025" at bounding box center [362, 171] width 76 height 25
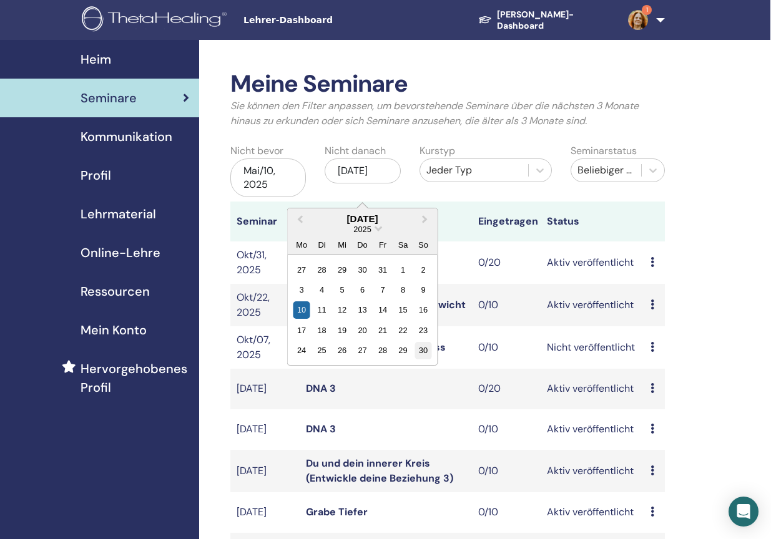
click at [424, 347] on div "30" at bounding box center [423, 350] width 17 height 17
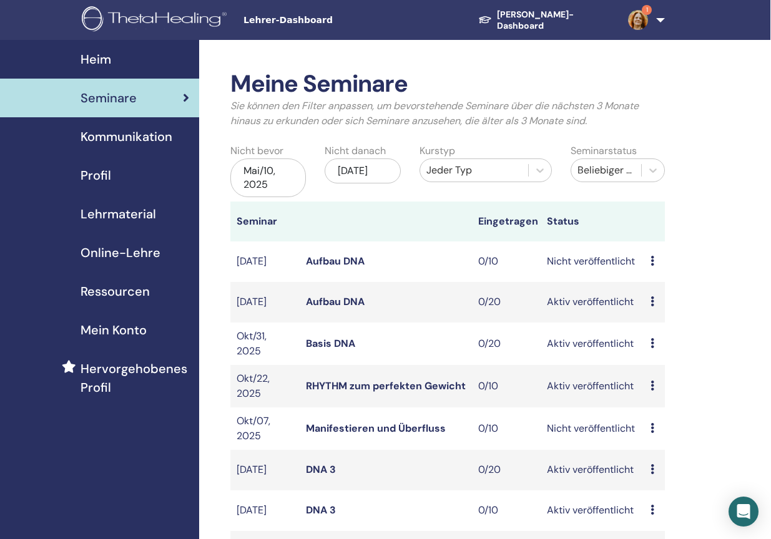
click at [339, 261] on link "Aufbau DNA" at bounding box center [335, 261] width 59 height 13
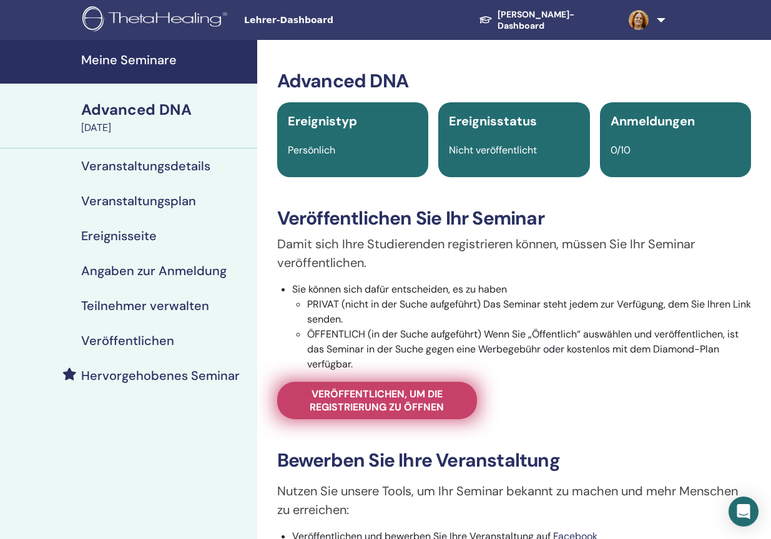
click at [361, 402] on span "Veröffentlichen, um die Registrierung zu öffnen" at bounding box center [377, 401] width 168 height 26
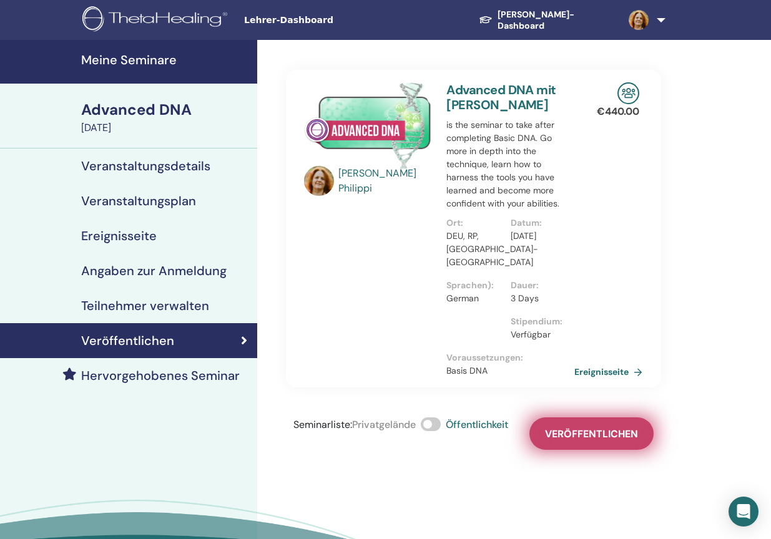
click at [593, 426] on button "Veröffentlichen" at bounding box center [591, 433] width 124 height 32
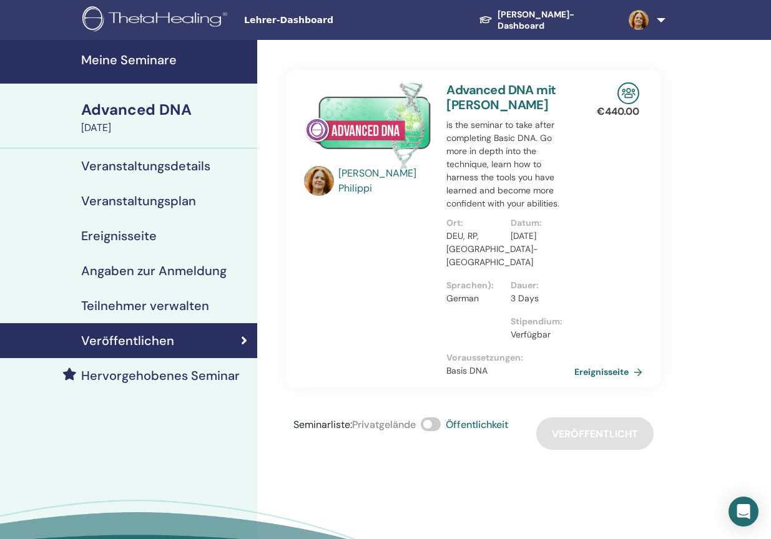
click at [151, 51] on link "Meine Seminare" at bounding box center [128, 62] width 257 height 44
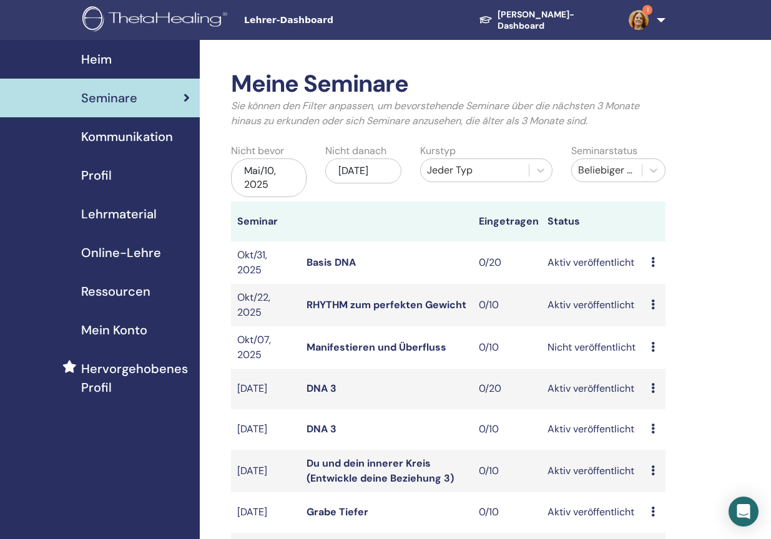
click at [379, 170] on div "Nov/10, 2025" at bounding box center [363, 171] width 76 height 25
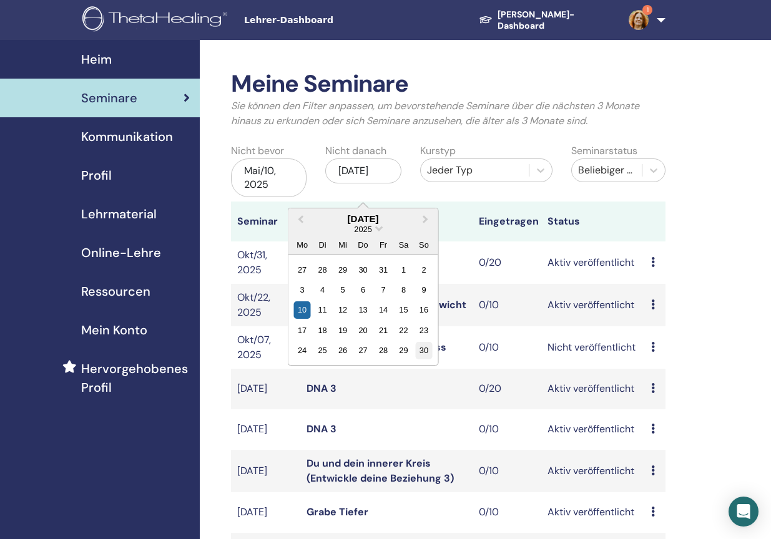
click at [424, 354] on div "30" at bounding box center [424, 350] width 17 height 17
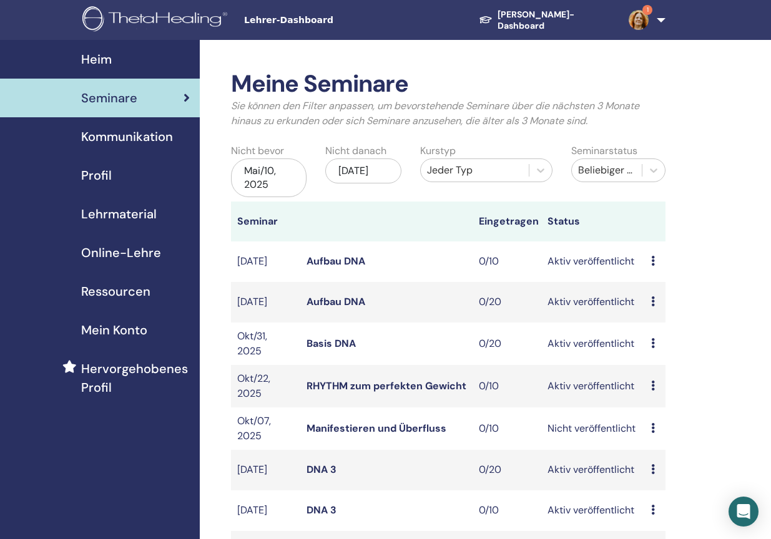
click at [339, 305] on link "Aufbau DNA" at bounding box center [335, 301] width 59 height 13
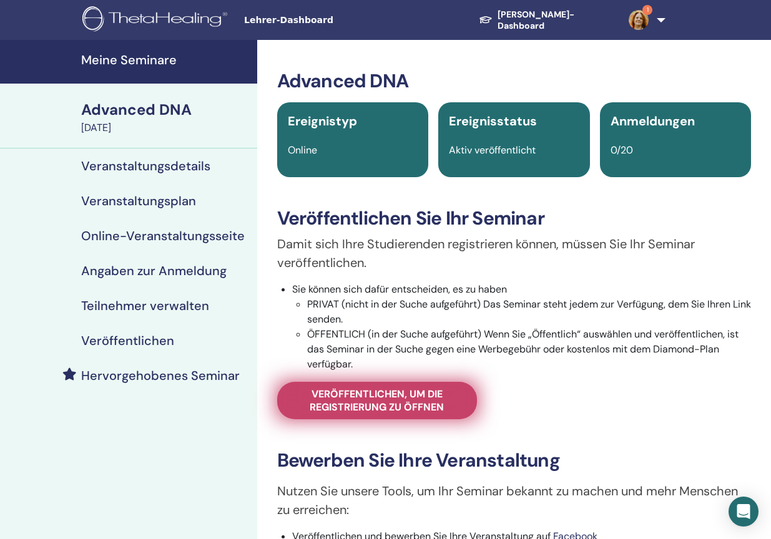
click at [364, 400] on span "Veröffentlichen, um die Registrierung zu öffnen" at bounding box center [377, 401] width 168 height 26
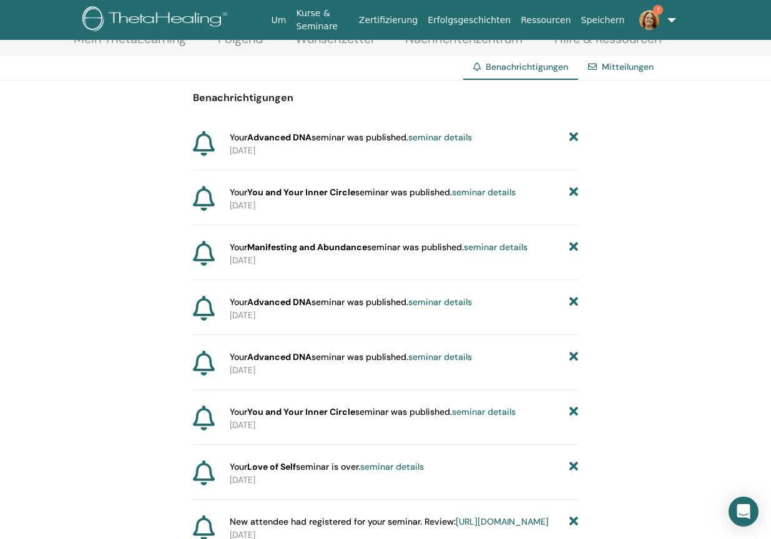
scroll to position [80, 0]
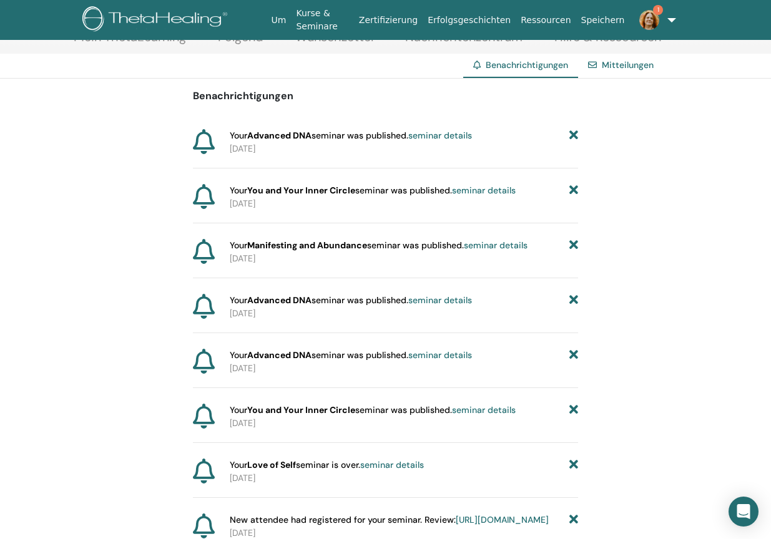
click at [647, 19] on img at bounding box center [649, 20] width 20 height 20
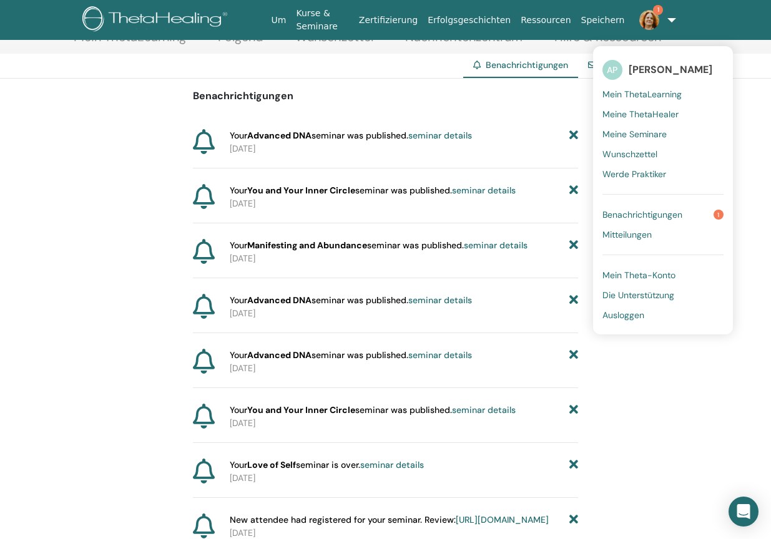
click at [666, 17] on link "1" at bounding box center [647, 20] width 37 height 40
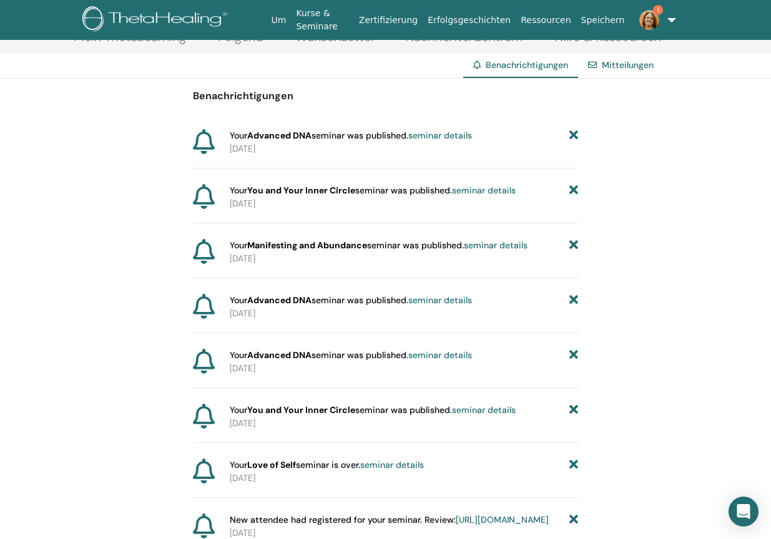
click at [645, 14] on img at bounding box center [649, 20] width 20 height 20
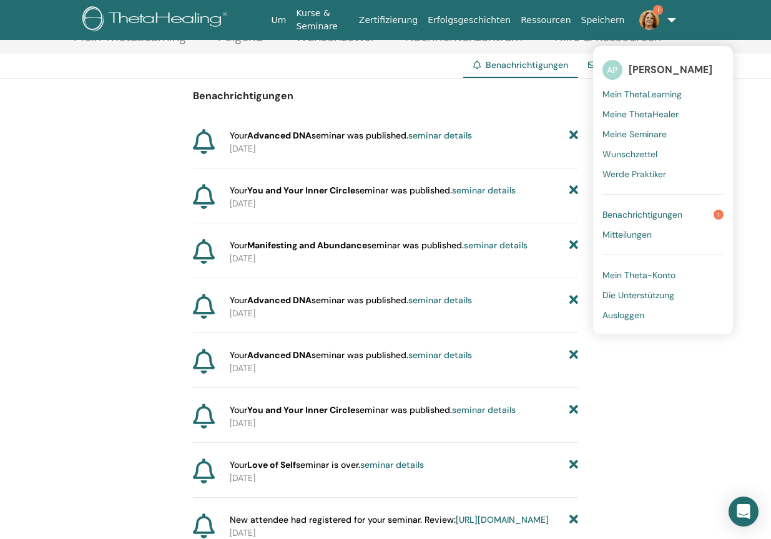
click at [620, 315] on span "Ausloggen" at bounding box center [623, 315] width 42 height 11
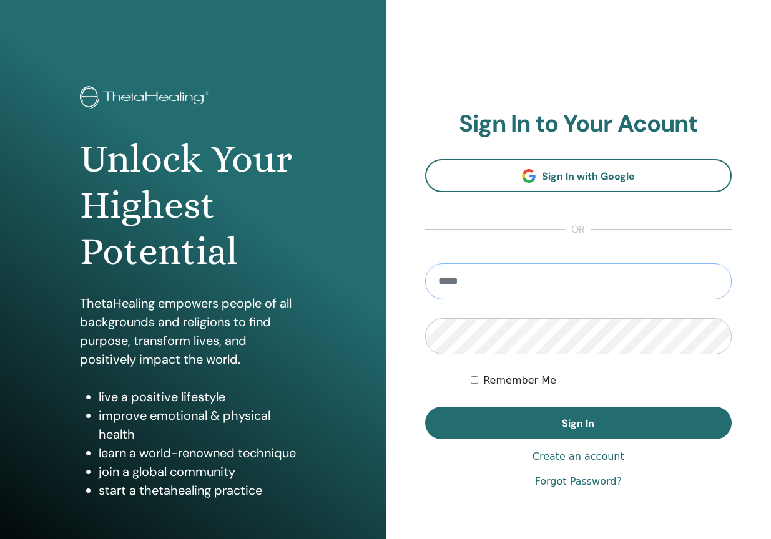
type input "**********"
click at [578, 423] on button "Sign In" at bounding box center [578, 423] width 307 height 32
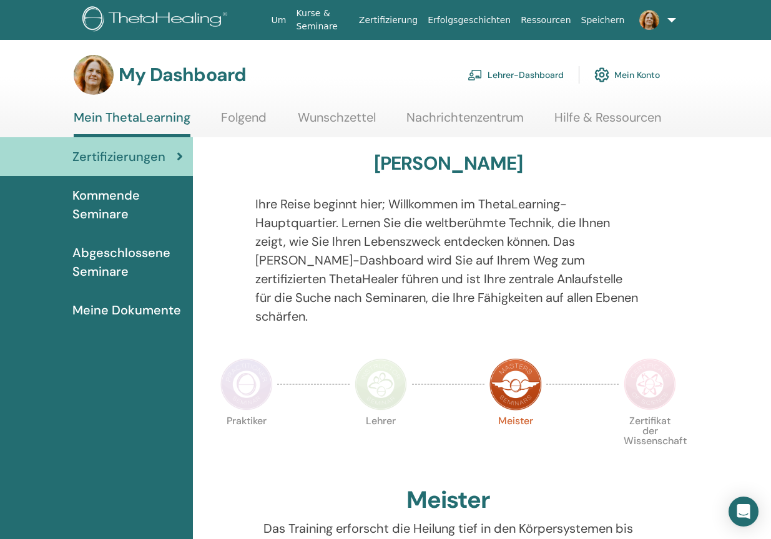
click at [533, 75] on link "Lehrer-Dashboard" at bounding box center [515, 74] width 96 height 27
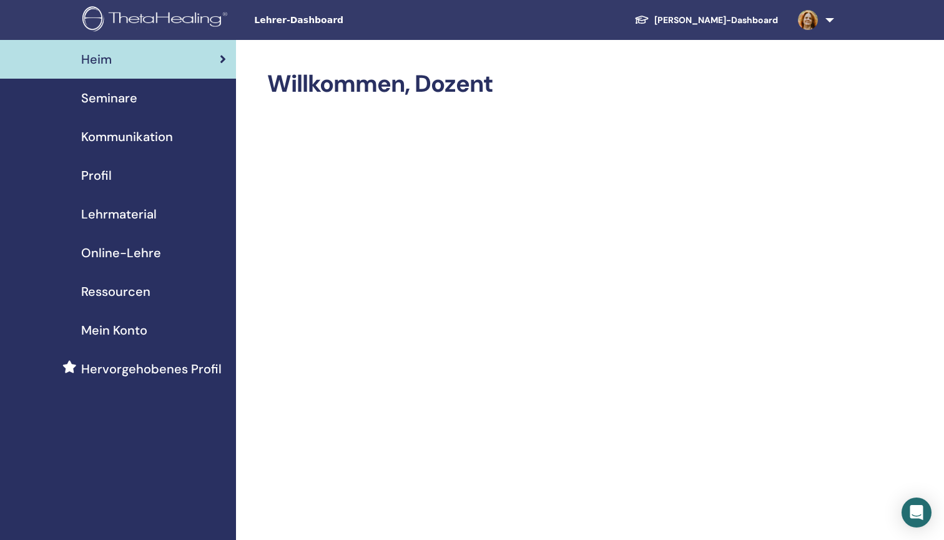
click at [131, 99] on span "Seminare" at bounding box center [109, 98] width 56 height 19
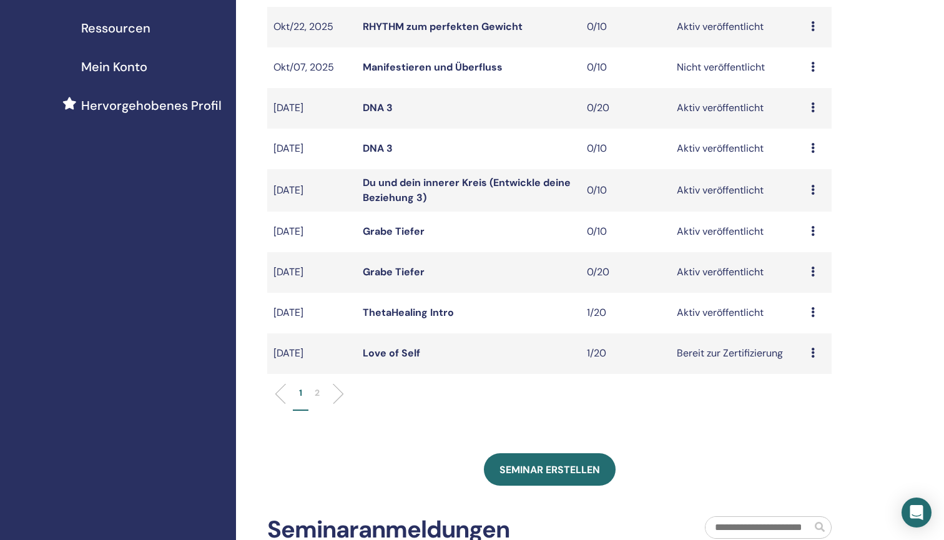
scroll to position [265, 0]
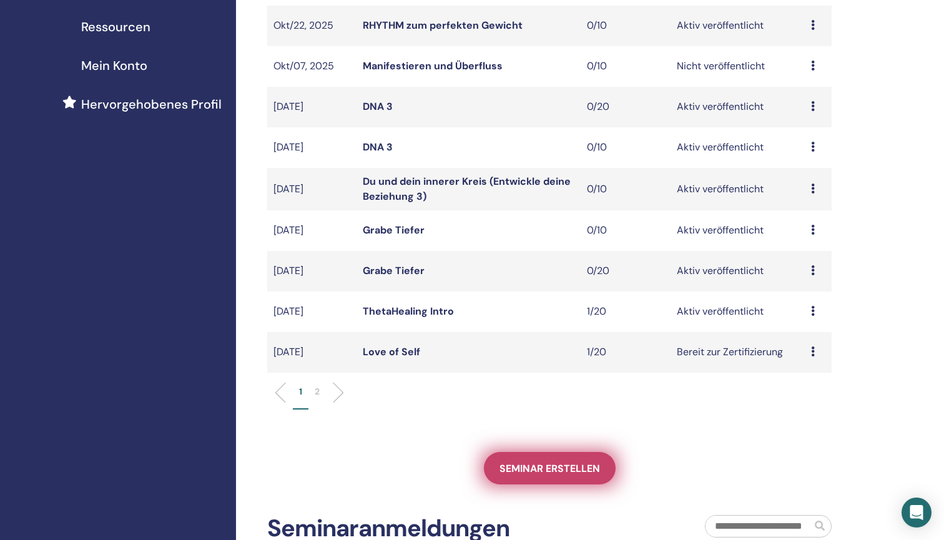
click at [547, 462] on span "Seminar erstellen" at bounding box center [549, 468] width 100 height 13
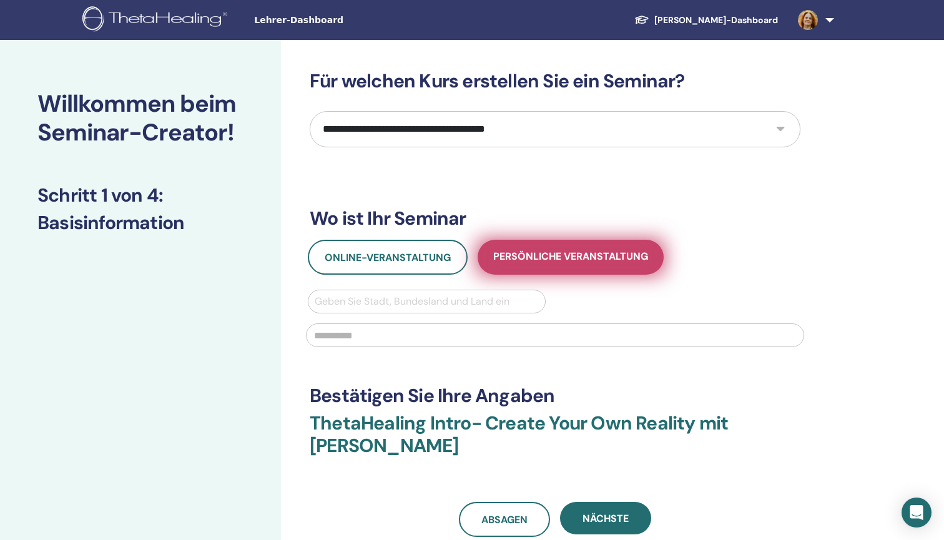
click at [519, 256] on span "Persönliche Veranstaltung" at bounding box center [570, 258] width 155 height 16
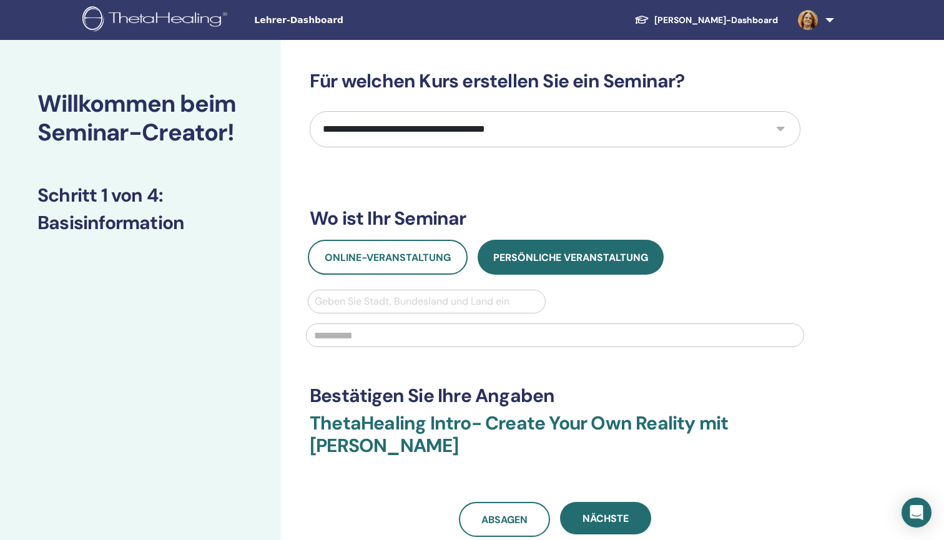
select select "*"
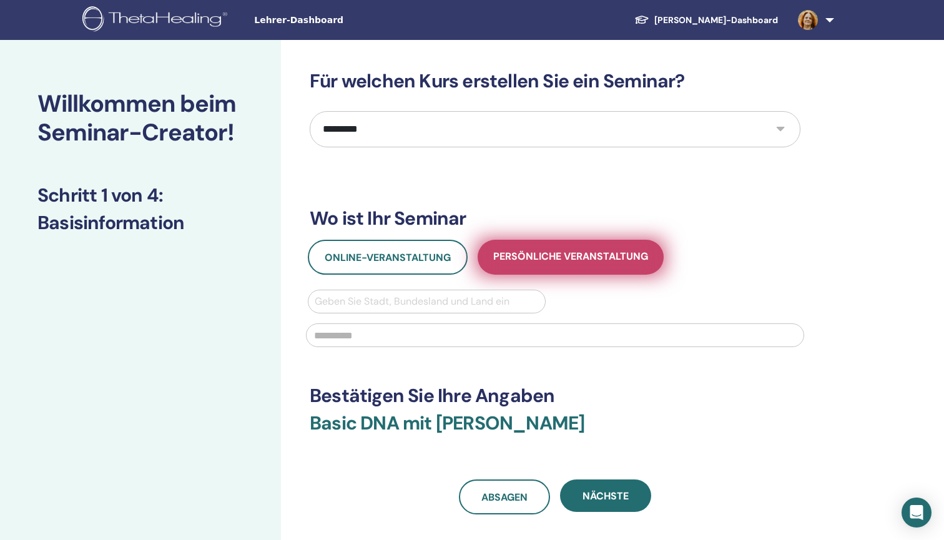
click at [522, 255] on span "Persönliche Veranstaltung" at bounding box center [570, 258] width 155 height 16
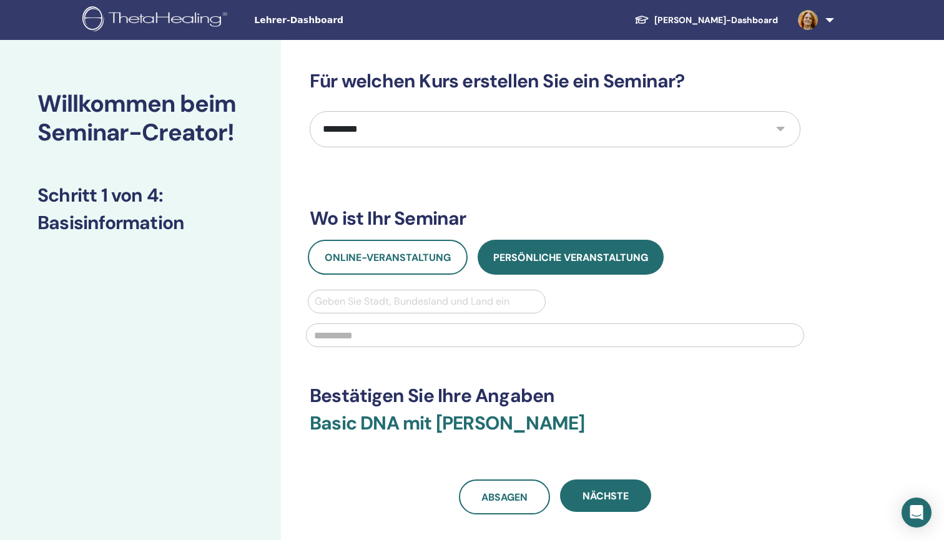
click at [435, 306] on div "Geben Sie Stadt, Bundesland und Land ein" at bounding box center [427, 301] width 224 height 15
type input "**********"
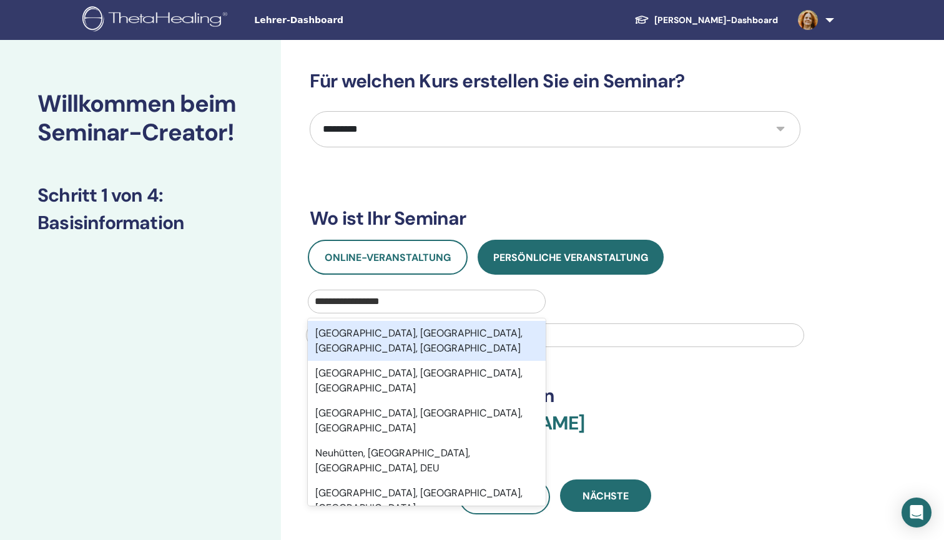
click at [433, 332] on div "Neuhütten, Trier-Saarburg, Rheinland-Pfalz, DEU" at bounding box center [427, 341] width 238 height 40
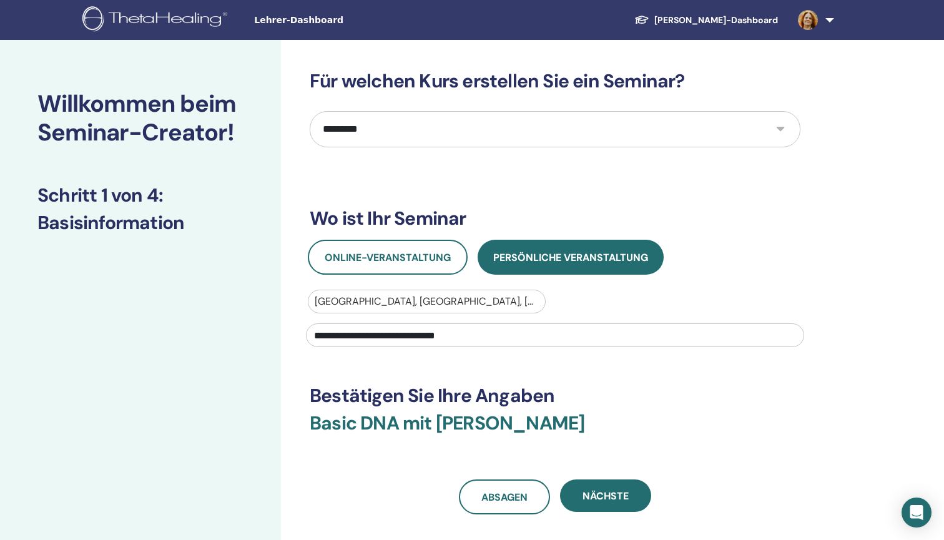
type input "**********"
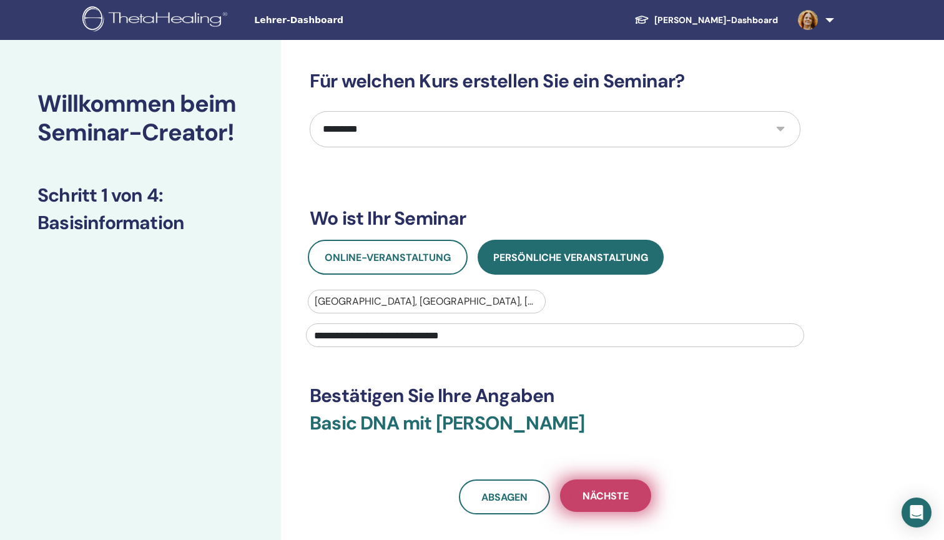
click at [612, 492] on span "Nächste" at bounding box center [605, 495] width 46 height 13
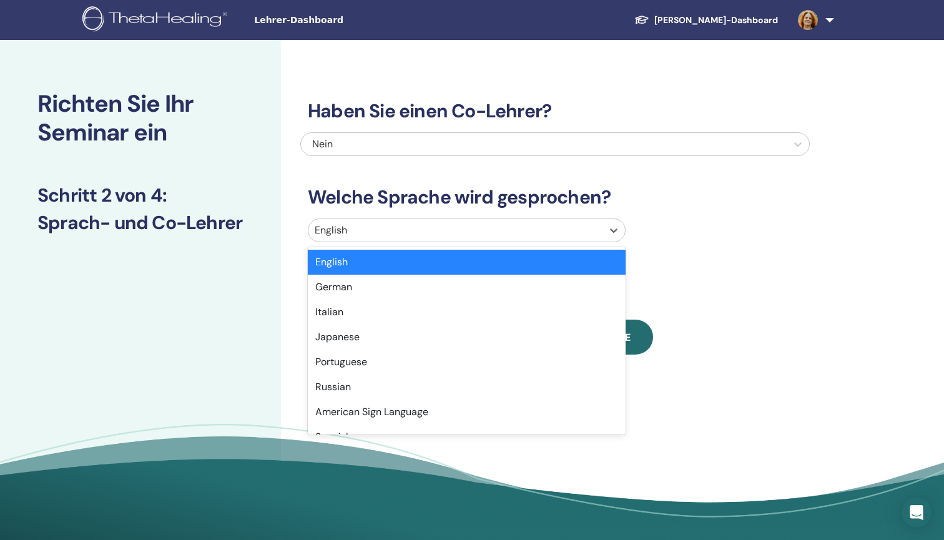
click at [441, 234] on div at bounding box center [455, 230] width 281 height 17
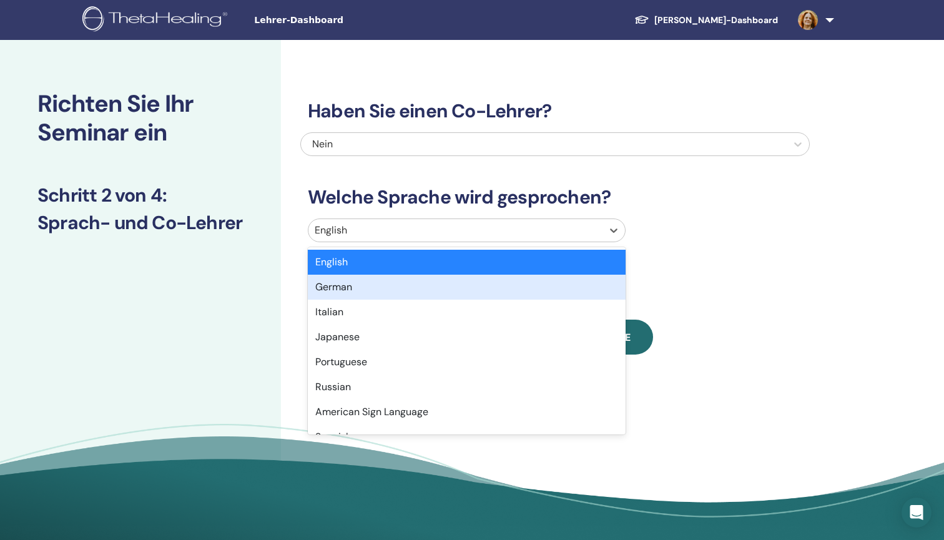
click at [433, 286] on div "German" at bounding box center [467, 287] width 318 height 25
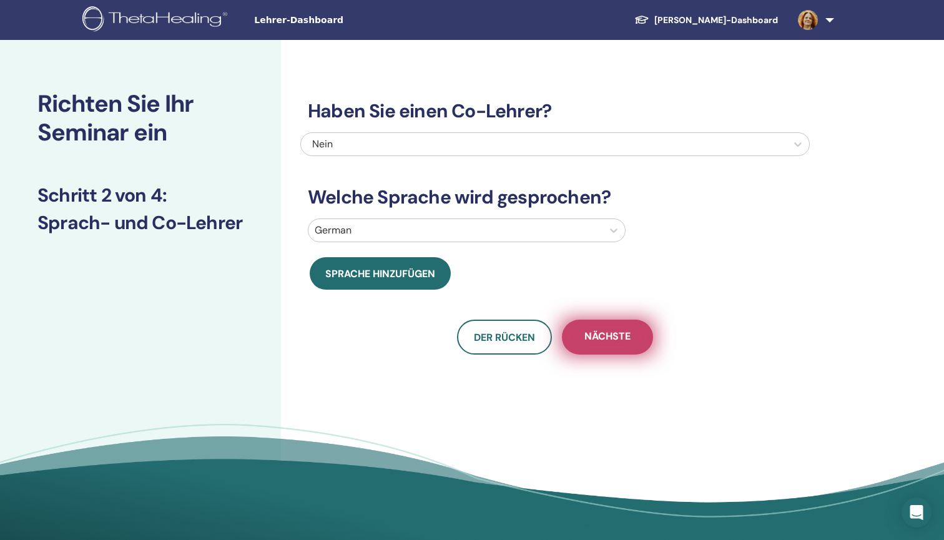
click at [598, 334] on span "Nächste" at bounding box center [607, 337] width 46 height 16
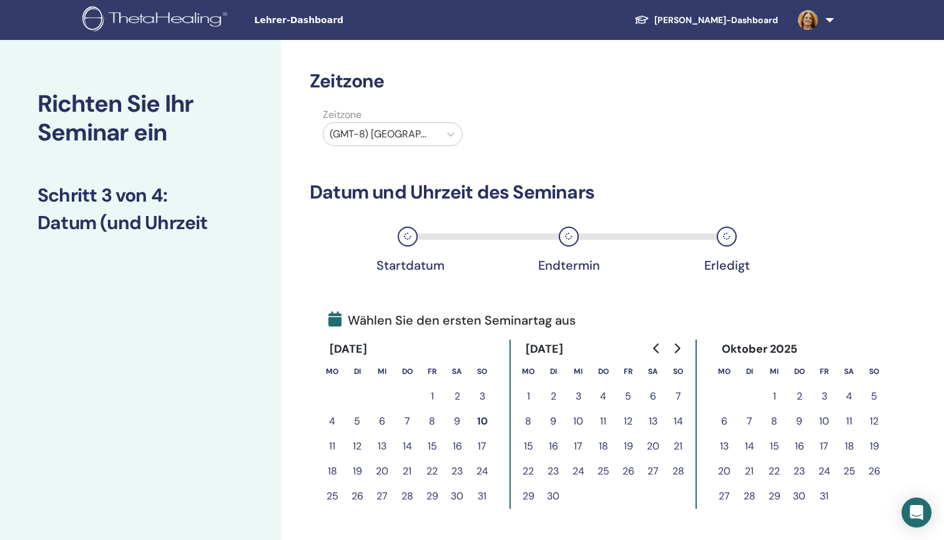
click at [414, 135] on div "(GMT-8) US/Alaska" at bounding box center [381, 134] width 104 height 15
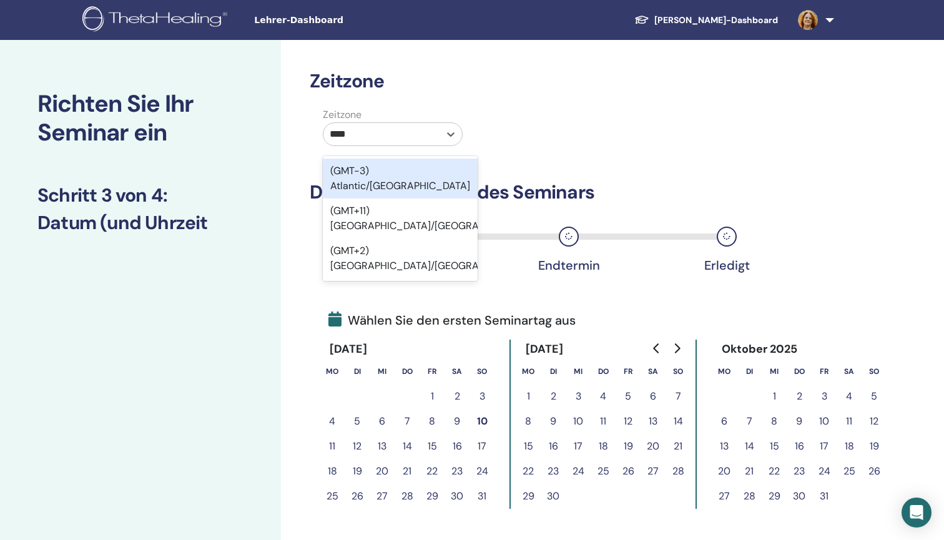
type input "***"
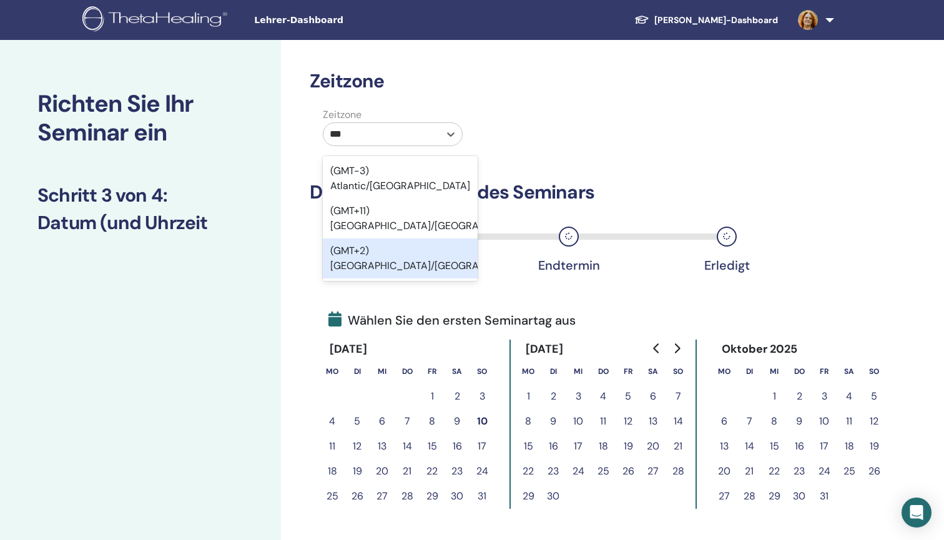
click at [459, 238] on div "(GMT+2) [GEOGRAPHIC_DATA]/[GEOGRAPHIC_DATA]" at bounding box center [400, 258] width 155 height 40
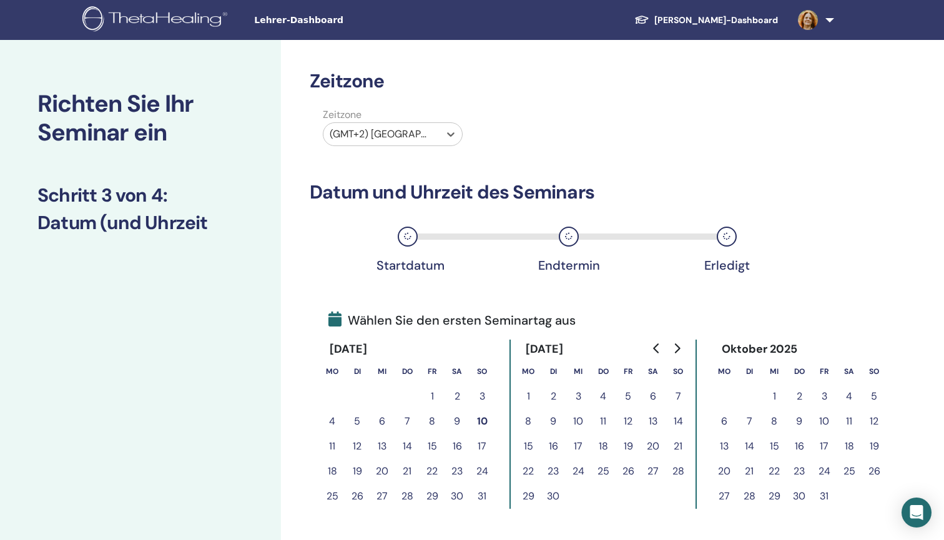
click at [676, 344] on icon "Go to next month" at bounding box center [676, 348] width 10 height 10
click at [629, 492] on button "31" at bounding box center [627, 496] width 25 height 25
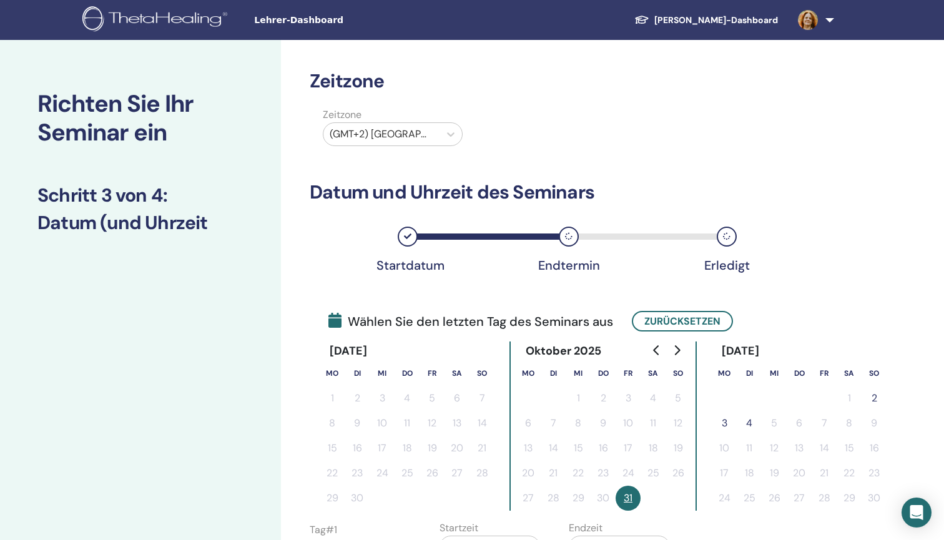
click at [876, 393] on button "2" at bounding box center [873, 398] width 25 height 25
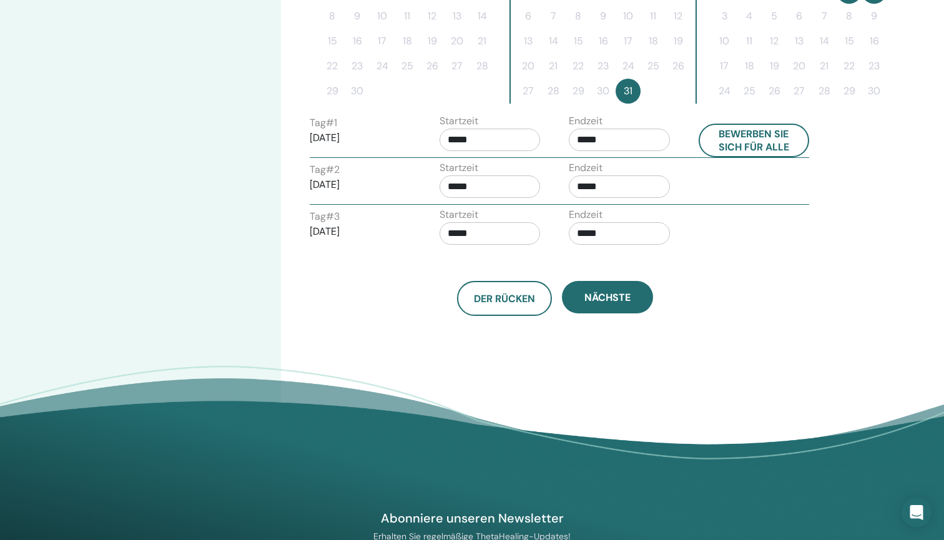
scroll to position [411, 0]
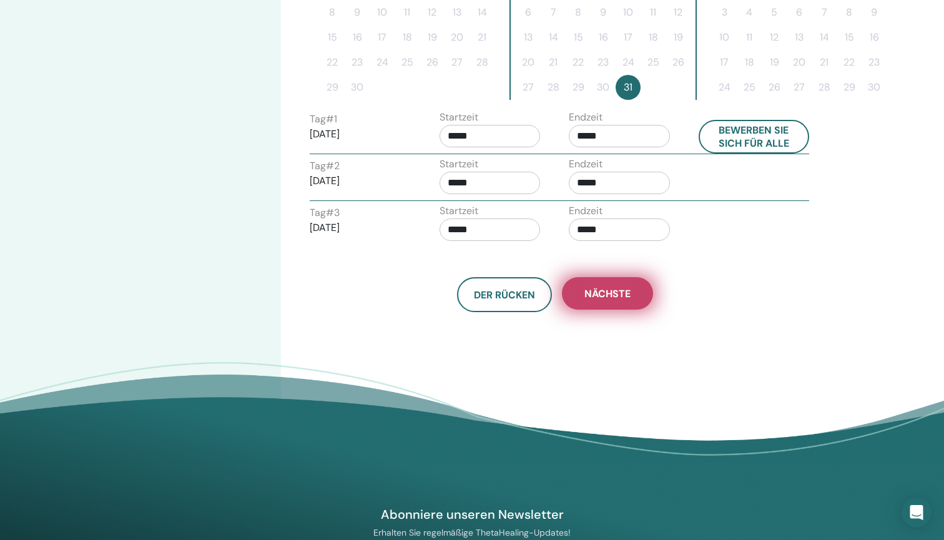
click at [622, 300] on button "Nächste" at bounding box center [607, 293] width 91 height 32
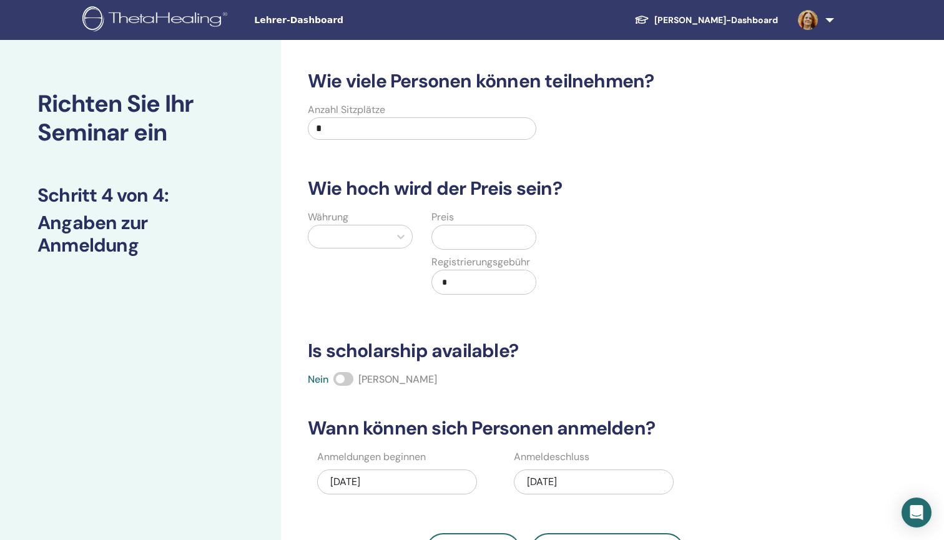
scroll to position [0, 0]
click at [325, 123] on input "*" at bounding box center [422, 128] width 228 height 22
type input "**"
click at [341, 230] on div at bounding box center [349, 236] width 69 height 17
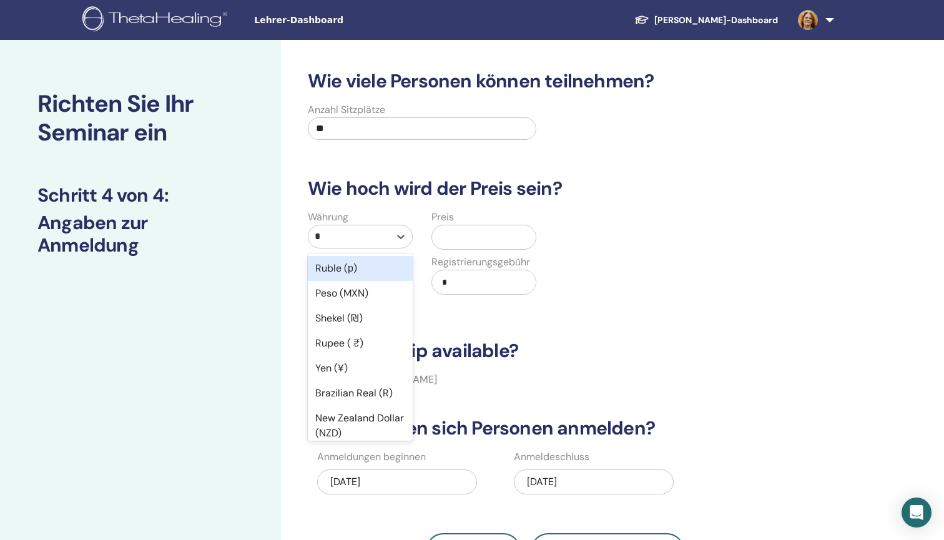
type input "**"
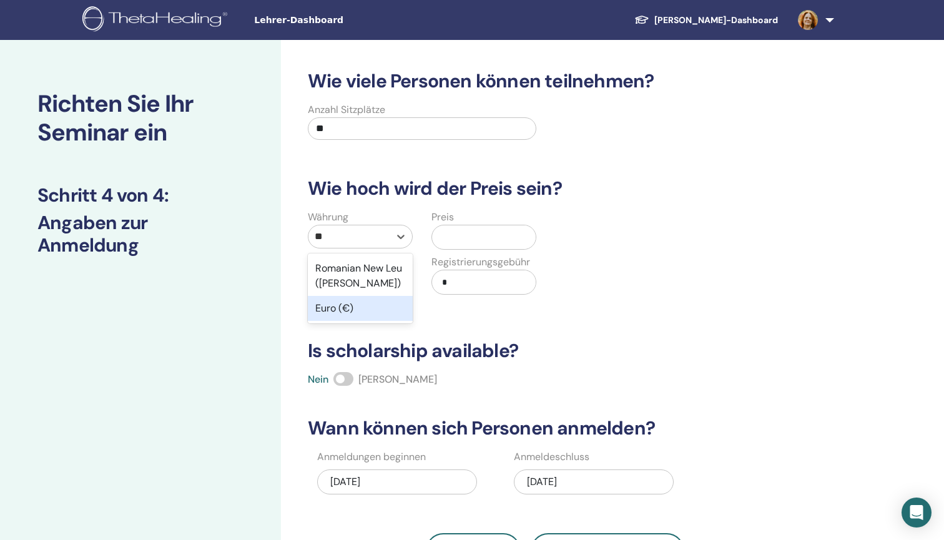
click at [363, 313] on div "Euro (€)" at bounding box center [360, 308] width 105 height 25
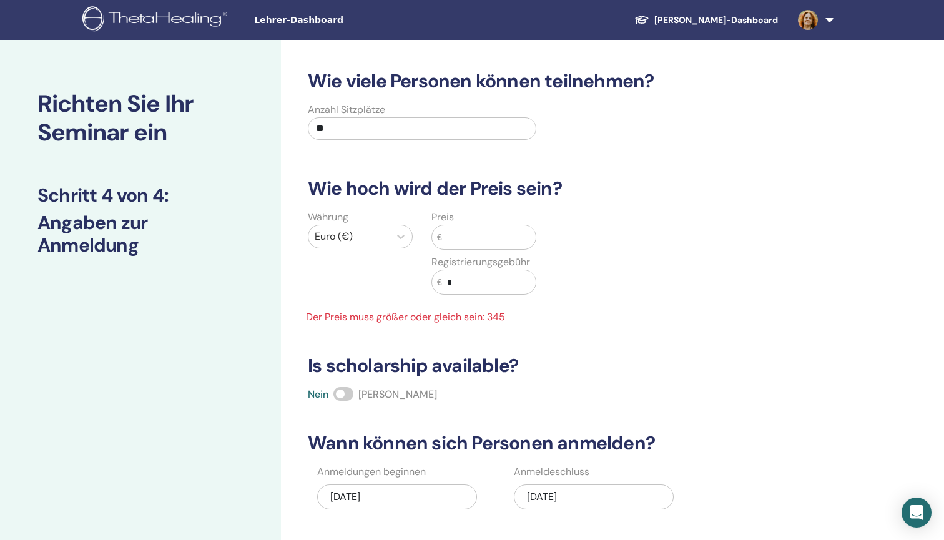
click at [467, 240] on input "text" at bounding box center [489, 237] width 94 height 24
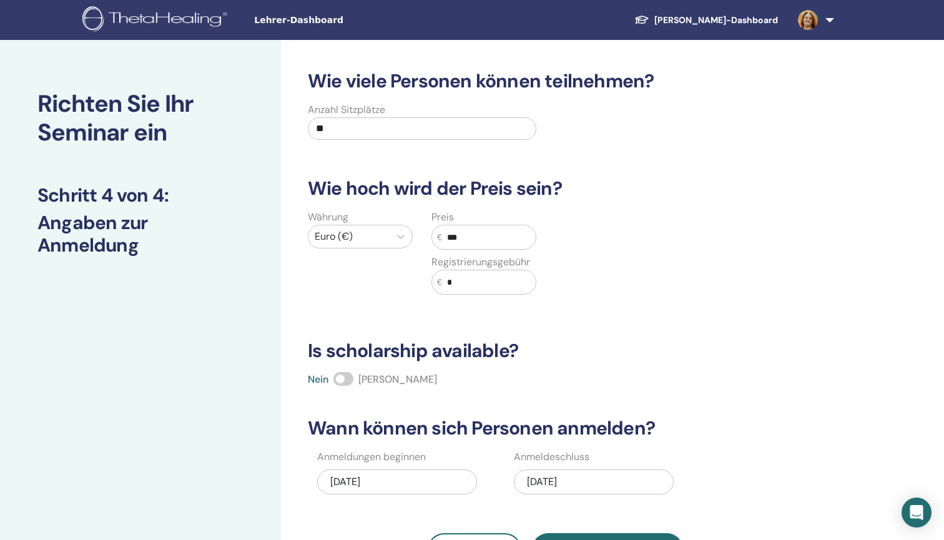
type input "***"
click at [348, 375] on span at bounding box center [343, 379] width 20 height 14
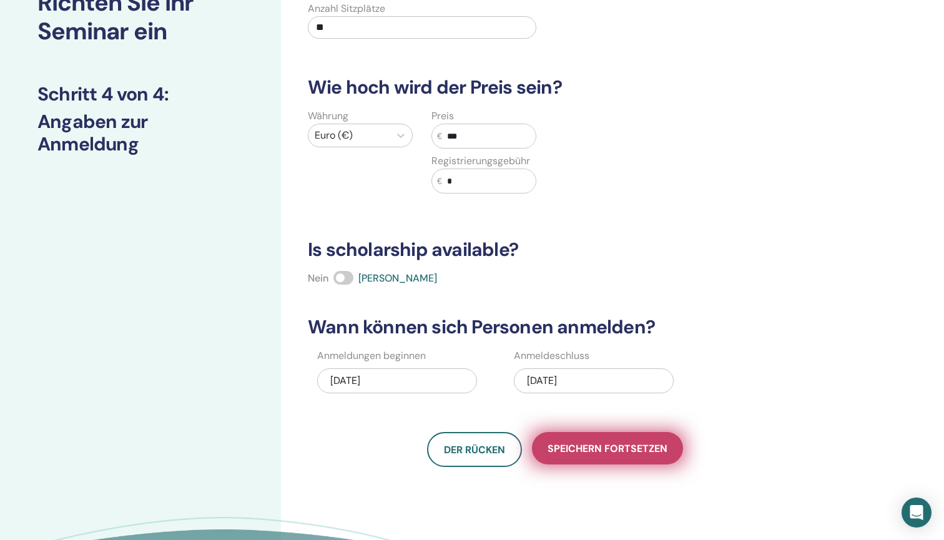
scroll to position [104, 0]
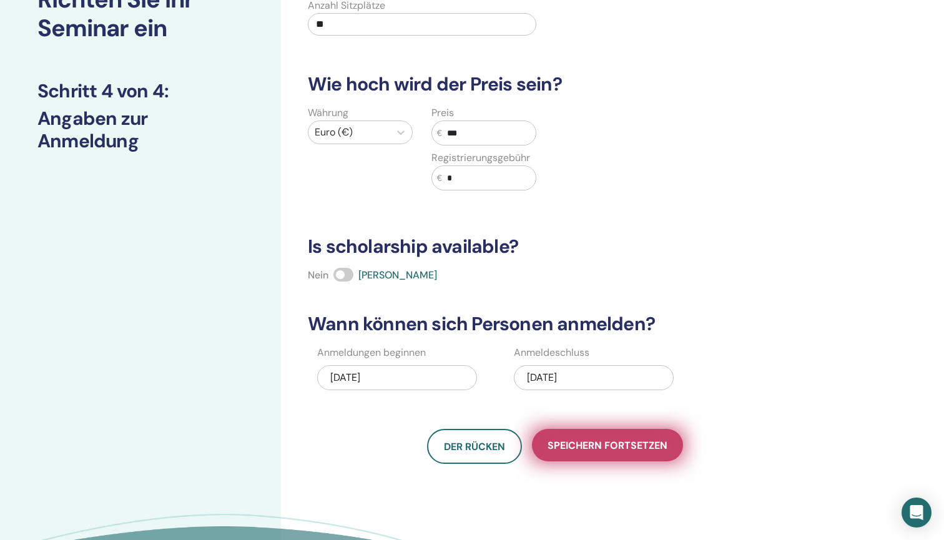
click at [608, 440] on span "Speichern fortsetzen" at bounding box center [607, 445] width 120 height 13
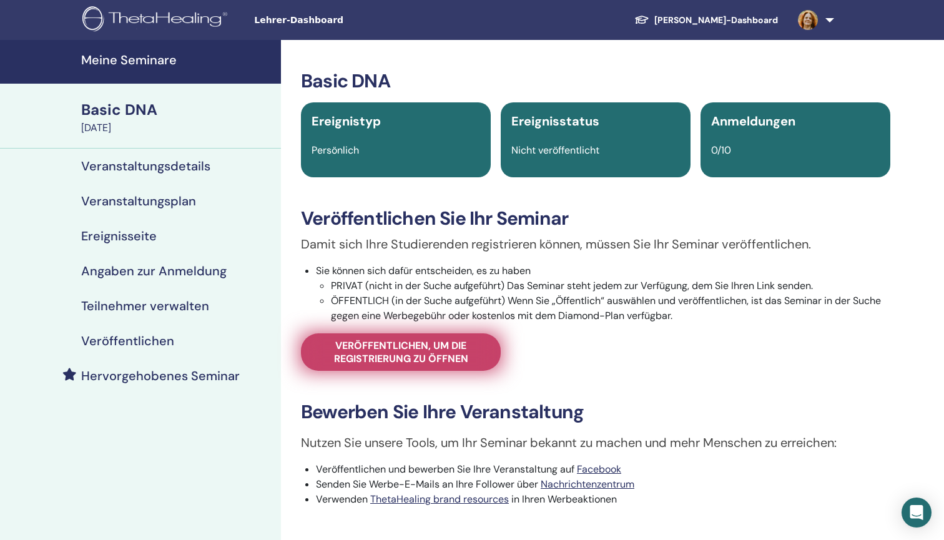
click at [469, 347] on span "Veröffentlichen, um die Registrierung zu öffnen" at bounding box center [400, 352] width 168 height 26
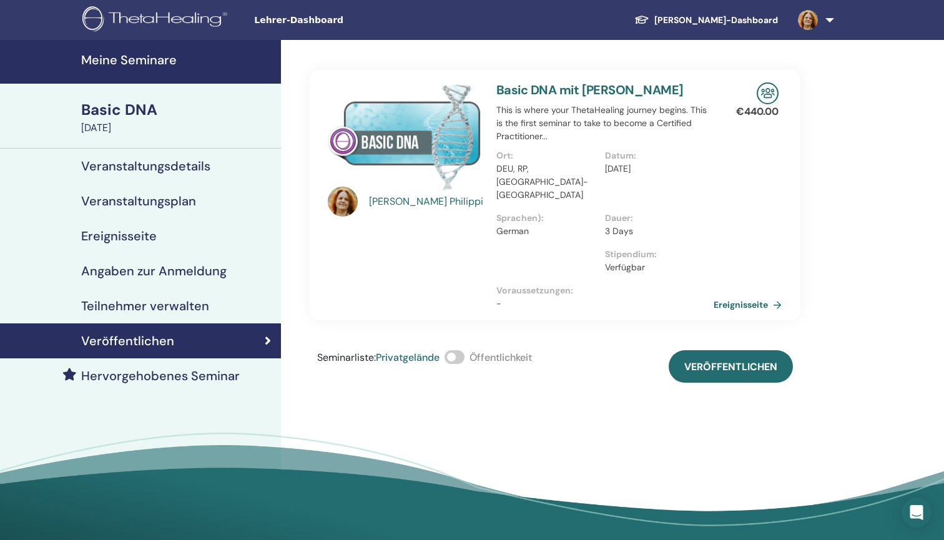
click at [460, 350] on span at bounding box center [454, 357] width 20 height 14
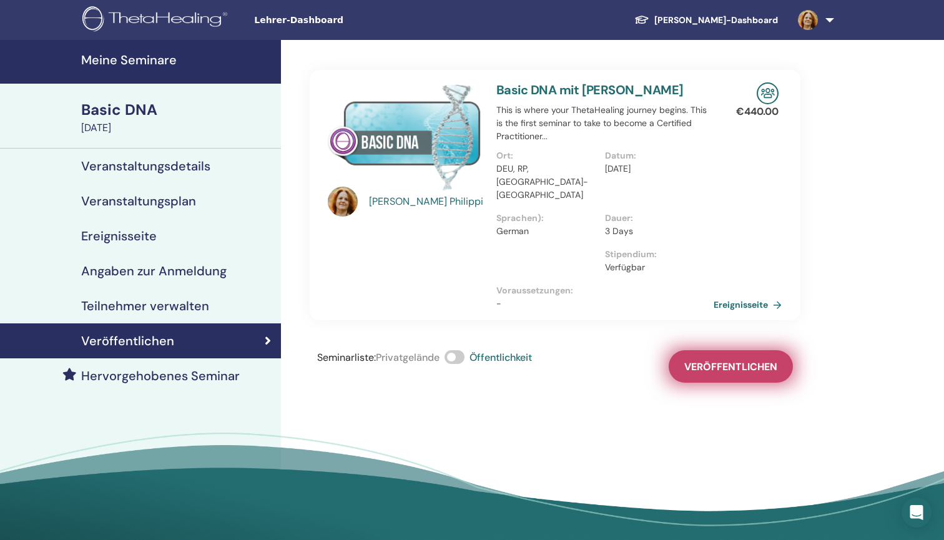
click at [739, 350] on button "Veröffentlichen" at bounding box center [730, 366] width 124 height 32
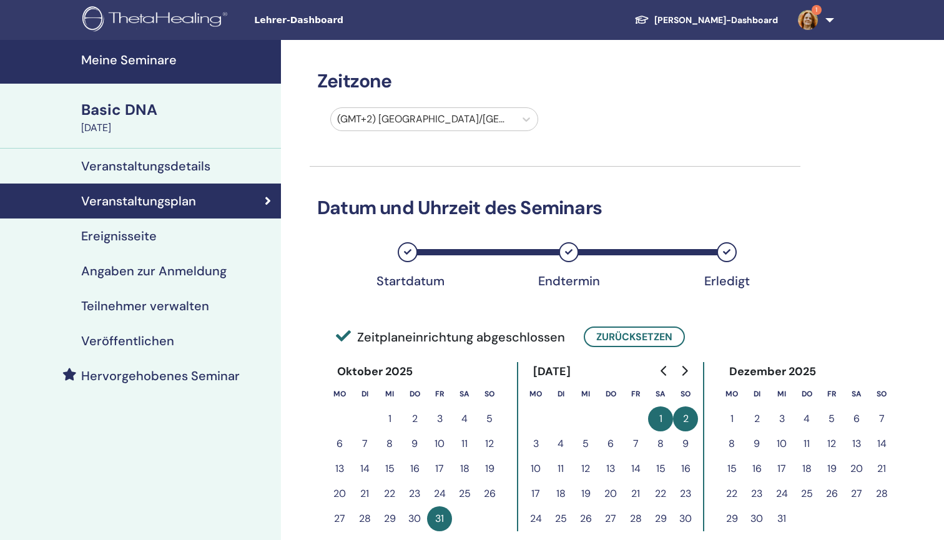
scroll to position [255, 0]
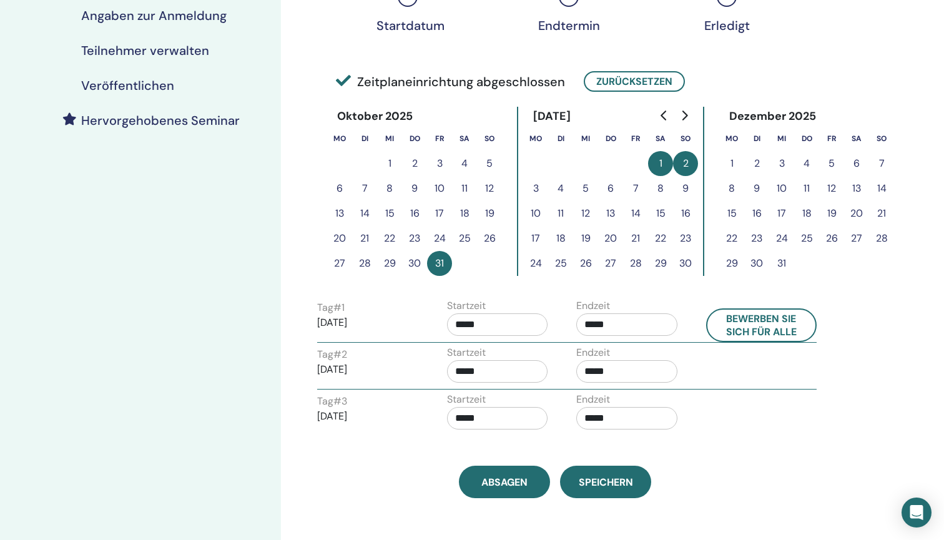
click at [607, 482] on span "Speichern" at bounding box center [605, 482] width 54 height 13
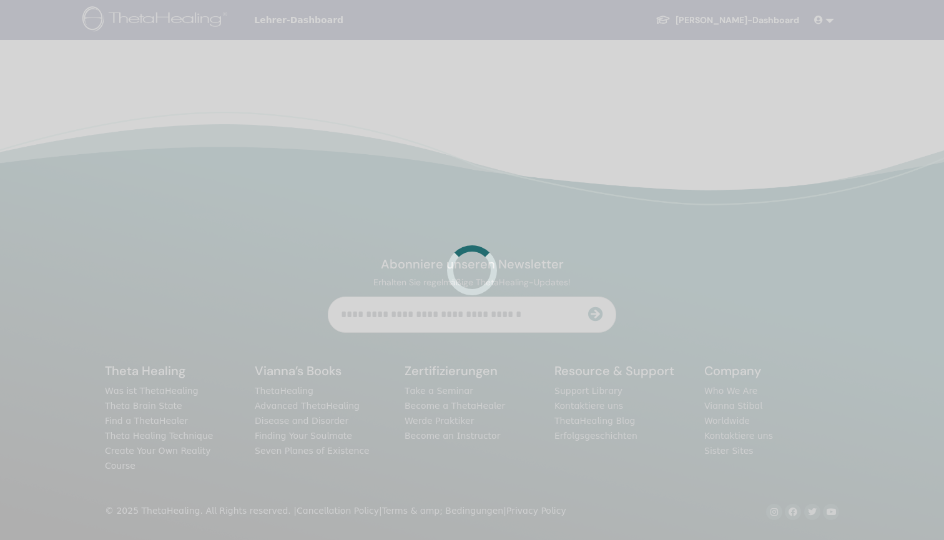
scroll to position [255, 0]
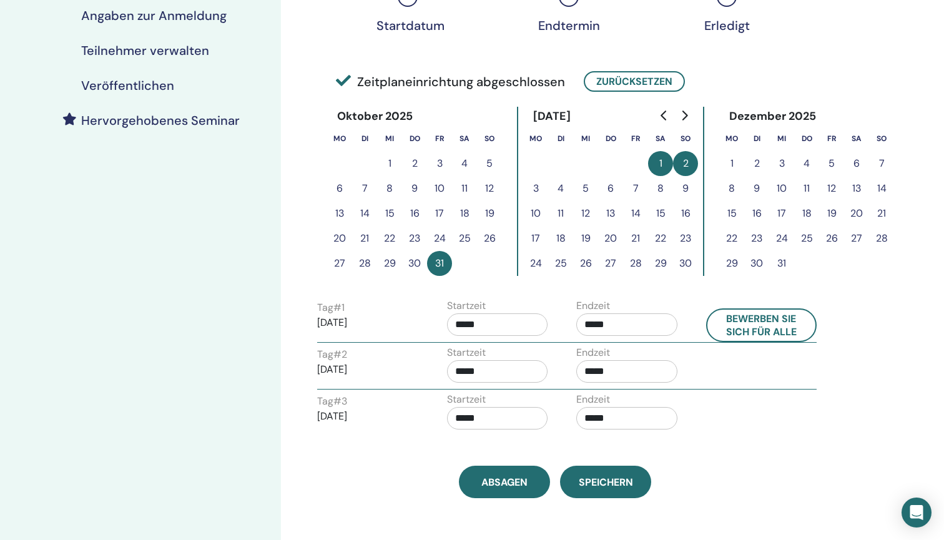
click at [159, 90] on h4 "Veröffentlichen" at bounding box center [127, 85] width 93 height 15
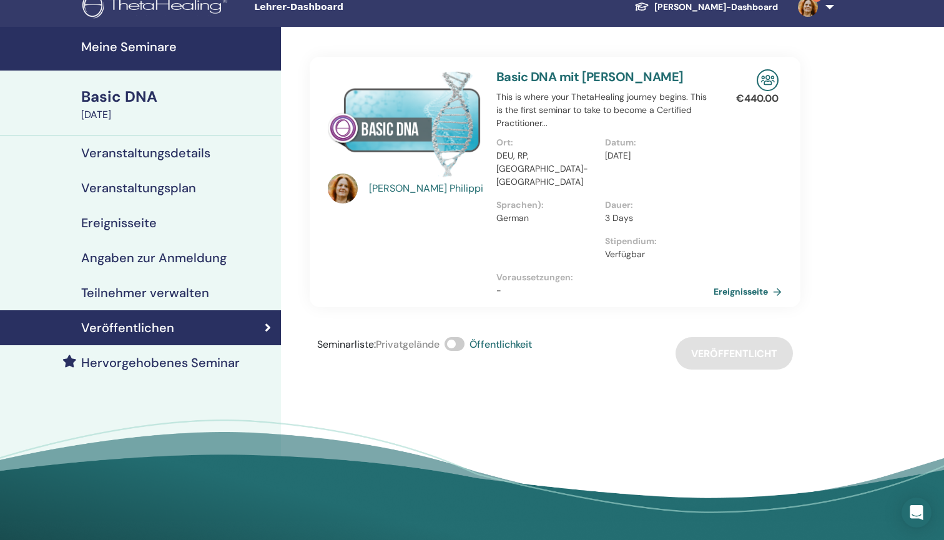
scroll to position [13, 0]
click at [451, 337] on span at bounding box center [454, 344] width 20 height 14
click at [463, 337] on span at bounding box center [454, 344] width 20 height 14
click at [728, 337] on div "Seminarliste : Privatgelände Öffentlichkeit Veröffentlicht" at bounding box center [555, 353] width 490 height 32
click at [620, 393] on div "Andrea Philippi Basic DNA mit Andrea Philippi This is where your ThetaHealing j…" at bounding box center [595, 285] width 629 height 517
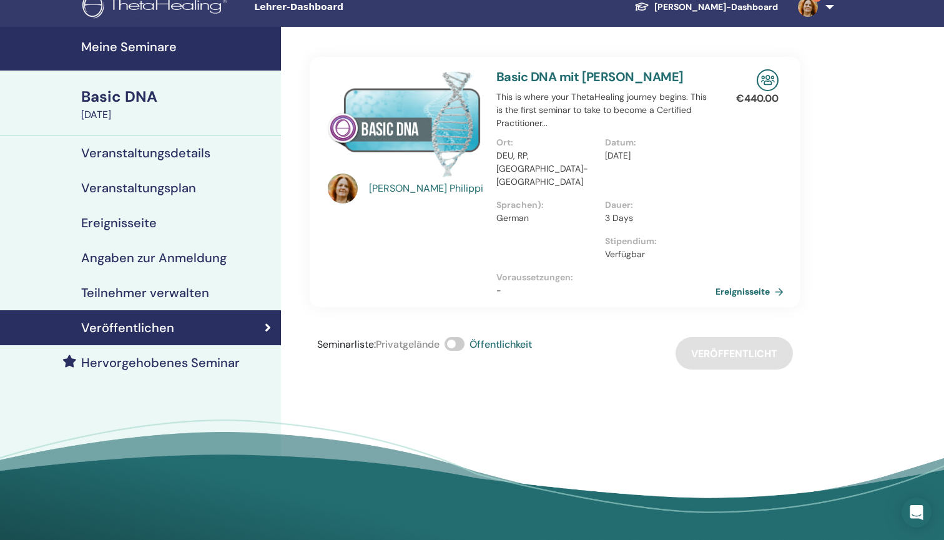
click at [760, 282] on link "Ereignisseite" at bounding box center [751, 291] width 73 height 19
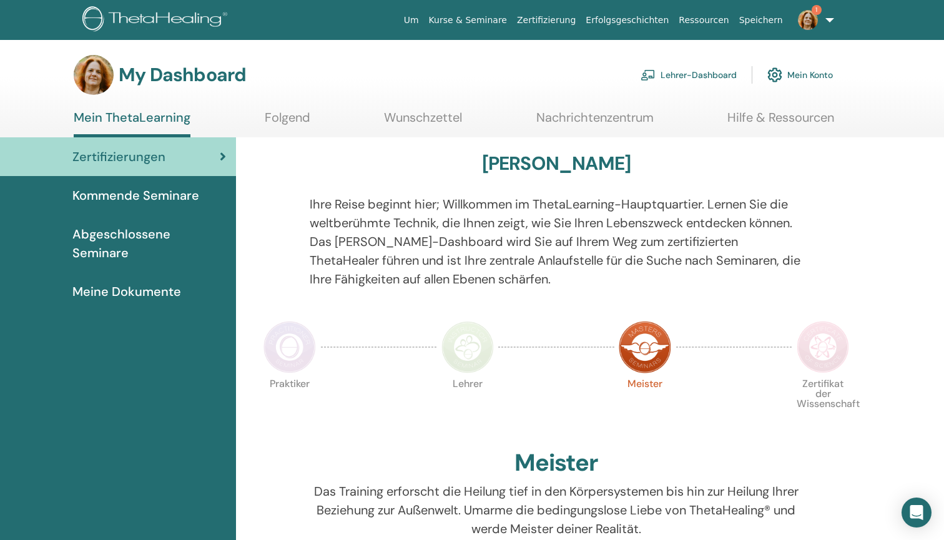
click at [701, 69] on link "Lehrer-Dashboard" at bounding box center [688, 74] width 96 height 27
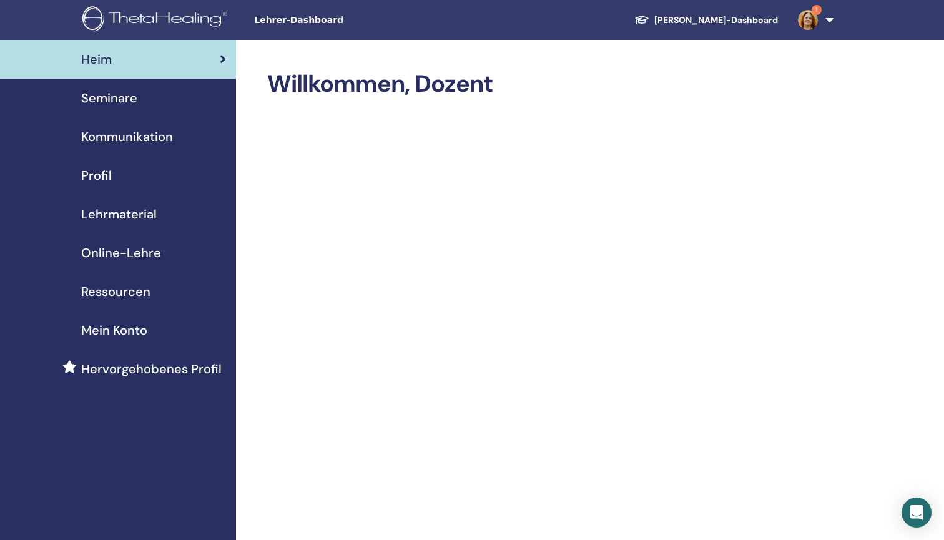
click at [98, 91] on span "Seminare" at bounding box center [109, 98] width 56 height 19
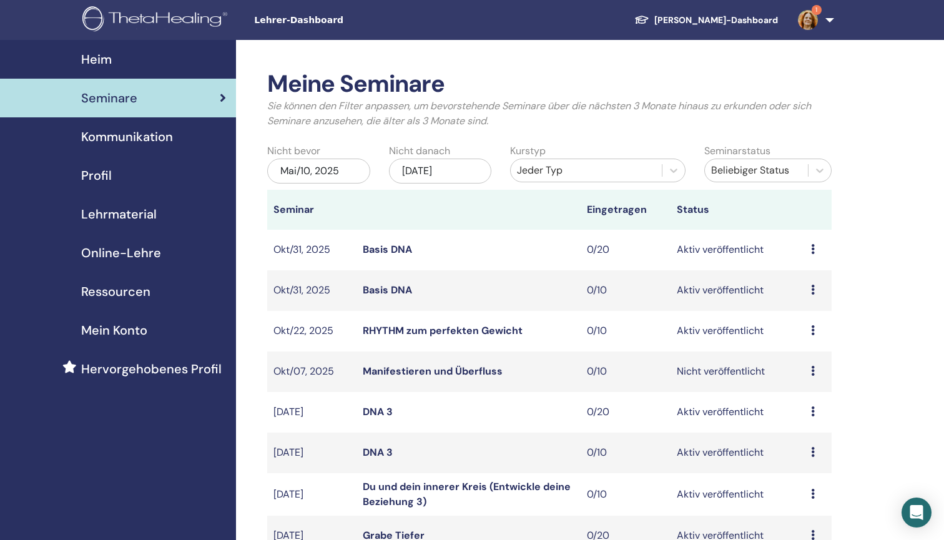
click at [388, 244] on link "Basis DNA" at bounding box center [387, 249] width 49 height 13
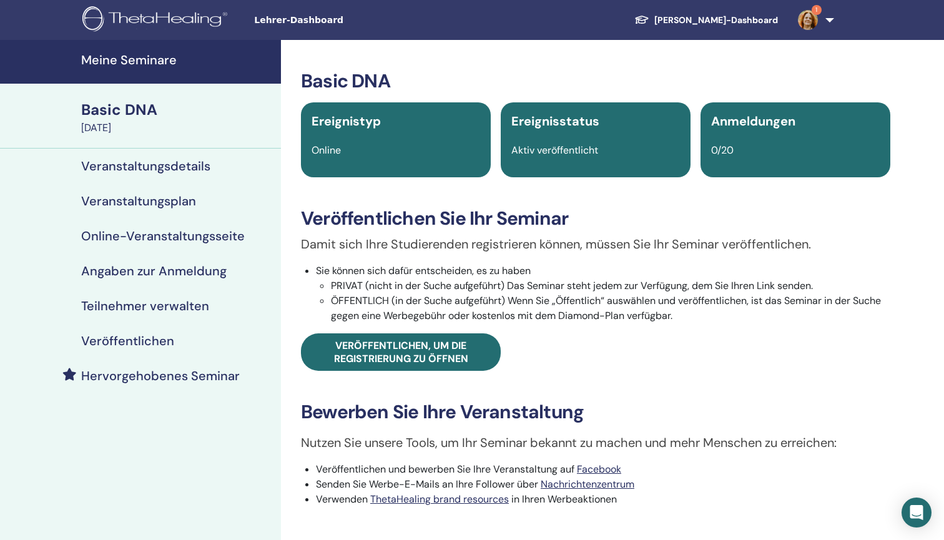
click at [187, 196] on h4 "Veranstaltungsplan" at bounding box center [138, 200] width 115 height 15
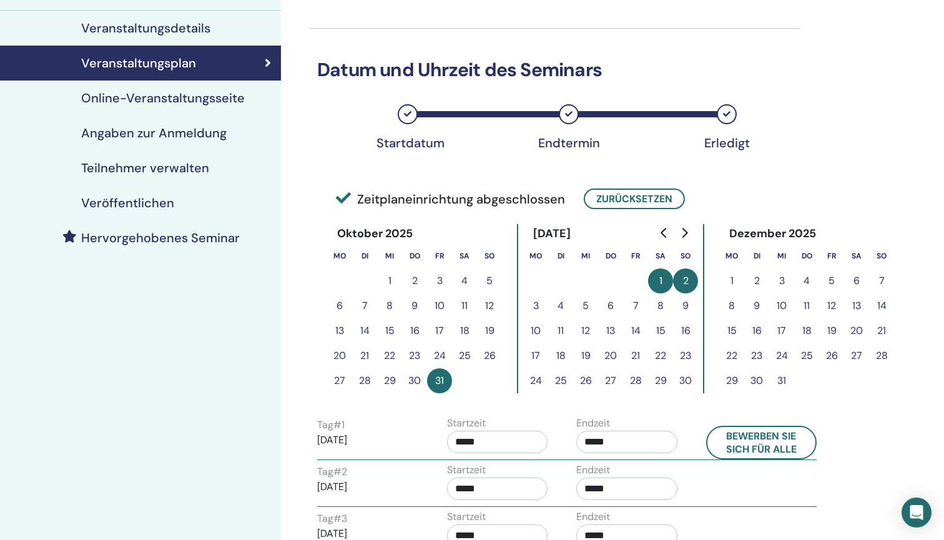
scroll to position [140, 0]
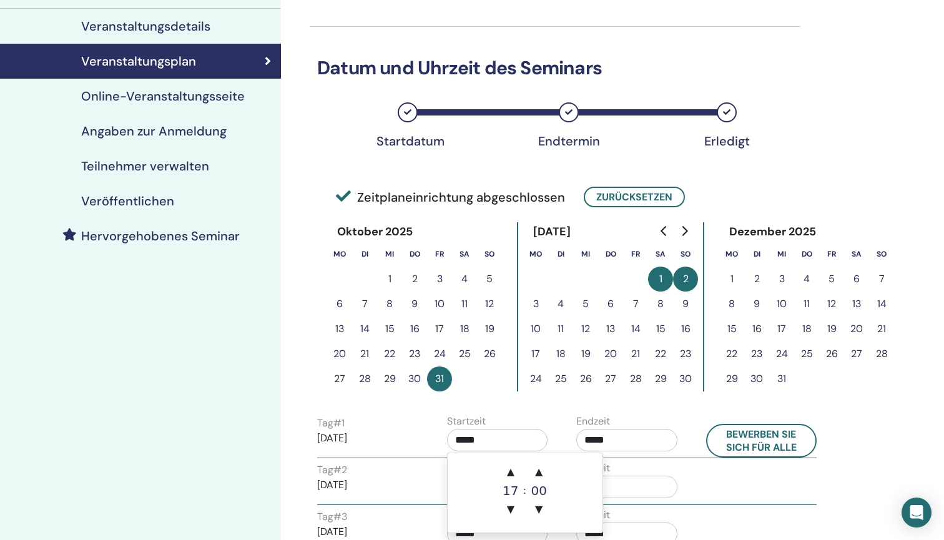
click at [478, 441] on input "*****" at bounding box center [497, 440] width 101 height 22
click at [508, 474] on span "▲" at bounding box center [510, 471] width 25 height 25
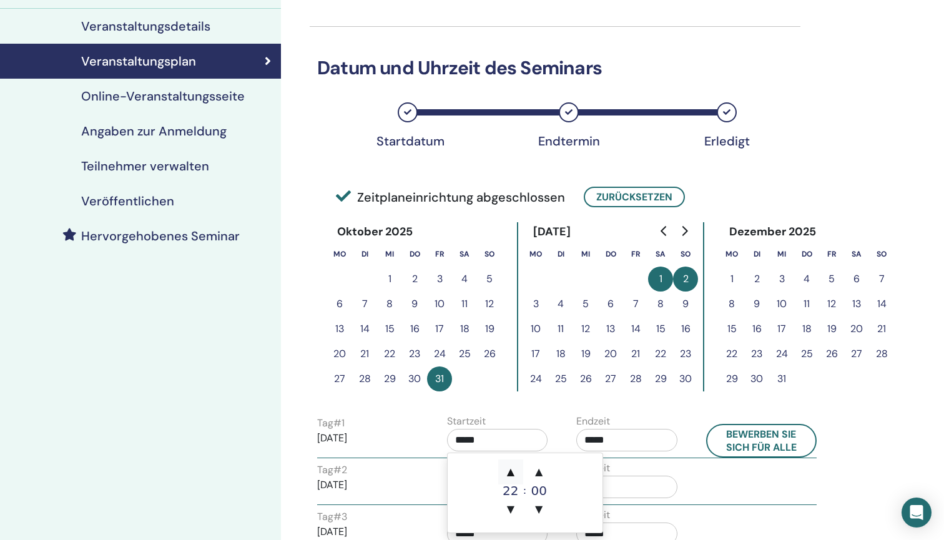
click at [508, 474] on span "▲" at bounding box center [510, 471] width 25 height 25
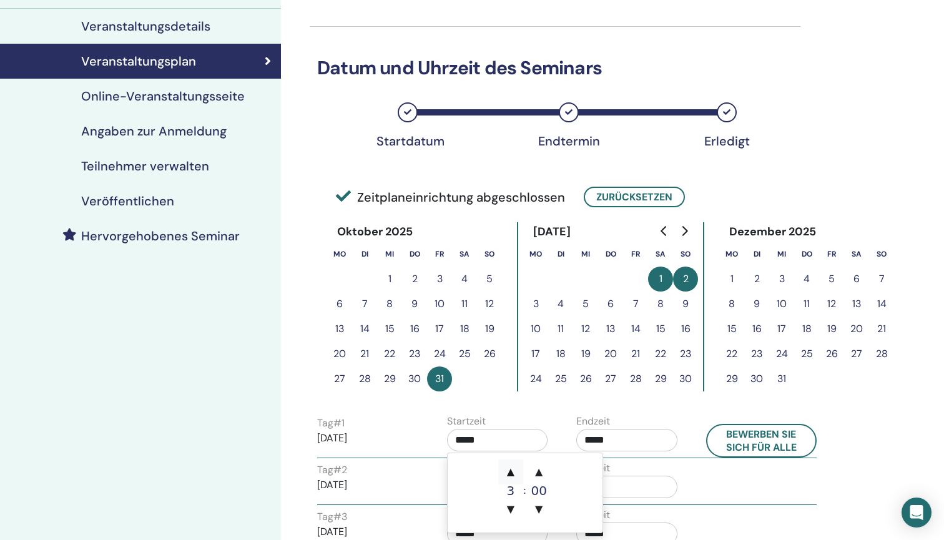
click at [508, 474] on span "▲" at bounding box center [510, 471] width 25 height 25
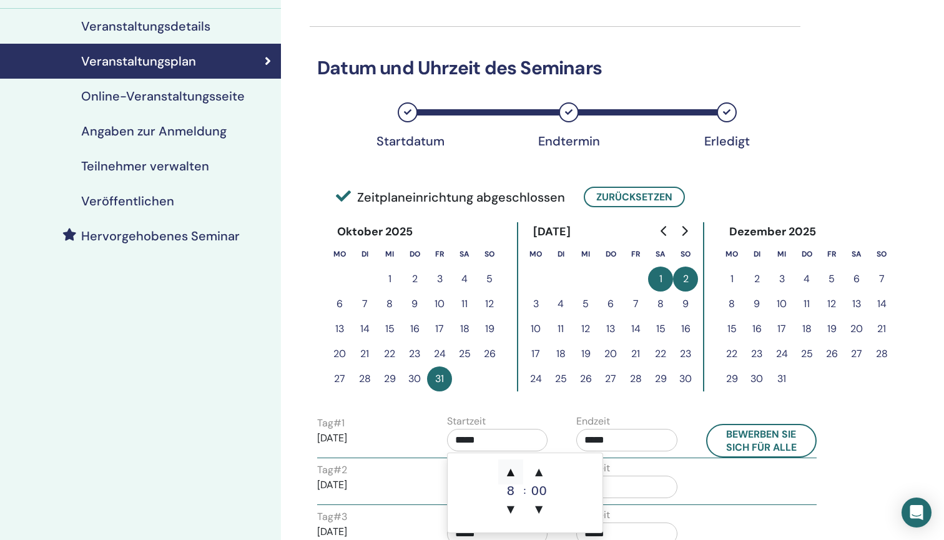
click at [508, 474] on span "▲" at bounding box center [510, 471] width 25 height 25
type input "*****"
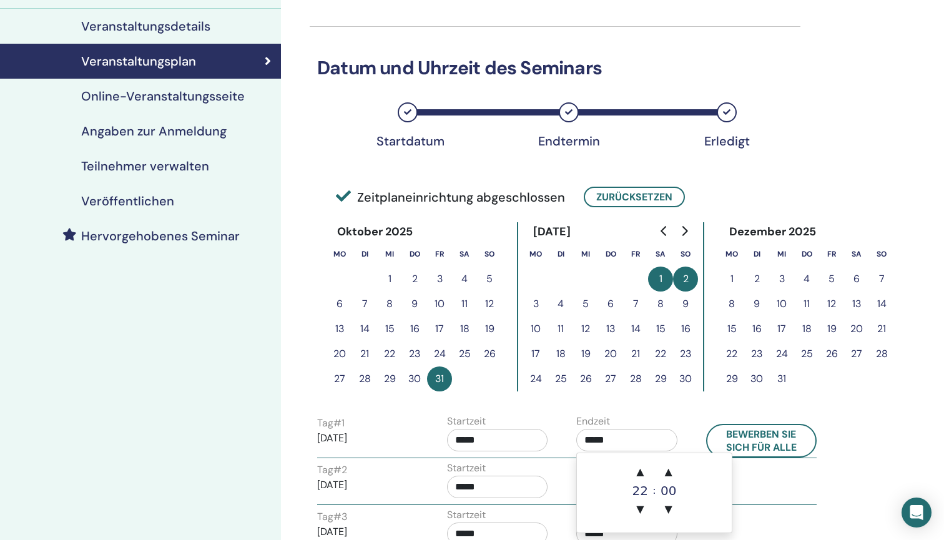
click at [597, 442] on input "*****" at bounding box center [626, 440] width 101 height 22
click at [637, 464] on span "▲" at bounding box center [639, 471] width 25 height 25
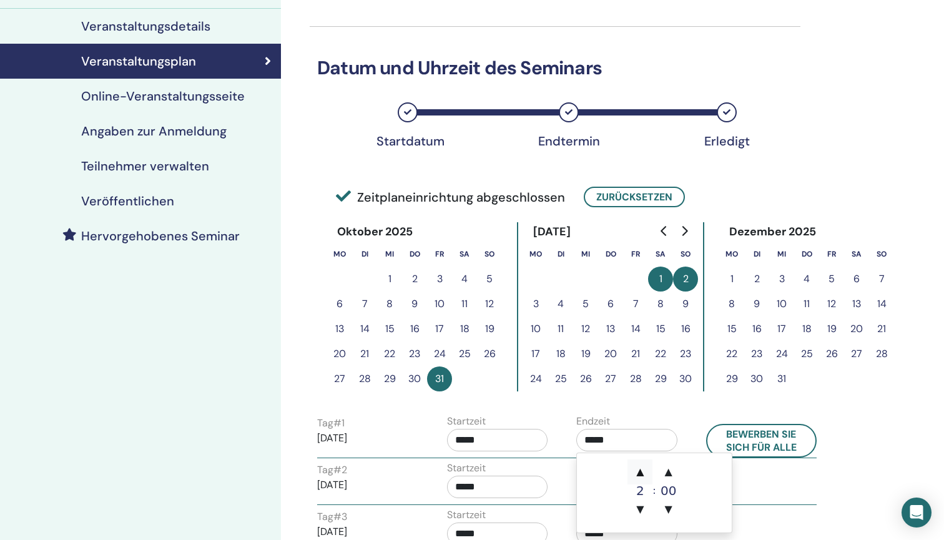
click at [637, 464] on span "▲" at bounding box center [639, 471] width 25 height 25
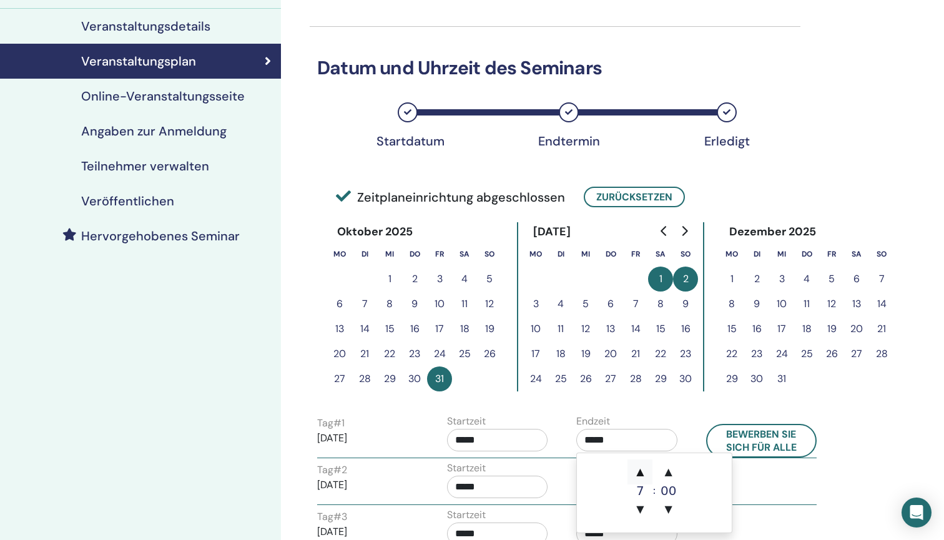
click at [637, 464] on span "▲" at bounding box center [639, 471] width 25 height 25
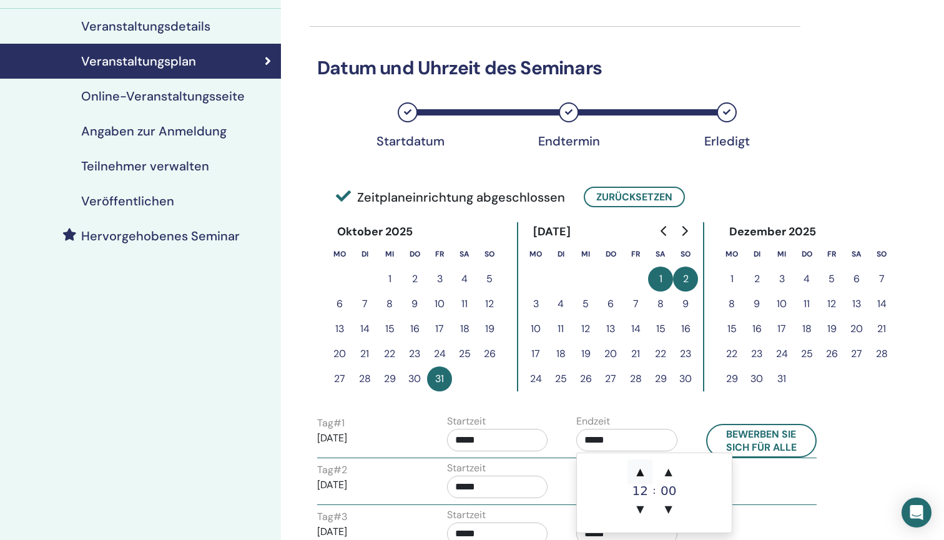
click at [637, 464] on span "▲" at bounding box center [639, 471] width 25 height 25
type input "*****"
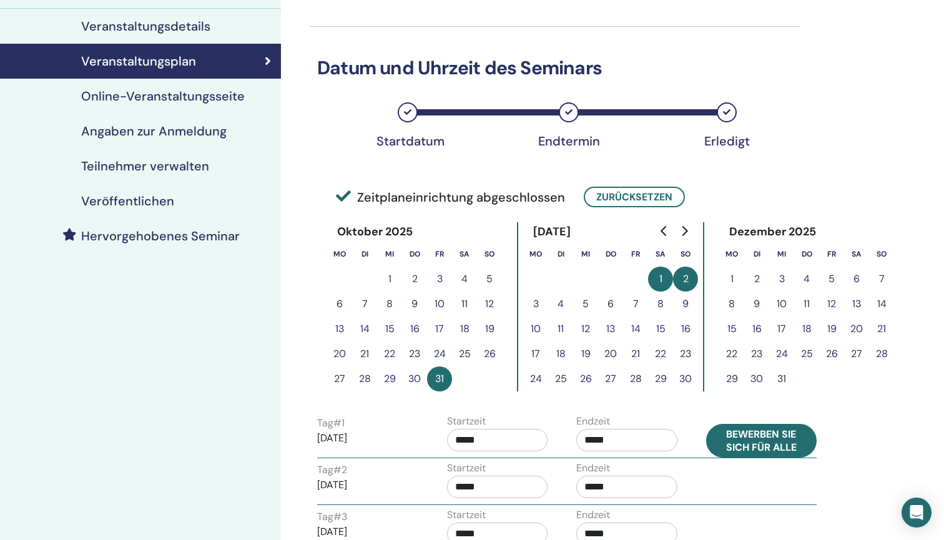
click at [768, 445] on button "Bewerben Sie sich für alle" at bounding box center [761, 441] width 111 height 34
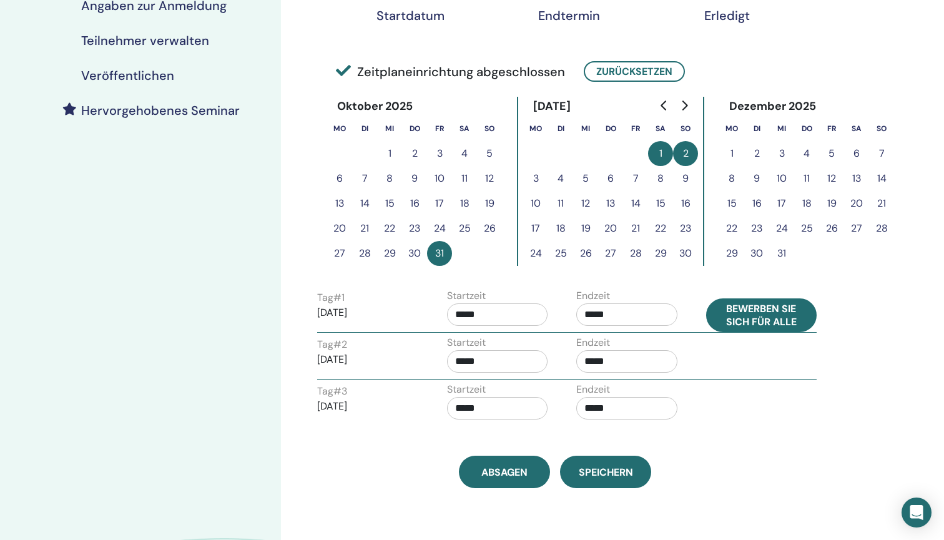
scroll to position [296, 0]
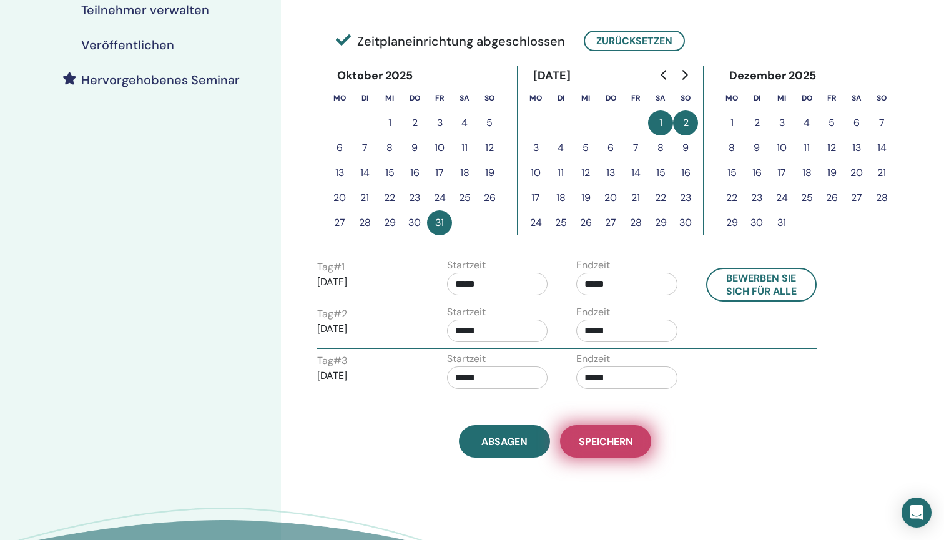
click at [626, 436] on span "Speichern" at bounding box center [605, 441] width 54 height 13
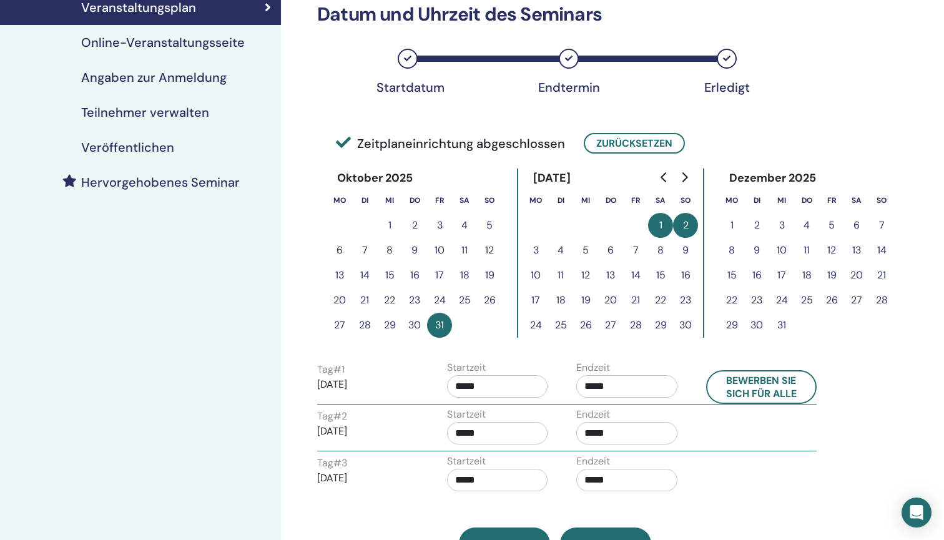
scroll to position [138, 0]
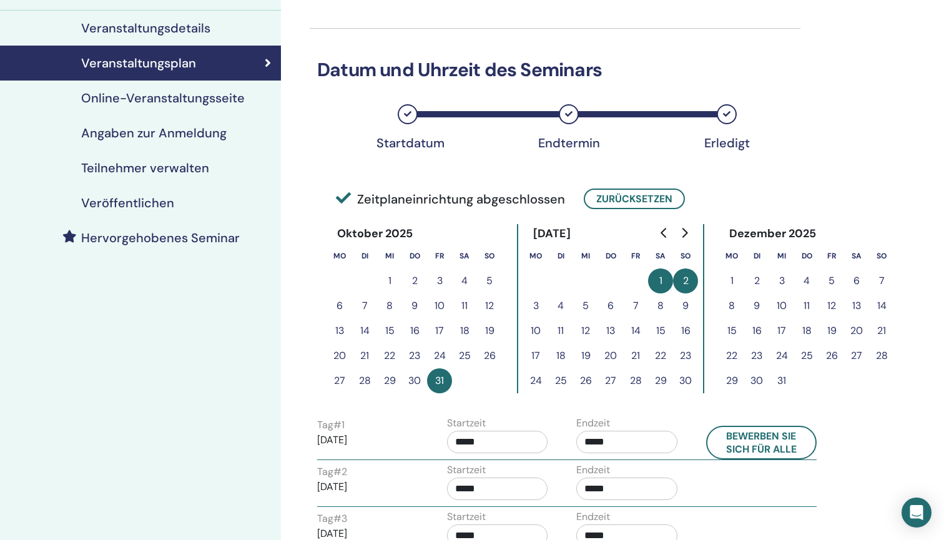
click at [133, 196] on h4 "Veröffentlichen" at bounding box center [127, 202] width 93 height 15
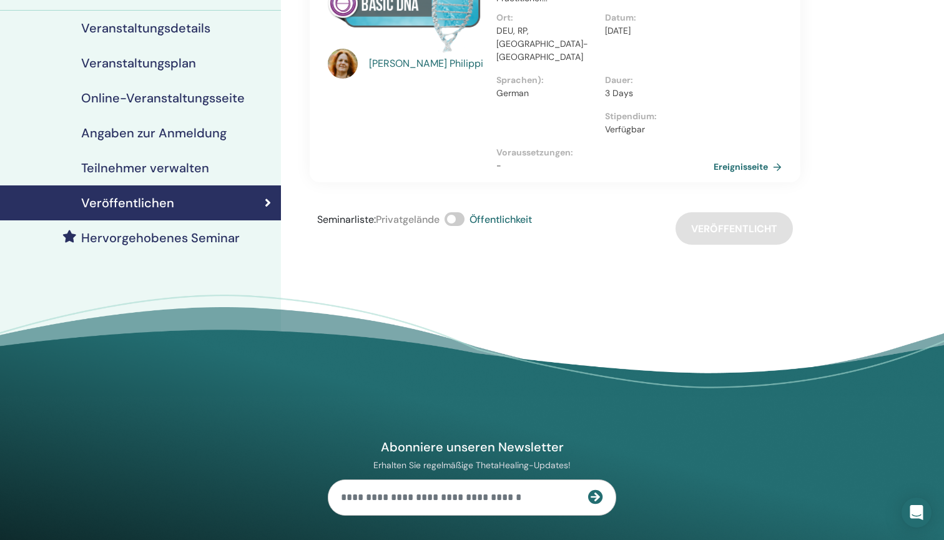
click at [457, 212] on div "Seminarliste : Privatgelände Öffentlichkeit" at bounding box center [424, 228] width 215 height 32
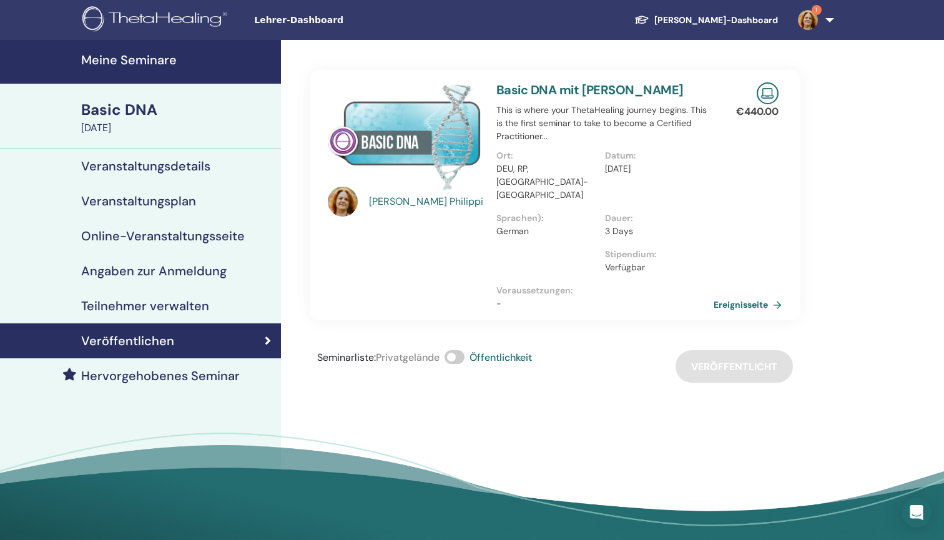
click at [459, 350] on span at bounding box center [454, 357] width 20 height 14
click at [745, 350] on div "Seminarliste : Privatgelände Öffentlichkeit Veröffentlicht" at bounding box center [555, 366] width 490 height 32
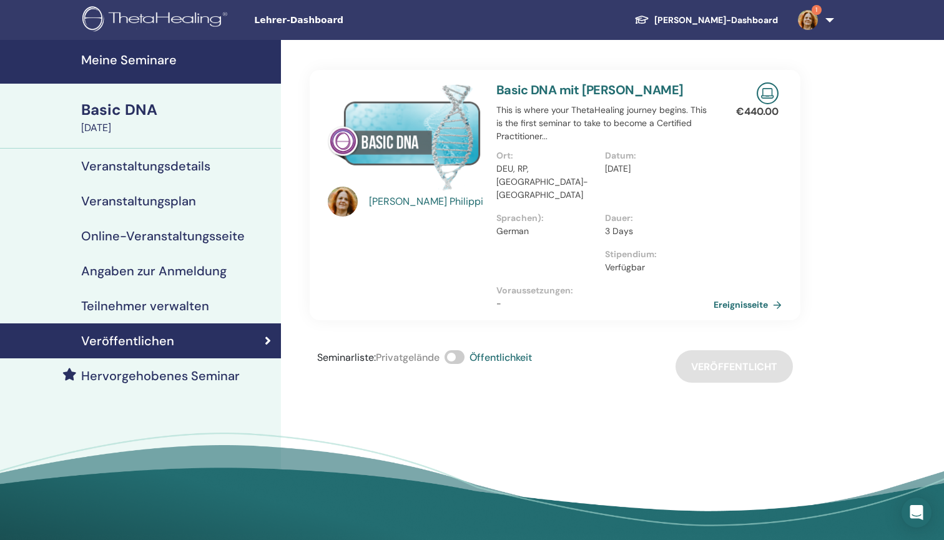
click at [887, 295] on div "Andrea Philippi Basic DNA mit Andrea Philippi This is where your ThetaHealing j…" at bounding box center [595, 298] width 629 height 517
click at [200, 236] on h4 "Online-Veranstaltungsseite" at bounding box center [162, 235] width 163 height 15
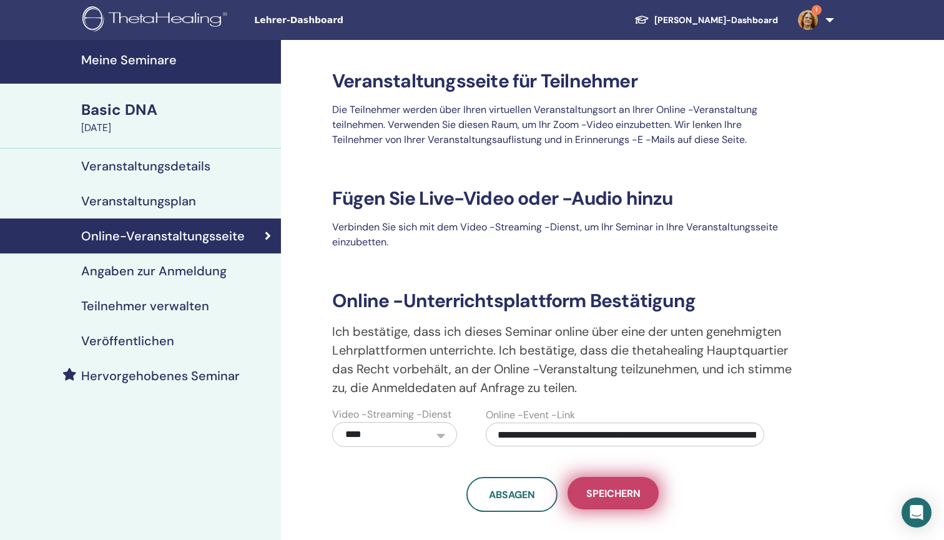
click at [633, 500] on button "Speichern" at bounding box center [612, 493] width 91 height 32
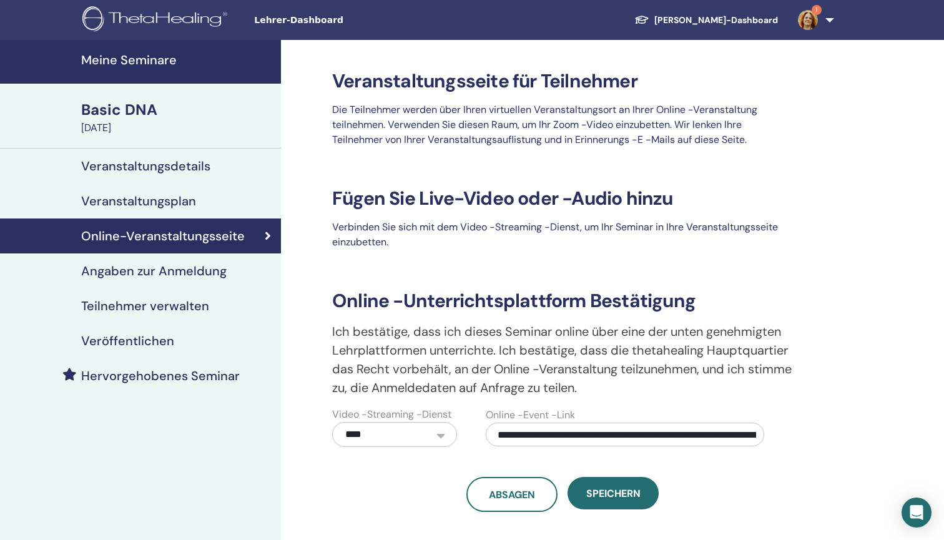
click at [99, 338] on h4 "Veröffentlichen" at bounding box center [127, 340] width 93 height 15
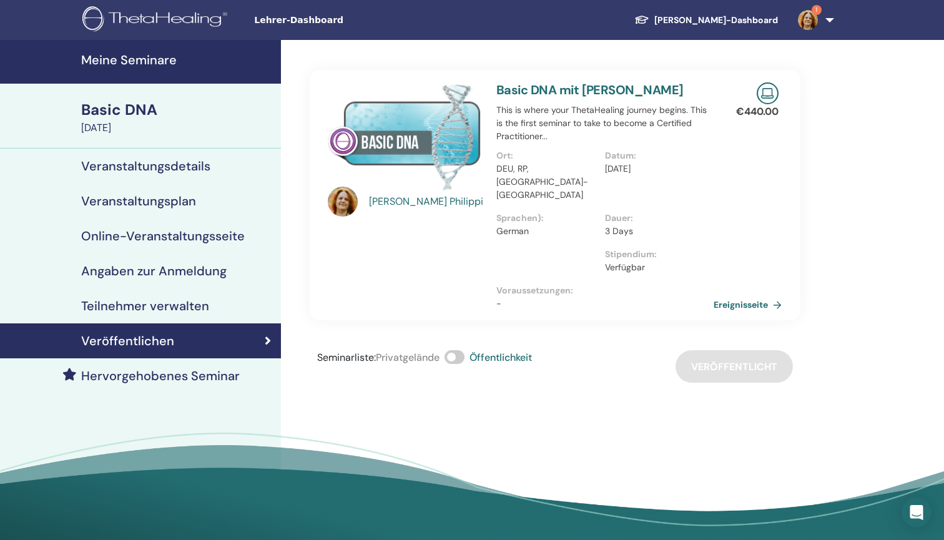
click at [119, 54] on h4 "Meine Seminare" at bounding box center [177, 59] width 192 height 15
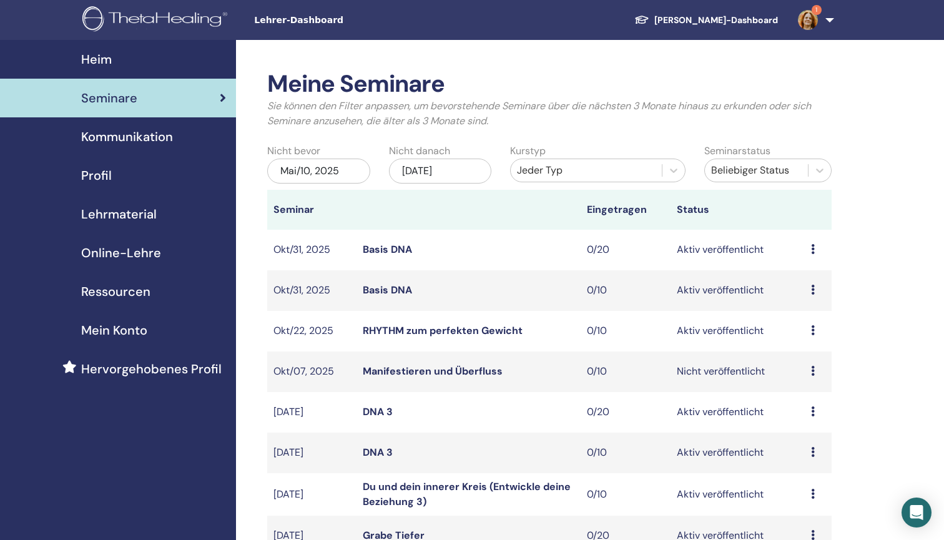
click at [459, 171] on div "[DATE]" at bounding box center [440, 171] width 103 height 25
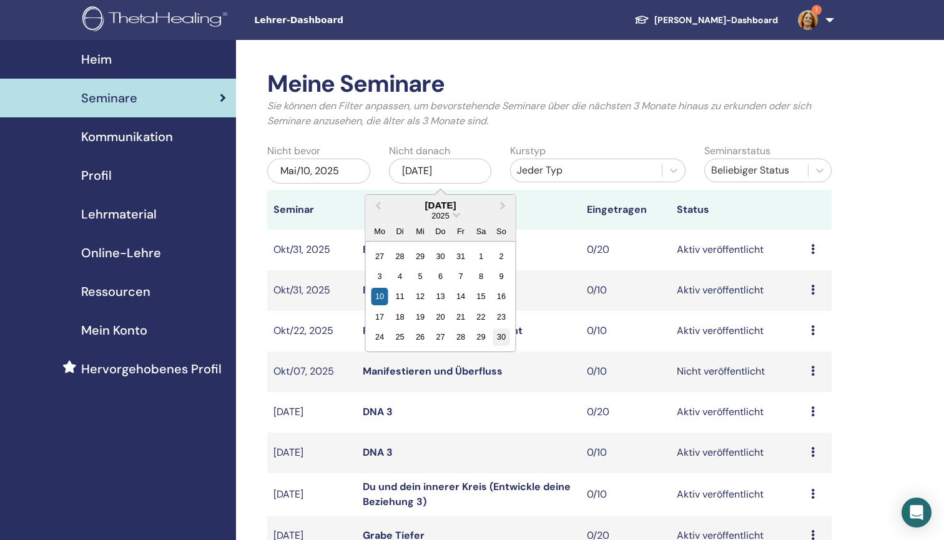
click at [505, 337] on div "30" at bounding box center [500, 336] width 17 height 17
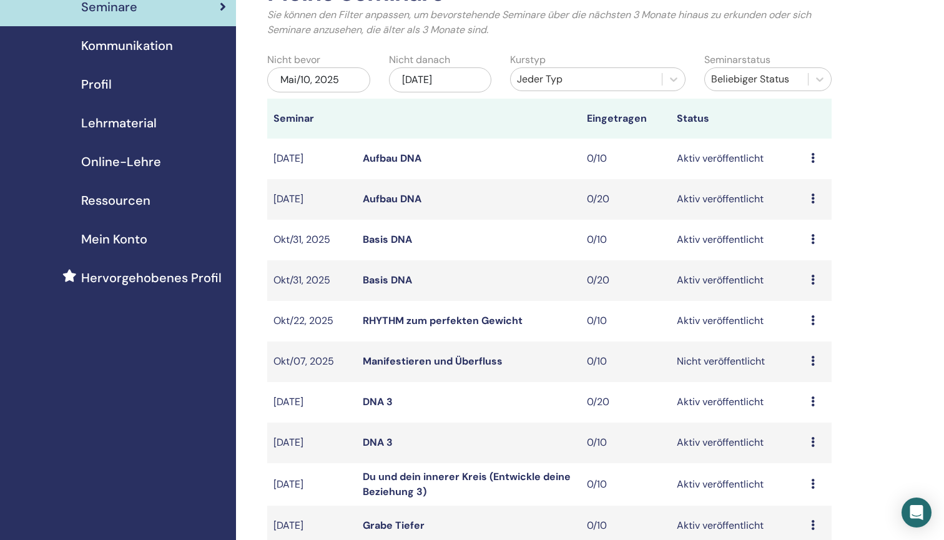
scroll to position [125, 0]
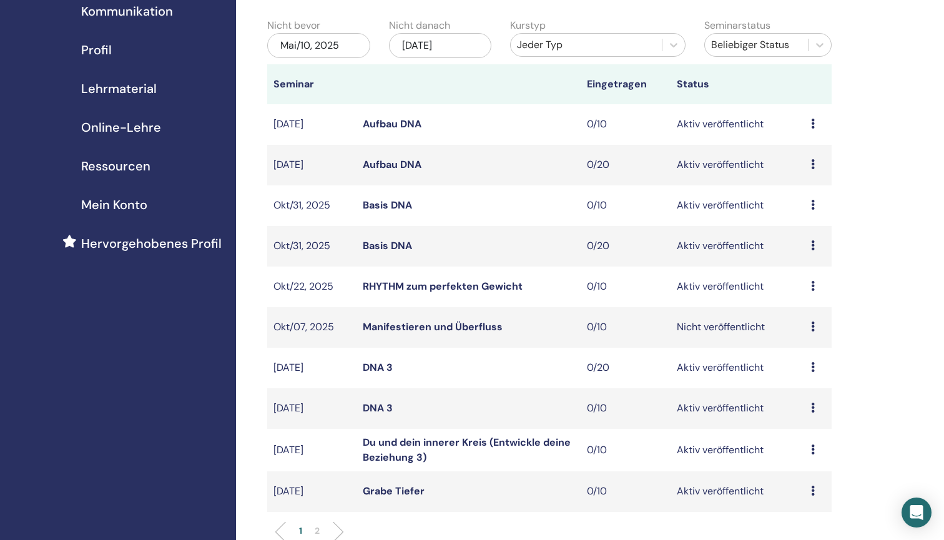
click at [469, 323] on link "Manifestieren und Überfluss" at bounding box center [433, 326] width 140 height 13
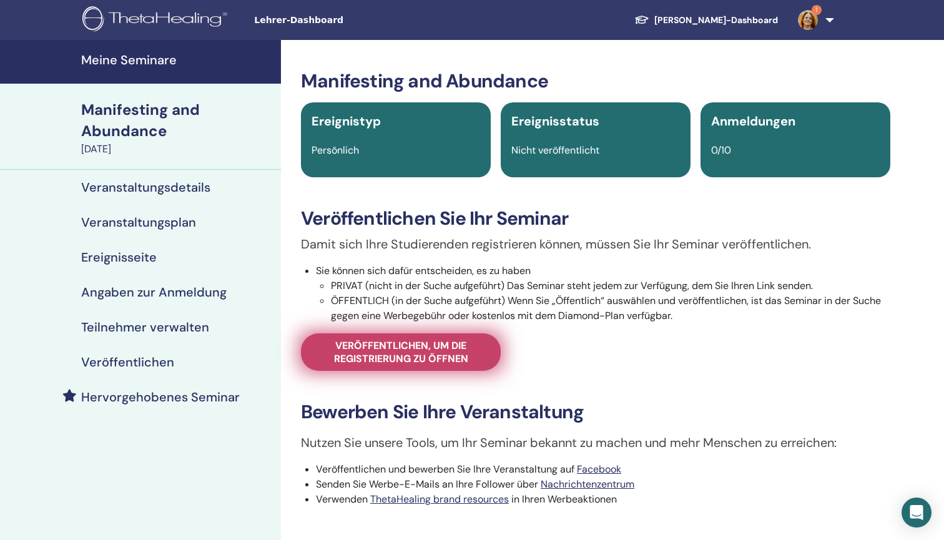
click at [474, 347] on span "Veröffentlichen, um die Registrierung zu öffnen" at bounding box center [400, 352] width 168 height 26
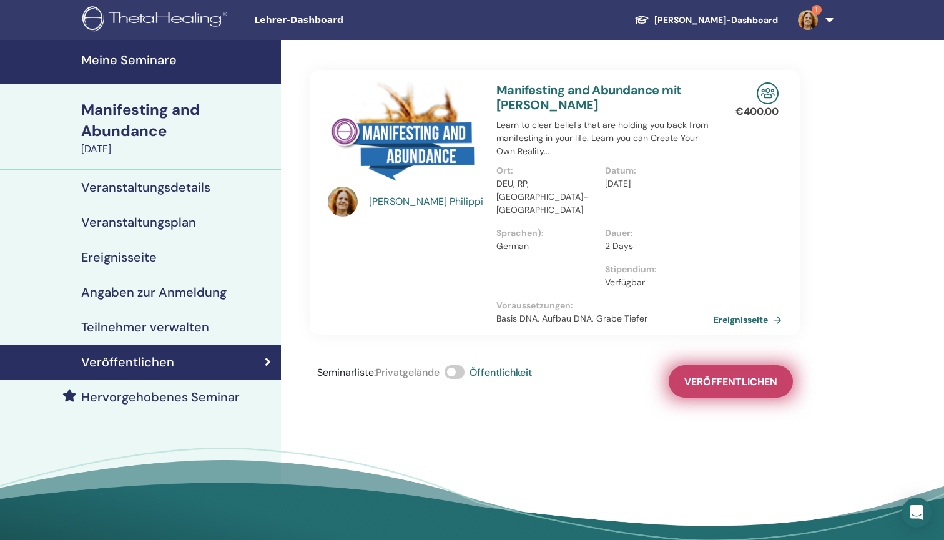
click at [722, 375] on span "Veröffentlichen" at bounding box center [730, 381] width 93 height 13
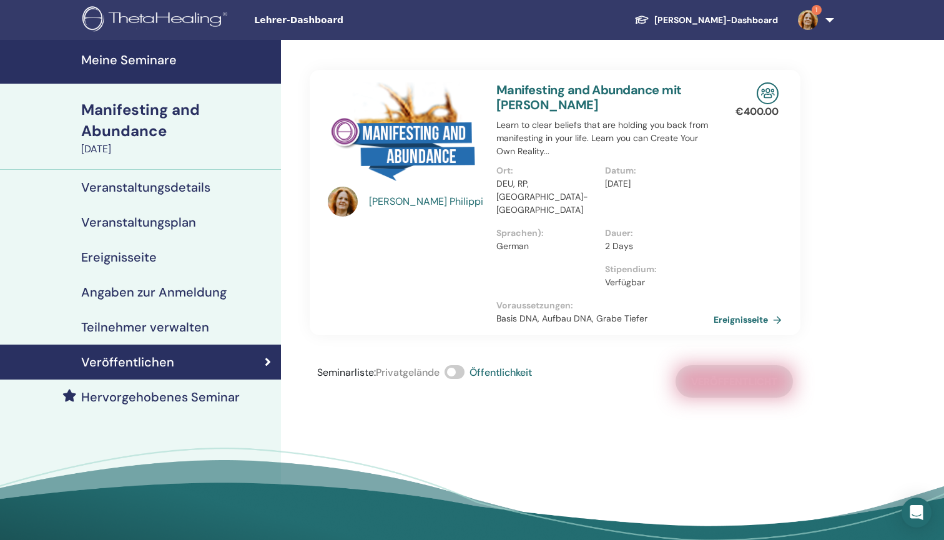
click at [106, 62] on h4 "Meine Seminare" at bounding box center [177, 59] width 192 height 15
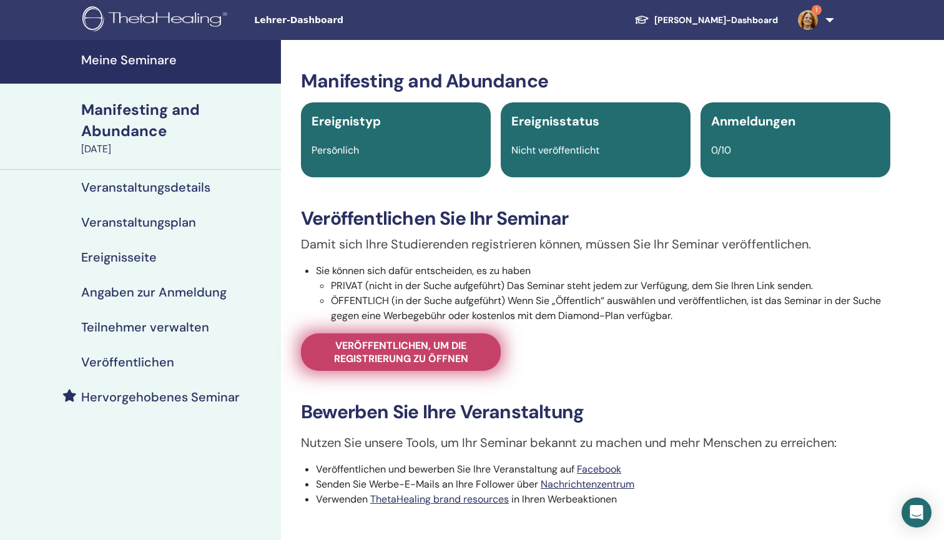
click at [407, 358] on span "Veröffentlichen, um die Registrierung zu öffnen" at bounding box center [400, 352] width 168 height 26
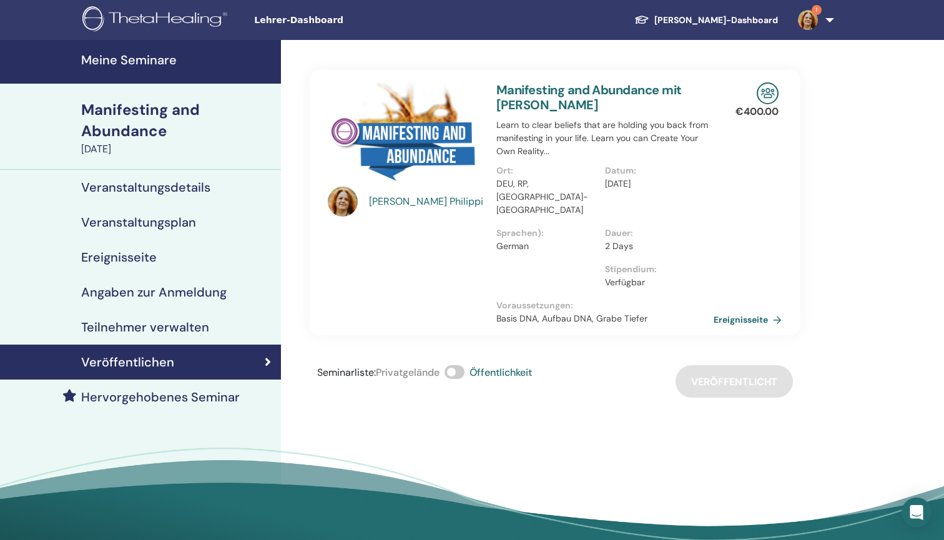
click at [125, 56] on h4 "Meine Seminare" at bounding box center [177, 59] width 192 height 15
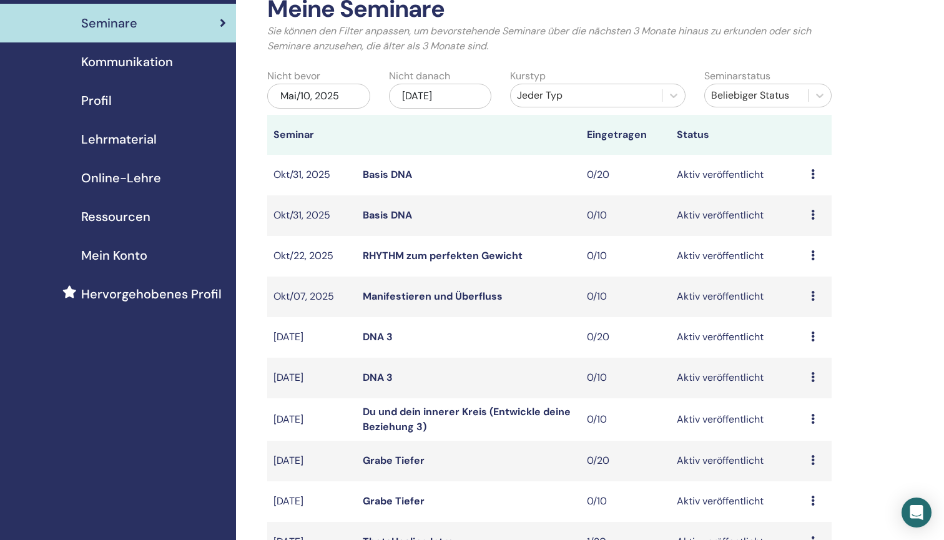
scroll to position [63, 0]
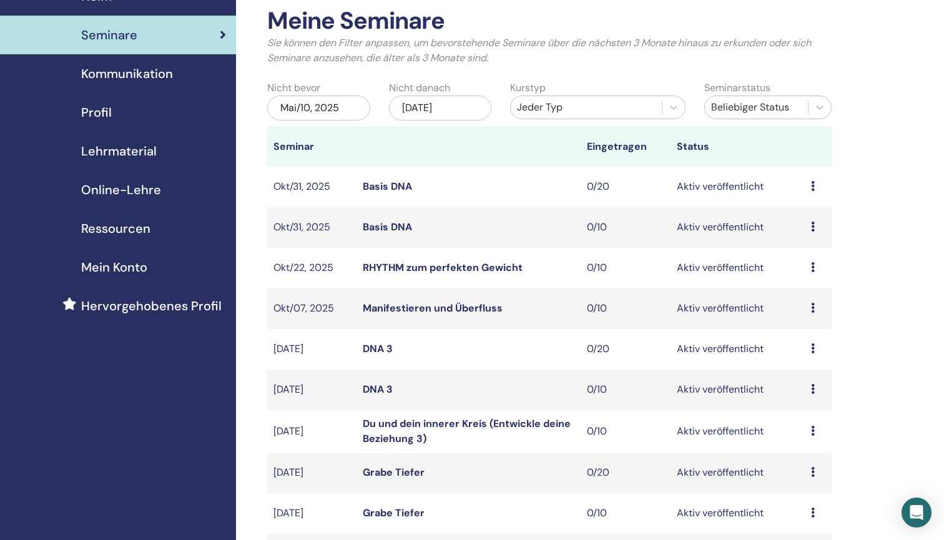
click at [471, 107] on div "[DATE]" at bounding box center [440, 107] width 103 height 25
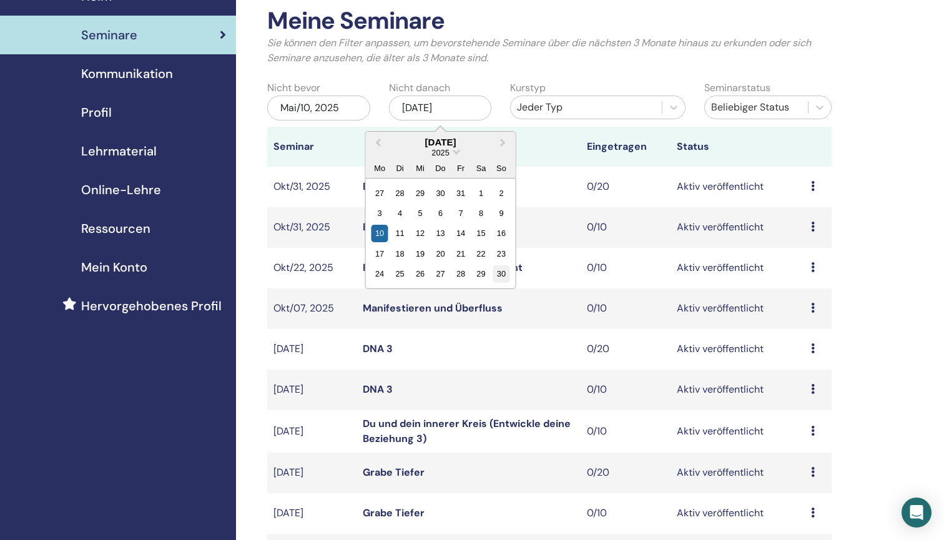
click at [500, 281] on div "30" at bounding box center [500, 273] width 17 height 17
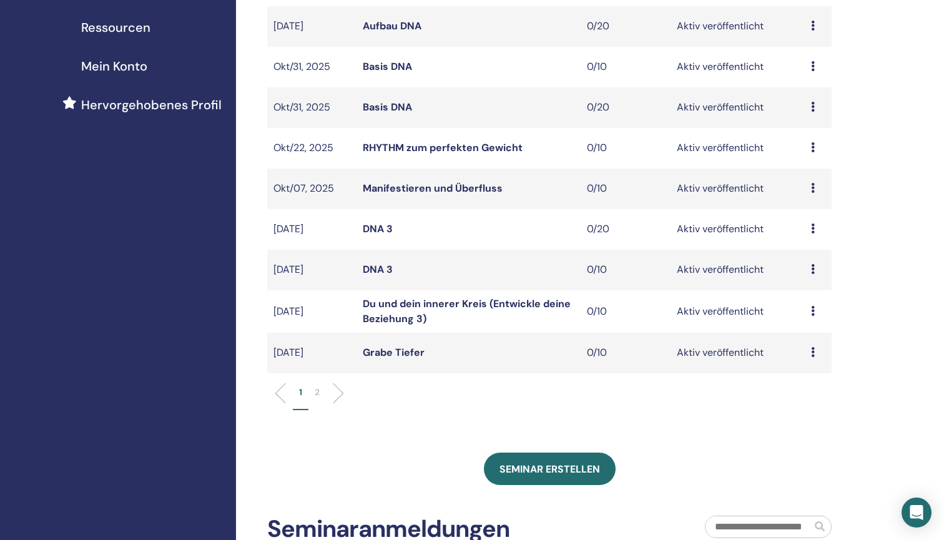
scroll to position [272, 0]
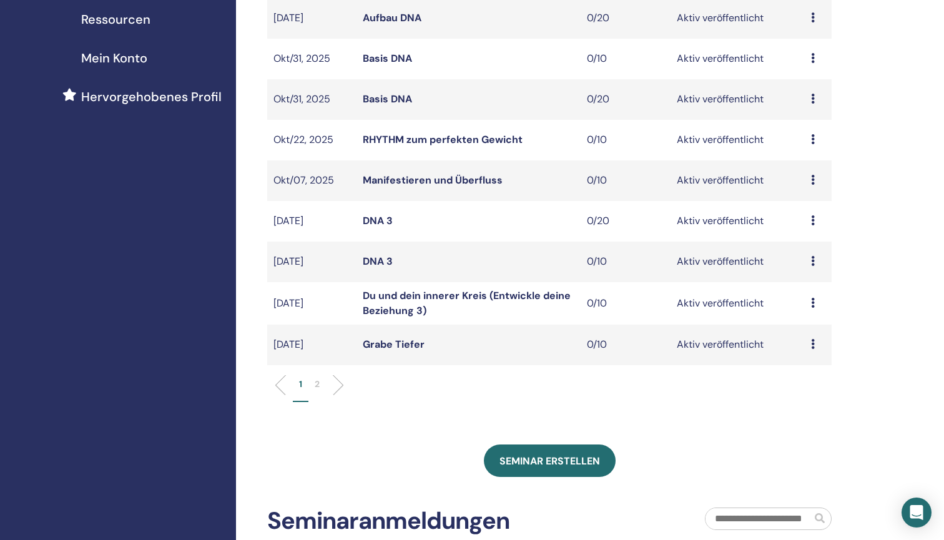
click at [318, 387] on p "2" at bounding box center [317, 384] width 5 height 13
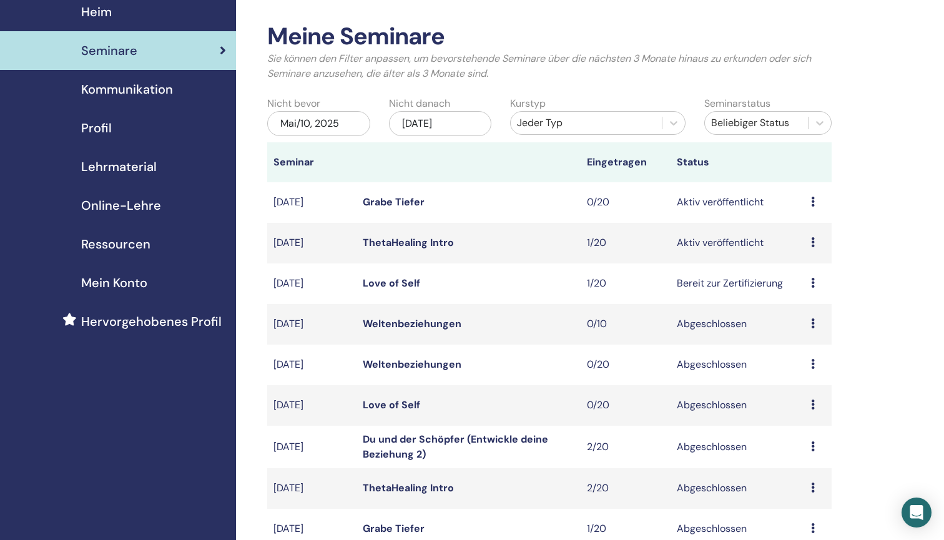
scroll to position [42, 0]
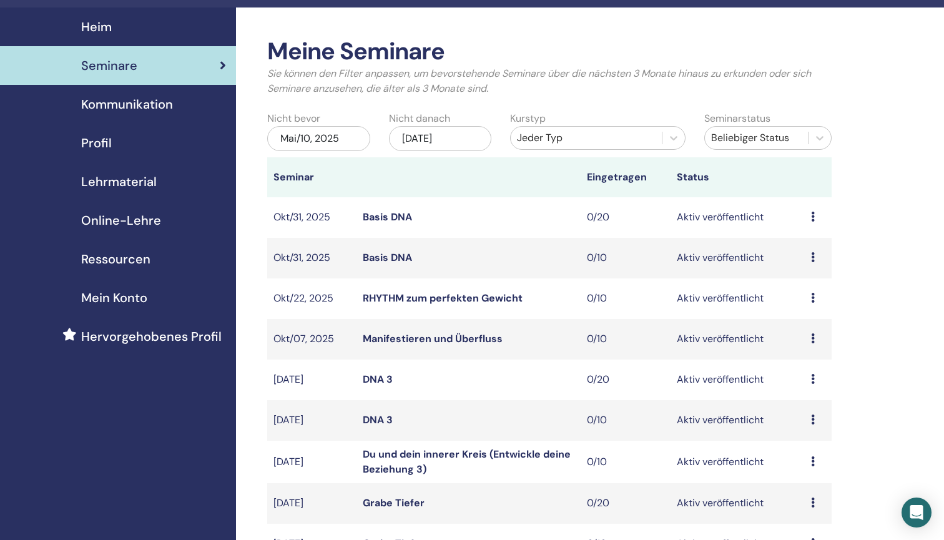
scroll to position [24, 0]
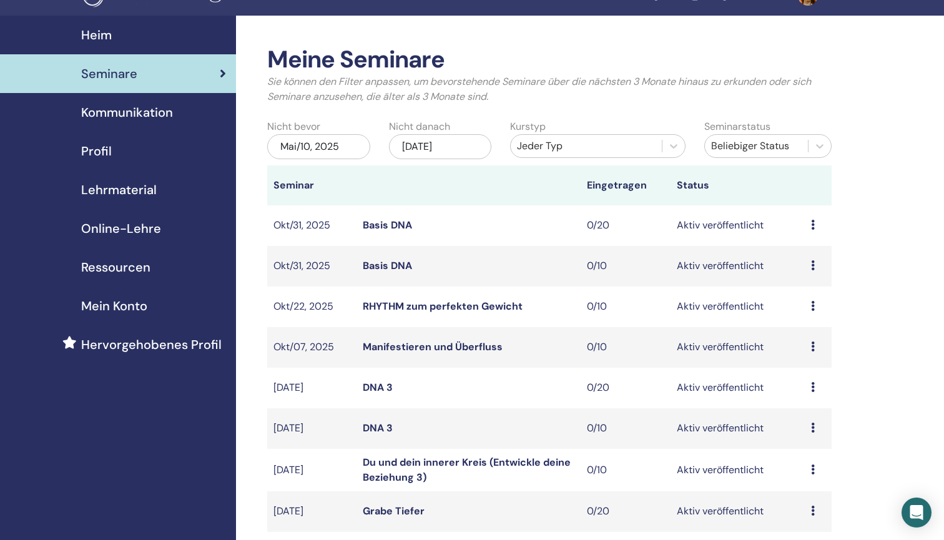
click at [468, 147] on div "[DATE]" at bounding box center [440, 146] width 103 height 25
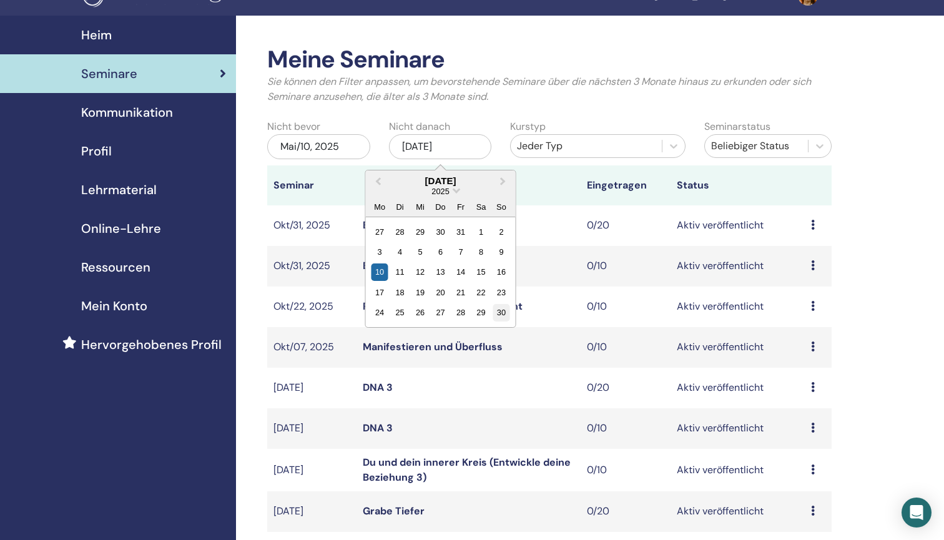
click at [502, 310] on div "30" at bounding box center [500, 312] width 17 height 17
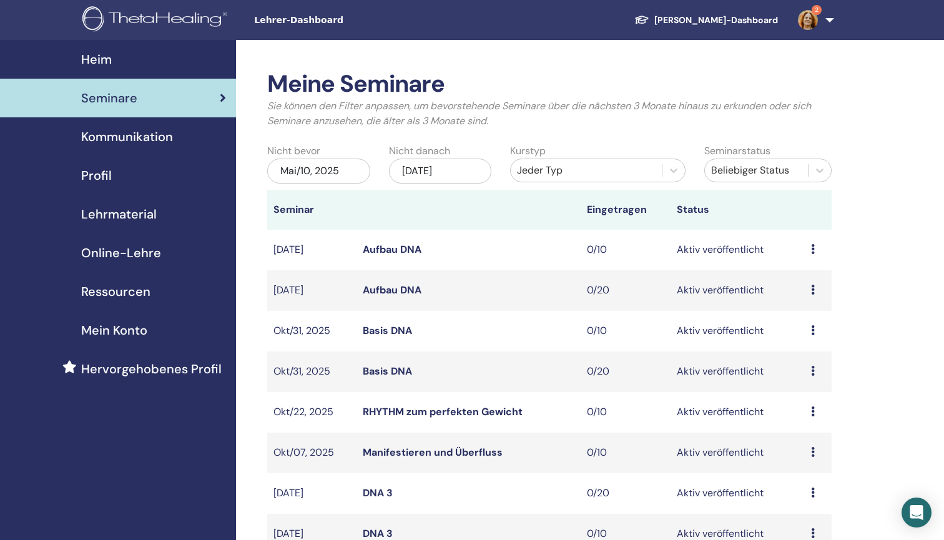
scroll to position [0, 0]
click at [814, 22] on img at bounding box center [808, 20] width 20 height 20
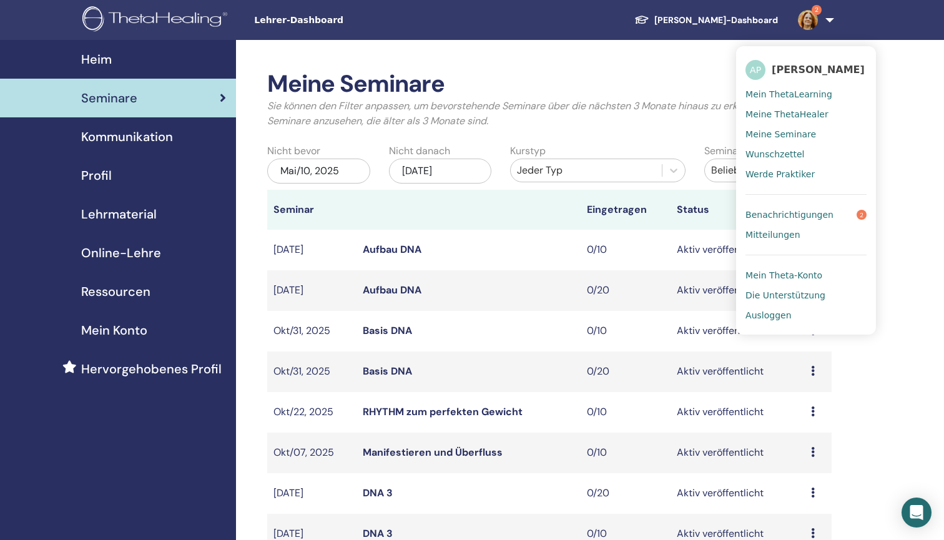
click at [811, 213] on span "Benachrichtigungen" at bounding box center [789, 214] width 88 height 11
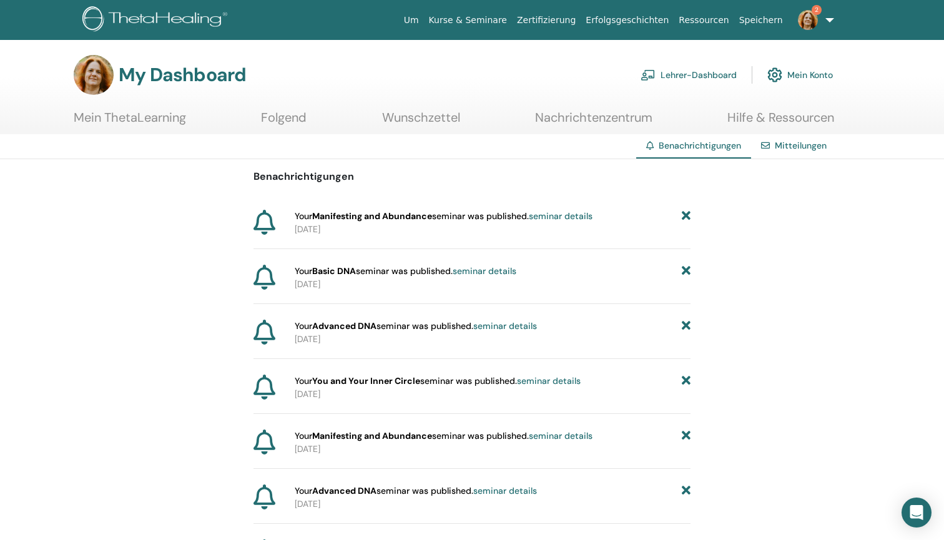
click at [809, 20] on img at bounding box center [808, 20] width 20 height 20
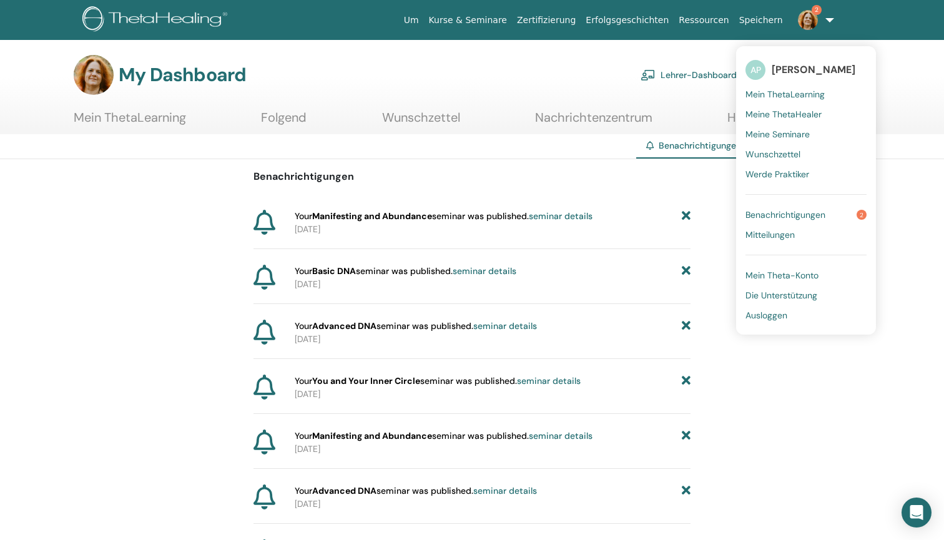
click at [794, 316] on link "Ausloggen" at bounding box center [805, 315] width 121 height 20
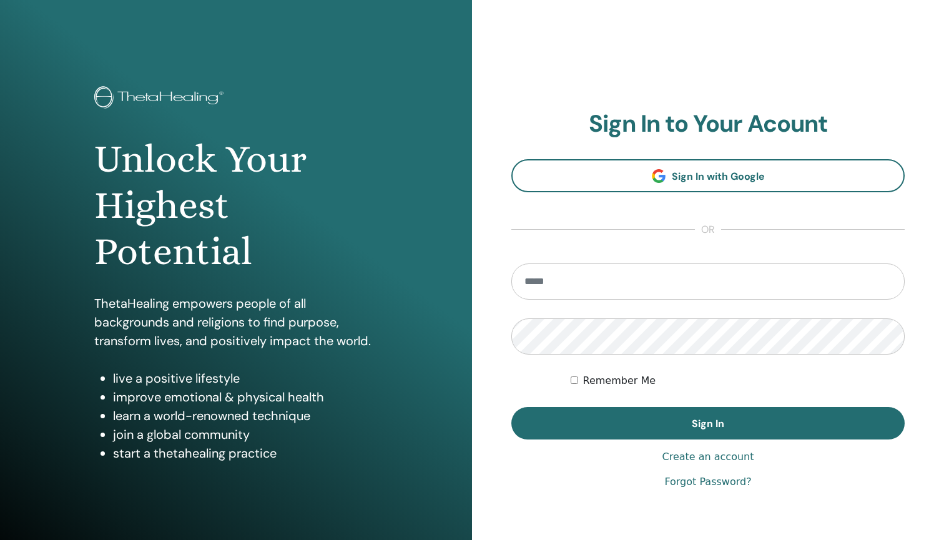
click at [142, 96] on img at bounding box center [160, 98] width 133 height 25
type input "**********"
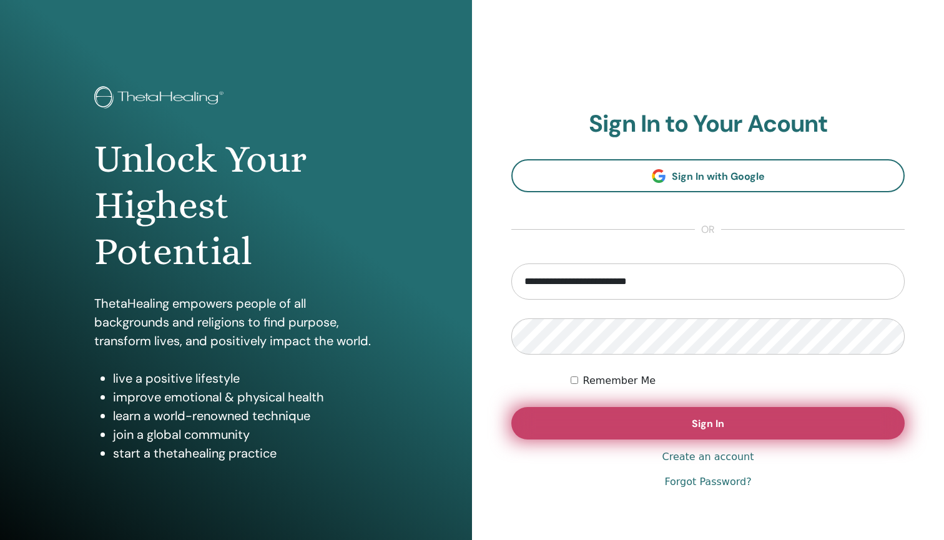
click at [608, 419] on button "Sign In" at bounding box center [707, 423] width 393 height 32
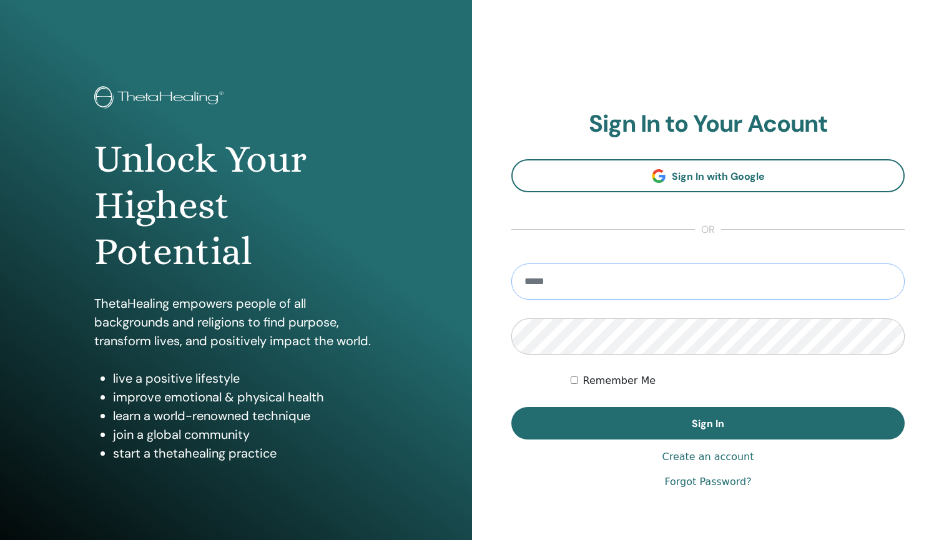
type input "**********"
click at [708, 423] on button "Sign In" at bounding box center [707, 423] width 393 height 32
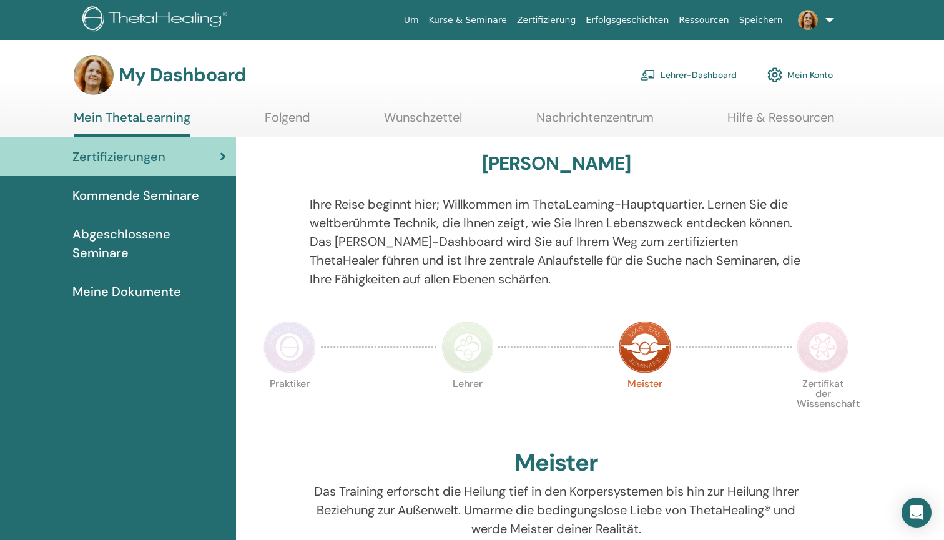
click at [680, 72] on link "Lehrer-Dashboard" at bounding box center [688, 74] width 96 height 27
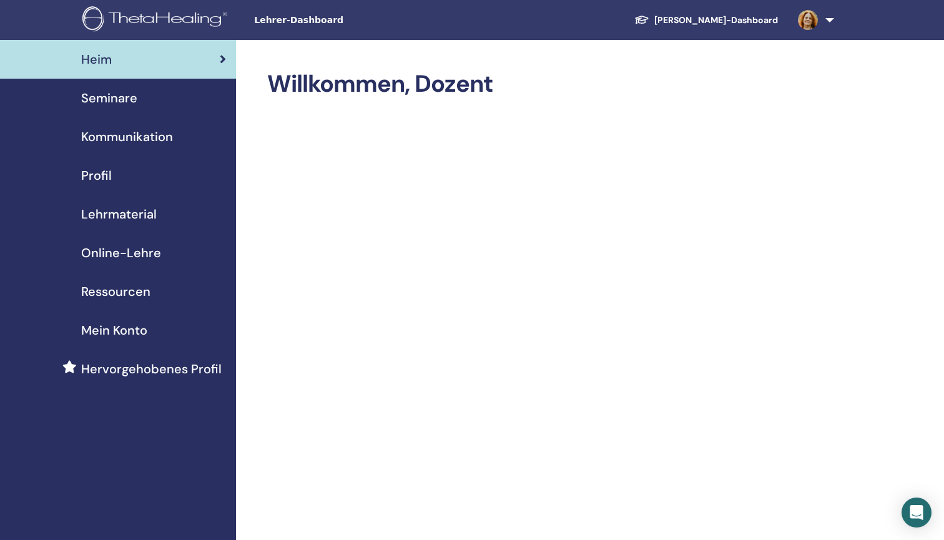
click at [116, 101] on span "Seminare" at bounding box center [109, 98] width 56 height 19
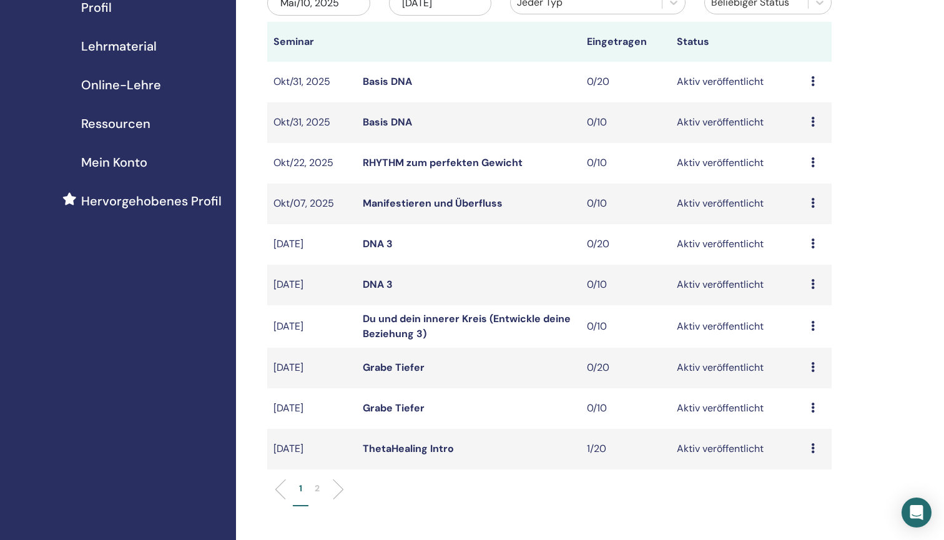
scroll to position [187, 0]
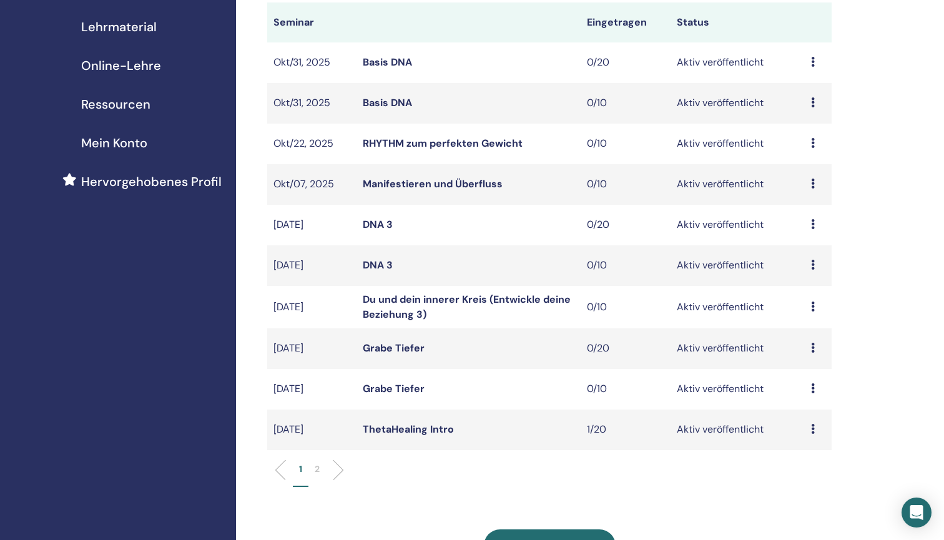
click at [403, 344] on link "Grabe Tiefer" at bounding box center [394, 347] width 62 height 13
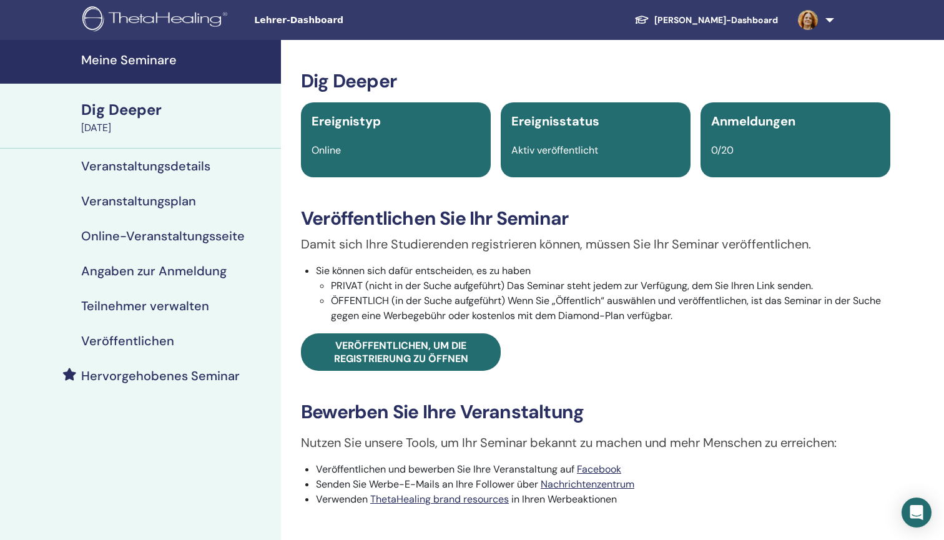
click at [205, 233] on h4 "Online-Veranstaltungsseite" at bounding box center [162, 235] width 163 height 15
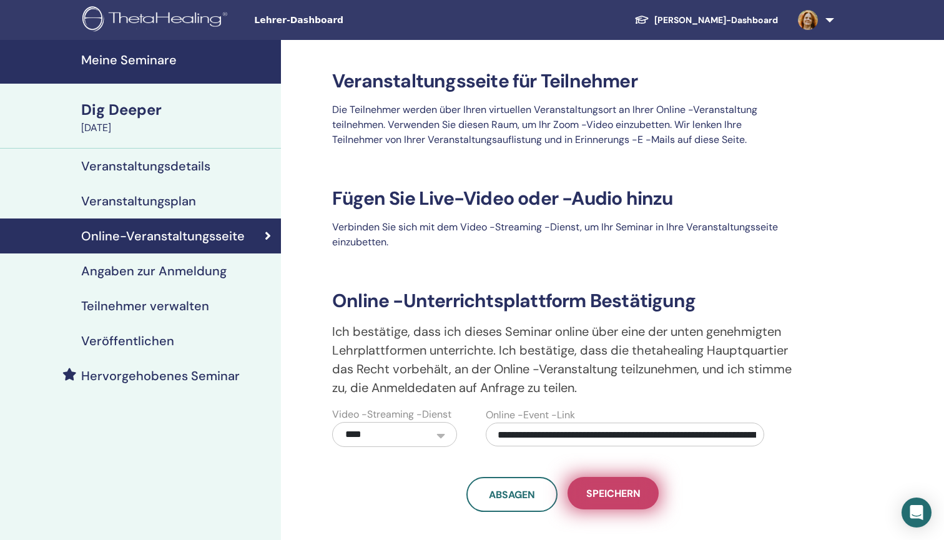
click at [628, 496] on span "Speichern" at bounding box center [613, 493] width 54 height 13
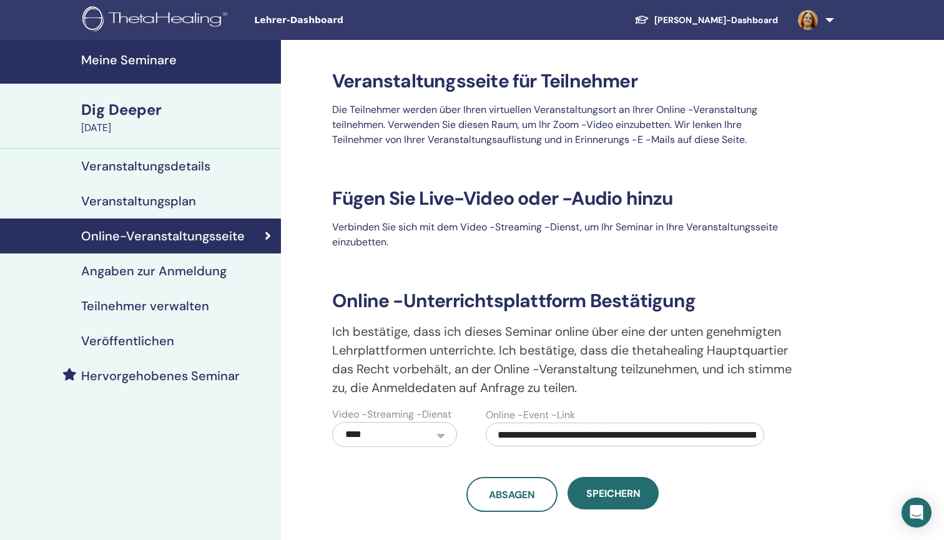
click at [168, 338] on h4 "Veröffentlichen" at bounding box center [127, 340] width 93 height 15
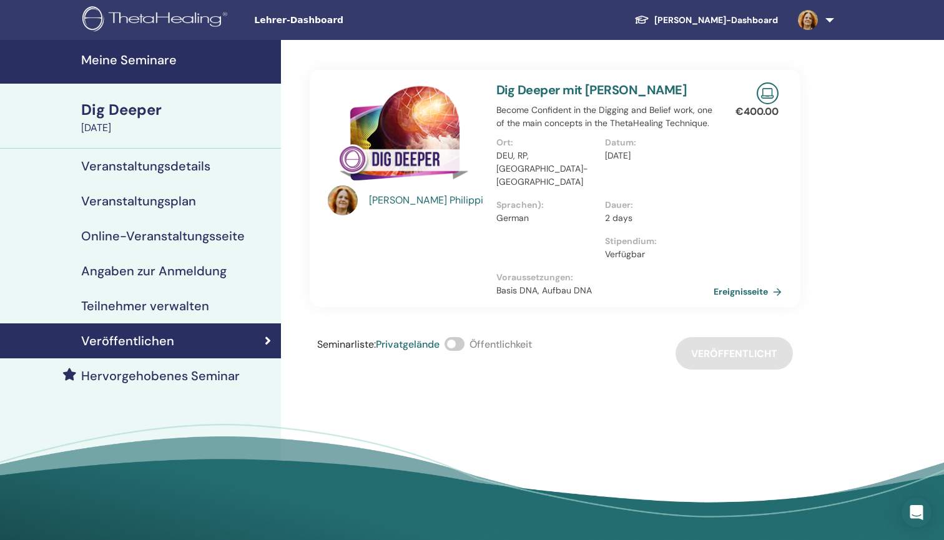
click at [460, 337] on span at bounding box center [454, 344] width 20 height 14
click at [454, 337] on span at bounding box center [454, 344] width 20 height 14
click at [206, 345] on div "Veröffentlichen" at bounding box center [140, 340] width 261 height 15
click at [129, 54] on h4 "Meine Seminare" at bounding box center [177, 59] width 192 height 15
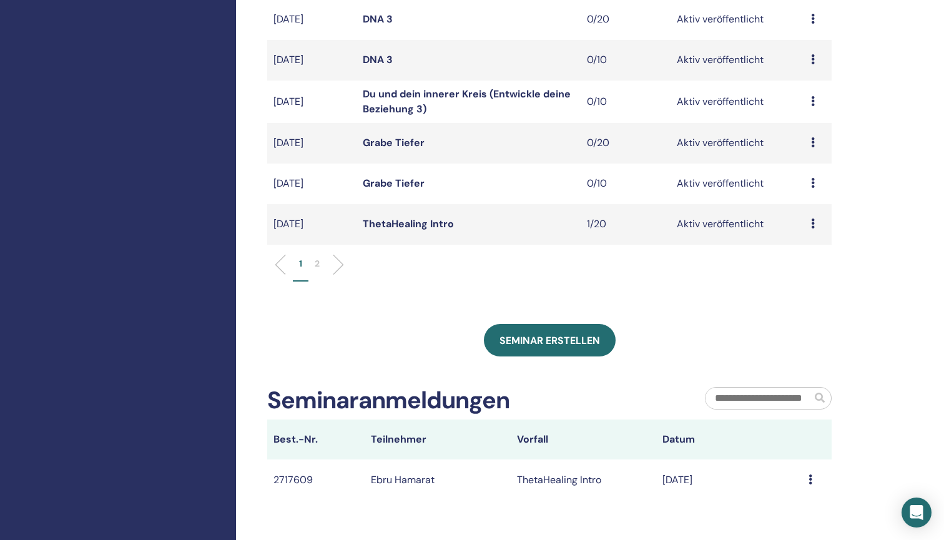
scroll to position [386, 0]
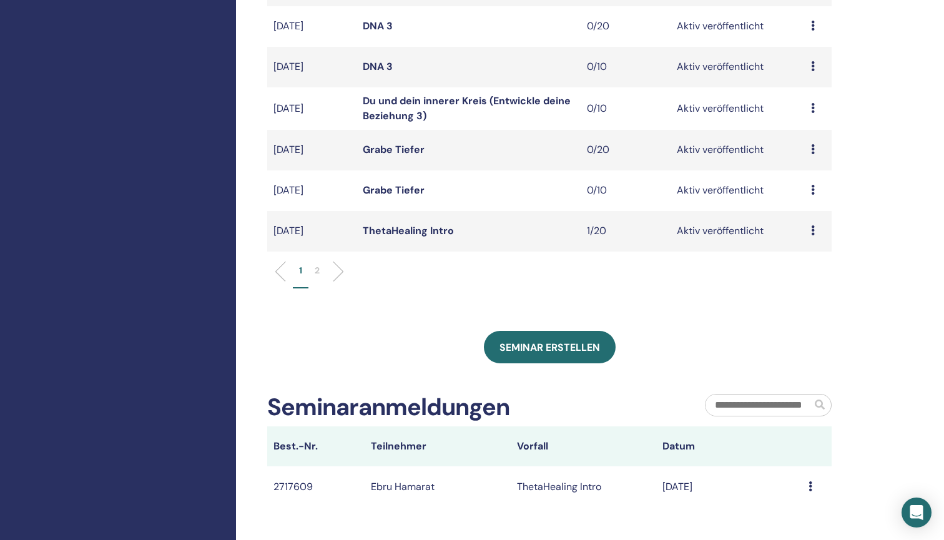
click at [432, 228] on link "ThetaHealing Intro" at bounding box center [408, 230] width 91 height 13
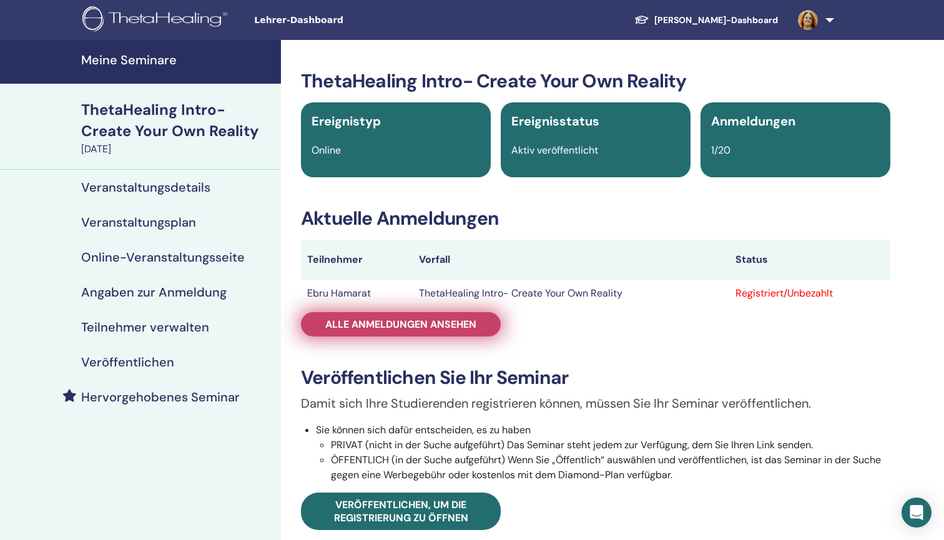
click at [458, 319] on span "Alle Anmeldungen ansehen" at bounding box center [400, 324] width 151 height 13
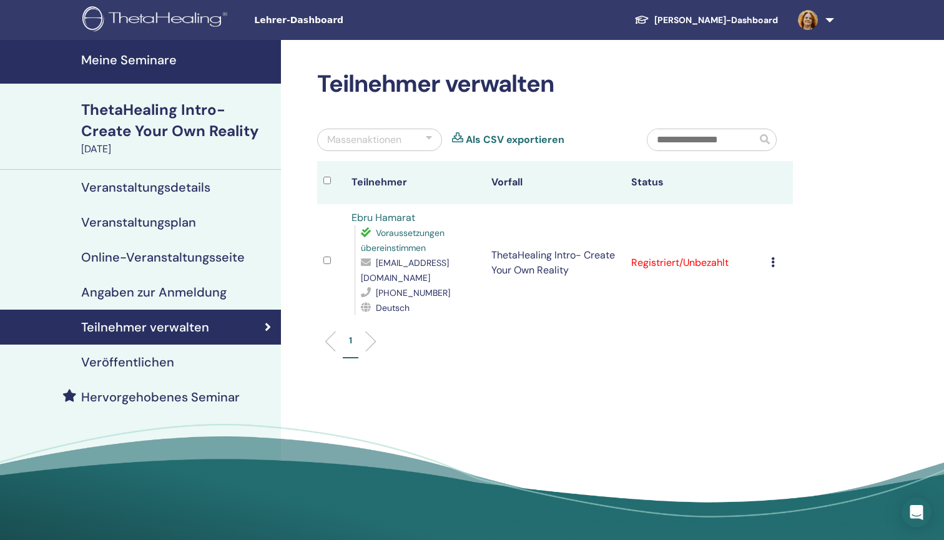
click at [151, 365] on h4 "Veröffentlichen" at bounding box center [127, 361] width 93 height 15
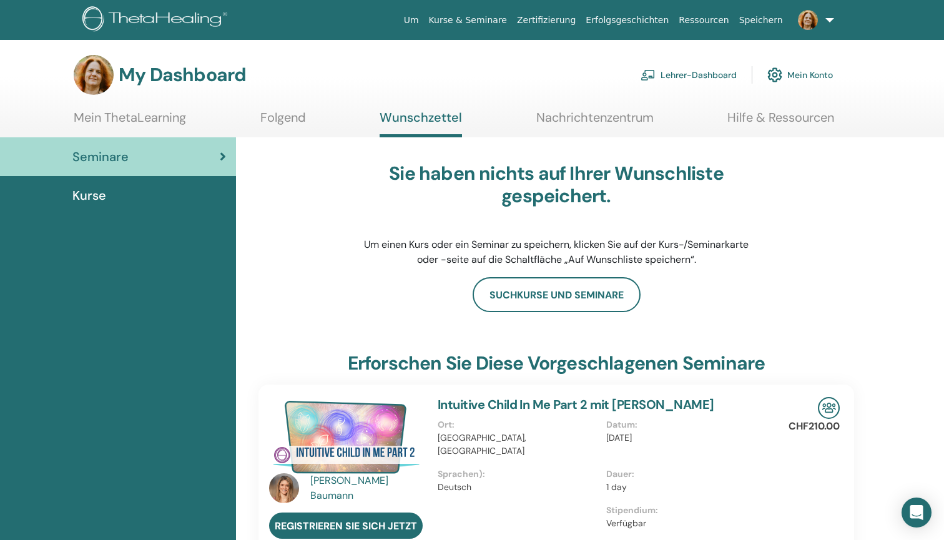
click at [711, 77] on link "Lehrer-Dashboard" at bounding box center [688, 74] width 96 height 27
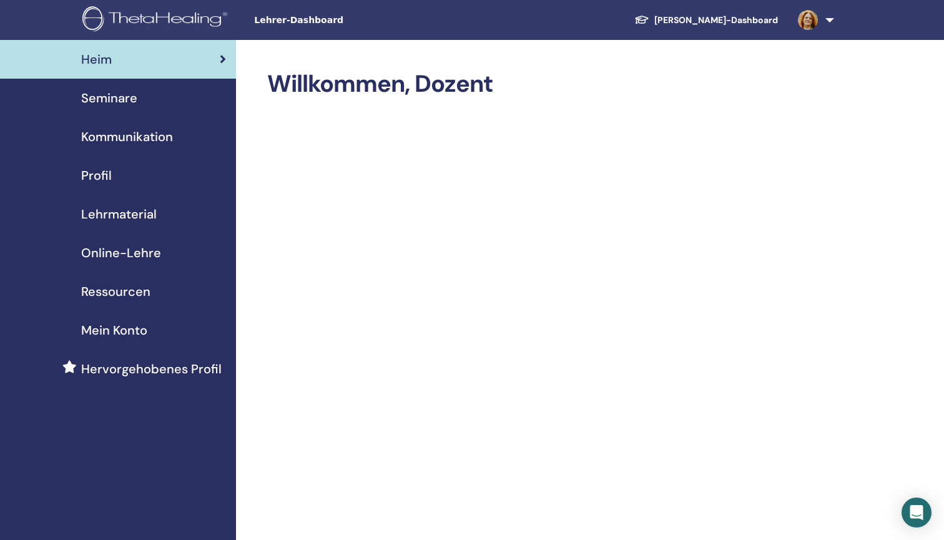
click at [146, 20] on img at bounding box center [156, 20] width 149 height 28
